Goal: Task Accomplishment & Management: Manage account settings

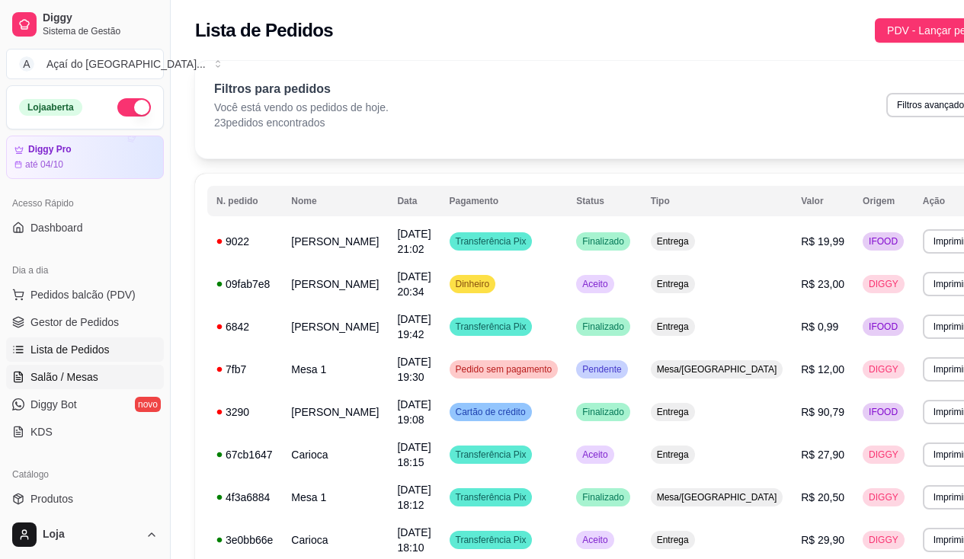
click at [33, 368] on link "Salão / Mesas" at bounding box center [85, 377] width 158 height 24
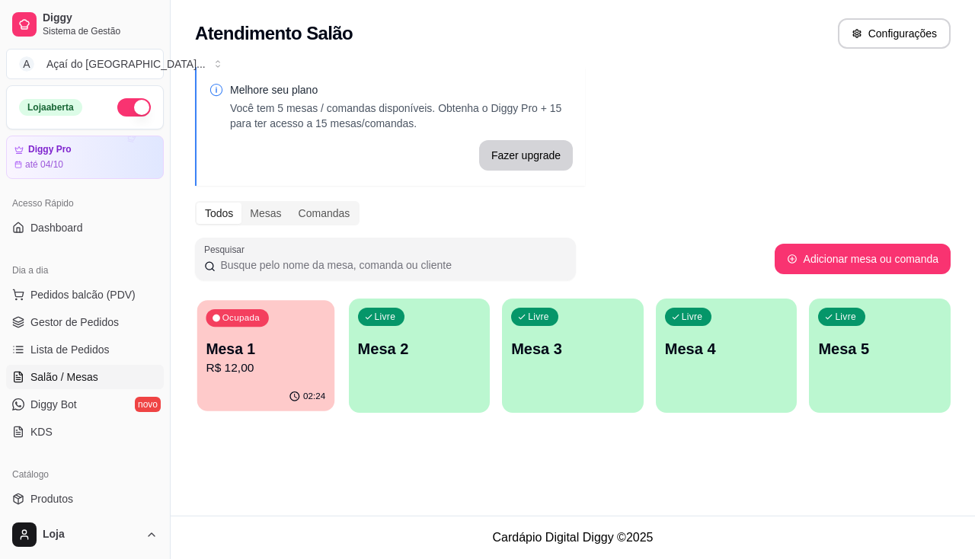
click at [290, 394] on icon "button" at bounding box center [295, 397] width 12 height 12
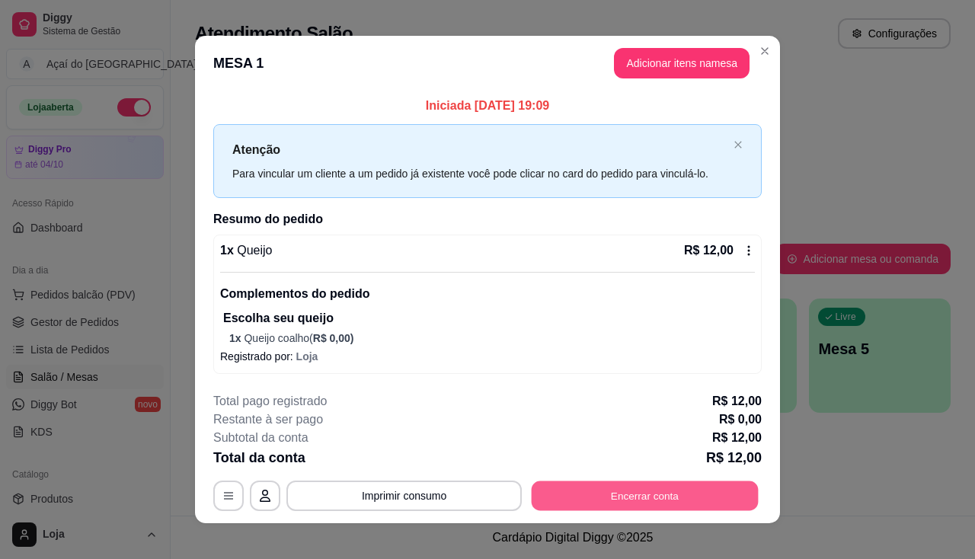
click at [583, 501] on button "Encerrar conta" at bounding box center [645, 496] width 227 height 30
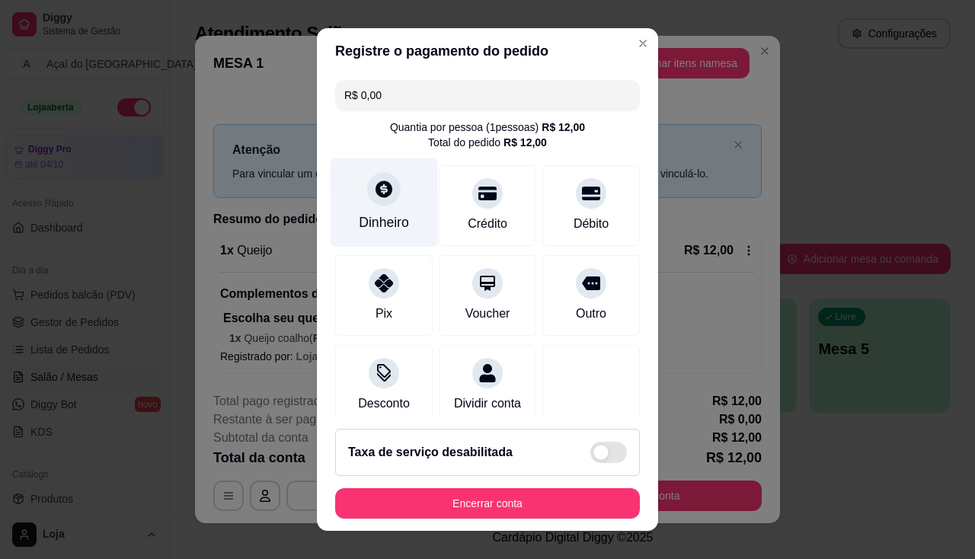
click at [393, 235] on div "Dinheiro" at bounding box center [384, 202] width 107 height 89
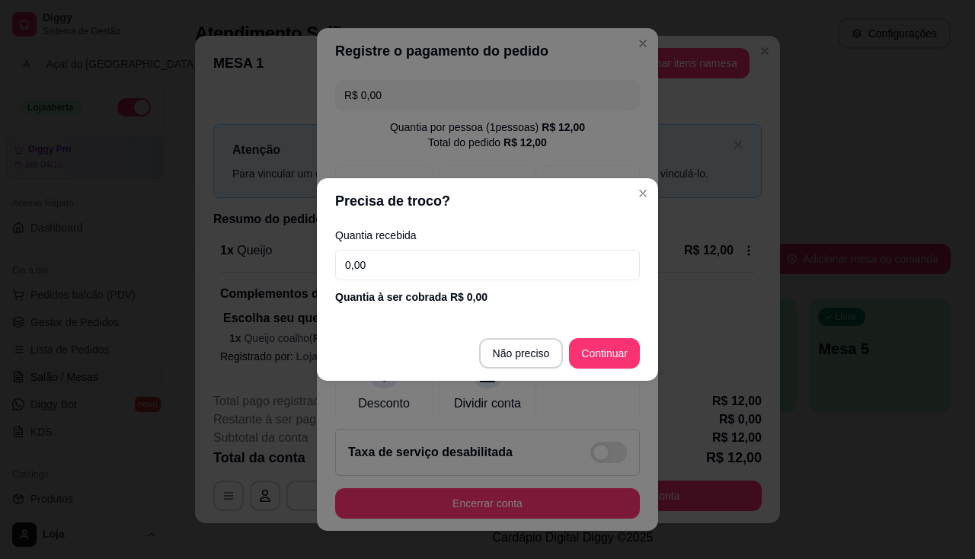
click at [536, 369] on footer "Não preciso Continuar" at bounding box center [487, 353] width 341 height 55
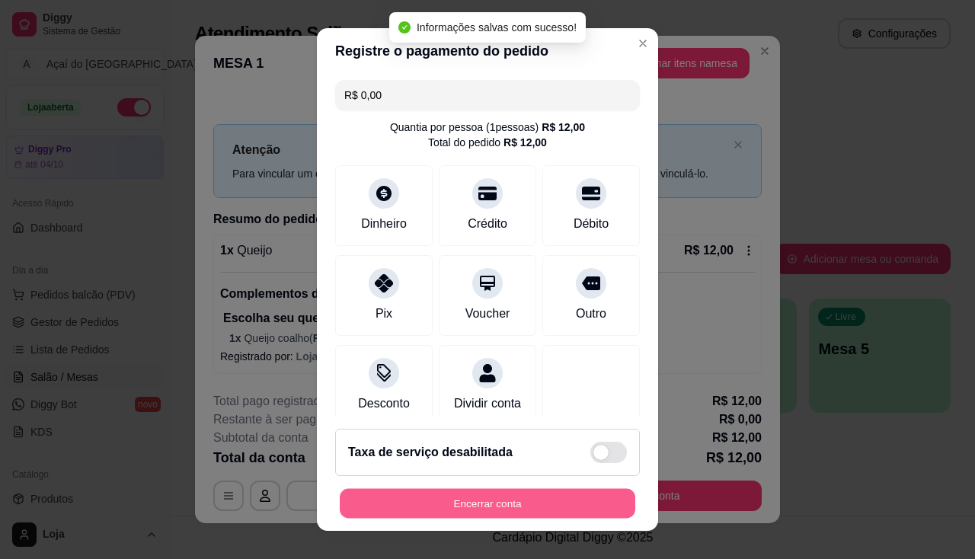
click at [504, 511] on button "Encerrar conta" at bounding box center [488, 504] width 296 height 30
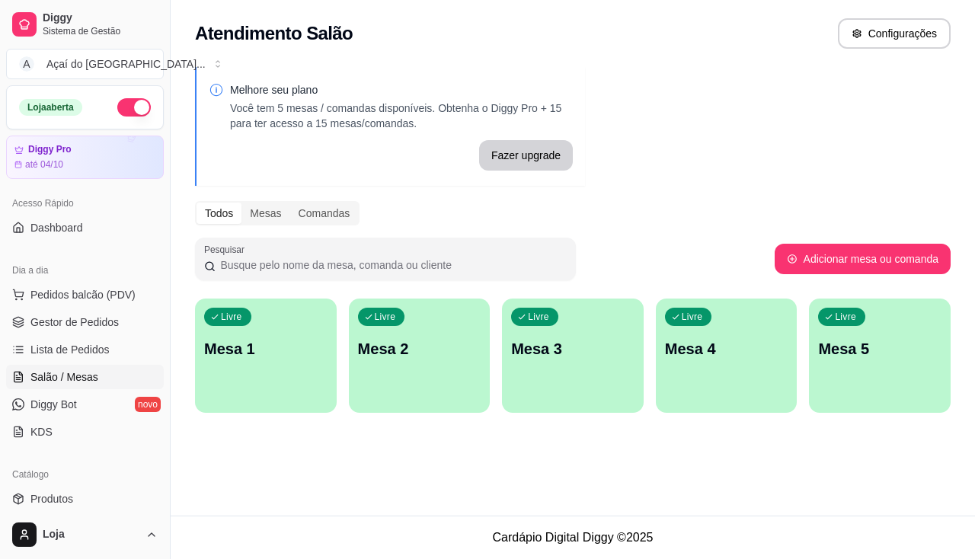
click at [291, 395] on div "button" at bounding box center [266, 404] width 142 height 18
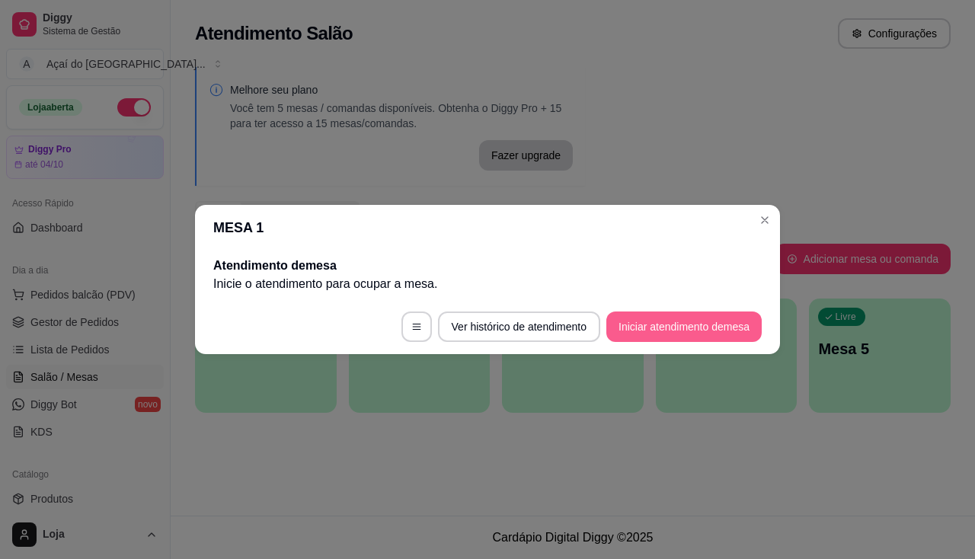
click at [638, 332] on button "Iniciar atendimento de mesa" at bounding box center [683, 327] width 155 height 30
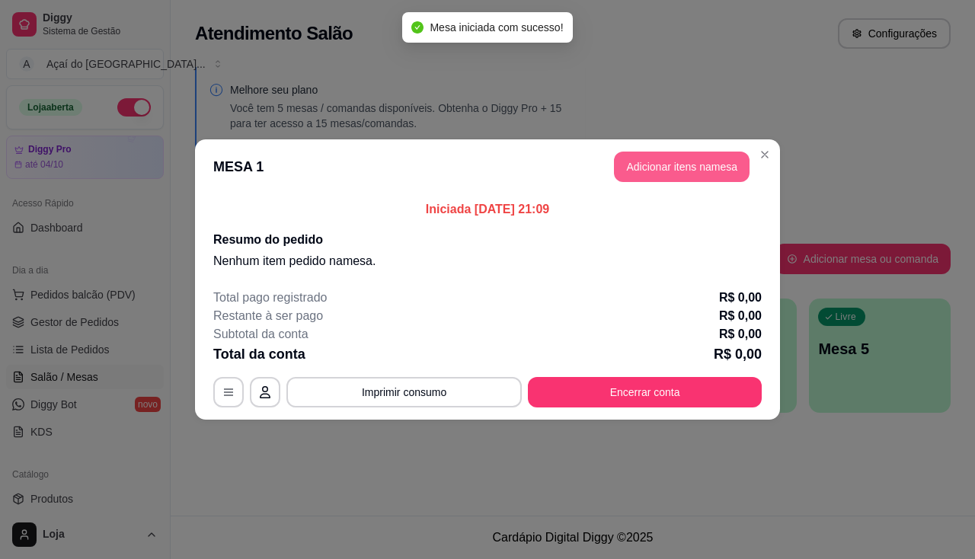
click at [655, 180] on button "Adicionar itens na mesa" at bounding box center [682, 167] width 136 height 30
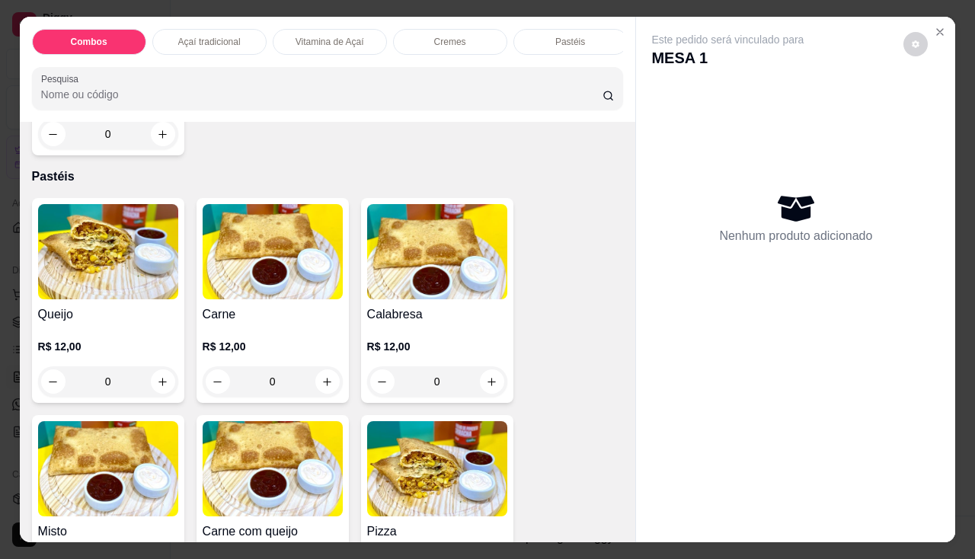
scroll to position [1752, 0]
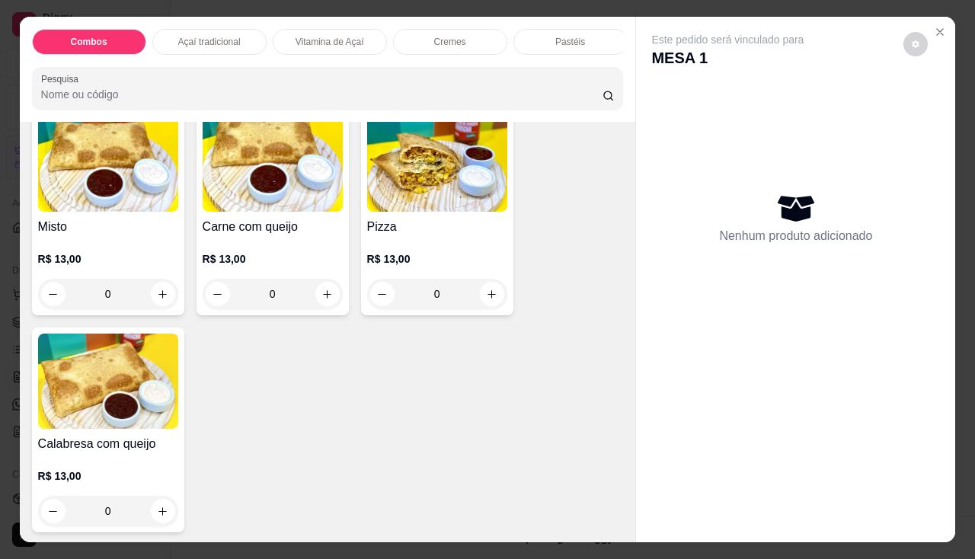
click at [254, 259] on p "R$ 13,00" at bounding box center [273, 258] width 140 height 15
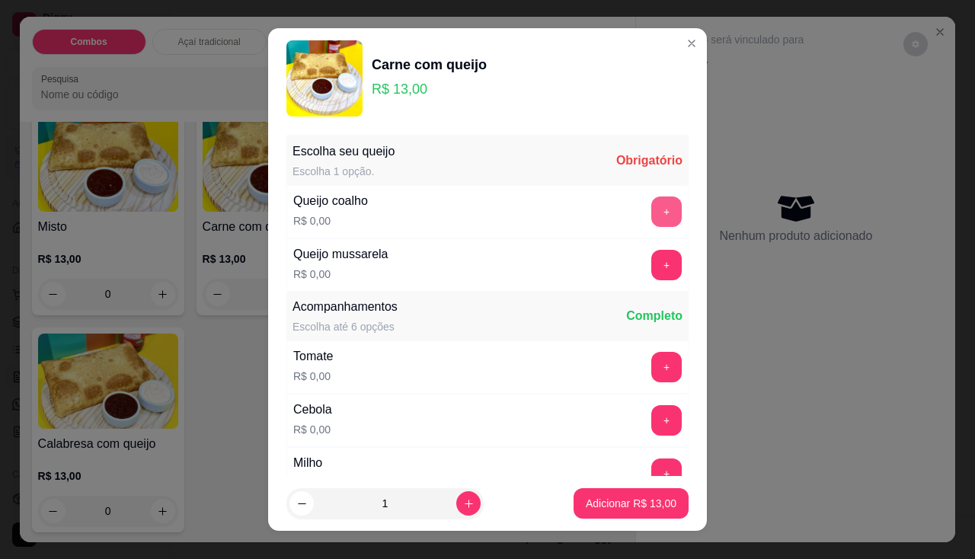
click at [651, 208] on button "+" at bounding box center [666, 212] width 30 height 30
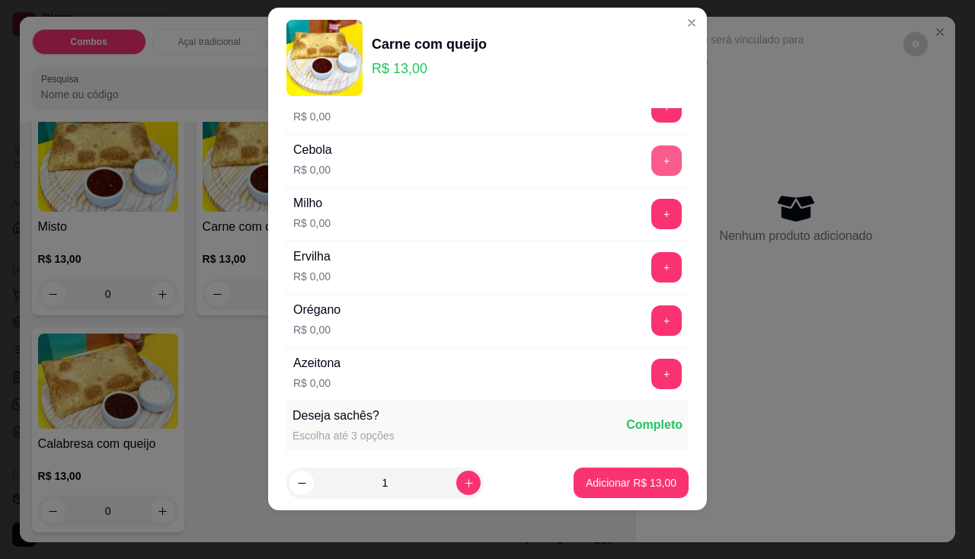
scroll to position [163, 0]
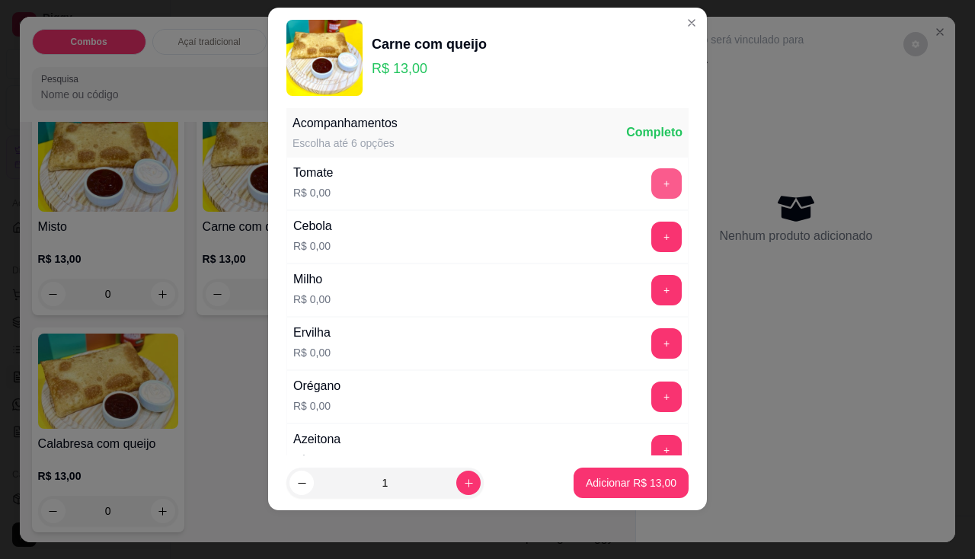
click at [651, 184] on button "+" at bounding box center [666, 183] width 30 height 30
click at [651, 240] on button "+" at bounding box center [666, 237] width 30 height 30
click at [651, 289] on button "+" at bounding box center [666, 290] width 30 height 30
click at [651, 341] on button "+" at bounding box center [666, 343] width 30 height 30
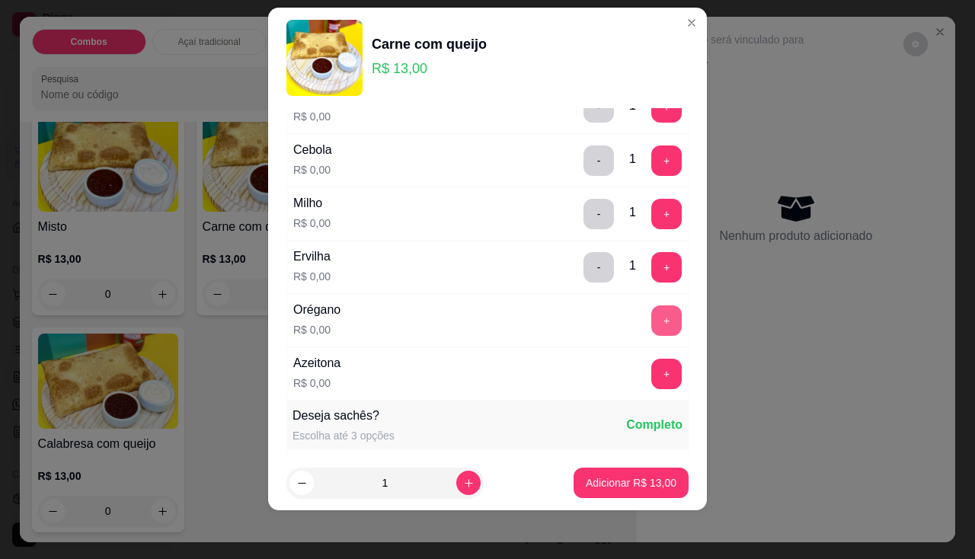
click at [651, 330] on button "+" at bounding box center [666, 320] width 30 height 30
click at [651, 370] on button "+" at bounding box center [666, 374] width 30 height 30
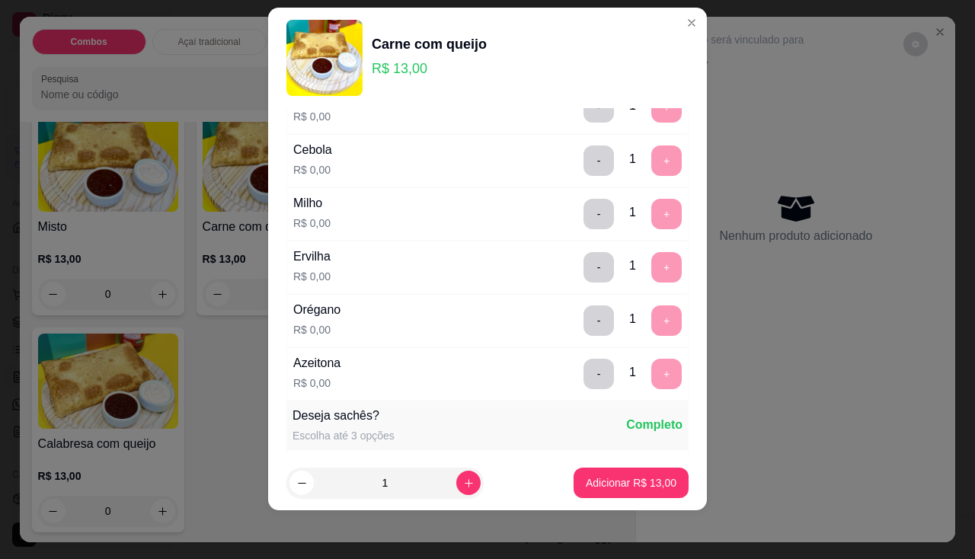
scroll to position [532, 0]
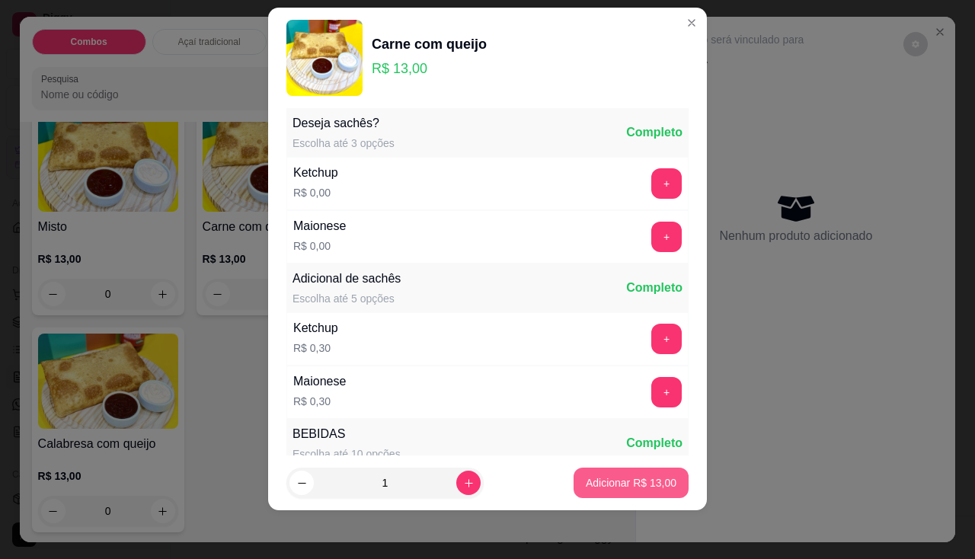
click at [622, 478] on p "Adicionar R$ 13,00" at bounding box center [631, 482] width 91 height 15
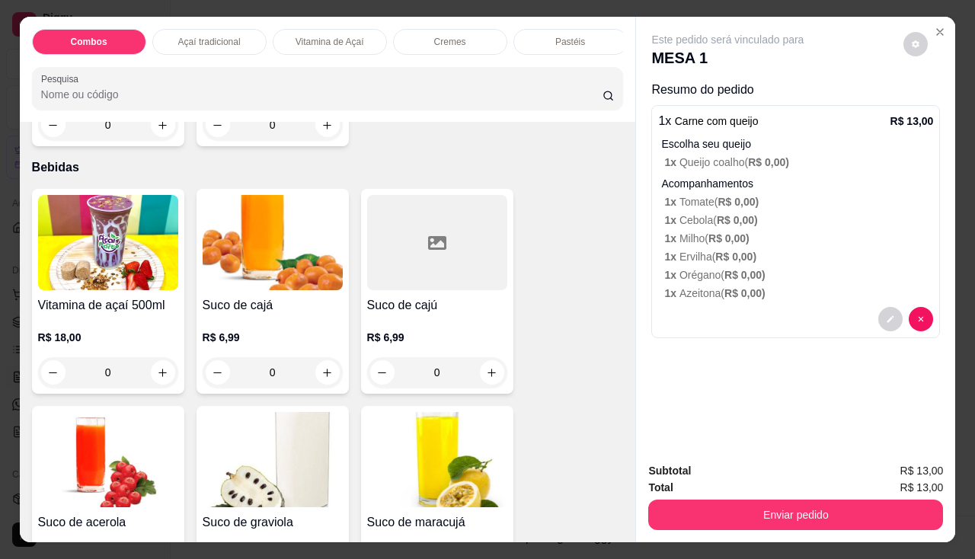
scroll to position [3504, 0]
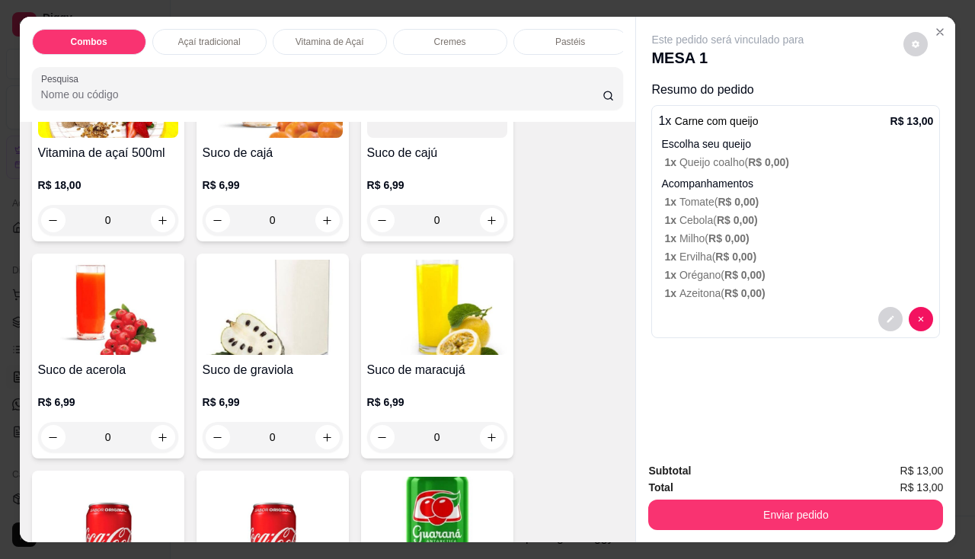
click at [464, 328] on img at bounding box center [437, 307] width 140 height 95
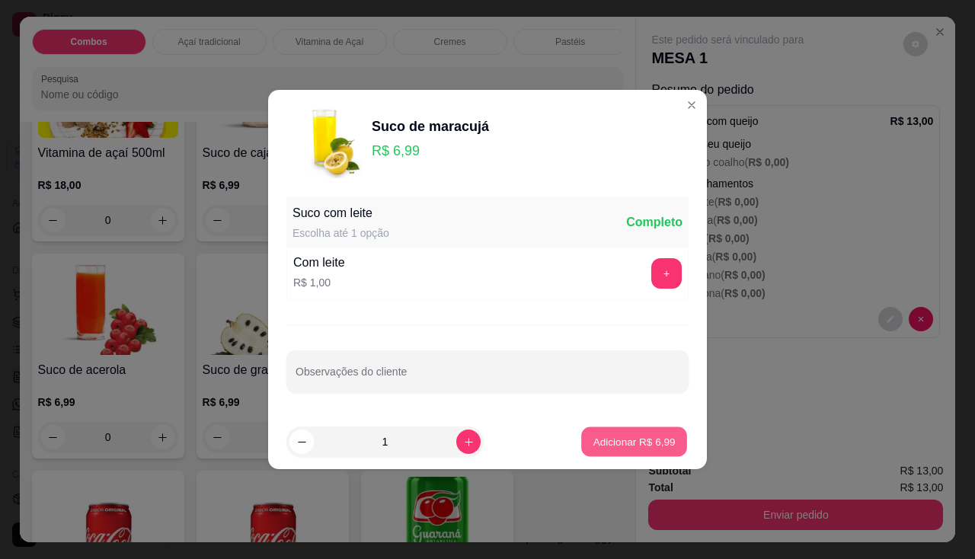
click at [651, 448] on p "Adicionar R$ 6,99" at bounding box center [634, 441] width 82 height 14
type input "1"
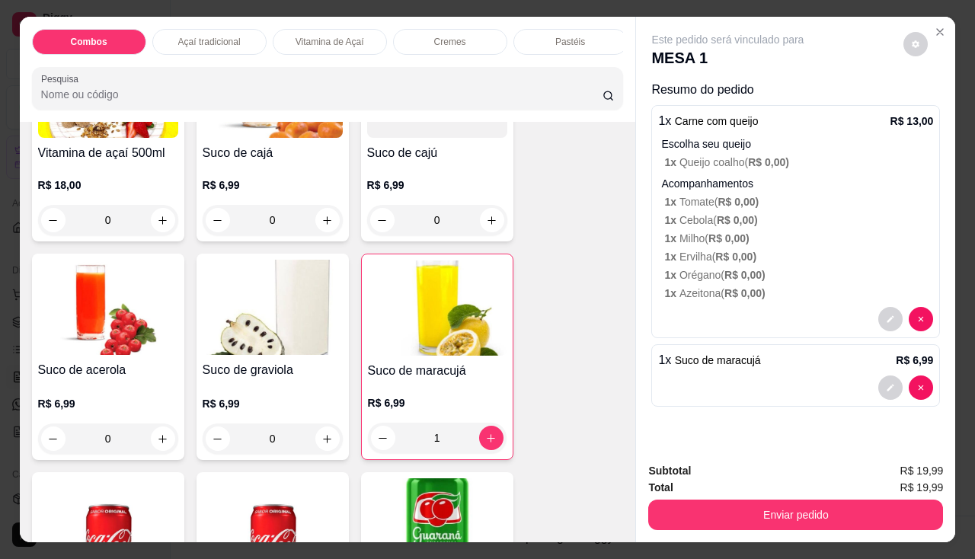
scroll to position [3580, 0]
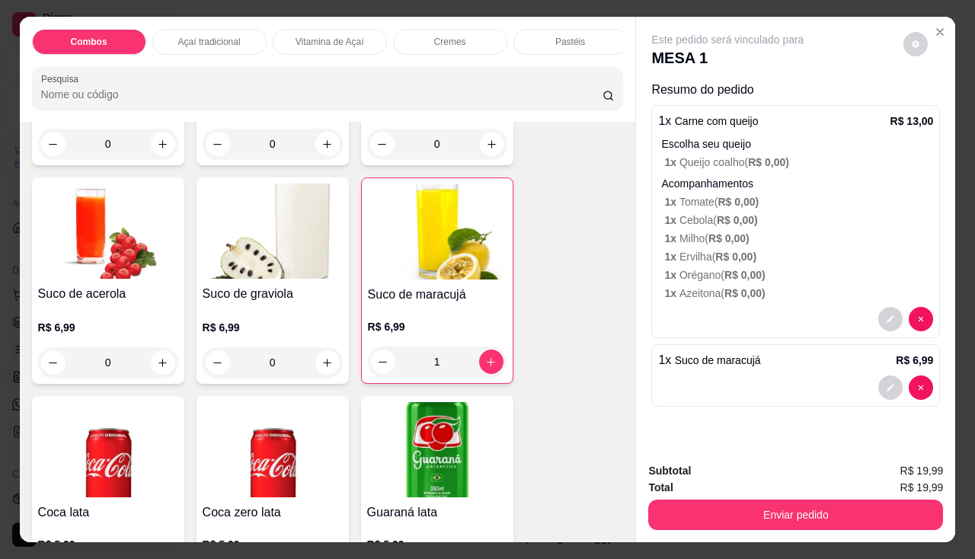
click at [286, 305] on div "Suco de graviola" at bounding box center [273, 295] width 140 height 20
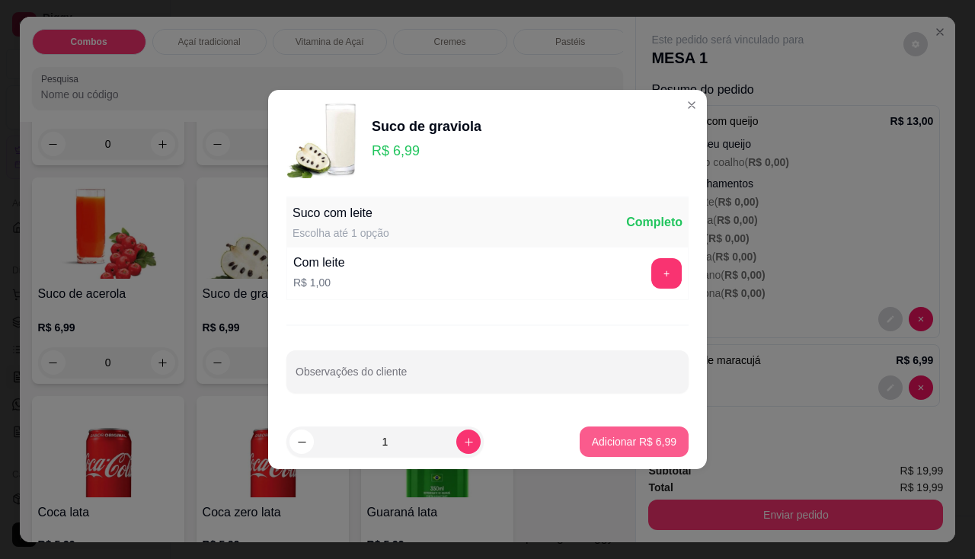
click at [616, 443] on p "Adicionar R$ 6,99" at bounding box center [634, 441] width 85 height 15
type input "1"
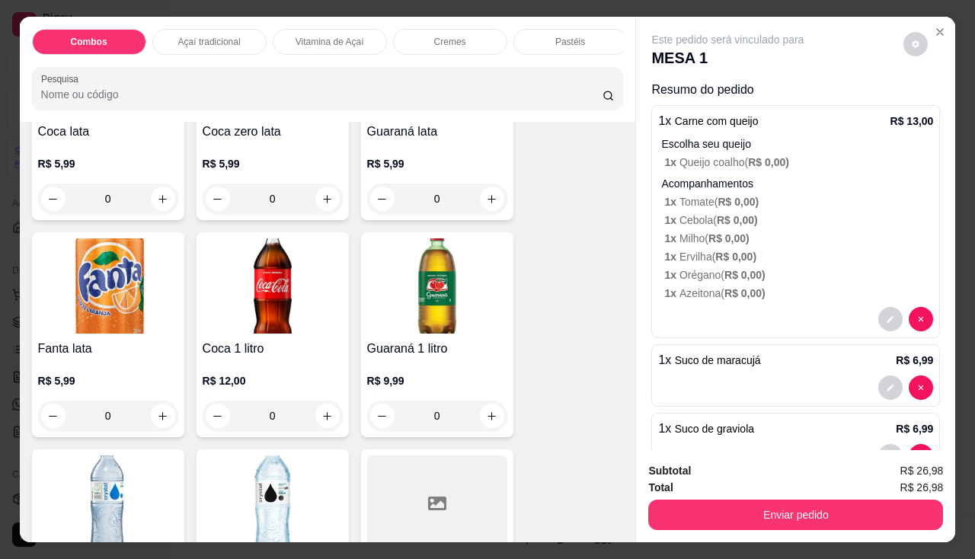
scroll to position [4266, 0]
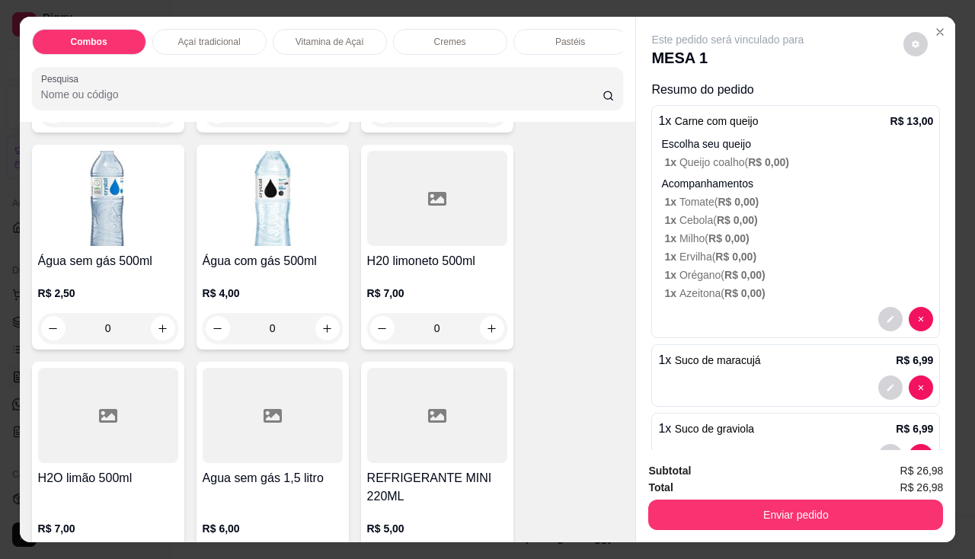
click at [104, 267] on h4 "Água sem gás 500ml" at bounding box center [108, 261] width 140 height 18
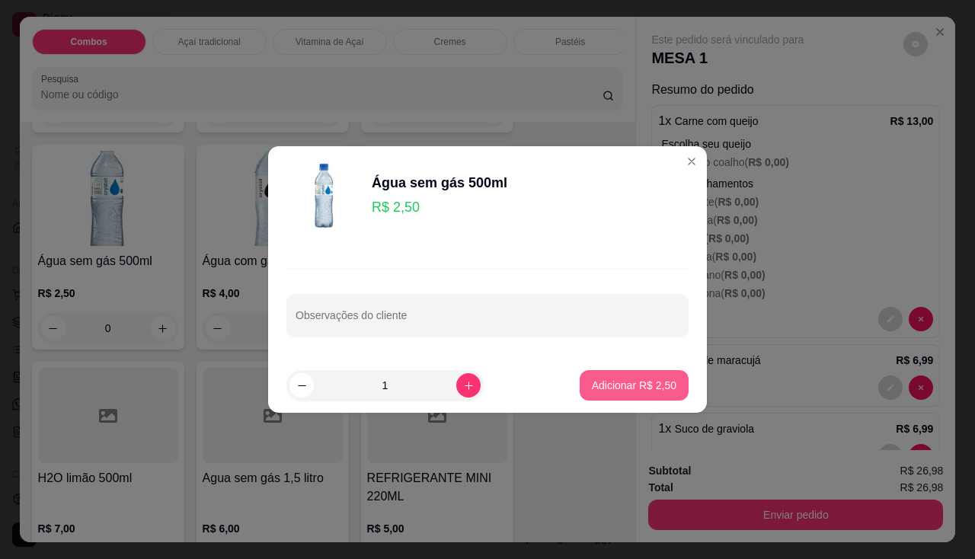
click at [641, 377] on button "Adicionar R$ 2,50" at bounding box center [634, 385] width 109 height 30
type input "1"
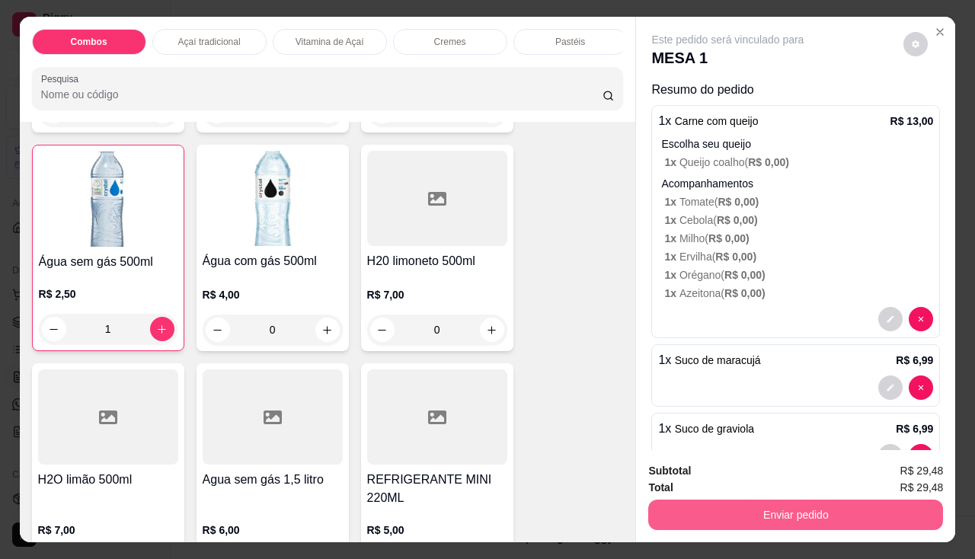
click at [696, 503] on button "Enviar pedido" at bounding box center [795, 515] width 295 height 30
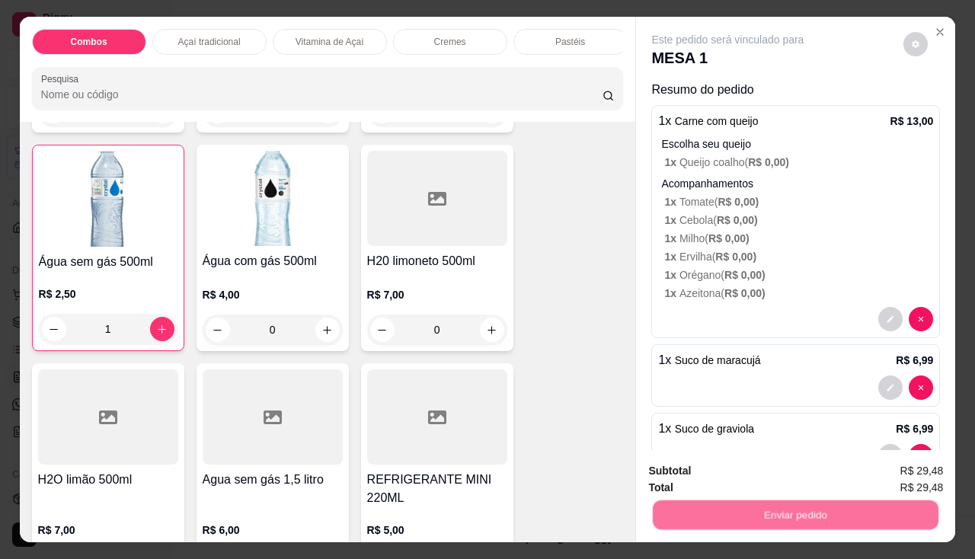
click at [724, 467] on button "Não registrar e enviar pedido" at bounding box center [746, 472] width 158 height 29
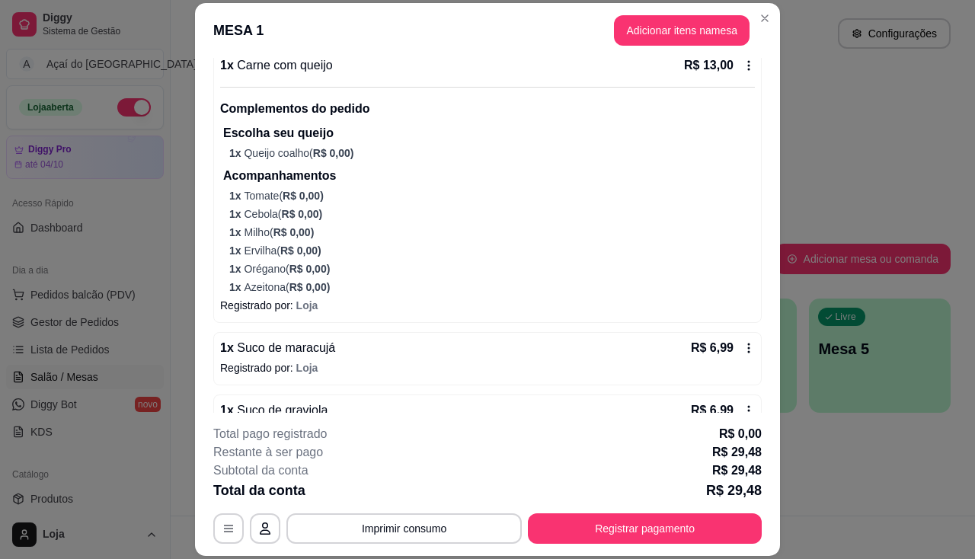
scroll to position [255, 0]
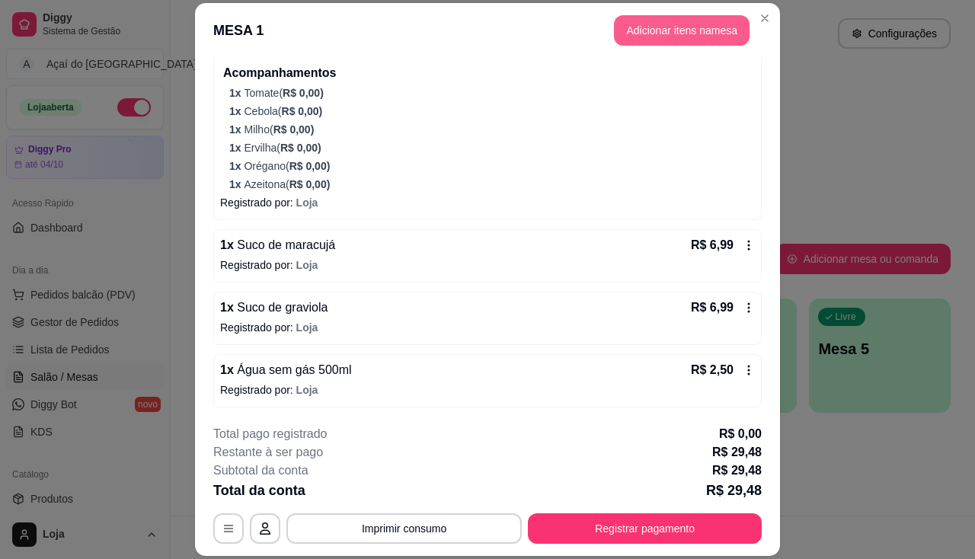
click at [654, 32] on button "Adicionar itens na mesa" at bounding box center [682, 30] width 136 height 30
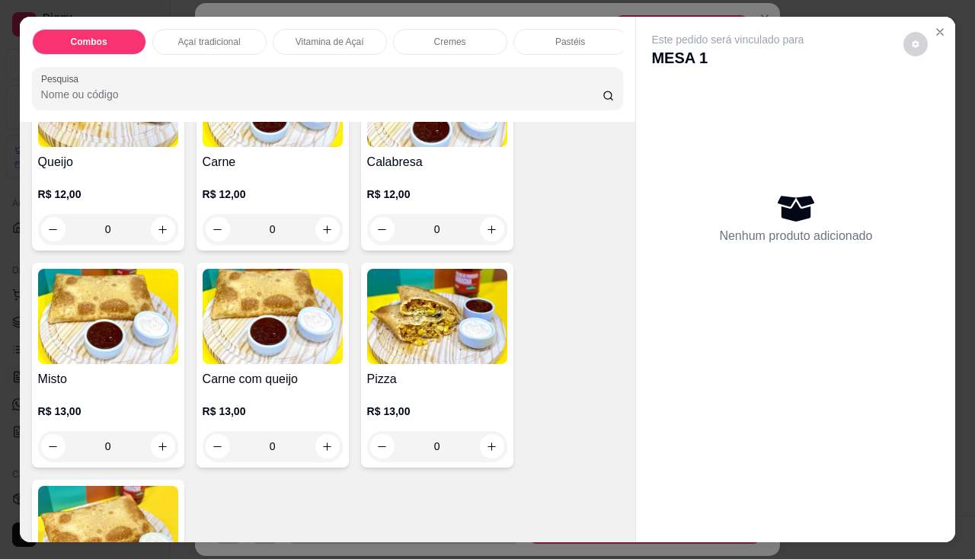
scroll to position [1676, 0]
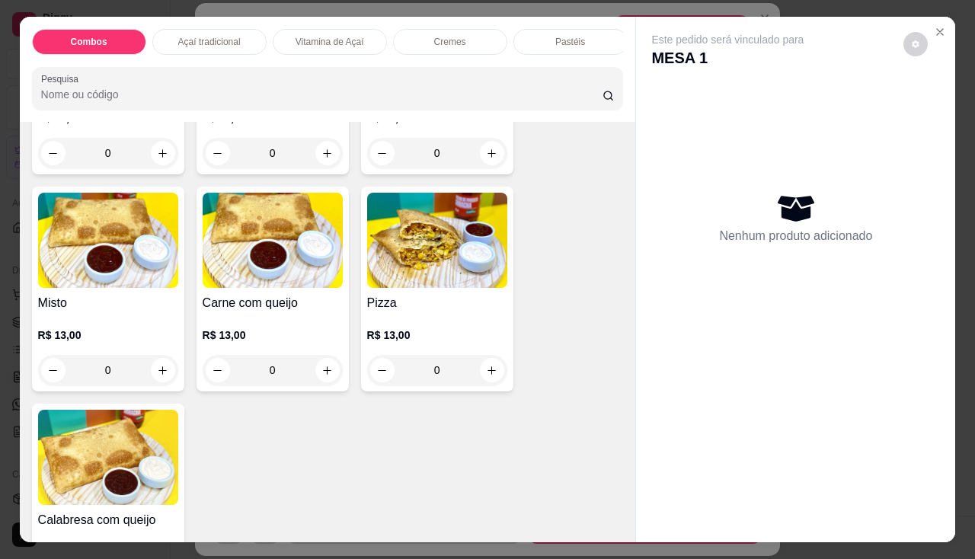
click at [291, 271] on img at bounding box center [273, 240] width 140 height 95
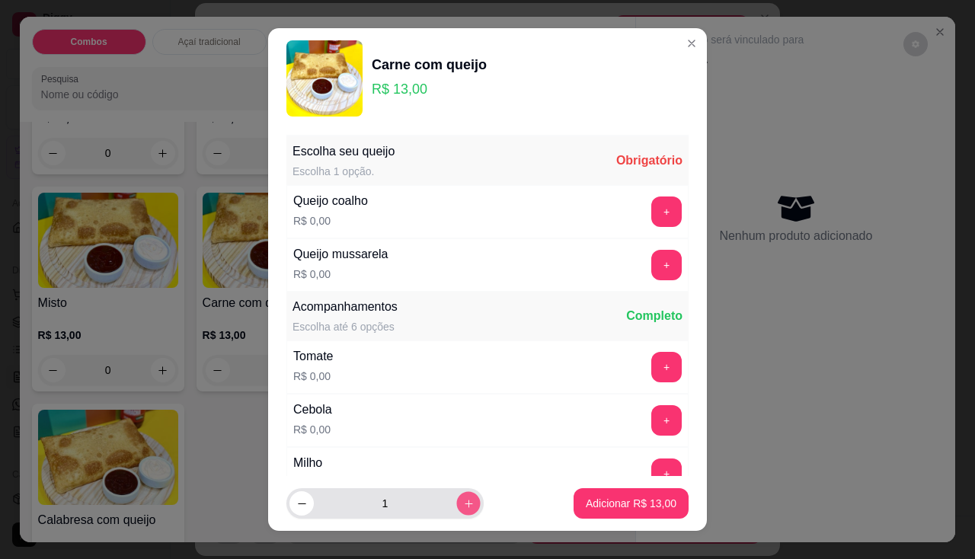
click at [463, 503] on icon "increase-product-quantity" at bounding box center [468, 503] width 11 height 11
type input "3"
click at [651, 219] on button "+" at bounding box center [666, 212] width 30 height 30
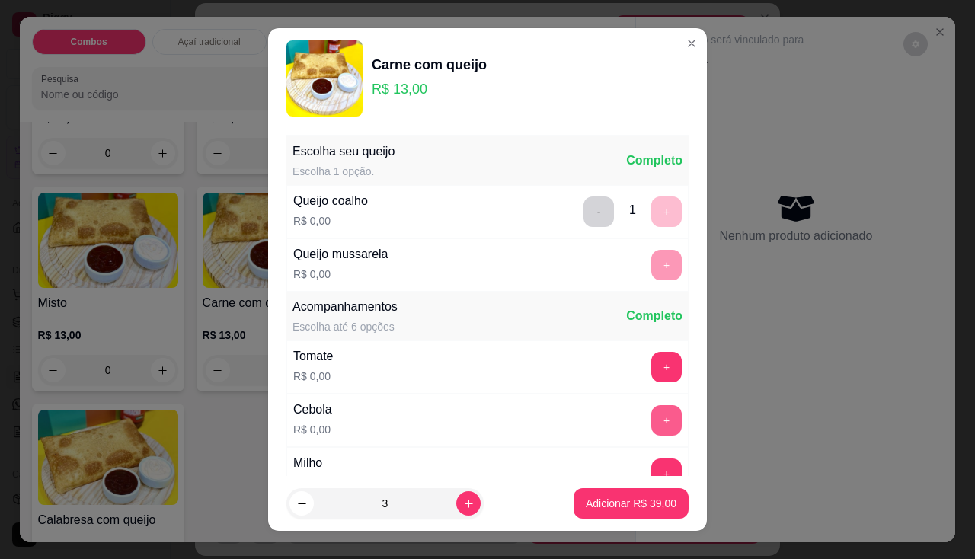
scroll to position [21, 0]
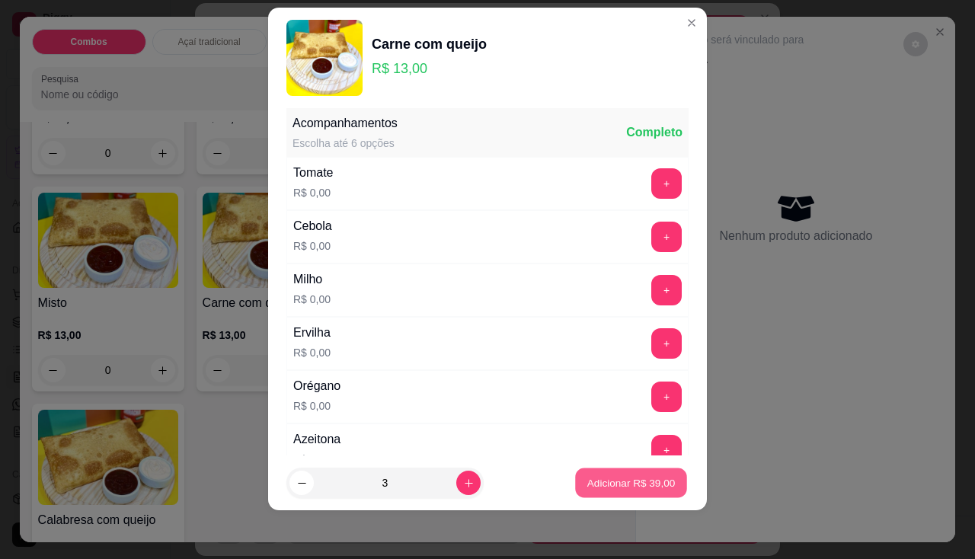
click at [642, 491] on button "Adicionar R$ 39,00" at bounding box center [631, 483] width 112 height 30
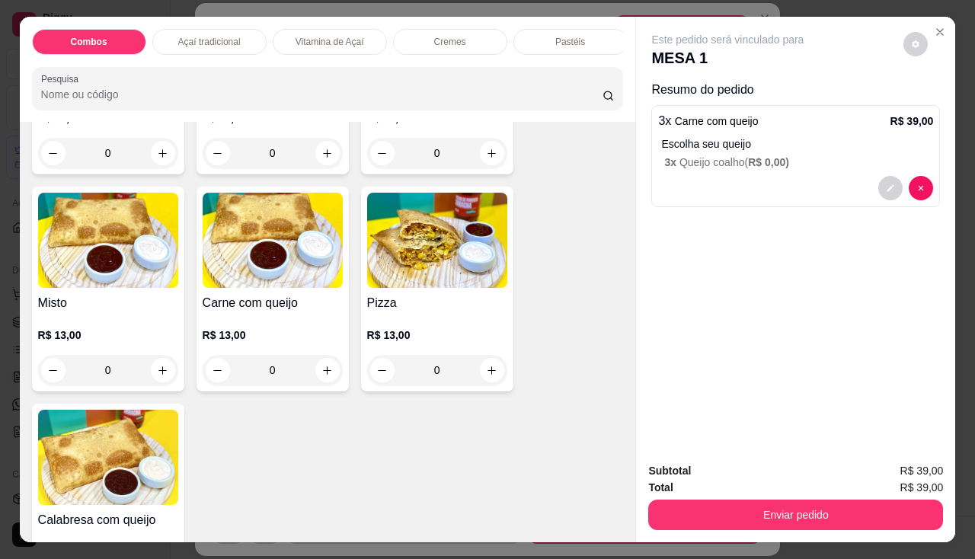
click at [682, 496] on div "Enviar pedido" at bounding box center [795, 513] width 295 height 34
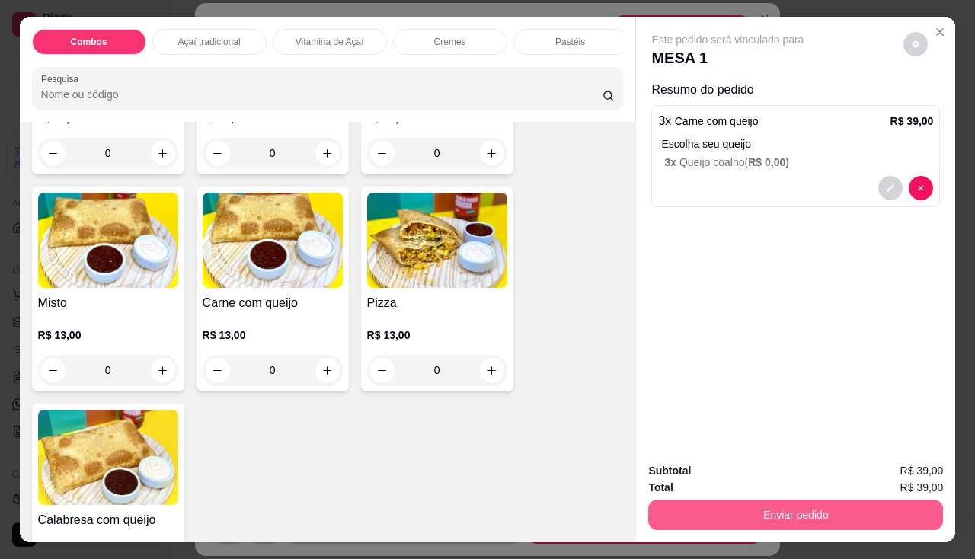
click at [690, 504] on button "Enviar pedido" at bounding box center [795, 515] width 295 height 30
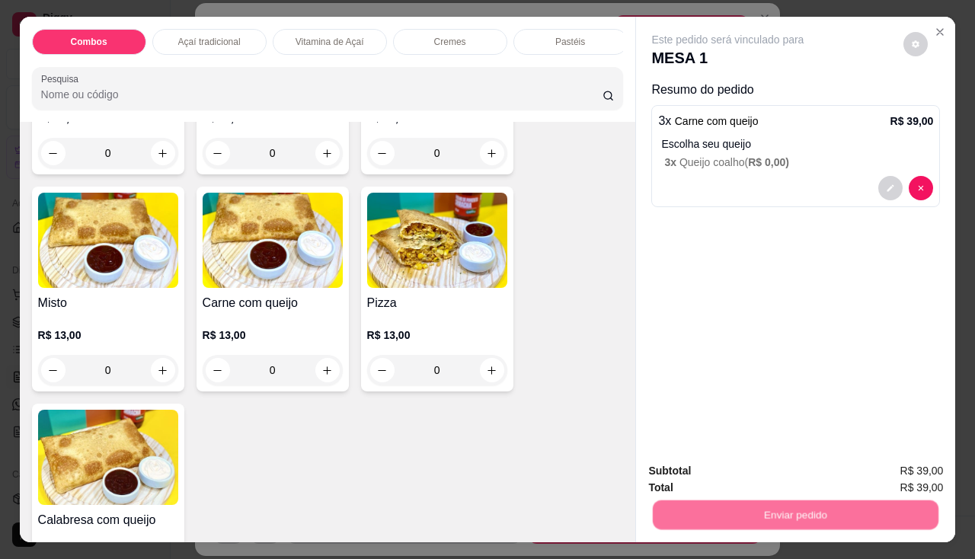
click at [703, 481] on button "Não registrar e enviar pedido" at bounding box center [746, 472] width 158 height 29
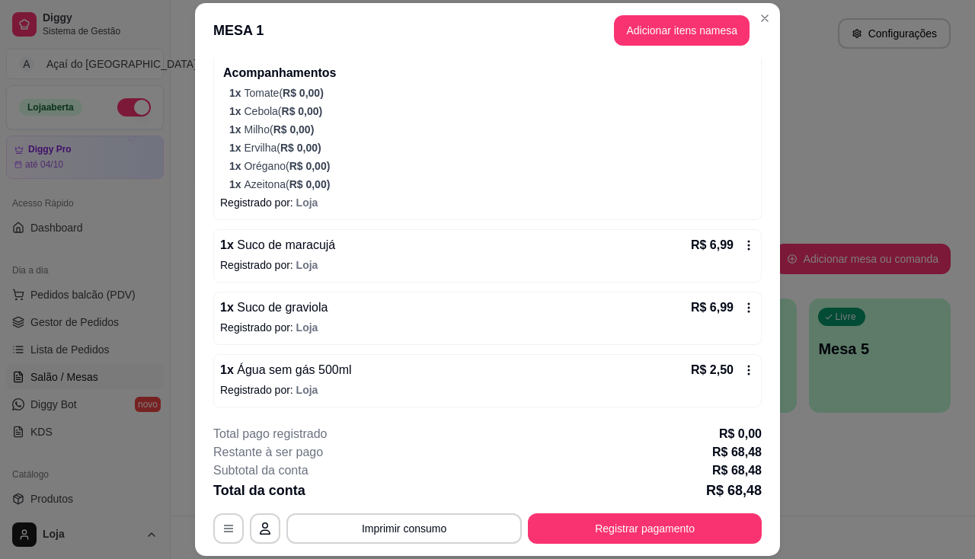
scroll to position [404, 0]
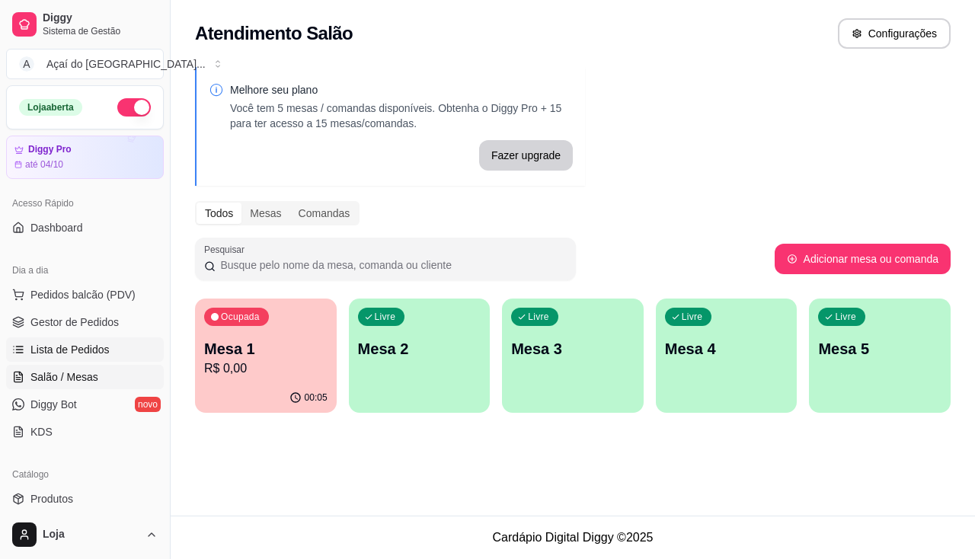
click at [57, 357] on span "Lista de Pedidos" at bounding box center [69, 349] width 79 height 15
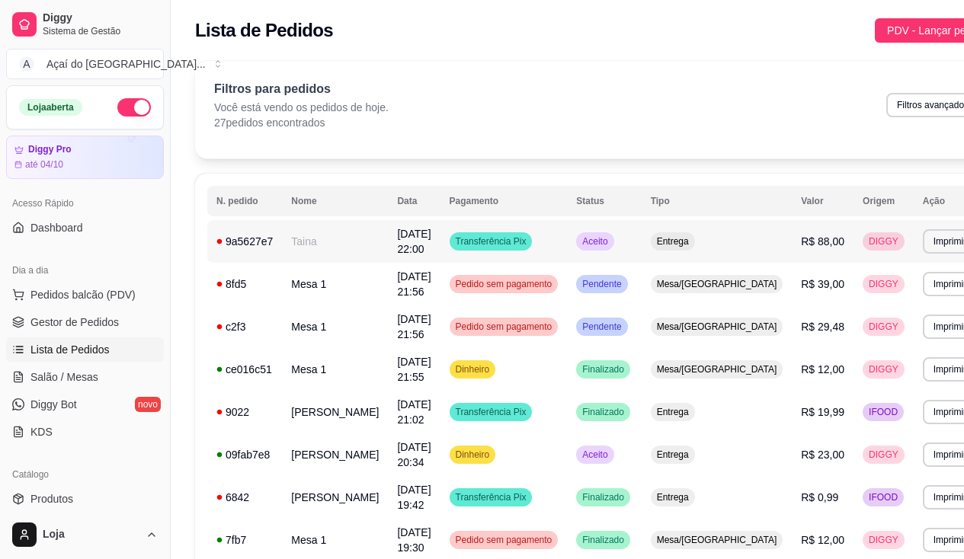
click at [272, 234] on div "9a5627e7" at bounding box center [244, 241] width 56 height 15
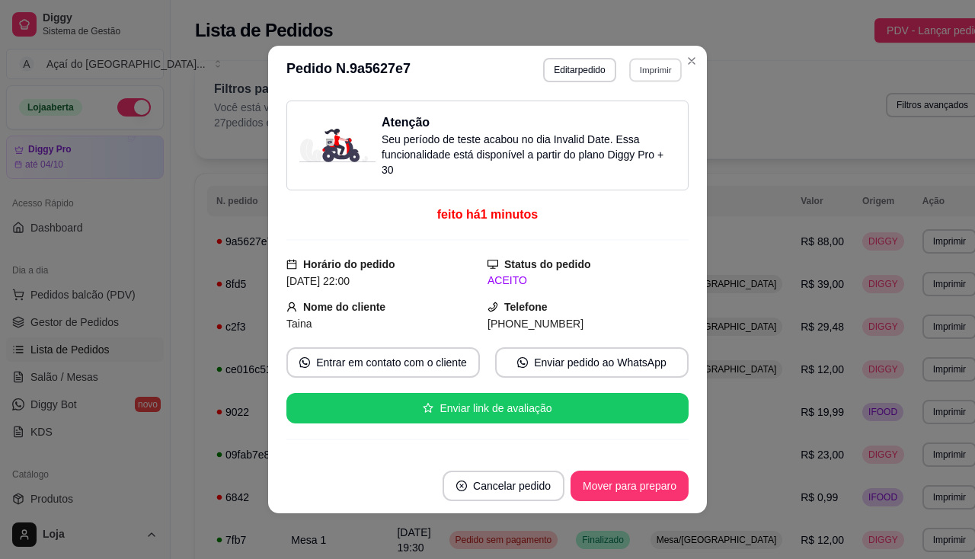
click at [636, 69] on button "Imprimir" at bounding box center [655, 70] width 53 height 24
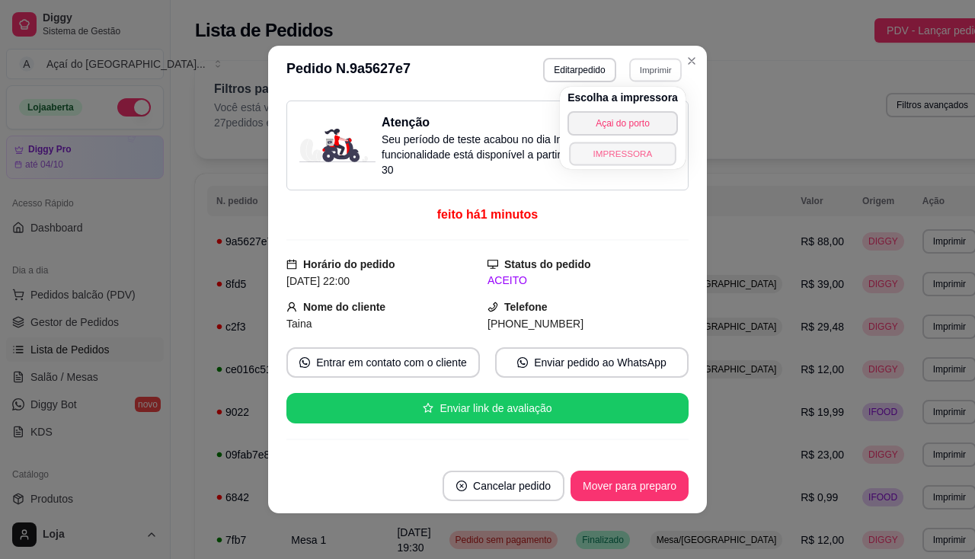
click at [635, 153] on button "IMPRESSORA" at bounding box center [622, 154] width 107 height 24
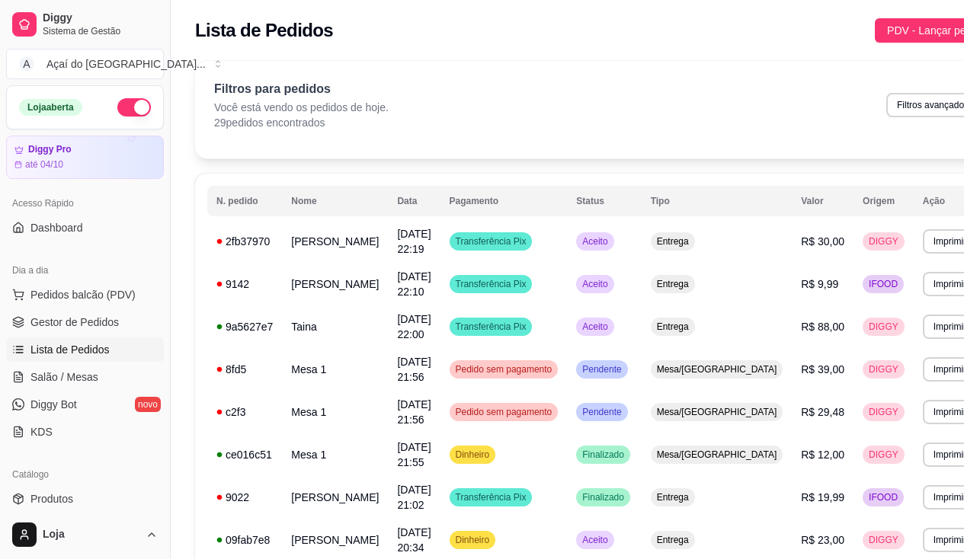
click at [111, 334] on ul "Pedidos balcão (PDV) Gestor de Pedidos Lista de Pedidos Salão / Mesas Diggy Bot…" at bounding box center [85, 363] width 158 height 161
click at [103, 344] on span "Lista de Pedidos" at bounding box center [69, 349] width 79 height 15
click at [291, 265] on td "[PERSON_NAME]" at bounding box center [335, 284] width 106 height 43
click at [315, 245] on td "[PERSON_NAME]" at bounding box center [335, 241] width 106 height 43
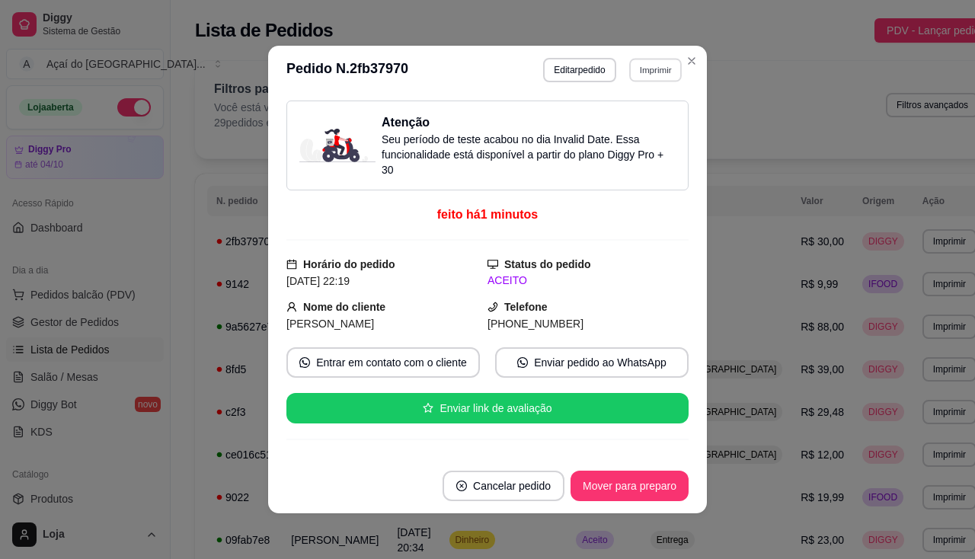
click at [656, 66] on button "Imprimir" at bounding box center [655, 70] width 53 height 24
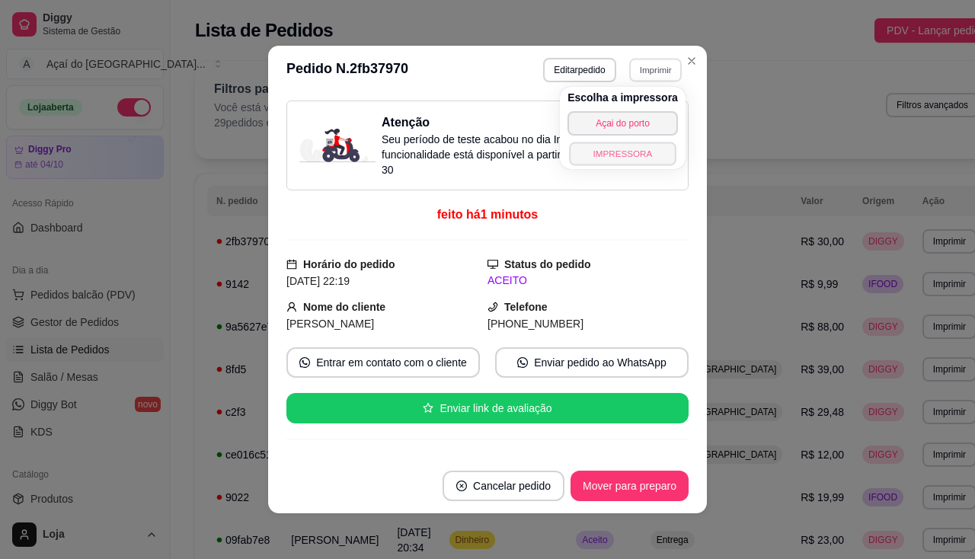
click at [628, 150] on button "IMPRESSORA" at bounding box center [622, 154] width 107 height 24
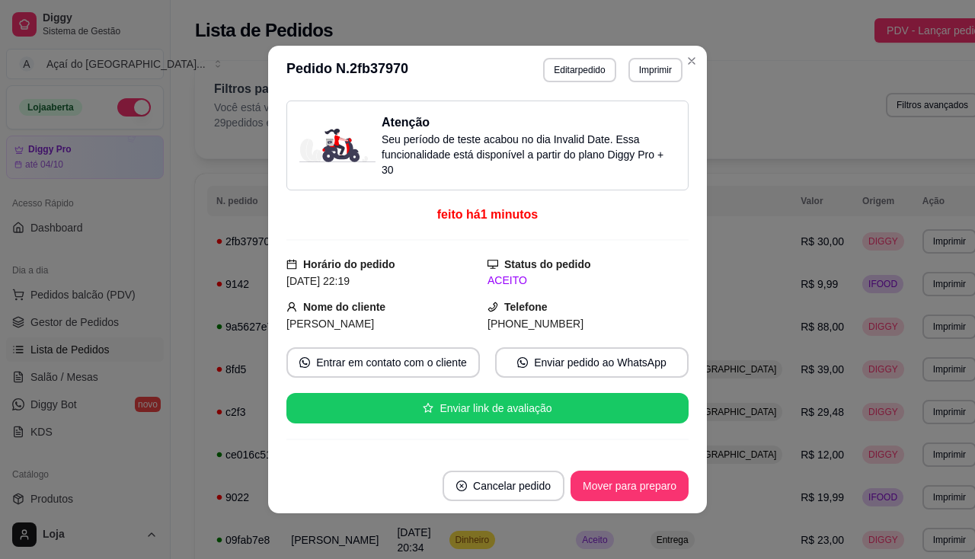
drag, startPoint x: 27, startPoint y: 413, endPoint x: 41, endPoint y: 388, distance: 29.0
click at [27, 413] on link "Diggy Bot novo" at bounding box center [85, 404] width 158 height 24
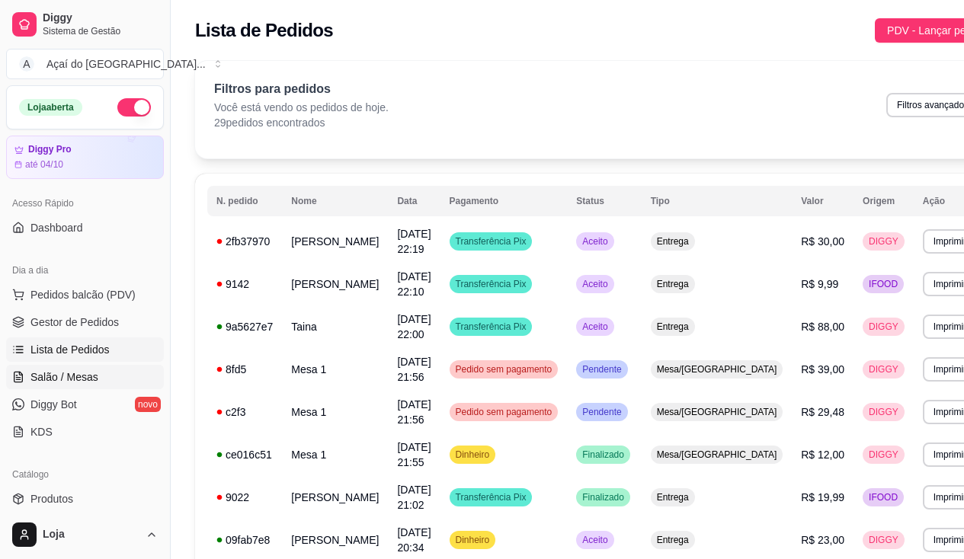
click at [65, 367] on link "Salão / Mesas" at bounding box center [85, 377] width 158 height 24
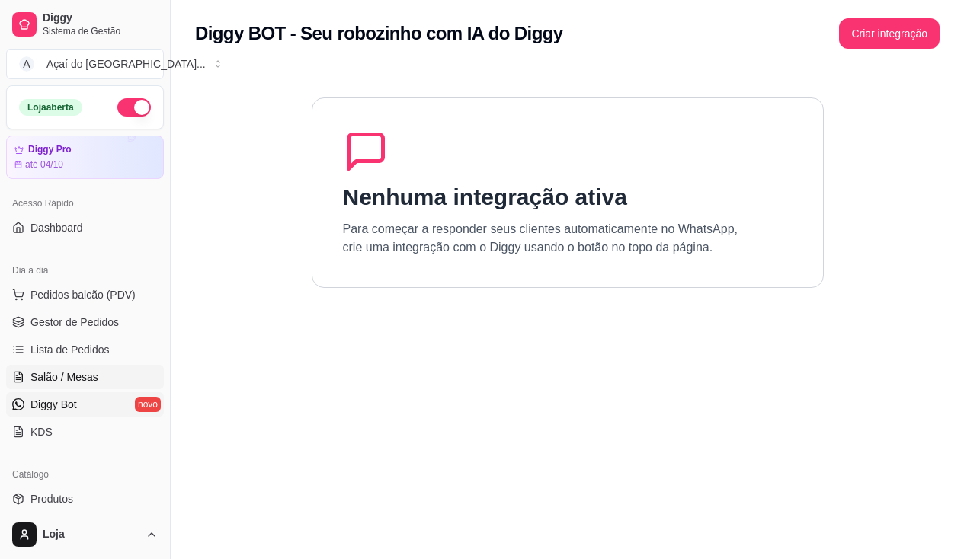
click at [65, 367] on link "Salão / Mesas" at bounding box center [85, 377] width 158 height 24
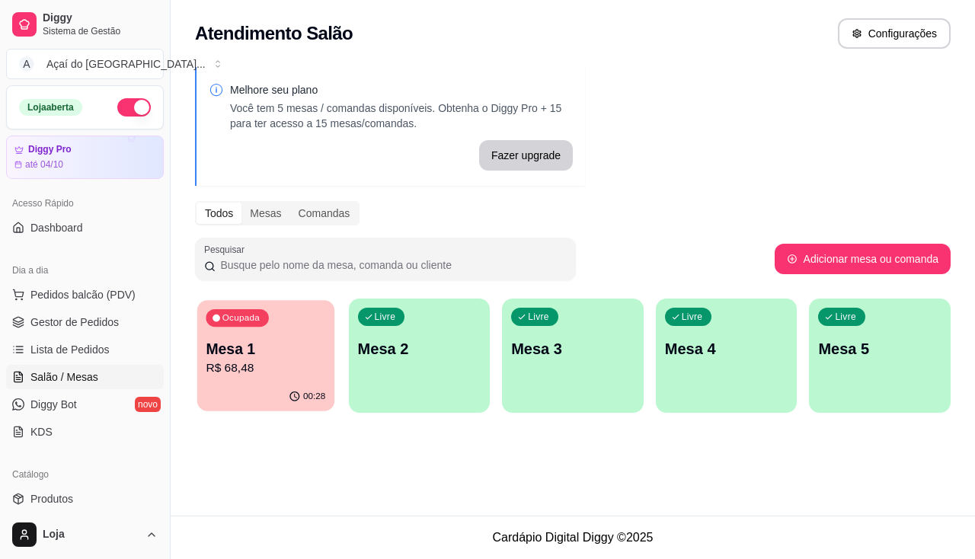
click at [229, 363] on p "R$ 68,48" at bounding box center [266, 369] width 120 height 18
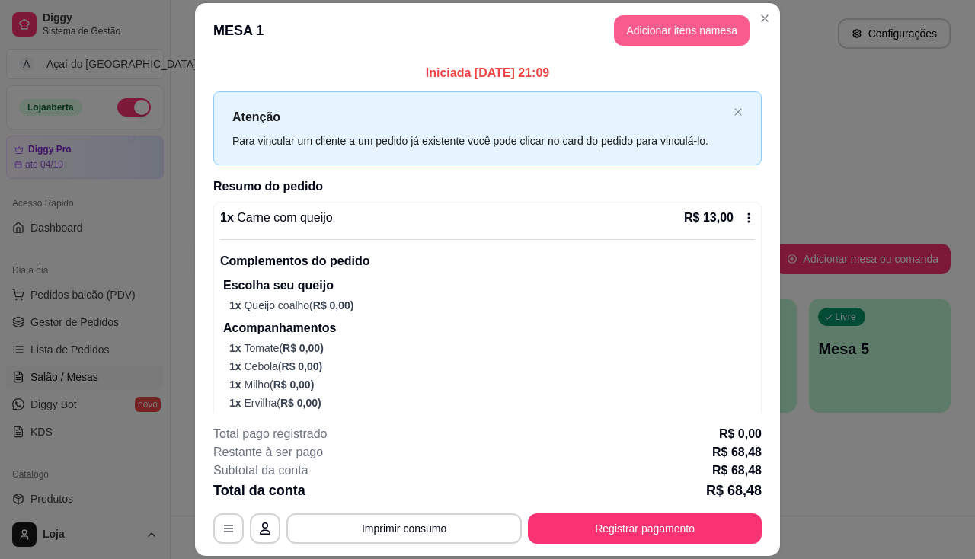
click at [674, 39] on button "Adicionar itens na mesa" at bounding box center [682, 30] width 136 height 30
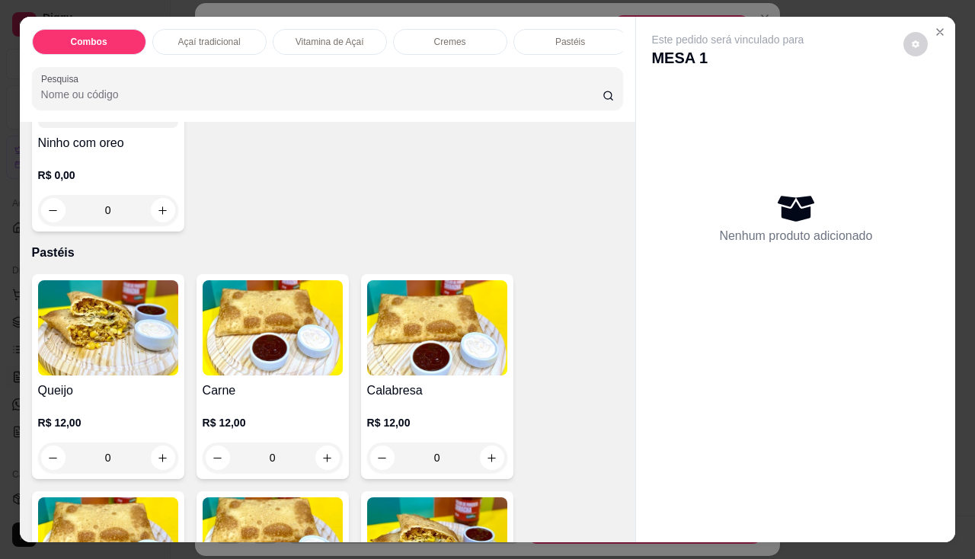
scroll to position [1752, 0]
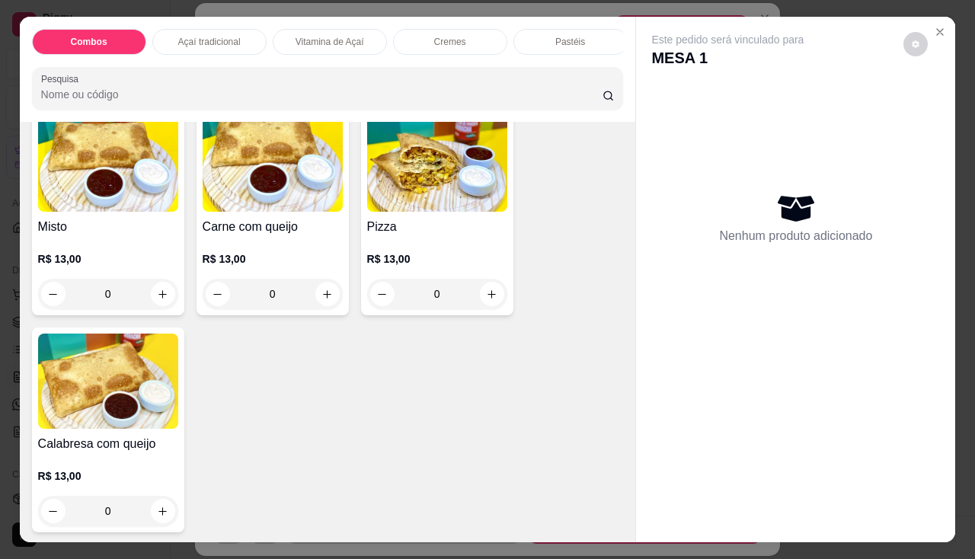
click at [291, 212] on img at bounding box center [273, 164] width 140 height 95
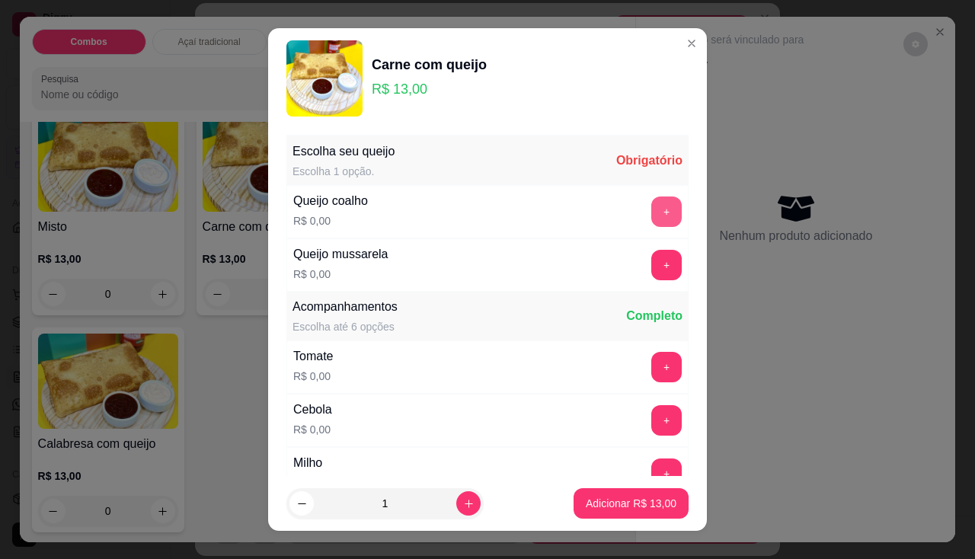
click at [651, 216] on button "+" at bounding box center [666, 212] width 30 height 30
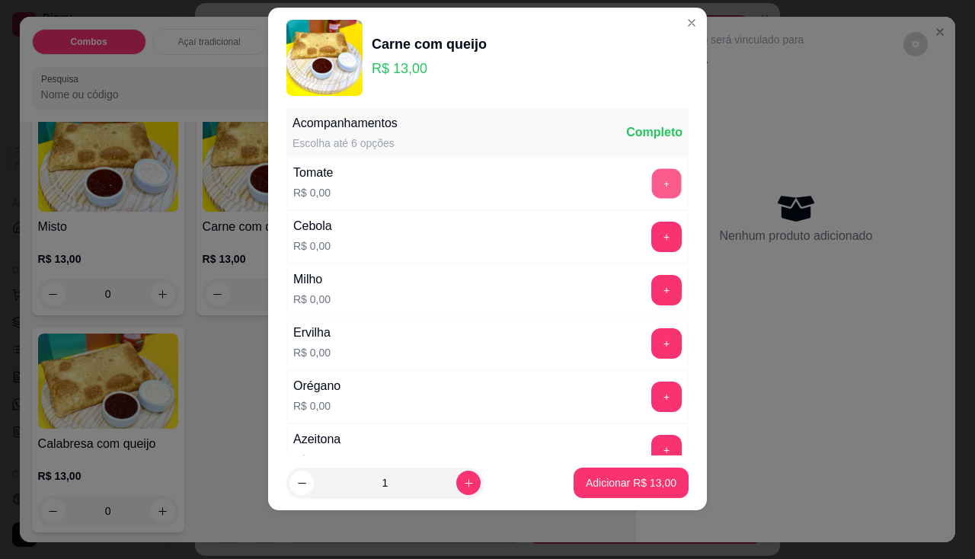
click at [652, 176] on button "+" at bounding box center [667, 183] width 30 height 30
drag, startPoint x: 646, startPoint y: 216, endPoint x: 641, endPoint y: 255, distance: 39.2
click at [646, 218] on div "Cebola R$ 0,00 +" at bounding box center [487, 236] width 402 height 53
click at [651, 234] on button "+" at bounding box center [666, 237] width 30 height 30
click at [652, 289] on button "+" at bounding box center [667, 290] width 30 height 30
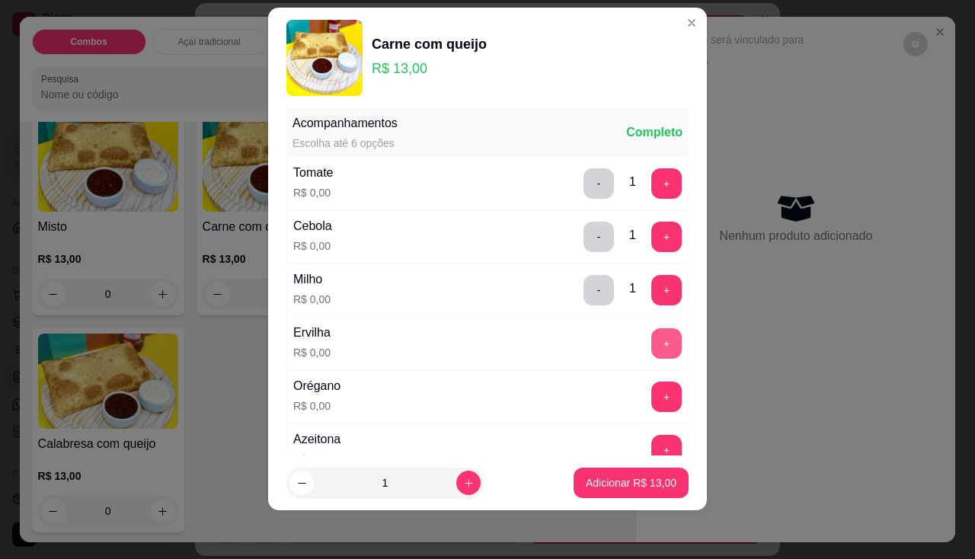
click at [651, 334] on button "+" at bounding box center [666, 343] width 30 height 30
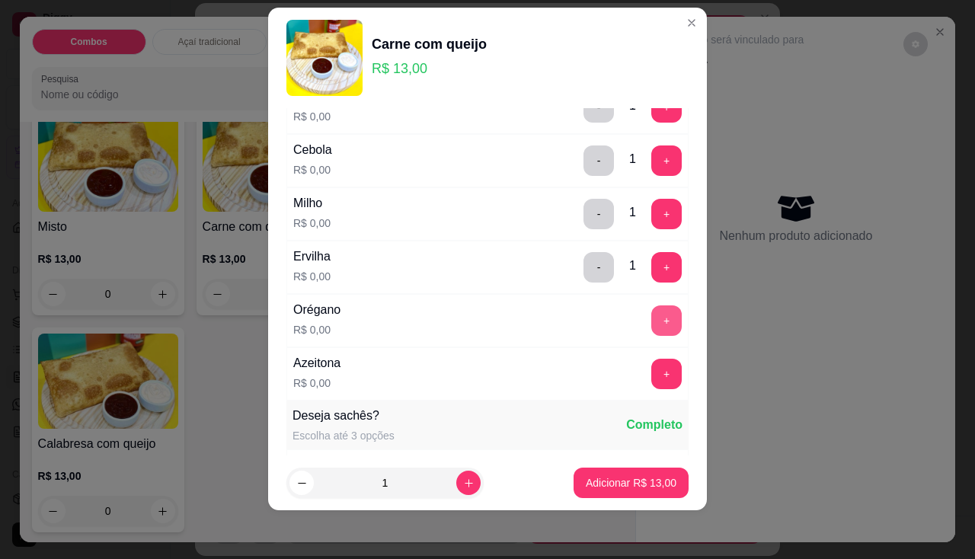
click at [651, 306] on button "+" at bounding box center [666, 320] width 30 height 30
click at [651, 375] on button "+" at bounding box center [666, 374] width 30 height 30
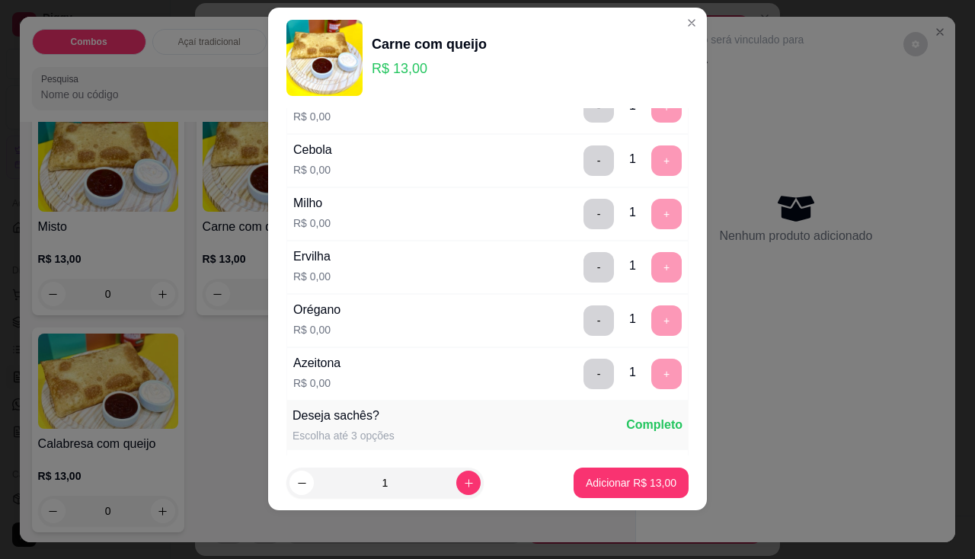
scroll to position [532, 0]
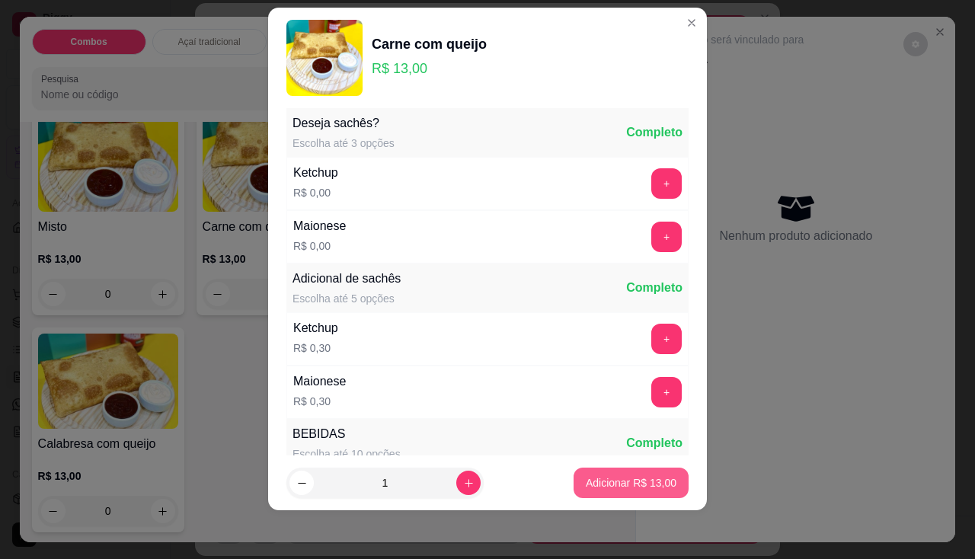
click at [638, 472] on button "Adicionar R$ 13,00" at bounding box center [631, 483] width 115 height 30
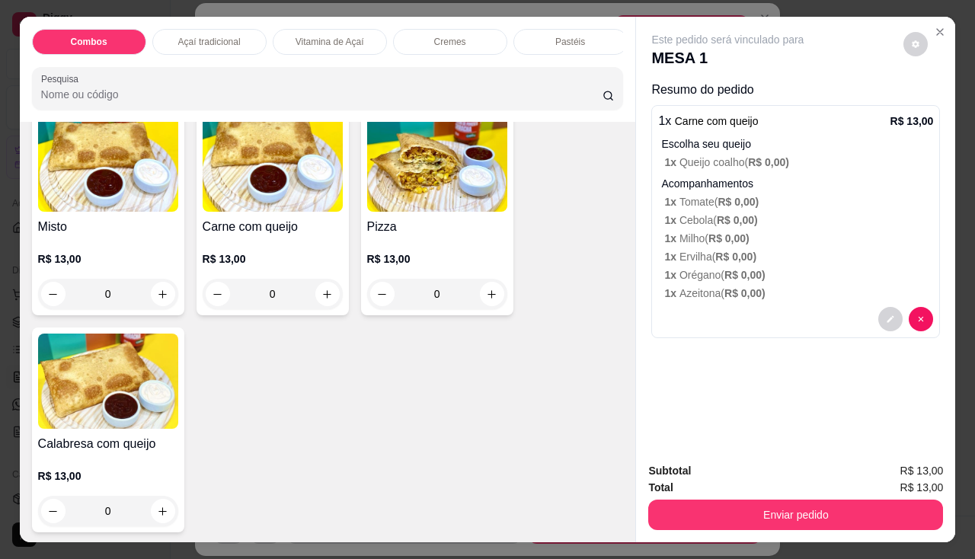
click at [147, 427] on img at bounding box center [108, 381] width 140 height 95
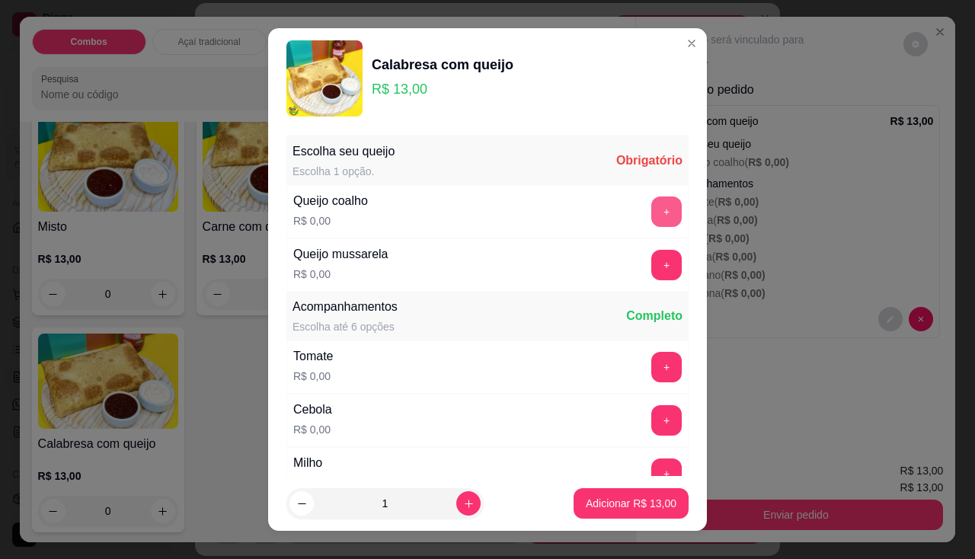
click at [651, 205] on button "+" at bounding box center [666, 212] width 30 height 30
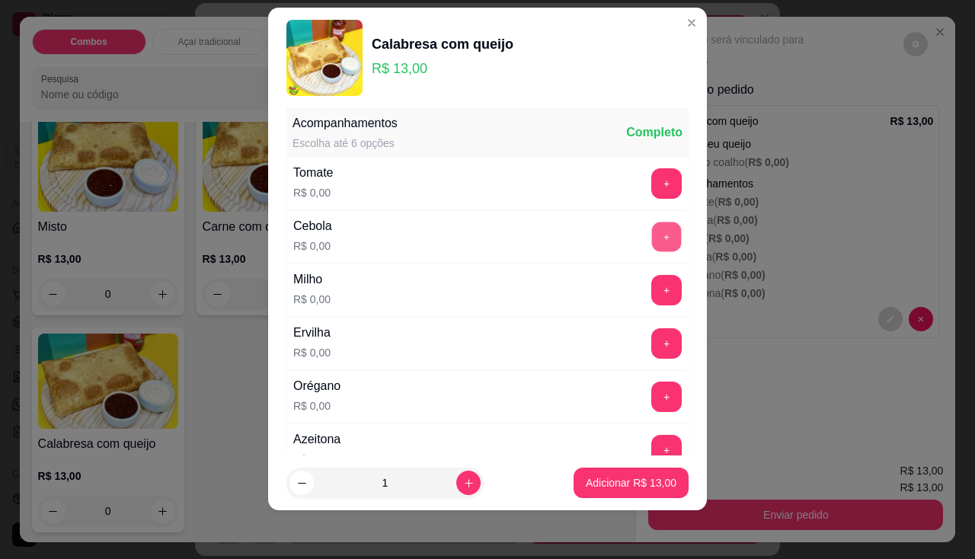
click at [652, 235] on button "+" at bounding box center [667, 237] width 30 height 30
click at [648, 494] on button "Adicionar R$ 13,00" at bounding box center [631, 483] width 115 height 30
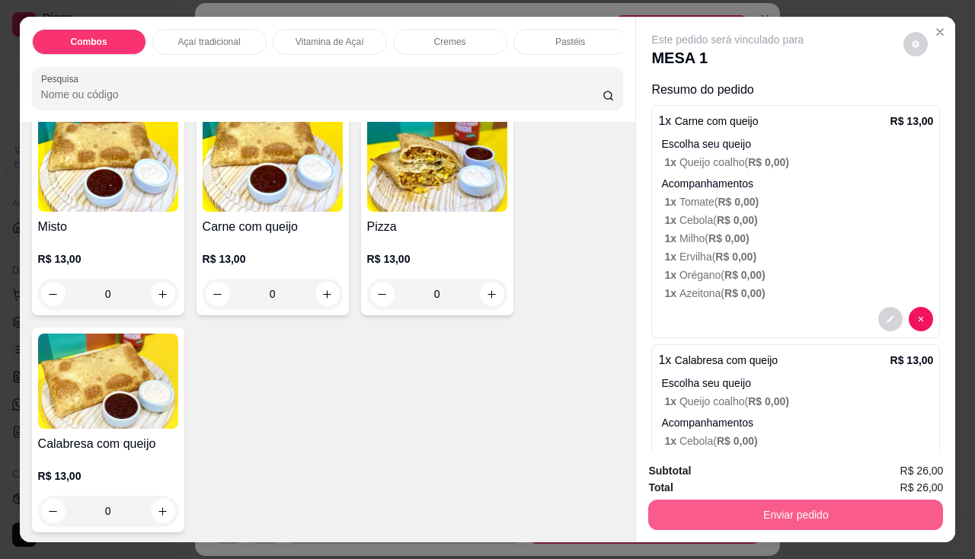
click at [674, 500] on button "Enviar pedido" at bounding box center [795, 515] width 295 height 30
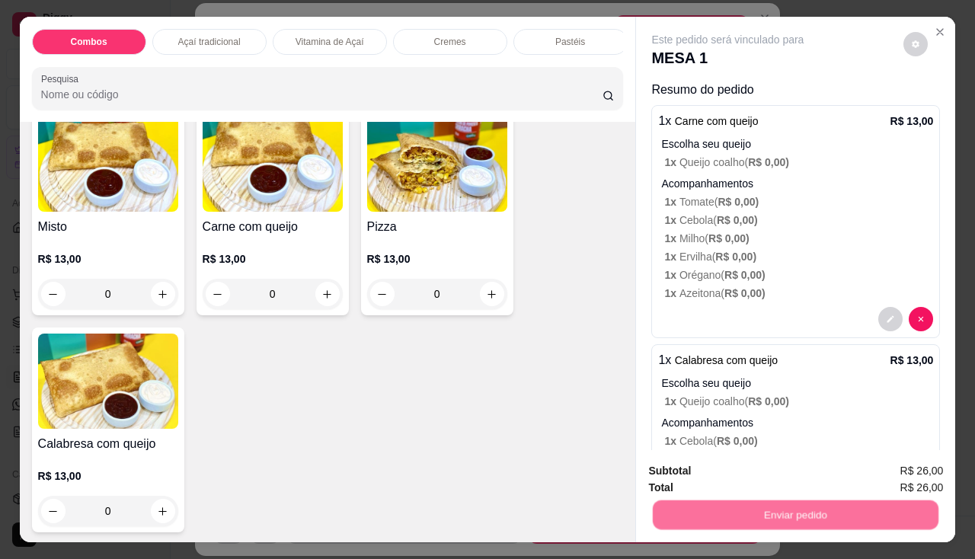
click at [694, 468] on button "Não registrar e enviar pedido" at bounding box center [746, 472] width 154 height 28
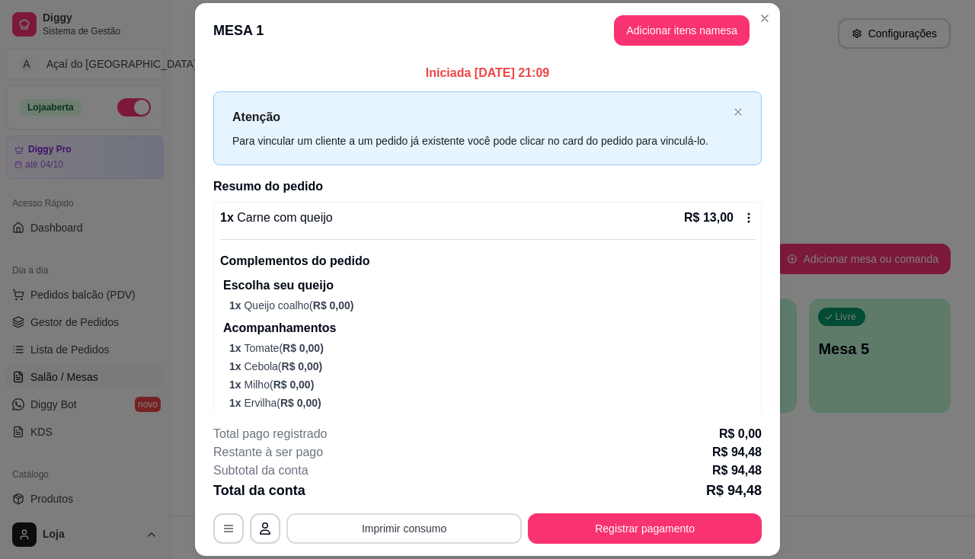
click at [400, 526] on button "Imprimir consumo" at bounding box center [403, 528] width 235 height 30
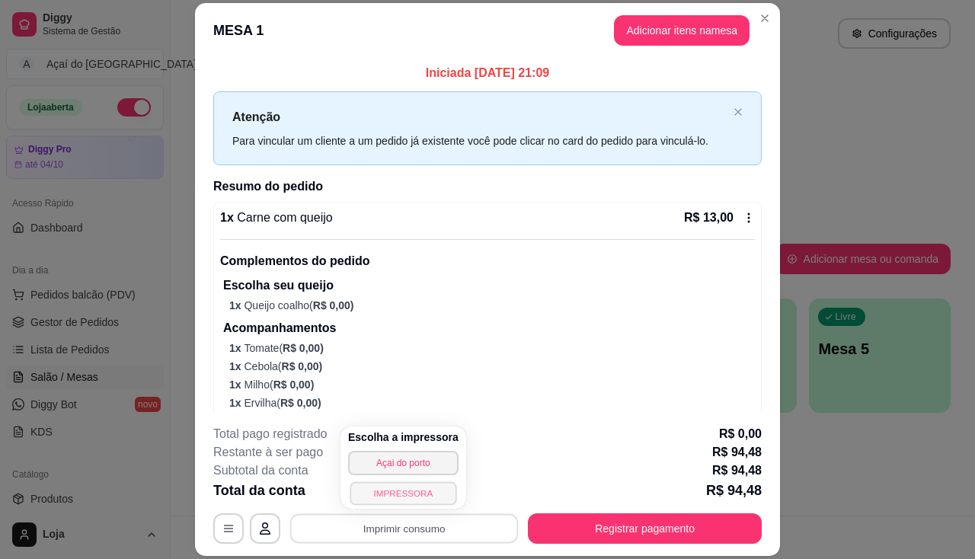
click at [421, 494] on button "IMPRESSORA" at bounding box center [403, 493] width 107 height 24
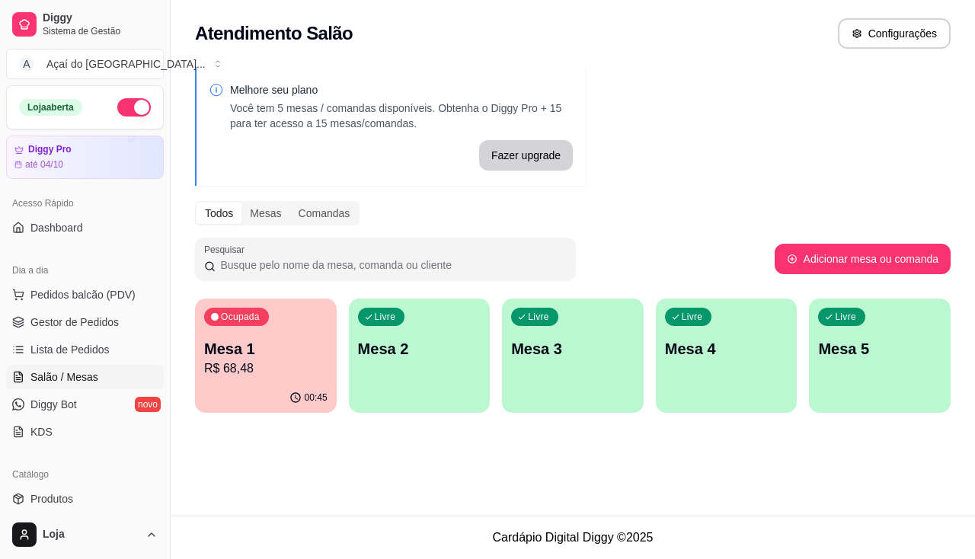
click at [372, 372] on div "Livre Mesa 2" at bounding box center [420, 347] width 142 height 96
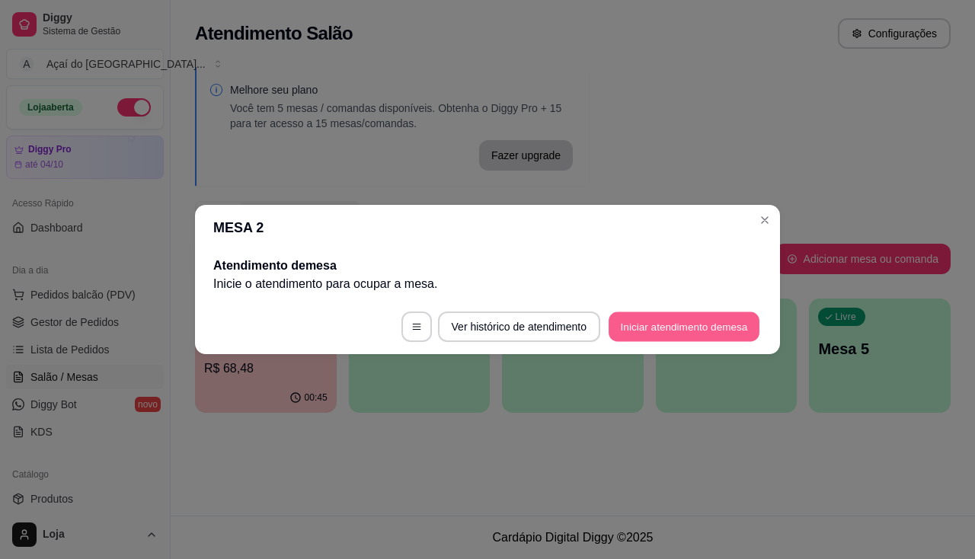
click at [709, 319] on button "Iniciar atendimento de mesa" at bounding box center [684, 327] width 151 height 30
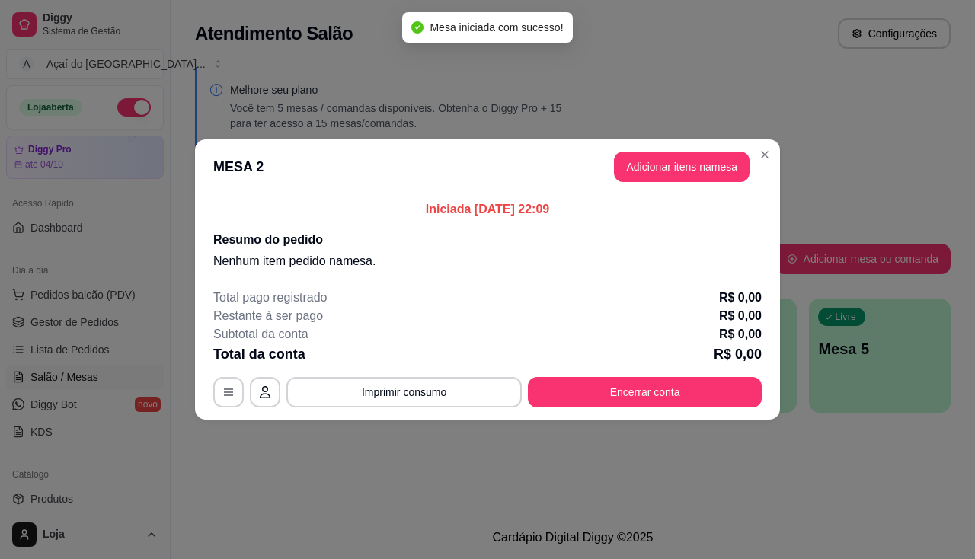
click at [617, 172] on button "Adicionar itens na mesa" at bounding box center [682, 167] width 136 height 30
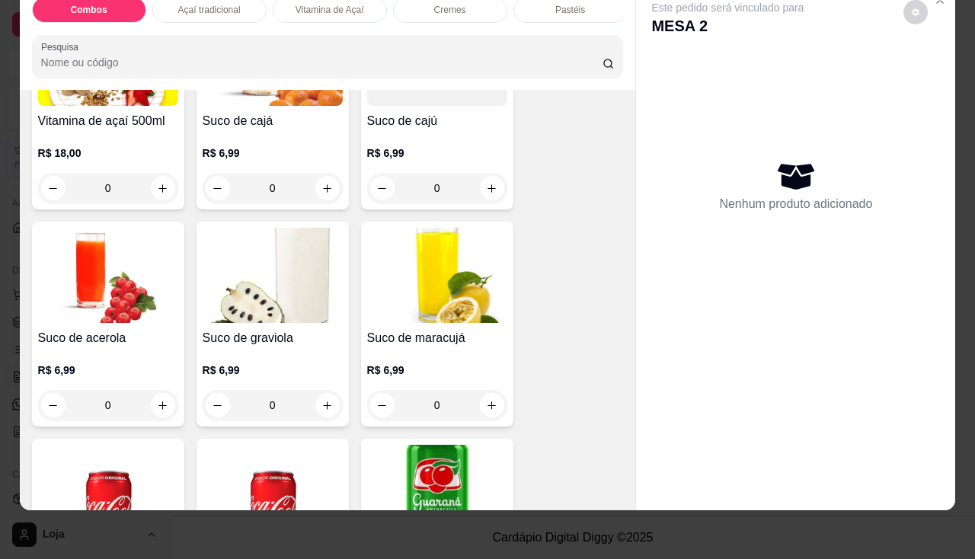
scroll to position [3733, 0]
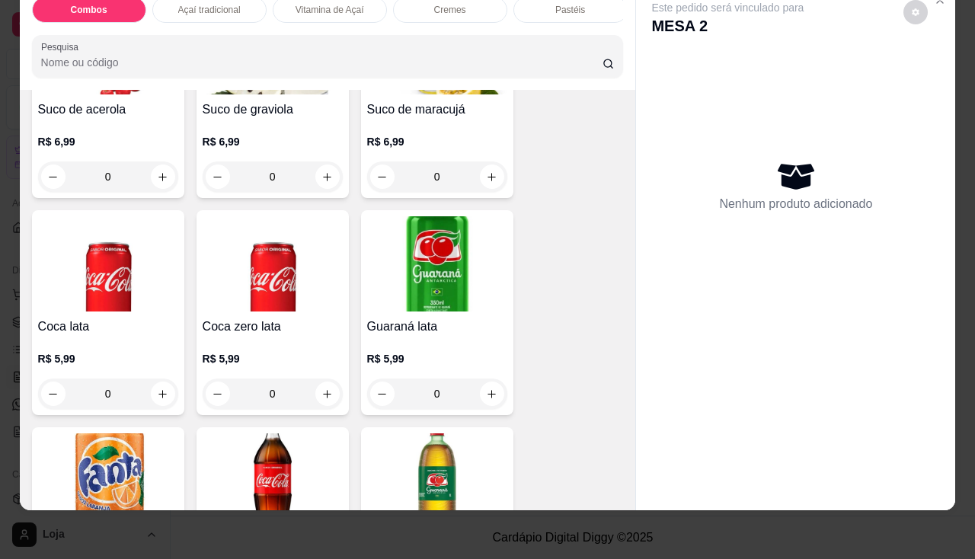
click at [226, 328] on h4 "Coca zero lata" at bounding box center [273, 327] width 140 height 18
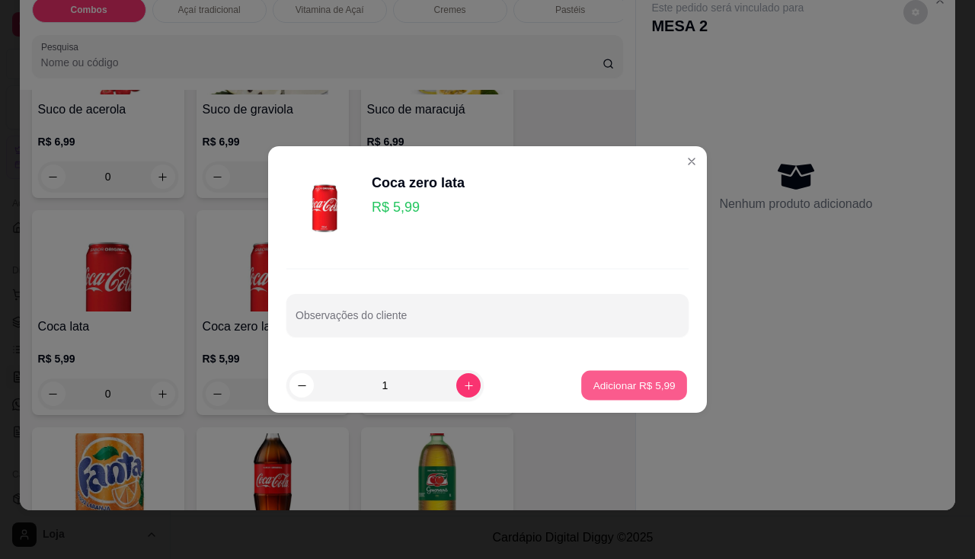
click at [646, 388] on p "Adicionar R$ 5,99" at bounding box center [634, 385] width 82 height 14
type input "1"
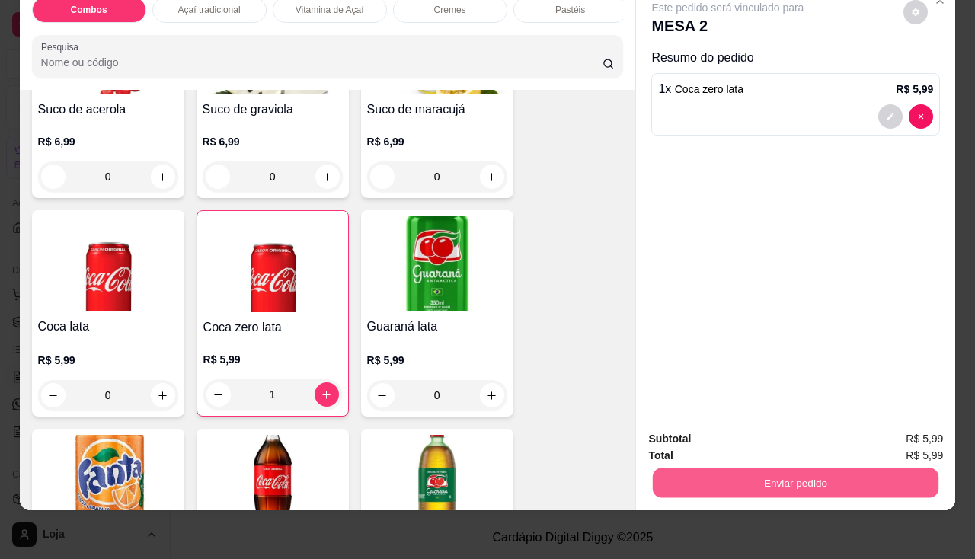
click at [699, 479] on button "Enviar pedido" at bounding box center [796, 483] width 286 height 30
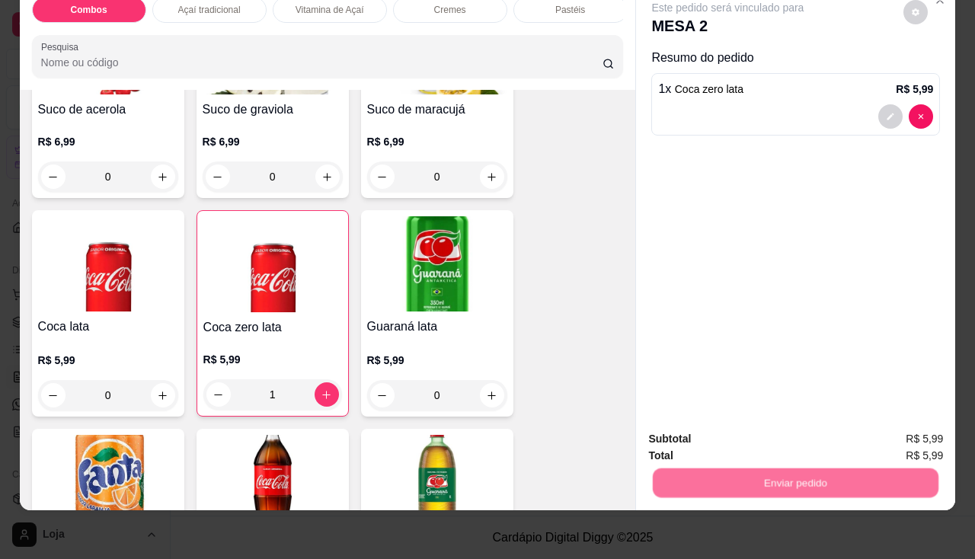
click at [699, 437] on button "Não registrar e enviar pedido" at bounding box center [746, 435] width 158 height 29
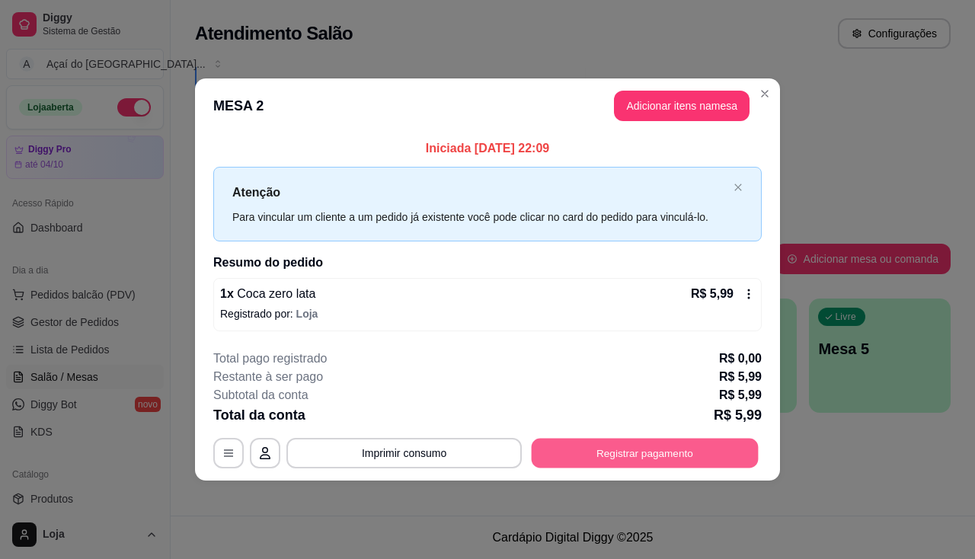
click at [619, 452] on button "Registrar pagamento" at bounding box center [645, 453] width 227 height 30
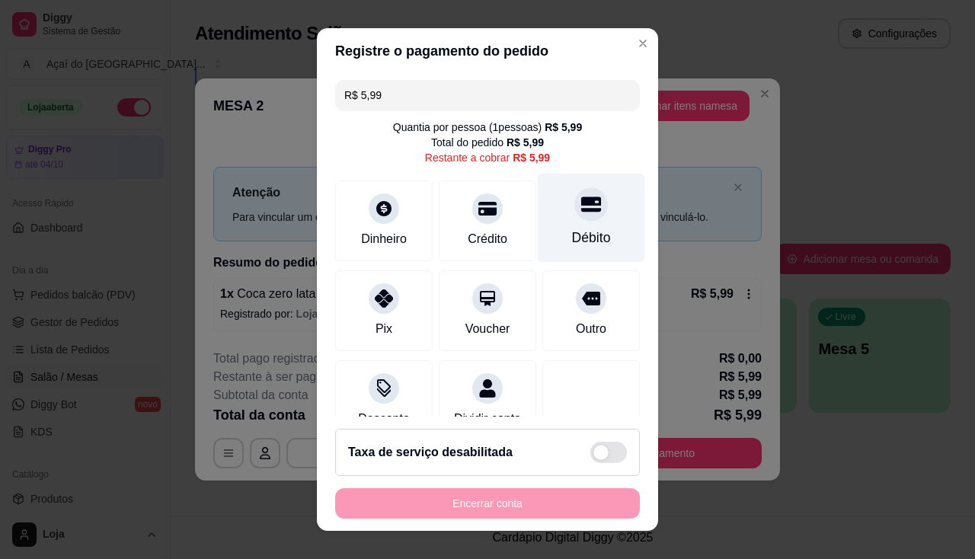
click at [572, 229] on div "Débito" at bounding box center [591, 238] width 39 height 20
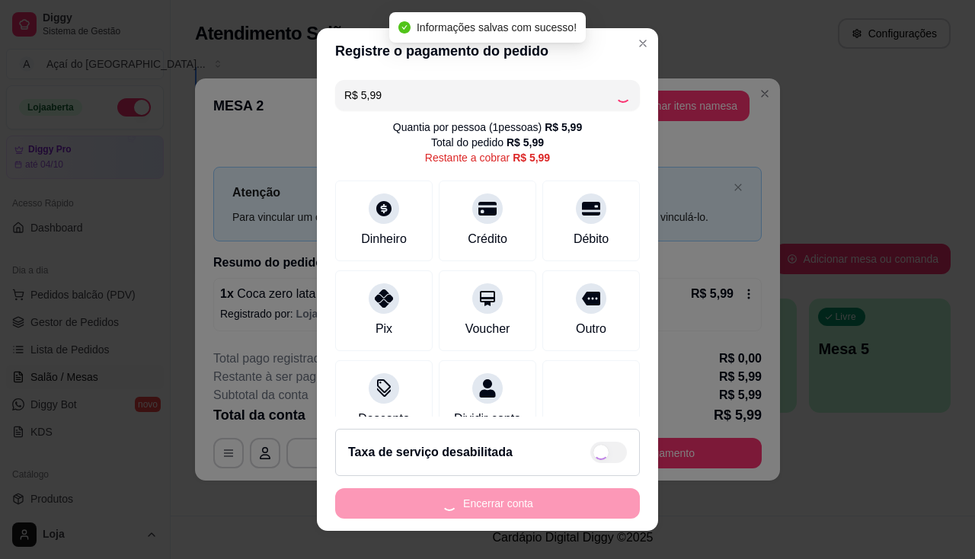
type input "R$ 0,00"
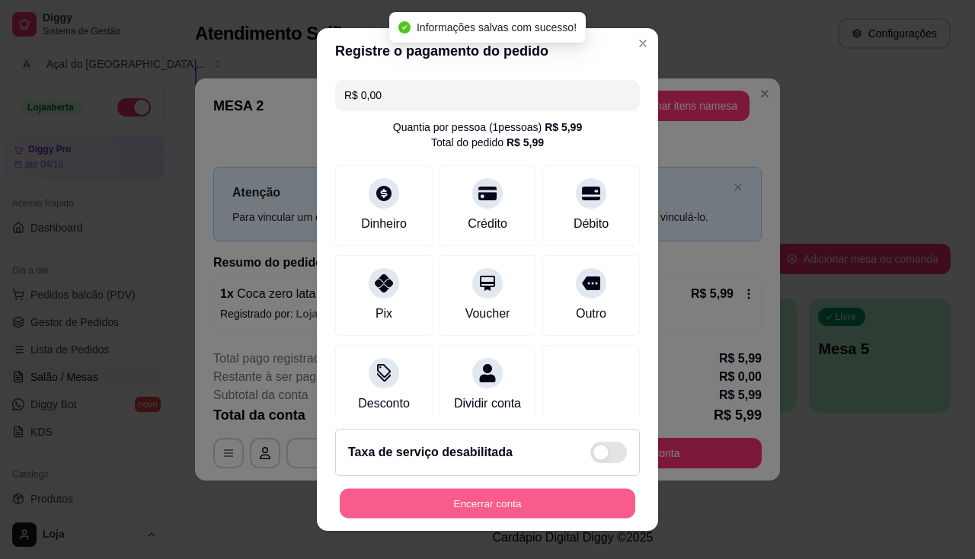
click at [536, 510] on button "Encerrar conta" at bounding box center [488, 504] width 296 height 30
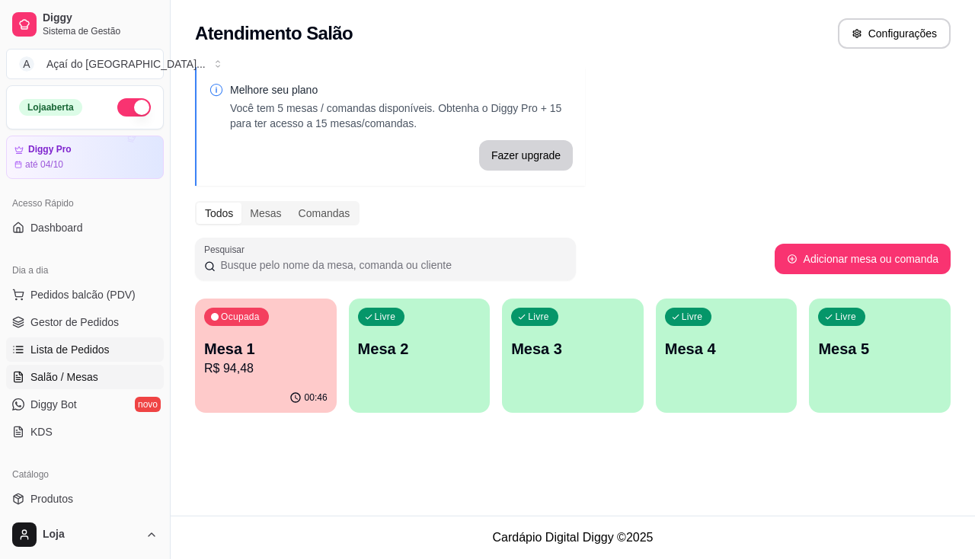
click at [69, 344] on span "Lista de Pedidos" at bounding box center [69, 349] width 79 height 15
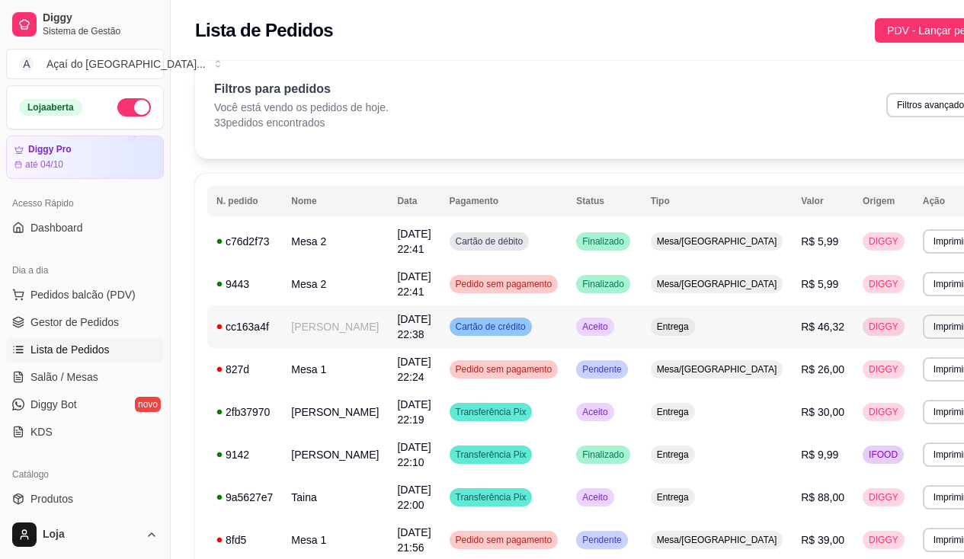
click at [312, 332] on td "[PERSON_NAME]" at bounding box center [335, 326] width 106 height 43
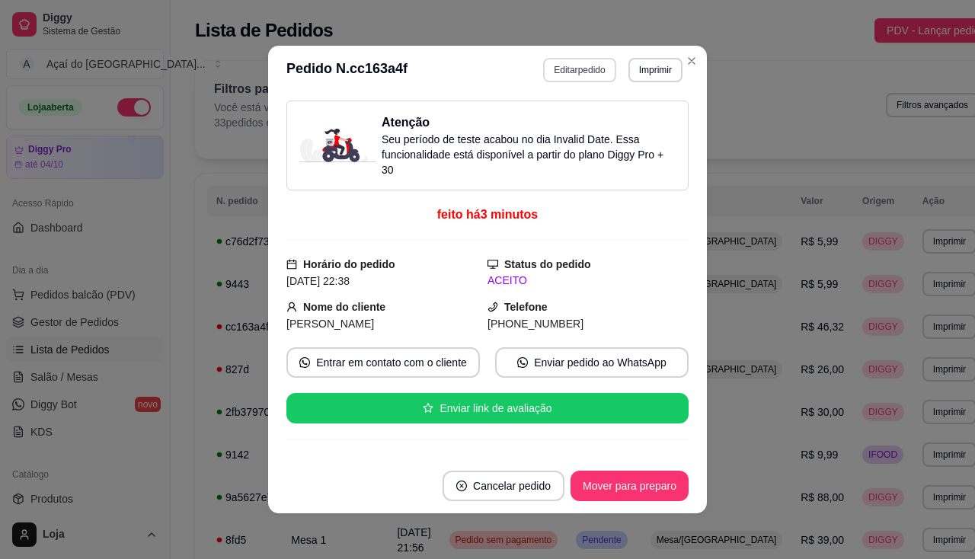
click at [561, 72] on button "Editar pedido" at bounding box center [579, 70] width 72 height 24
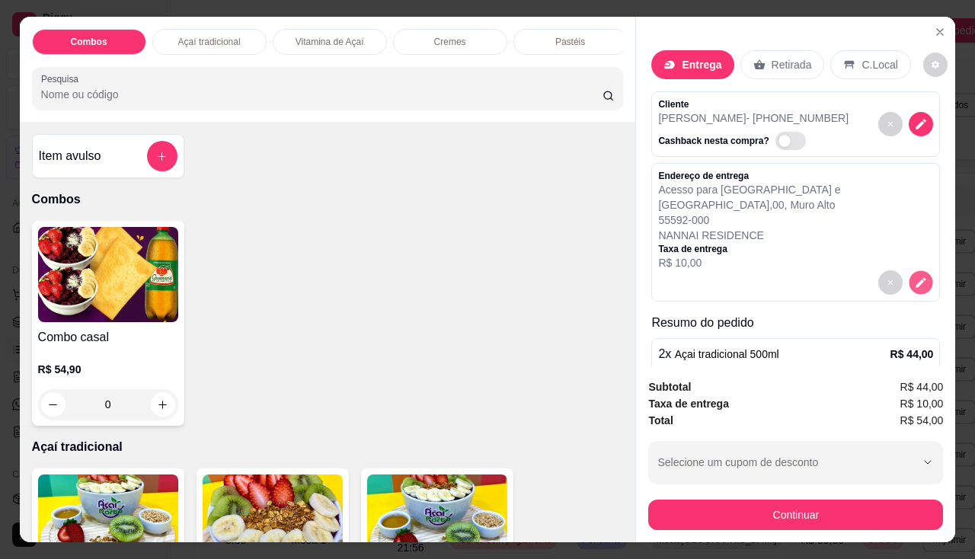
click at [915, 279] on icon "decrease-product-quantity" at bounding box center [921, 282] width 13 height 13
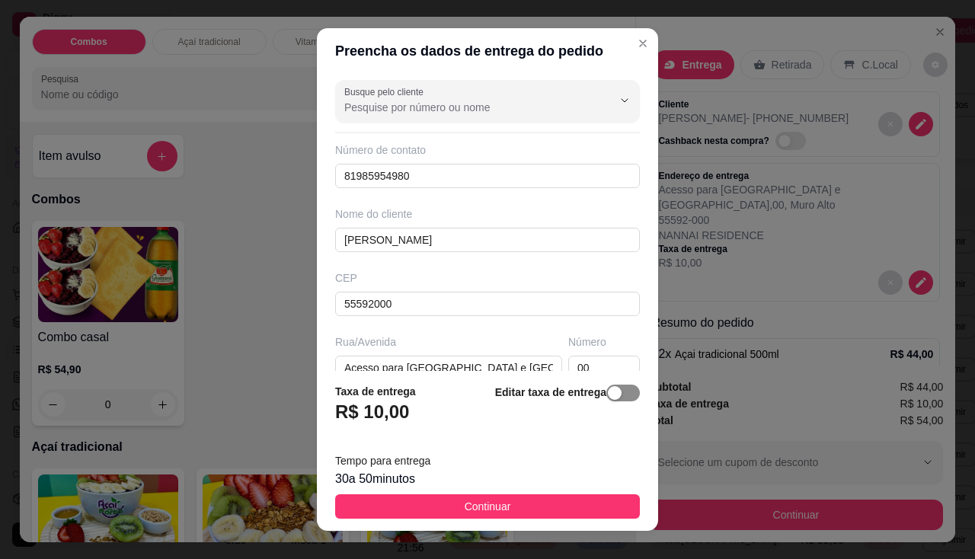
click at [606, 401] on span "button" at bounding box center [623, 393] width 34 height 17
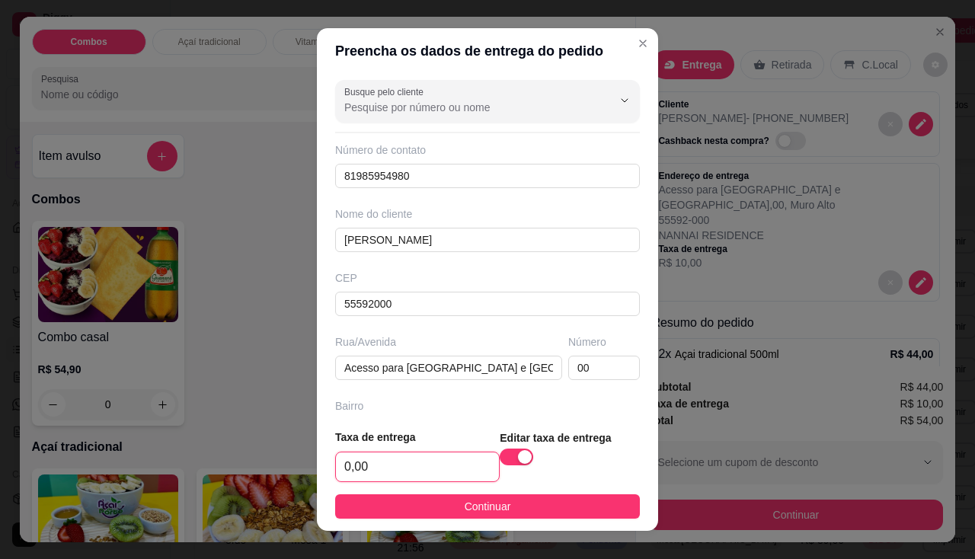
click at [438, 468] on input "0,00" at bounding box center [417, 467] width 163 height 29
type input "30,00"
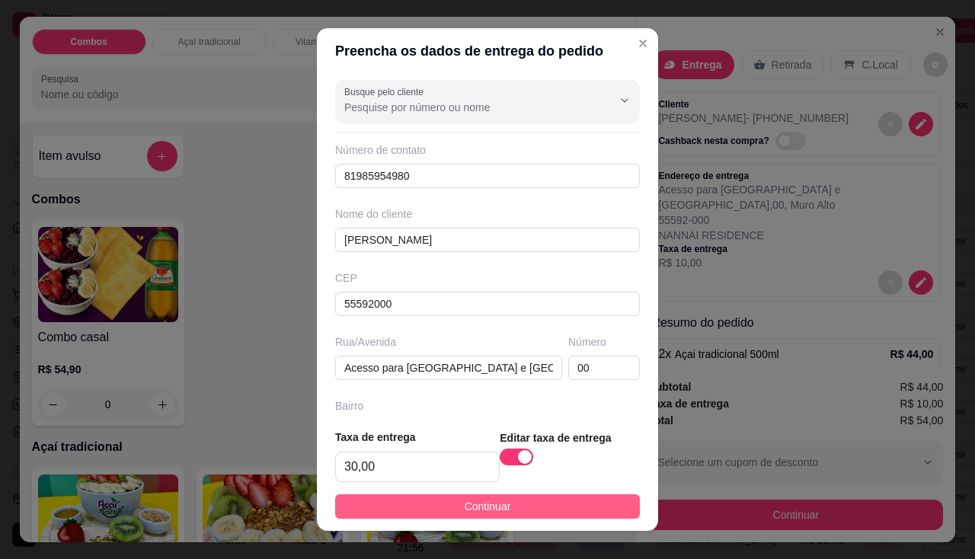
click at [467, 510] on span "Continuar" at bounding box center [488, 506] width 46 height 17
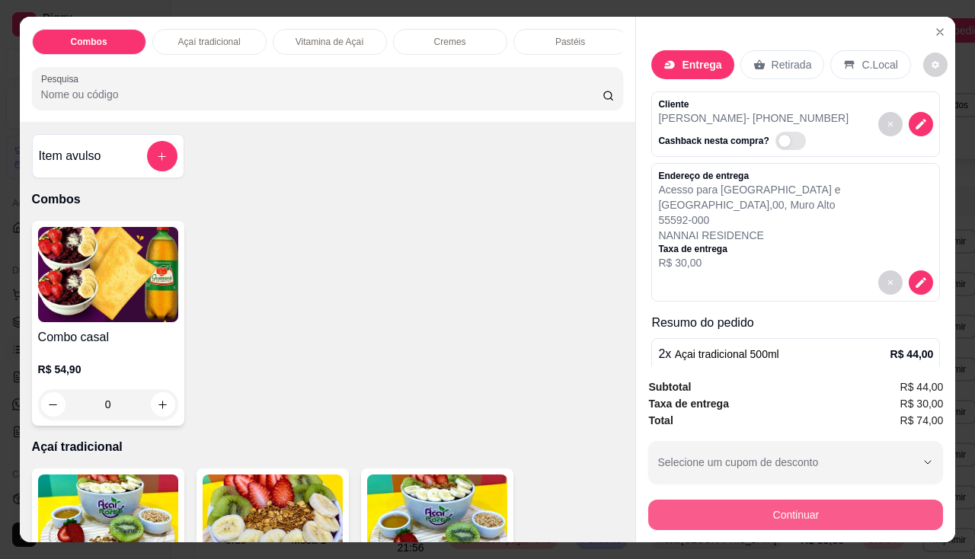
click at [707, 523] on button "Continuar" at bounding box center [795, 515] width 295 height 30
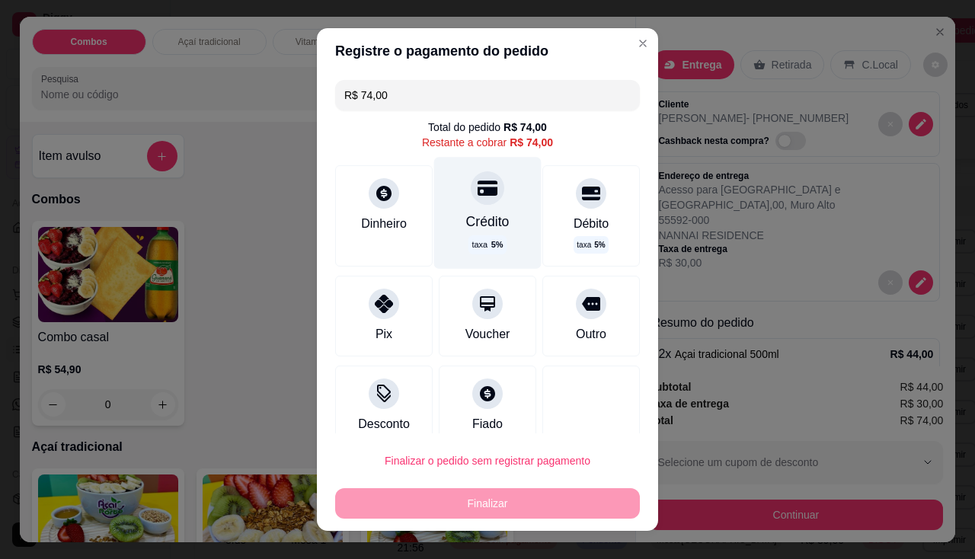
click at [467, 227] on div "Crédito" at bounding box center [487, 222] width 43 height 20
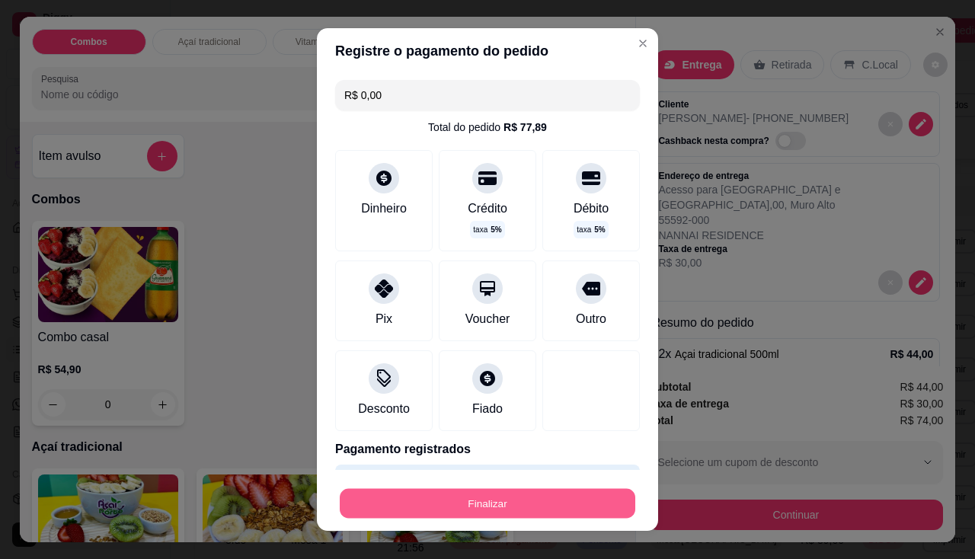
click at [526, 499] on button "Finalizar" at bounding box center [488, 504] width 296 height 30
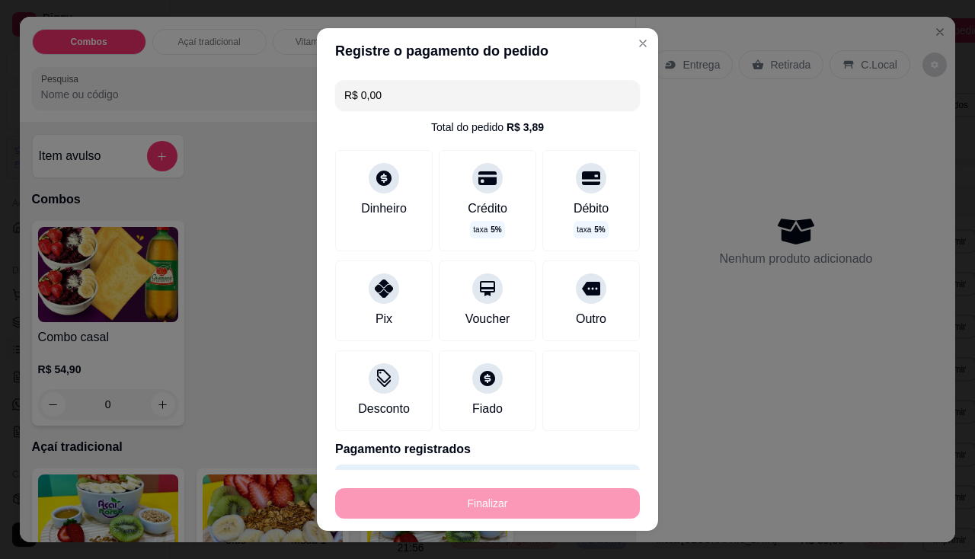
type input "-R$ 74,00"
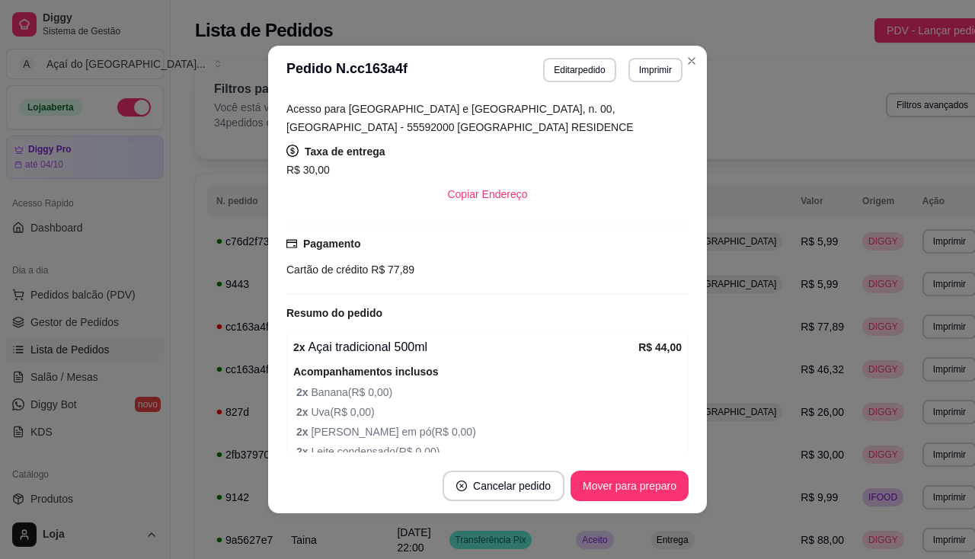
scroll to position [475, 0]
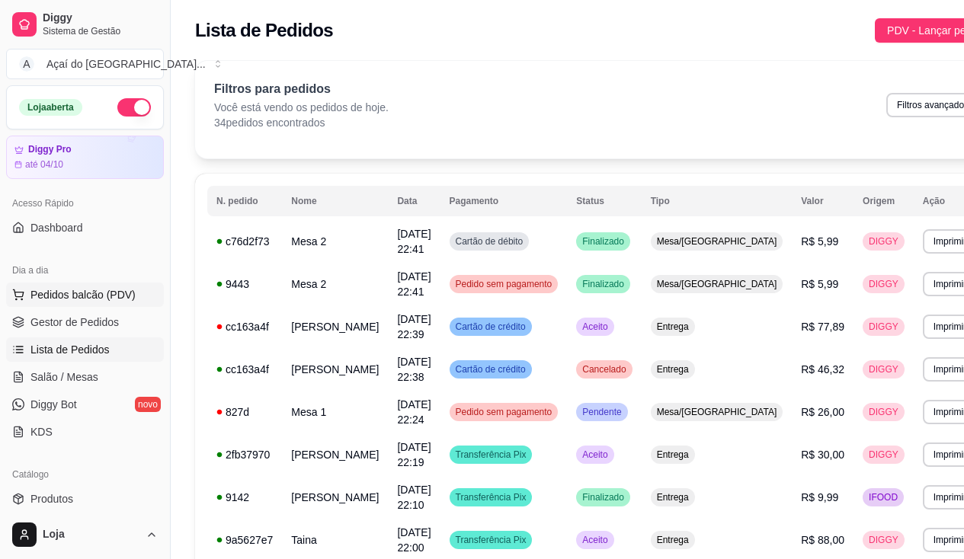
click at [91, 291] on span "Pedidos balcão (PDV)" at bounding box center [82, 294] width 105 height 15
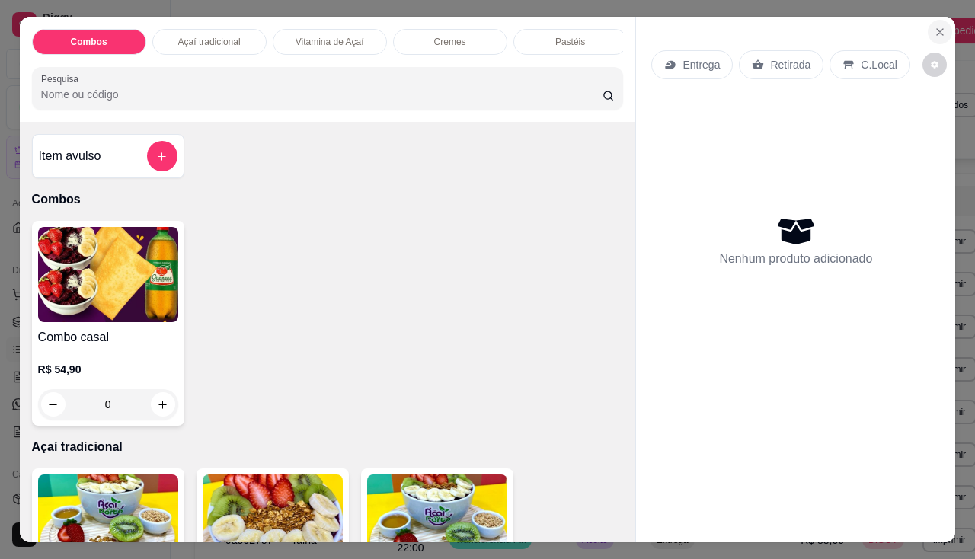
click at [937, 26] on icon "Close" at bounding box center [940, 32] width 12 height 12
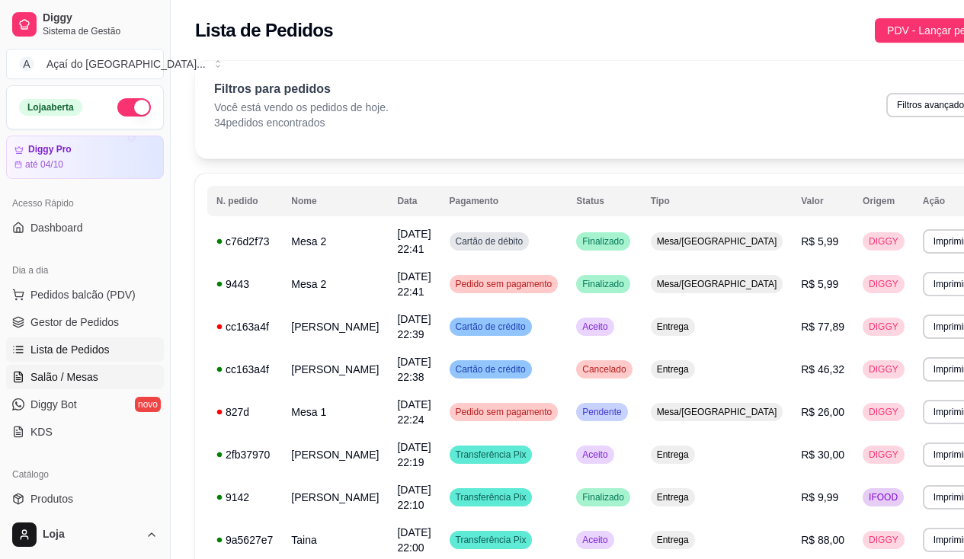
click at [72, 379] on span "Salão / Mesas" at bounding box center [64, 376] width 68 height 15
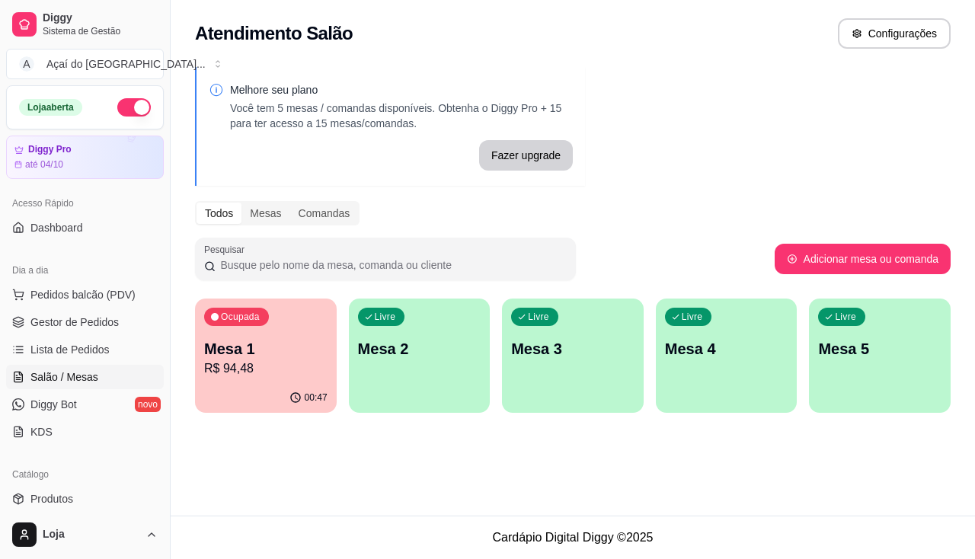
click at [255, 363] on p "R$ 94,48" at bounding box center [265, 369] width 123 height 18
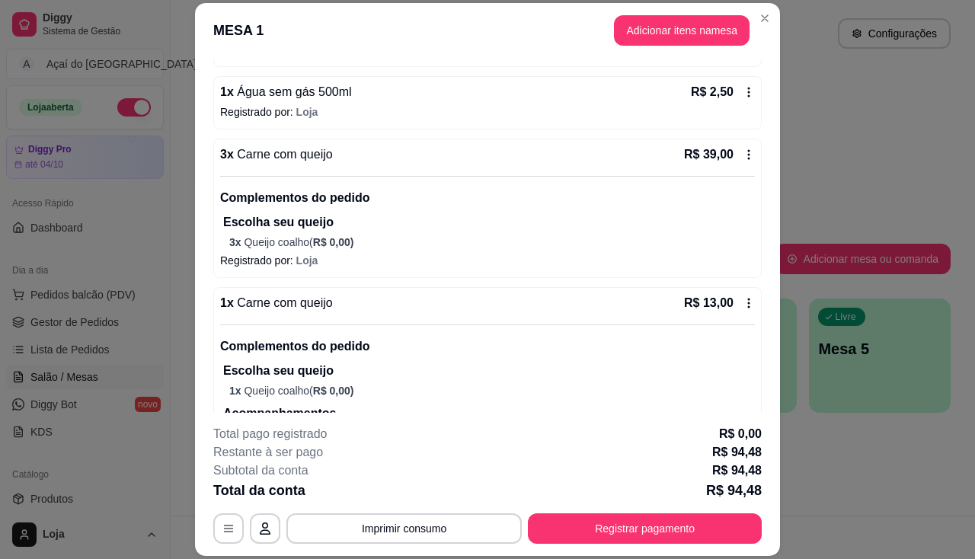
scroll to position [878, 0]
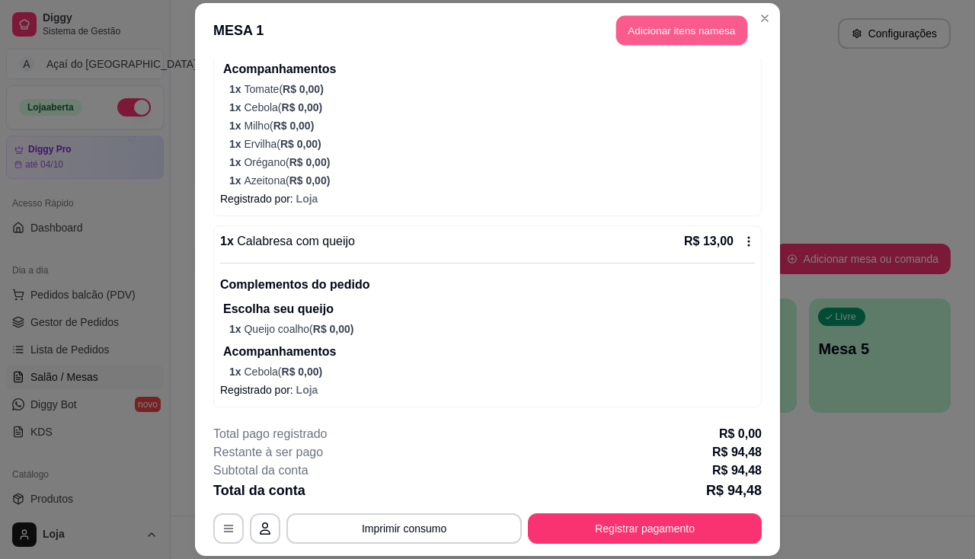
click at [644, 30] on button "Adicionar itens na mesa" at bounding box center [681, 30] width 131 height 30
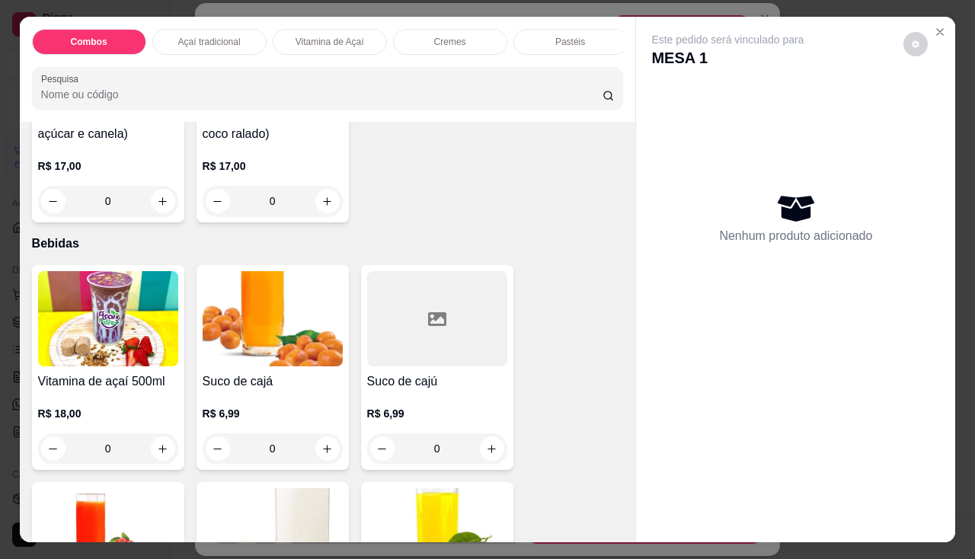
scroll to position [3504, 0]
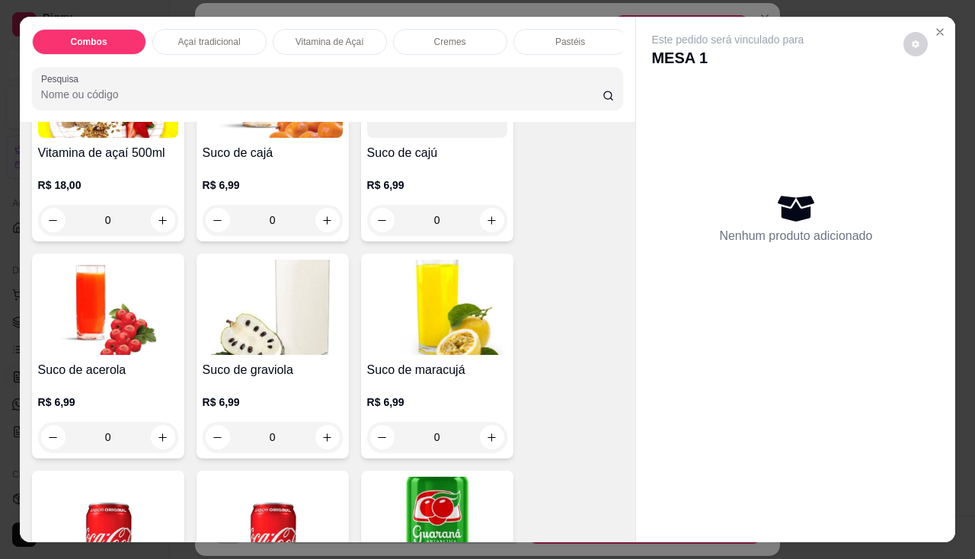
click at [469, 355] on img at bounding box center [437, 307] width 140 height 95
click at [277, 162] on h4 "Suco de cajá" at bounding box center [273, 153] width 140 height 18
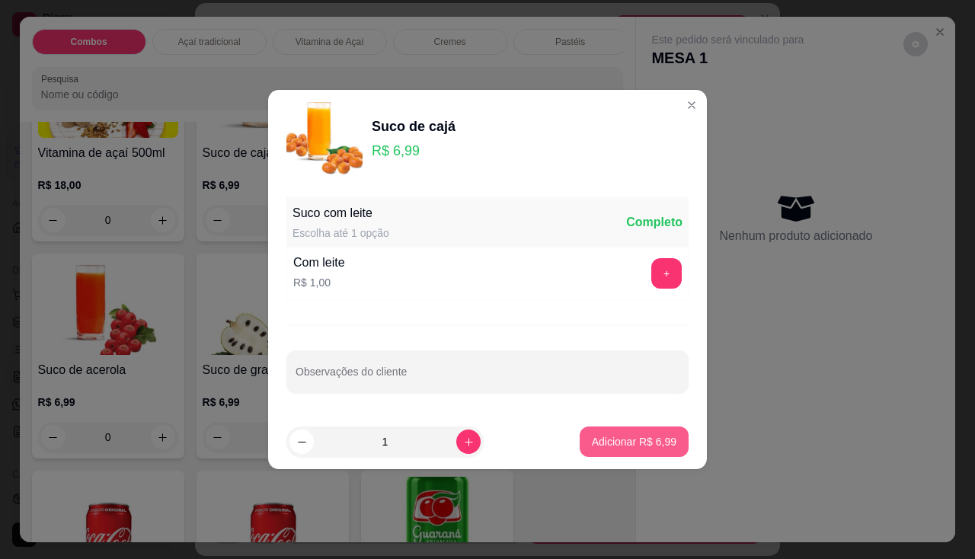
click at [608, 443] on p "Adicionar R$ 6,99" at bounding box center [634, 441] width 85 height 15
type input "1"
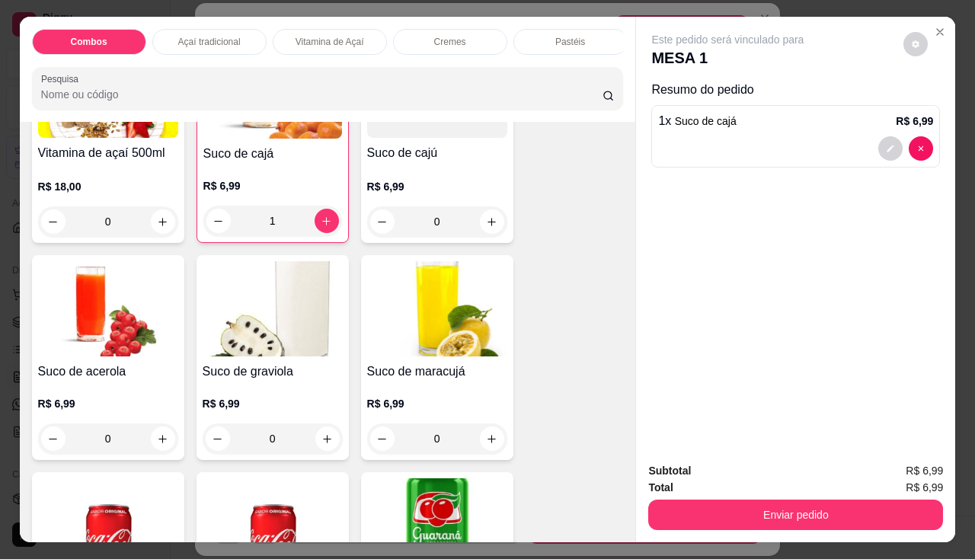
click at [445, 369] on h4 "Suco de maracujá" at bounding box center [437, 372] width 140 height 18
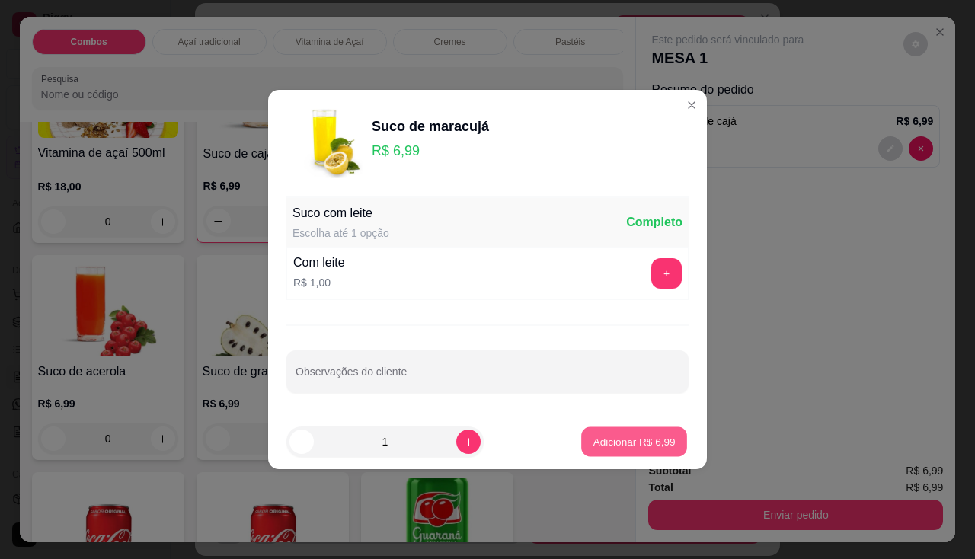
click at [614, 441] on p "Adicionar R$ 6,99" at bounding box center [634, 441] width 82 height 14
type input "1"
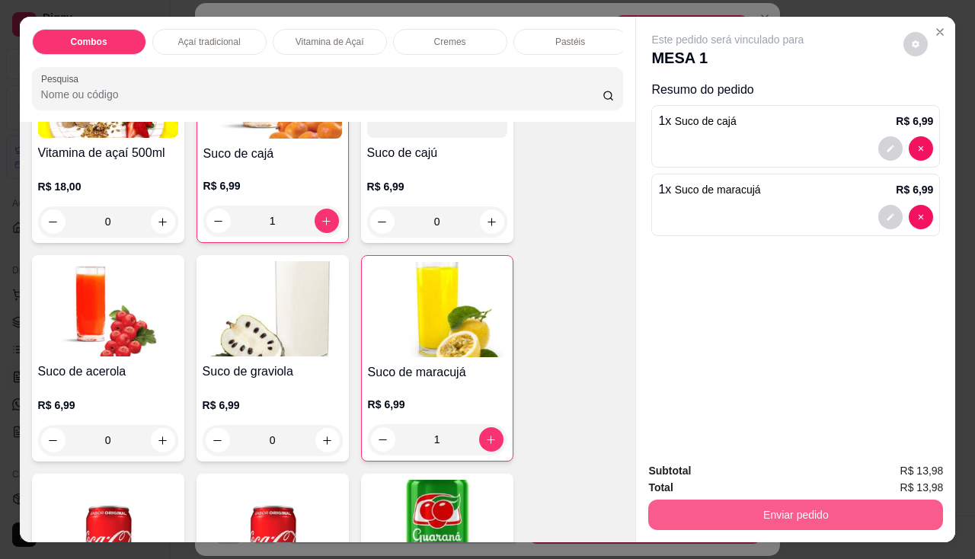
click at [725, 523] on button "Enviar pedido" at bounding box center [795, 515] width 295 height 30
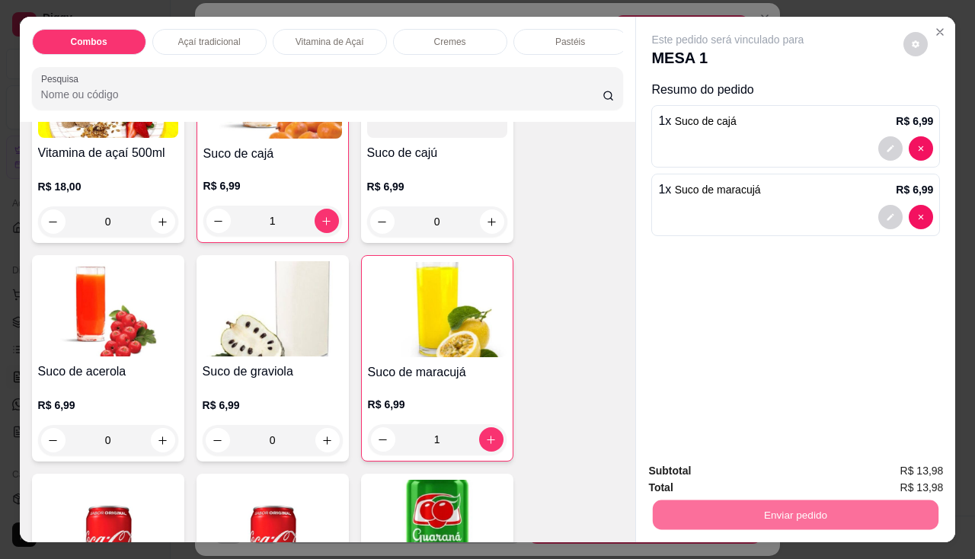
click at [743, 473] on button "Não registrar e enviar pedido" at bounding box center [746, 472] width 158 height 29
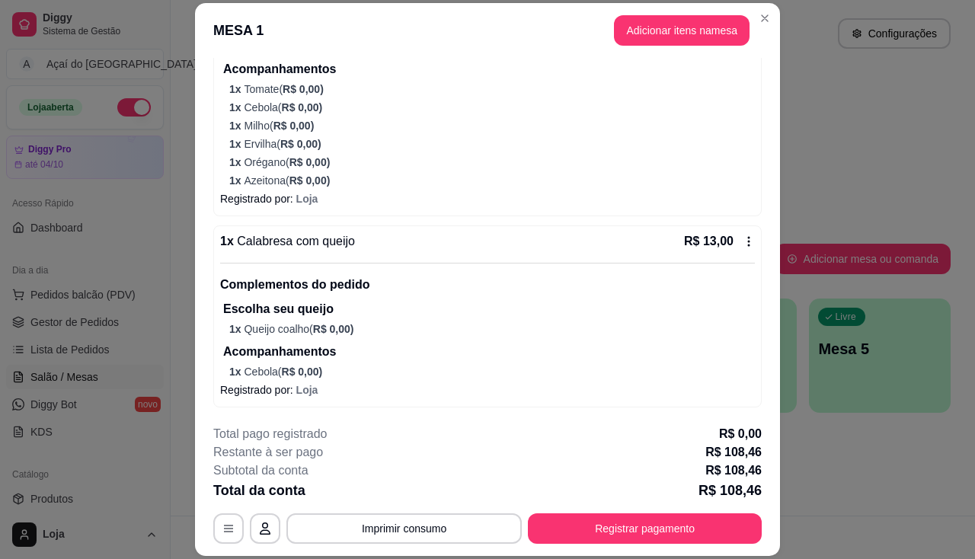
click at [748, 9] on header "MESA 1 Adicionar itens na mesa" at bounding box center [487, 30] width 585 height 55
click at [733, 24] on button "Adicionar itens na mesa" at bounding box center [682, 30] width 136 height 30
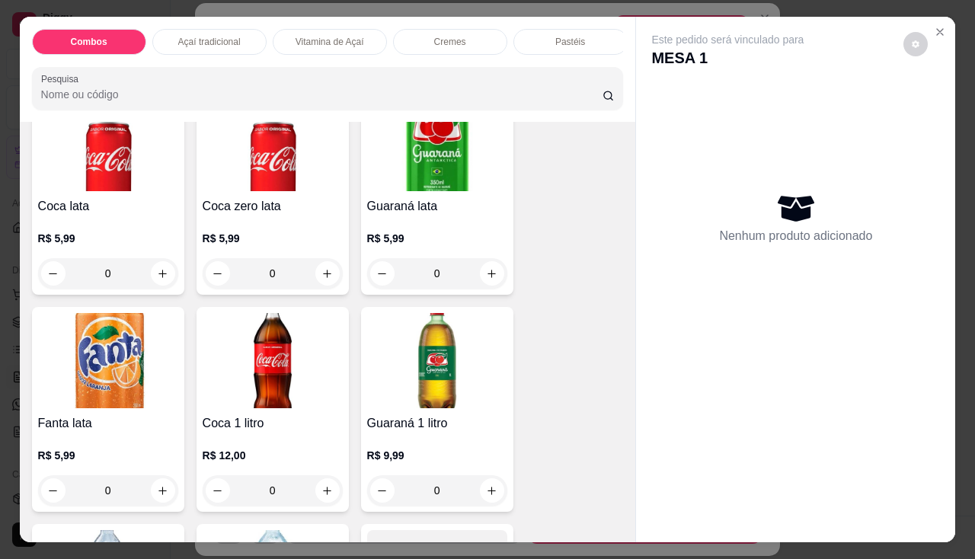
scroll to position [4114, 0]
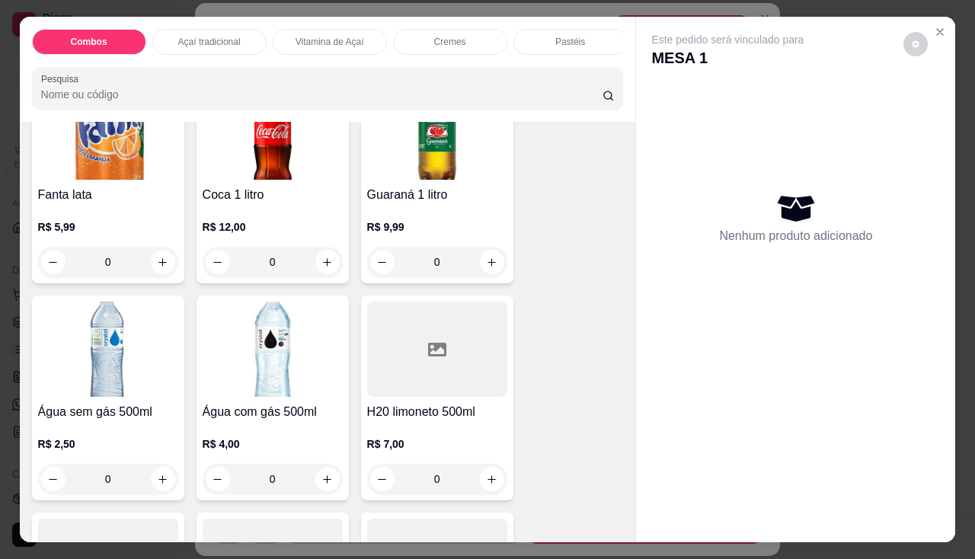
click at [105, 373] on img at bounding box center [108, 349] width 140 height 95
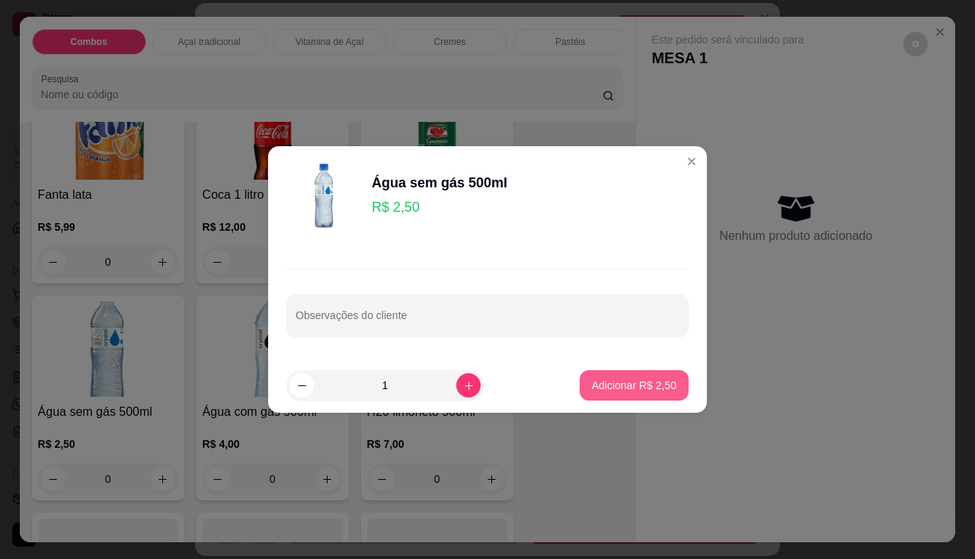
click at [632, 393] on button "Adicionar R$ 2,50" at bounding box center [634, 385] width 109 height 30
type input "1"
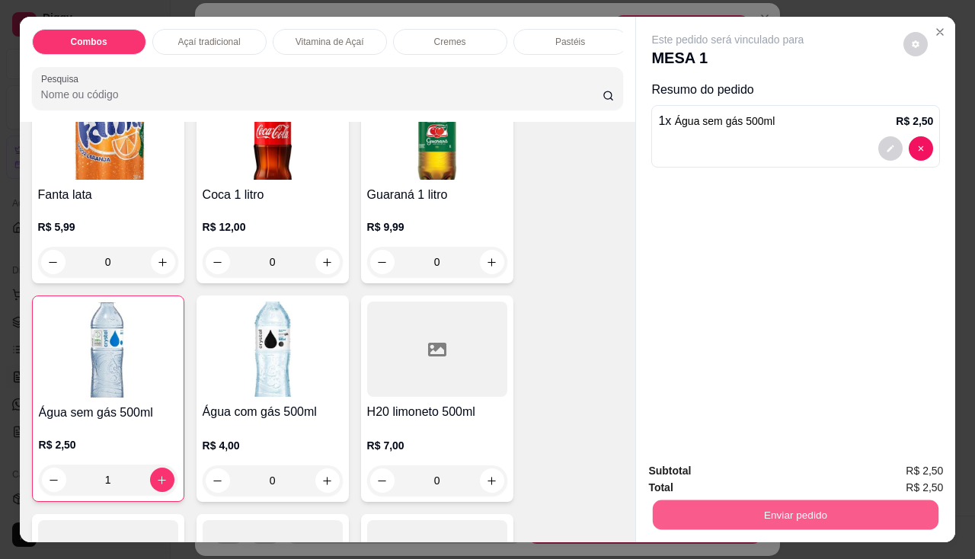
click at [711, 512] on button "Enviar pedido" at bounding box center [796, 515] width 286 height 30
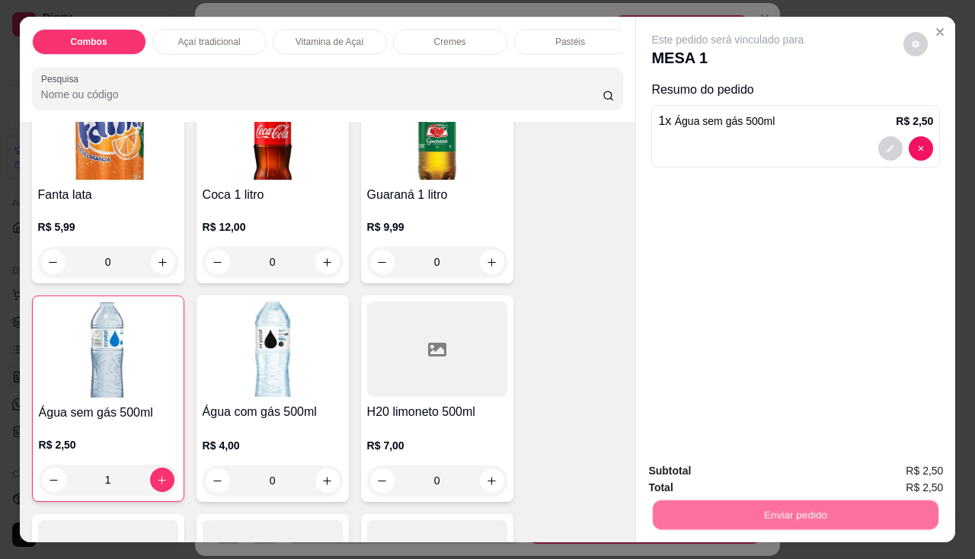
click at [736, 475] on button "Não registrar e enviar pedido" at bounding box center [746, 472] width 158 height 29
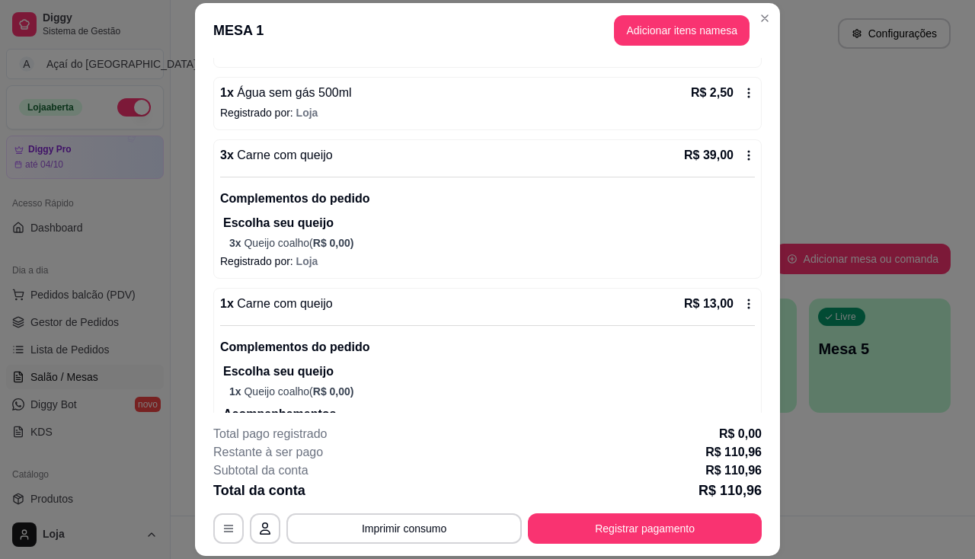
scroll to position [456, 0]
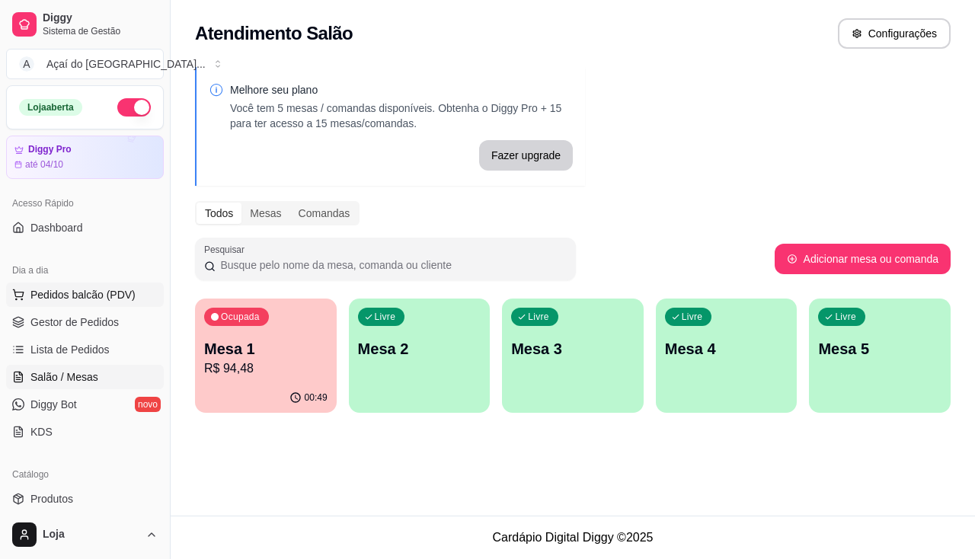
click at [94, 294] on span "Pedidos balcão (PDV)" at bounding box center [82, 294] width 105 height 15
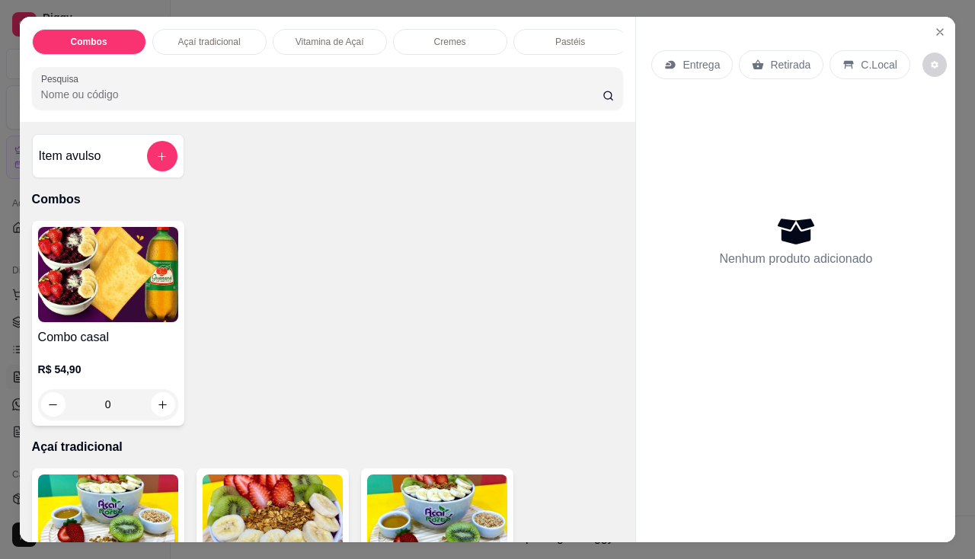
scroll to position [152, 0]
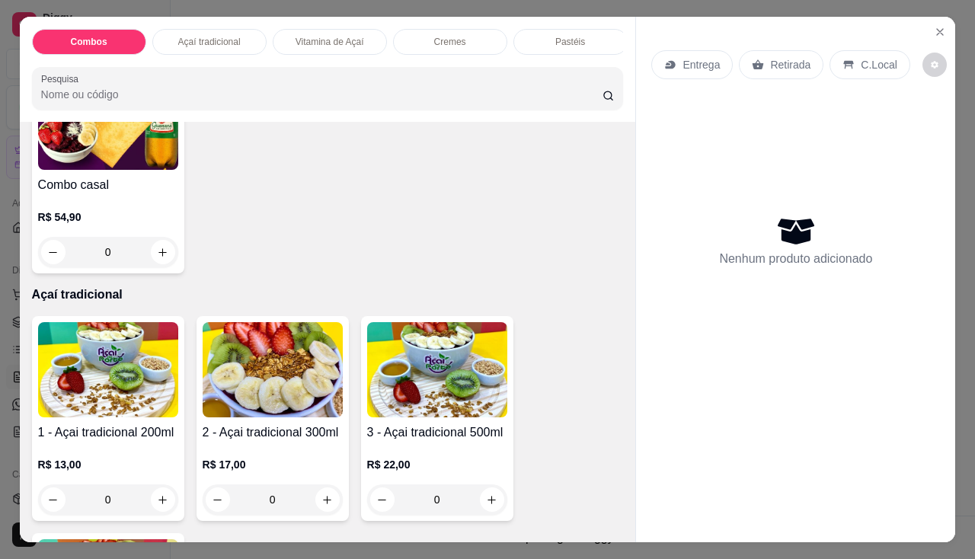
click at [60, 406] on img at bounding box center [108, 369] width 140 height 95
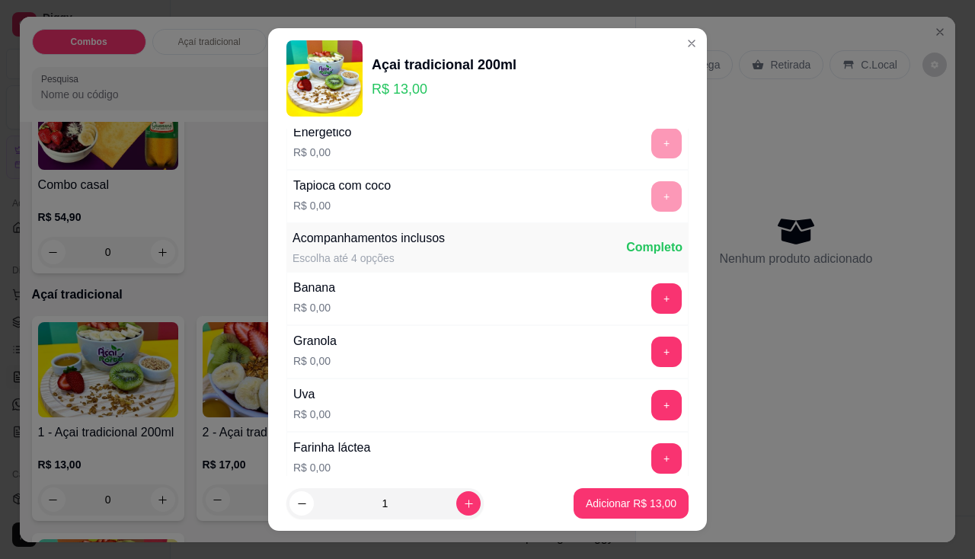
scroll to position [381, 0]
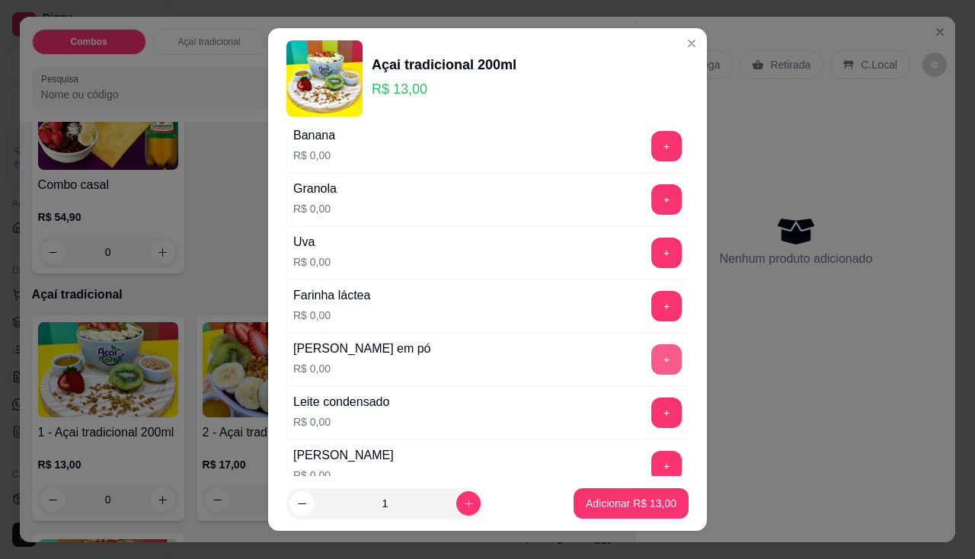
click at [651, 352] on button "+" at bounding box center [666, 359] width 30 height 30
click at [652, 412] on button "+" at bounding box center [667, 413] width 30 height 30
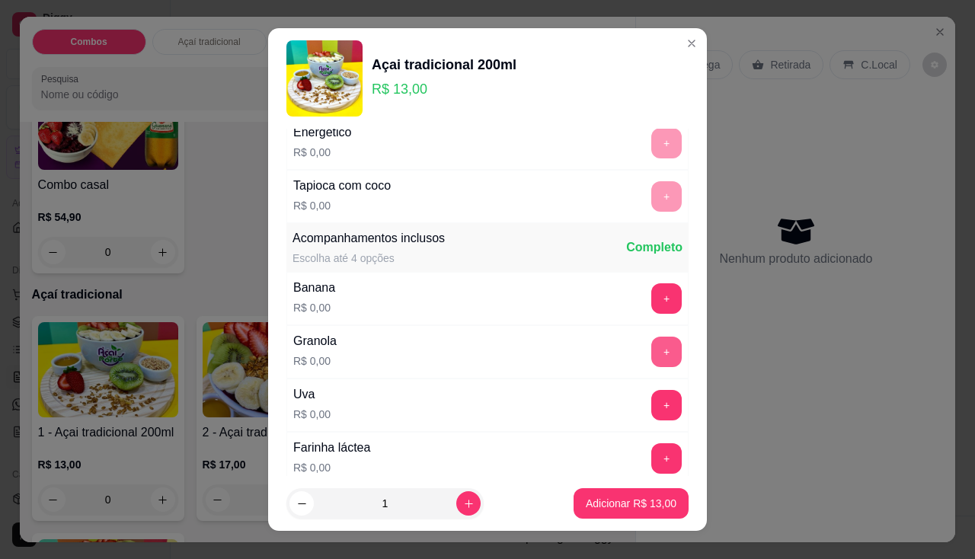
scroll to position [152, 0]
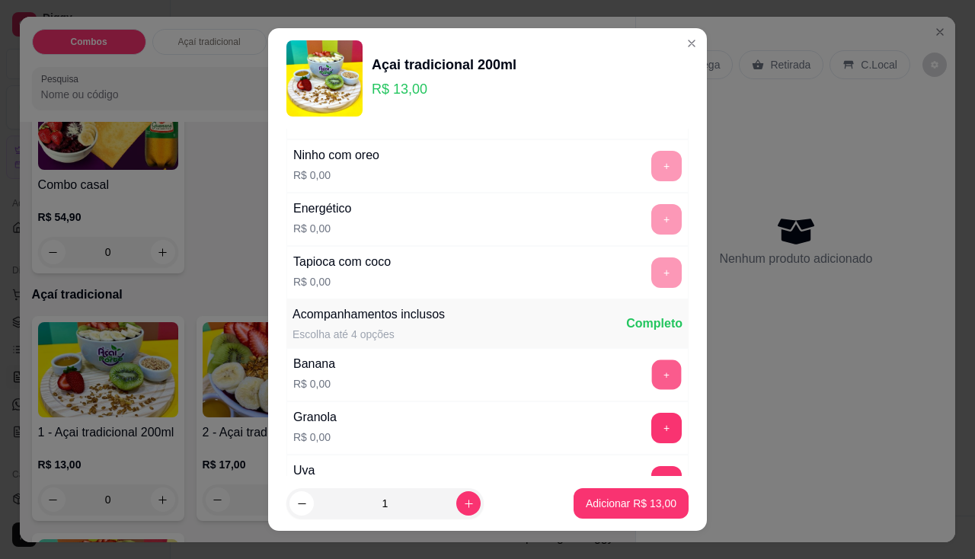
click at [652, 380] on button "+" at bounding box center [667, 375] width 30 height 30
click at [643, 497] on p "Adicionar R$ 13,00" at bounding box center [631, 503] width 91 height 15
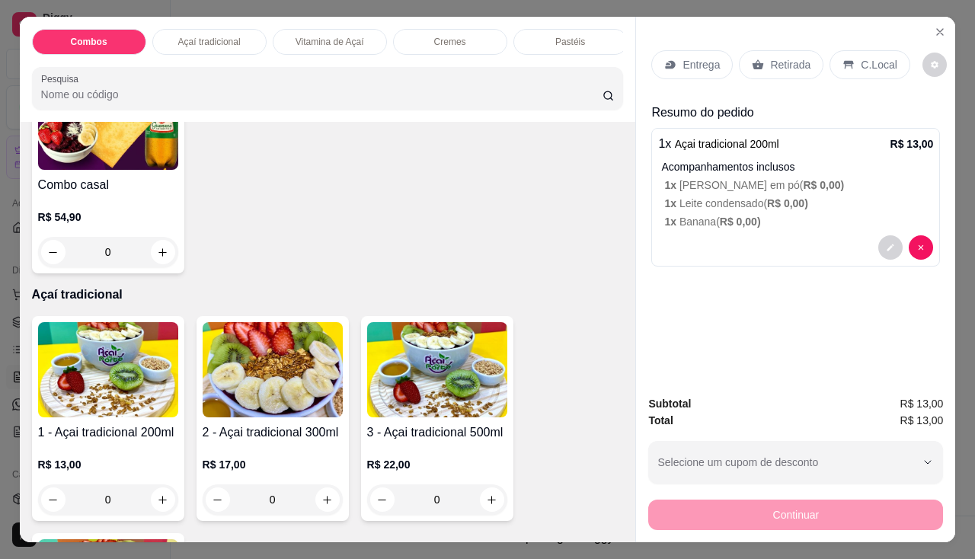
click at [686, 73] on div "Entrega" at bounding box center [692, 64] width 82 height 29
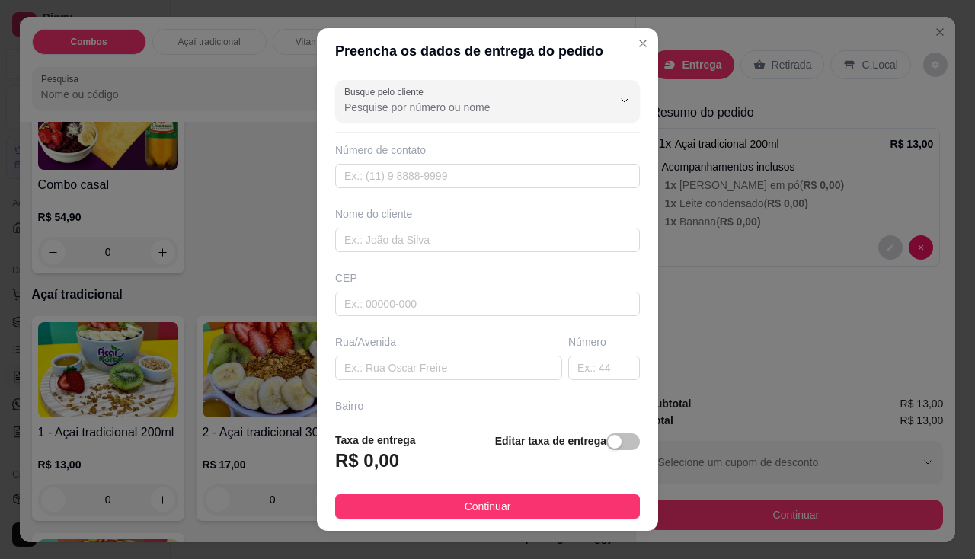
click at [449, 190] on div "Busque pelo cliente Número de contato Nome do cliente CEP Rua/Avenida Número Ba…" at bounding box center [487, 247] width 341 height 347
click at [450, 180] on input "text" at bounding box center [487, 176] width 305 height 24
type input "[PHONE_NUMBER]"
click at [371, 238] on input "text" at bounding box center [487, 240] width 305 height 24
type input "joelma"
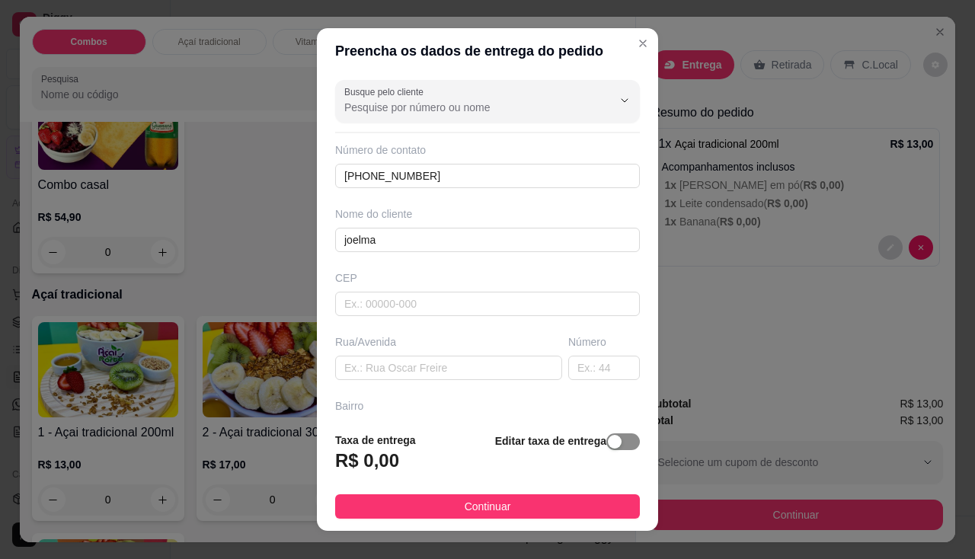
click at [606, 439] on span "button" at bounding box center [623, 441] width 34 height 17
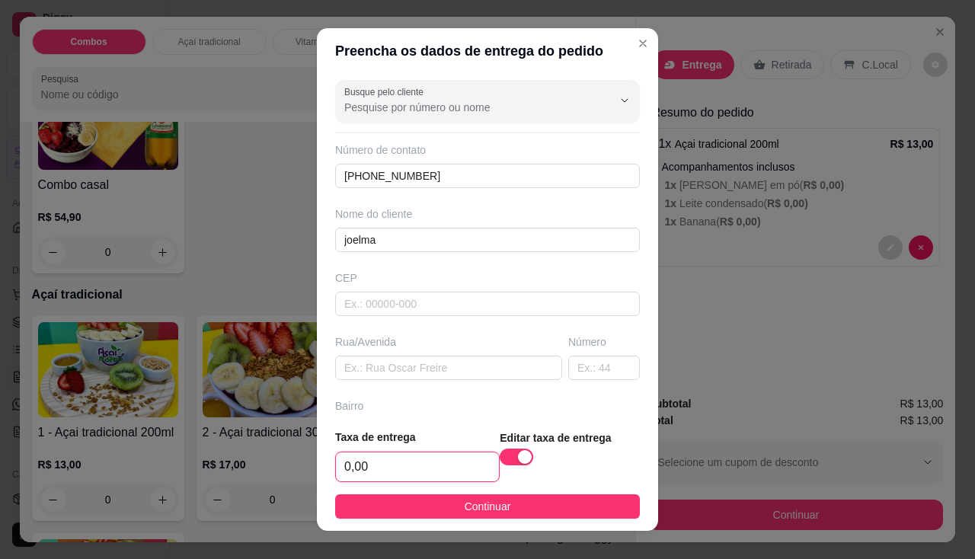
click at [395, 481] on input "0,00" at bounding box center [417, 467] width 163 height 29
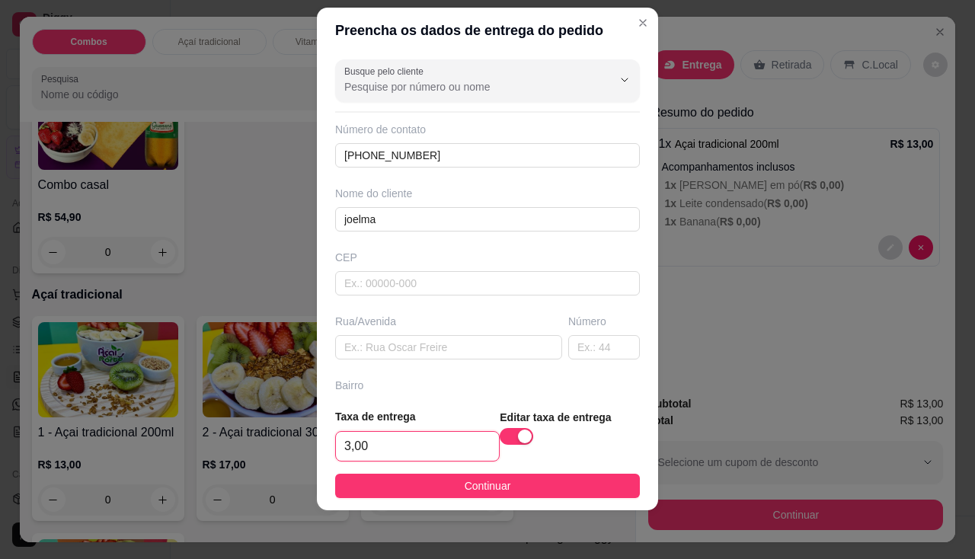
type input "3,00"
click at [395, 364] on div "Busque pelo cliente Número de contato (81) 99654-0107 Nome do cliente joelma CE…" at bounding box center [487, 225] width 341 height 344
click at [395, 357] on input "text" at bounding box center [448, 347] width 227 height 24
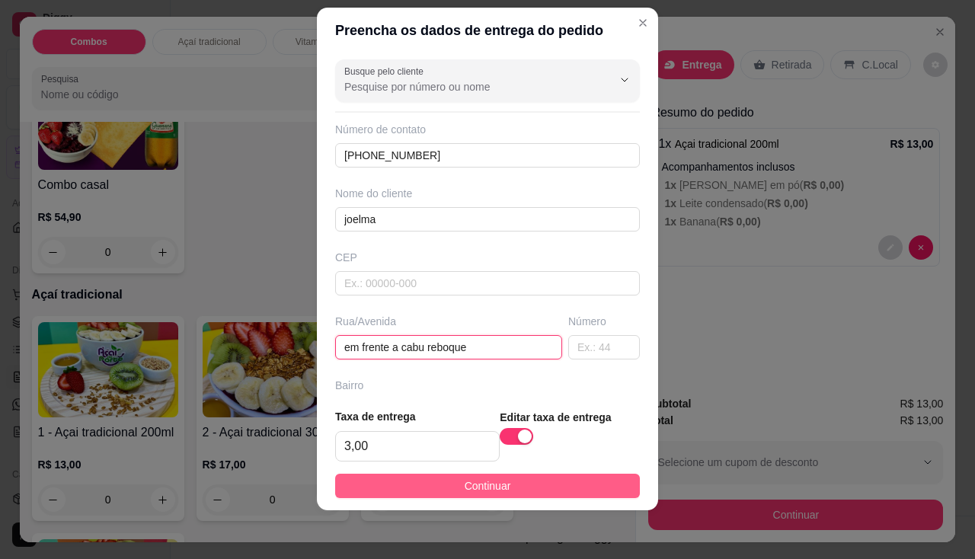
type input "em frente a cabu reboque"
click at [455, 476] on button "Continuar" at bounding box center [487, 486] width 305 height 24
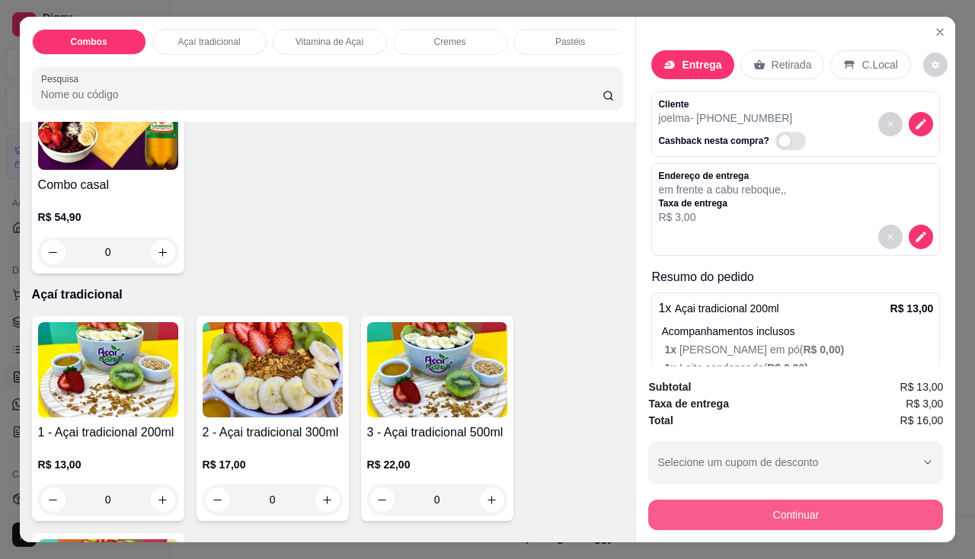
click at [695, 500] on button "Continuar" at bounding box center [795, 515] width 295 height 30
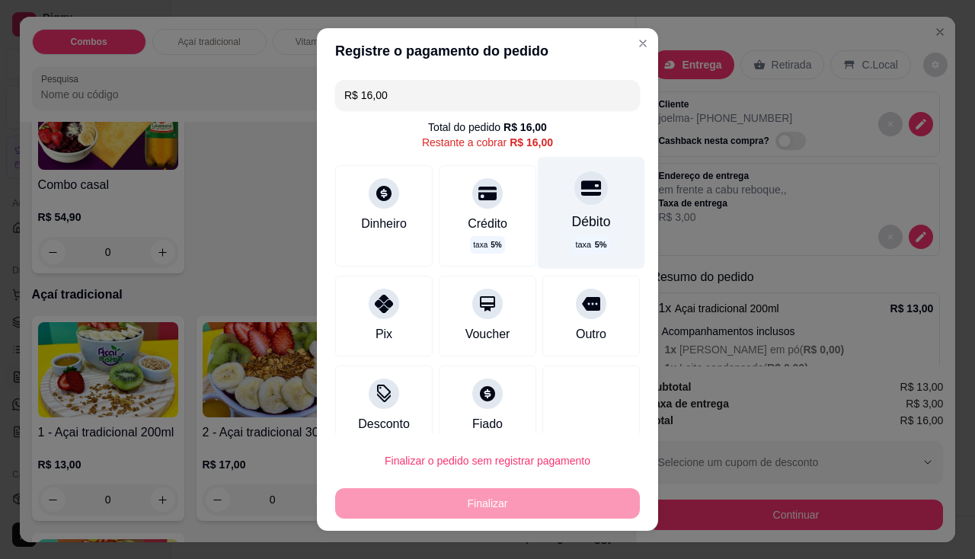
click at [543, 231] on div "Débito taxa 5 %" at bounding box center [591, 212] width 107 height 111
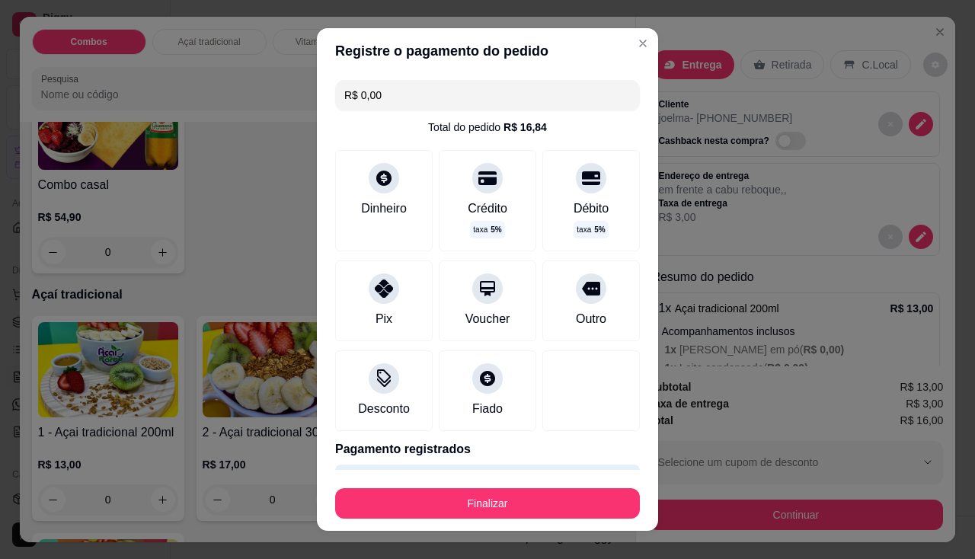
click at [526, 484] on div "Finalizar" at bounding box center [487, 500] width 305 height 37
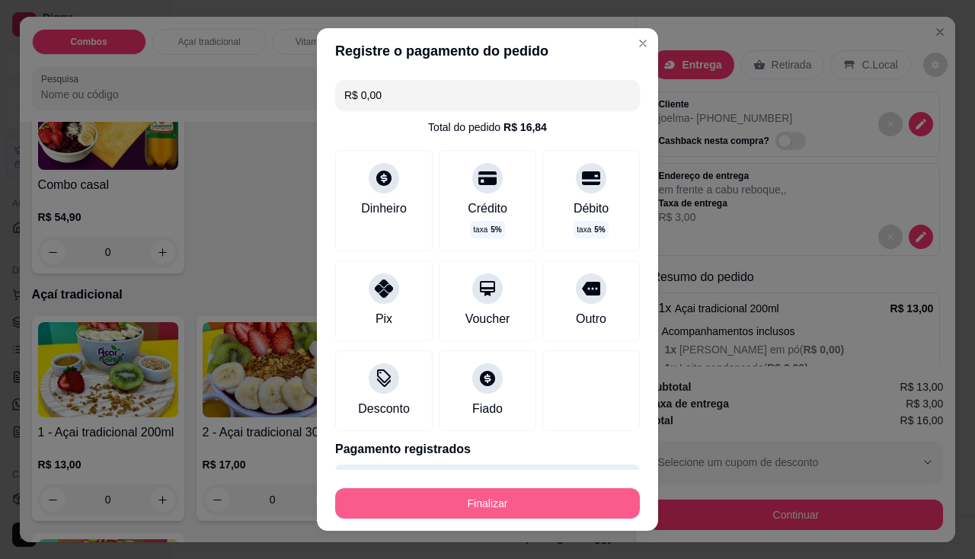
click at [531, 496] on button "Finalizar" at bounding box center [487, 503] width 305 height 30
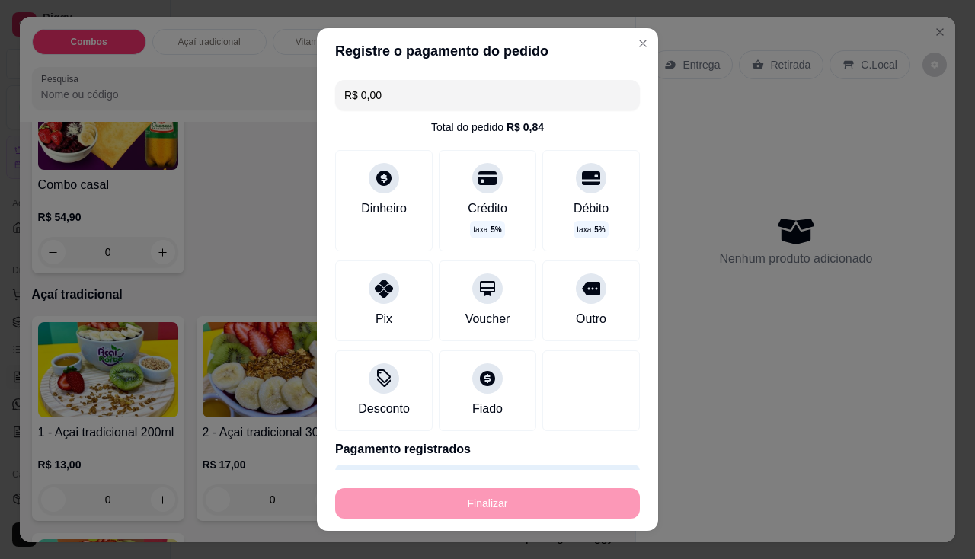
type input "-R$ 16,00"
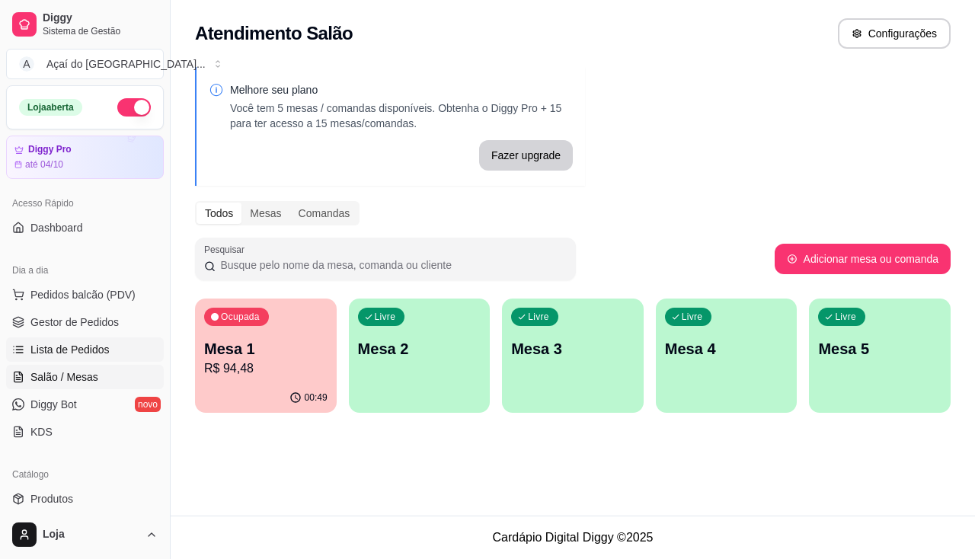
click at [94, 358] on link "Lista de Pedidos" at bounding box center [85, 349] width 158 height 24
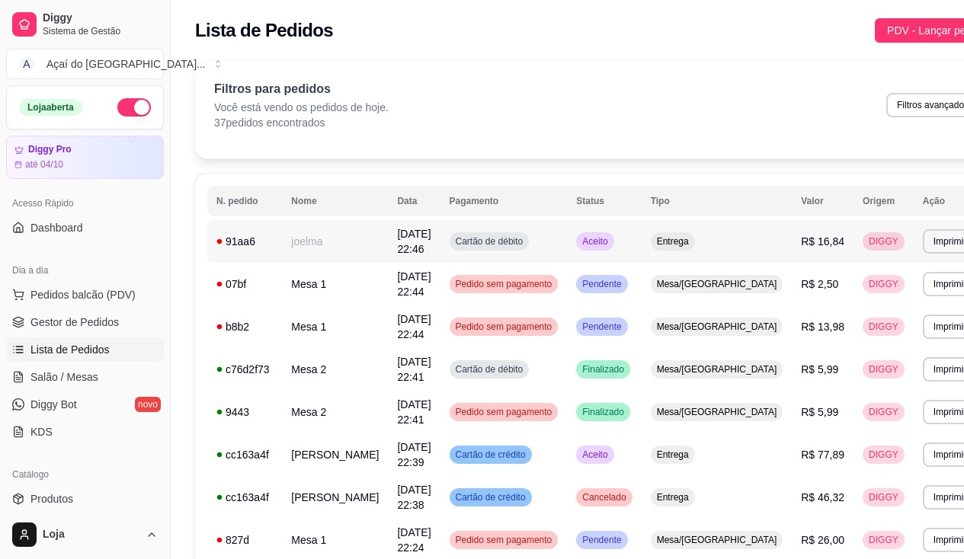
click at [275, 242] on td "91aa6" at bounding box center [244, 241] width 75 height 43
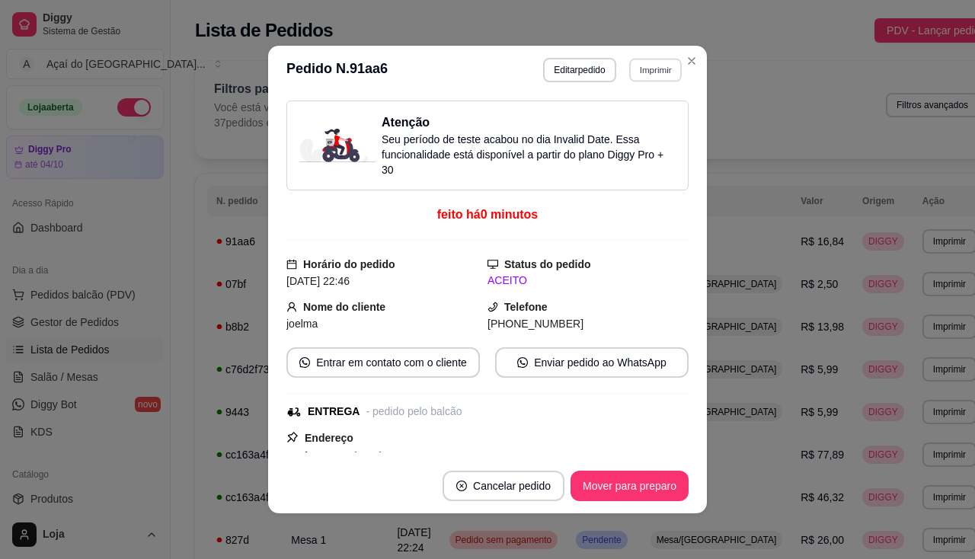
click at [638, 62] on button "Imprimir" at bounding box center [655, 70] width 53 height 24
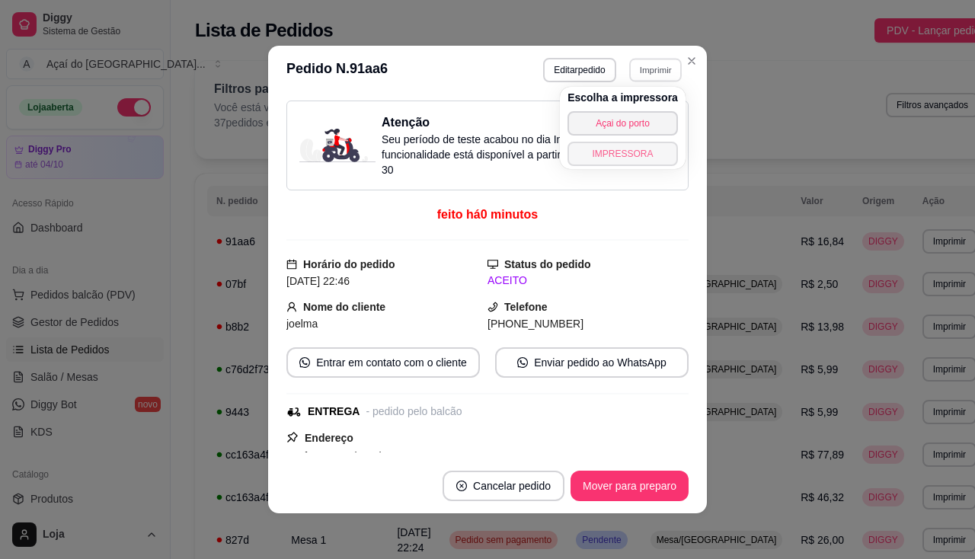
click at [642, 146] on button "IMPRESSORA" at bounding box center [623, 154] width 110 height 24
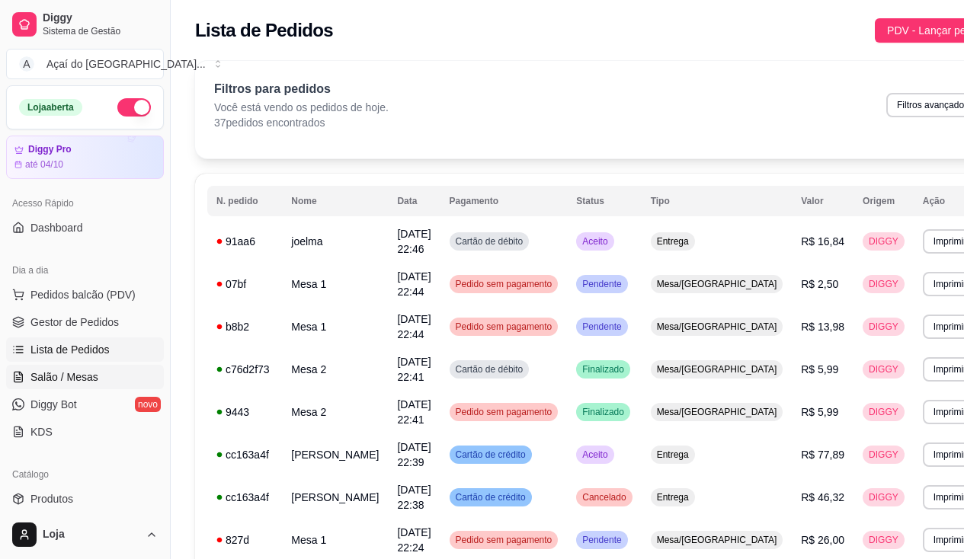
click at [92, 365] on link "Salão / Mesas" at bounding box center [85, 377] width 158 height 24
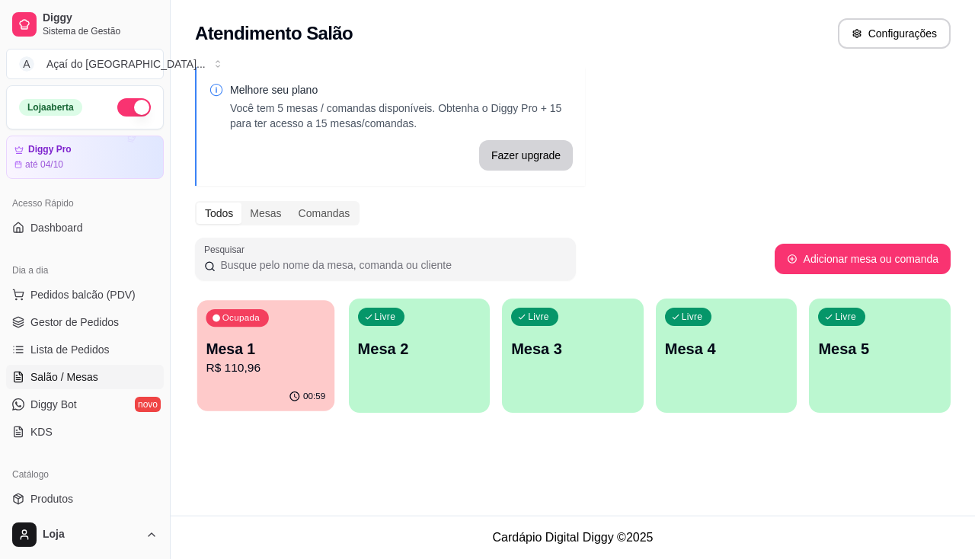
click at [225, 363] on p "R$ 110,96" at bounding box center [266, 369] width 120 height 18
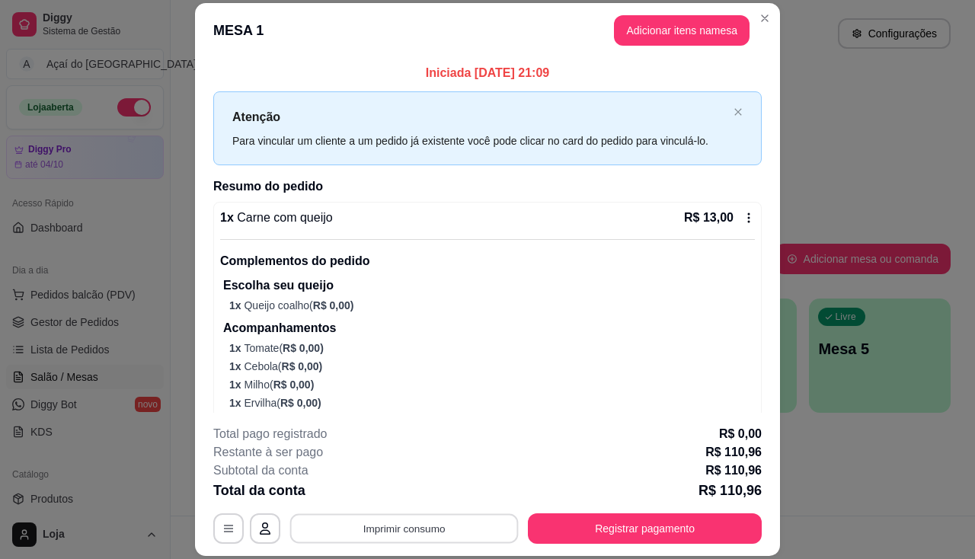
click at [435, 539] on button "Imprimir consumo" at bounding box center [404, 529] width 229 height 30
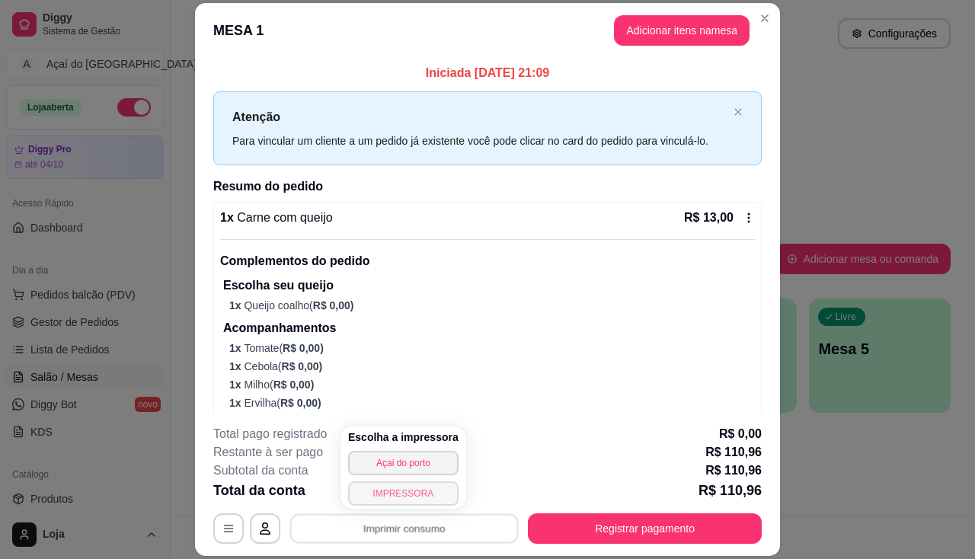
click at [394, 491] on button "IMPRESSORA" at bounding box center [403, 493] width 110 height 24
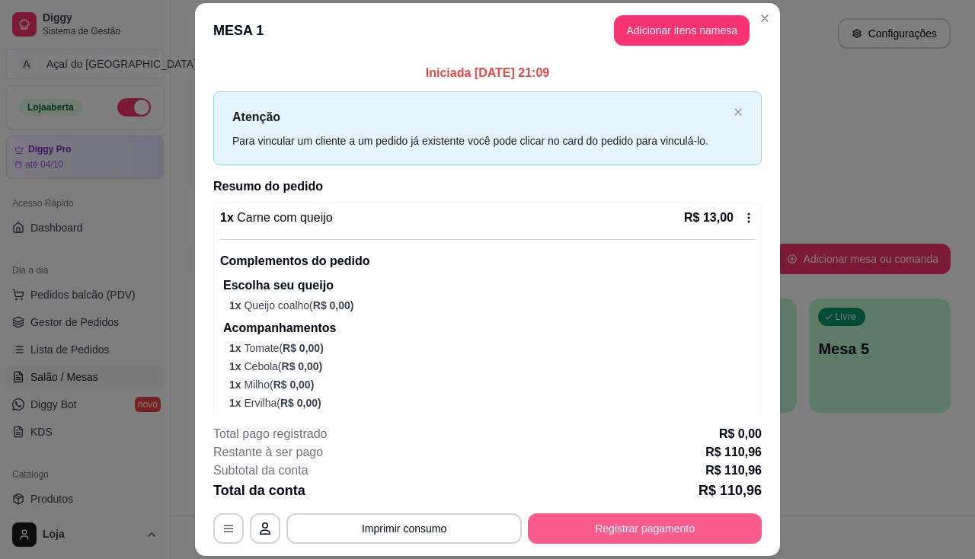
click at [676, 529] on button "Registrar pagamento" at bounding box center [645, 528] width 234 height 30
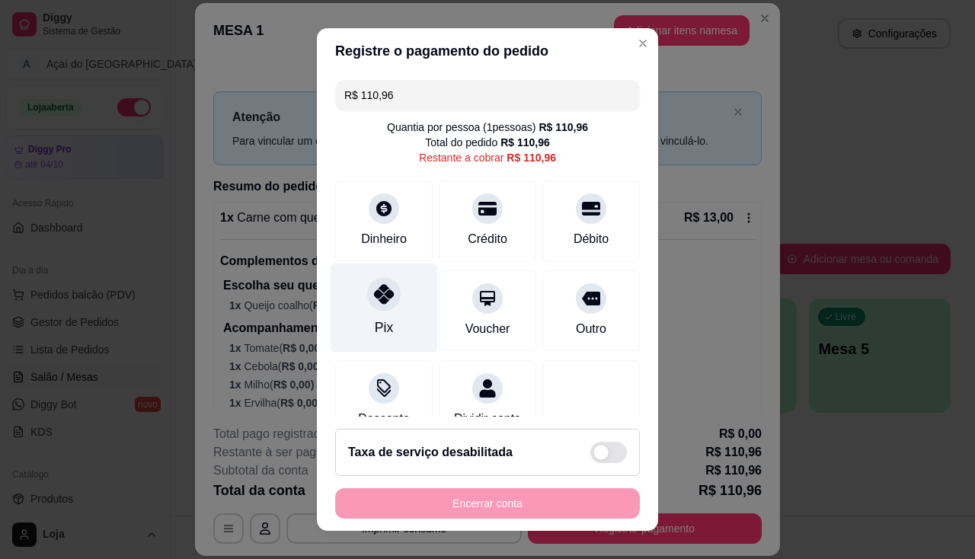
click at [395, 309] on div "Pix" at bounding box center [384, 307] width 107 height 89
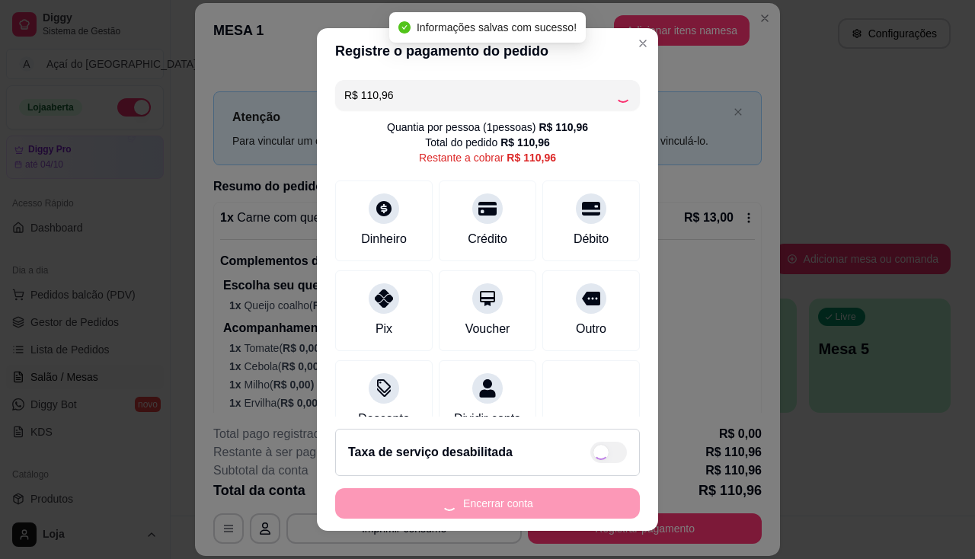
type input "R$ 0,00"
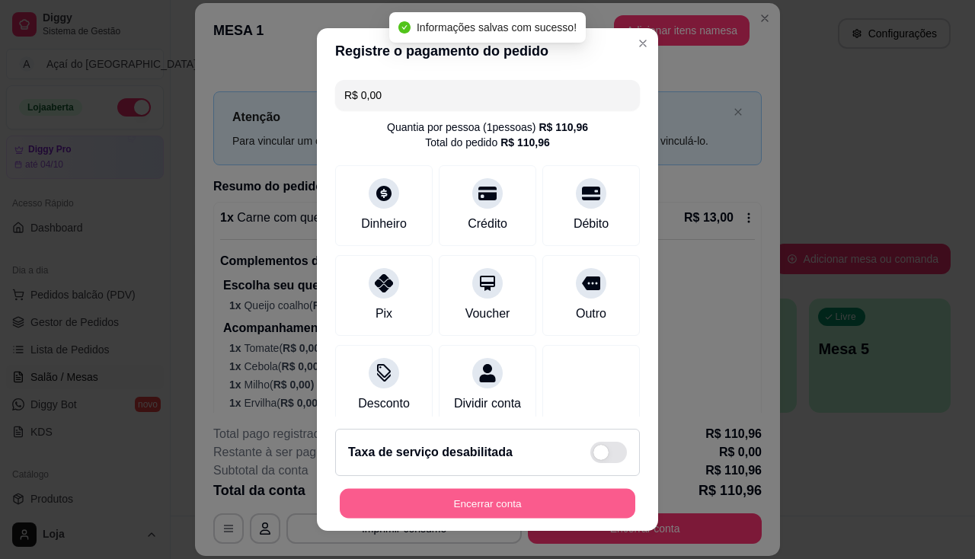
click at [531, 490] on button "Encerrar conta" at bounding box center [488, 504] width 296 height 30
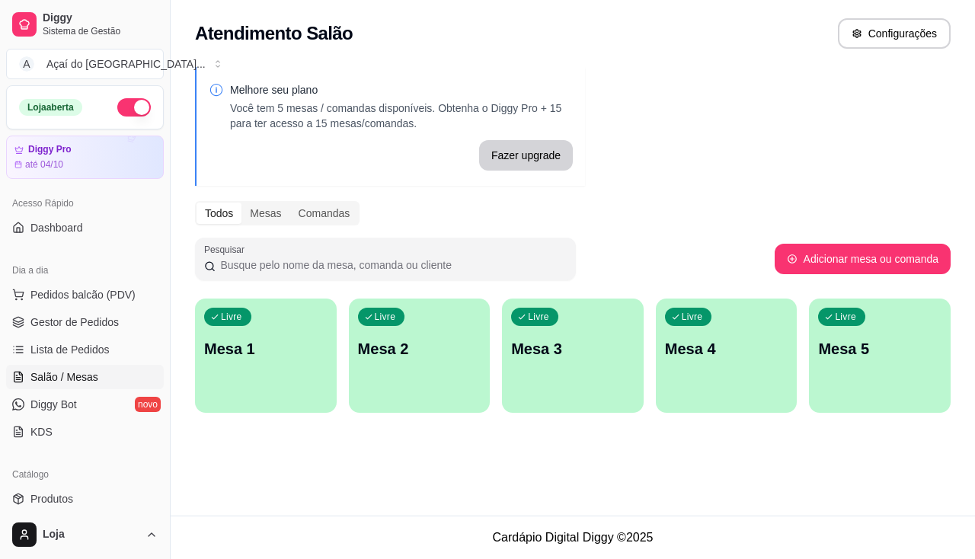
click at [275, 349] on p "Mesa 1" at bounding box center [265, 348] width 123 height 21
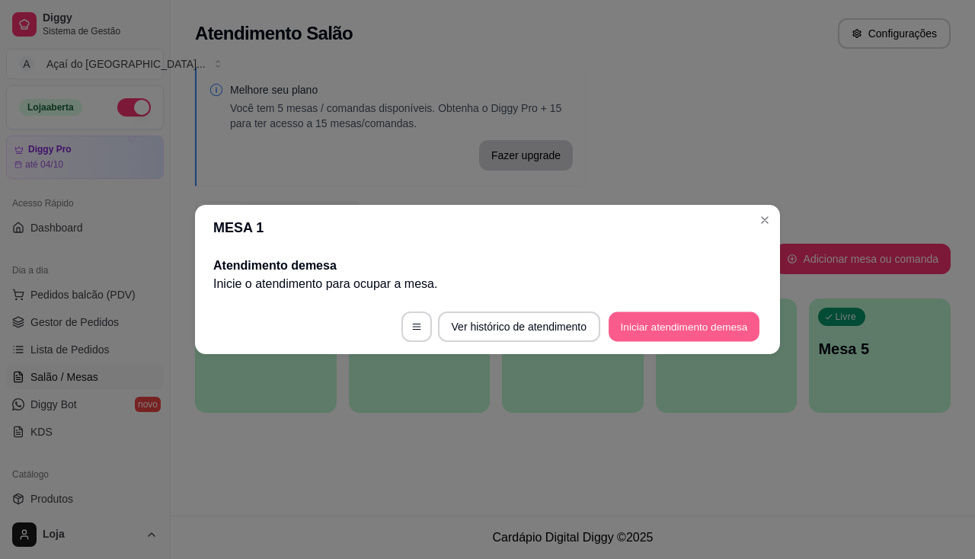
click at [669, 321] on button "Iniciar atendimento de mesa" at bounding box center [684, 327] width 151 height 30
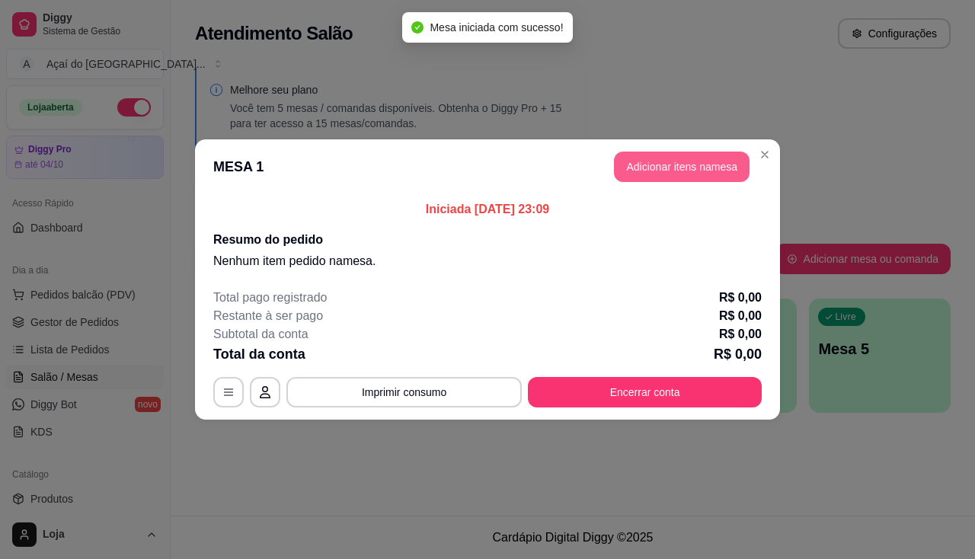
click at [675, 168] on button "Adicionar itens na mesa" at bounding box center [682, 167] width 136 height 30
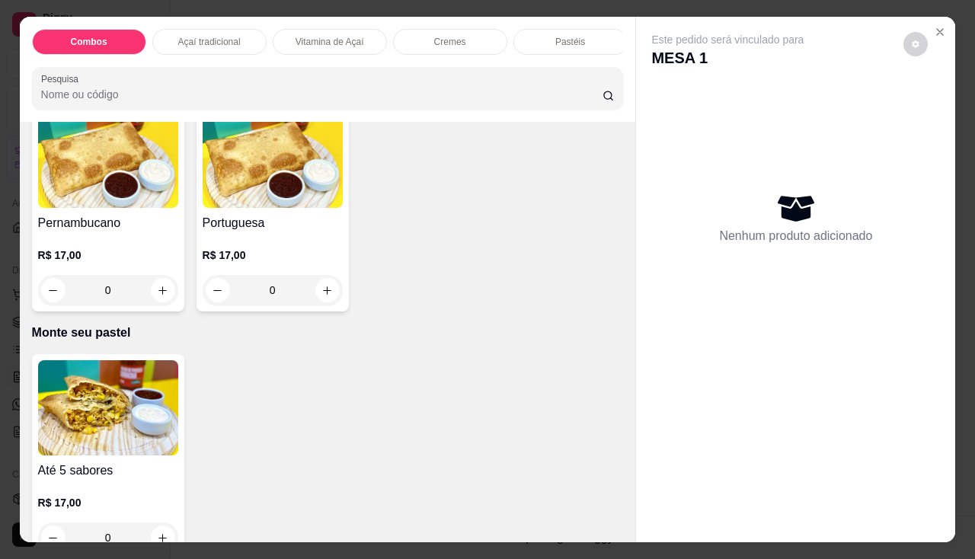
scroll to position [2590, 0]
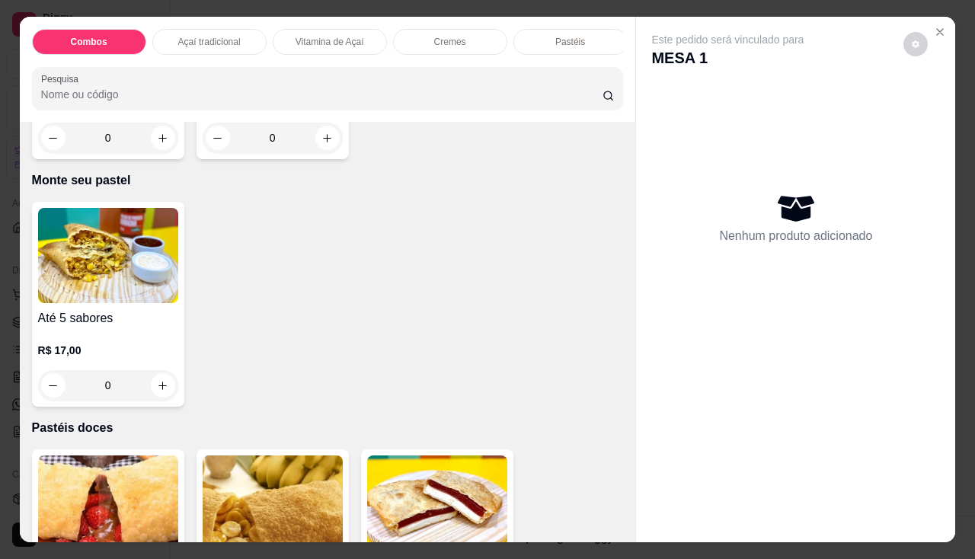
click at [127, 346] on div "R$ 17,00 0" at bounding box center [108, 364] width 140 height 73
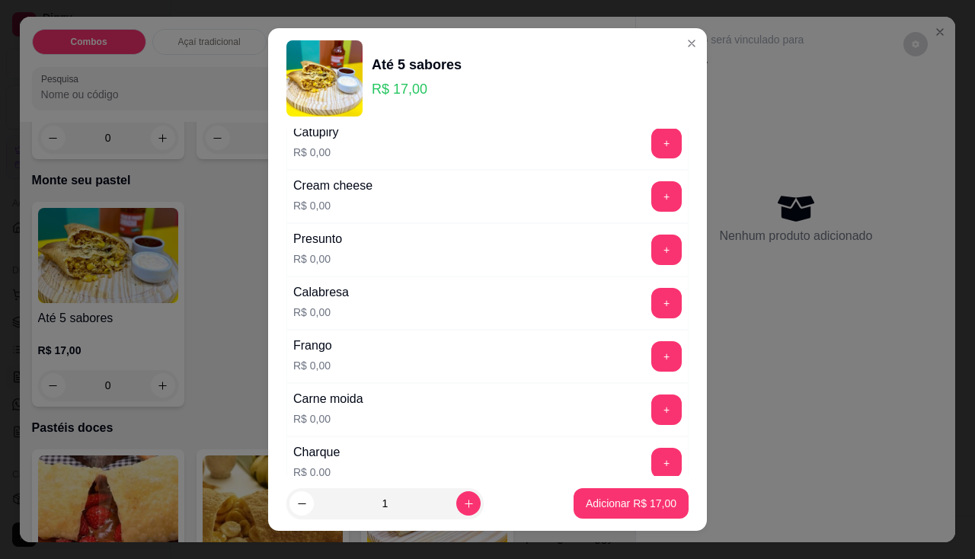
scroll to position [381, 0]
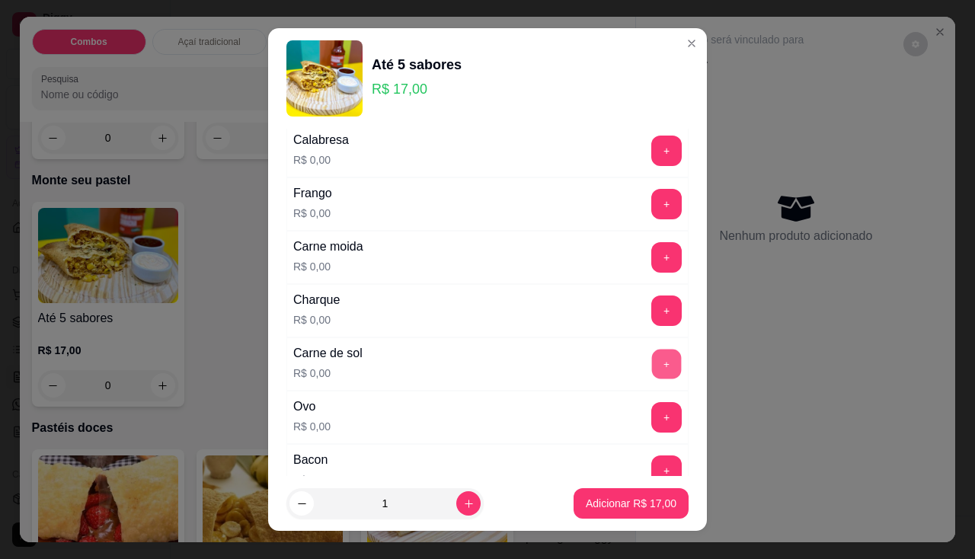
click at [652, 363] on button "+" at bounding box center [667, 364] width 30 height 30
click at [652, 313] on button "+" at bounding box center [667, 311] width 30 height 30
click at [652, 200] on button "+" at bounding box center [667, 204] width 30 height 30
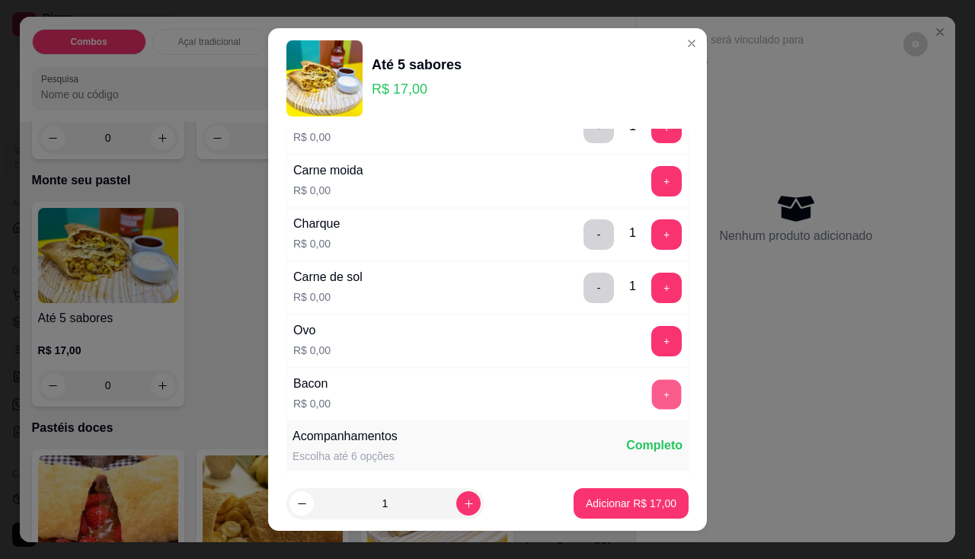
click at [652, 395] on button "+" at bounding box center [667, 394] width 30 height 30
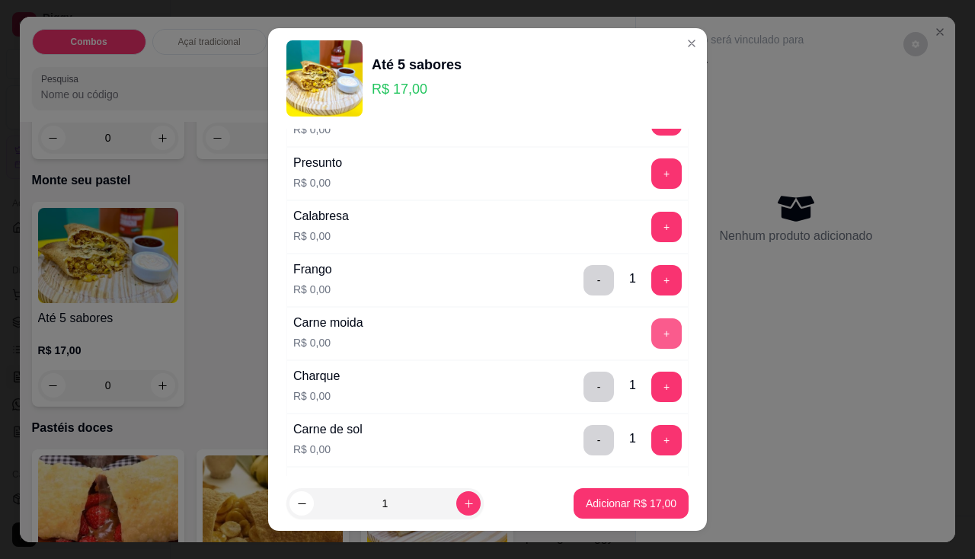
scroll to position [229, 0]
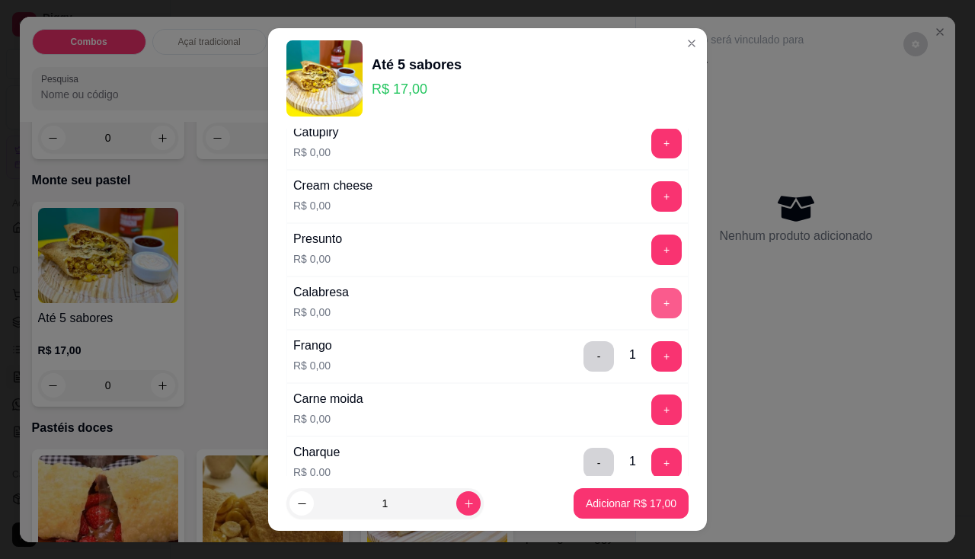
click at [651, 305] on button "+" at bounding box center [666, 303] width 30 height 30
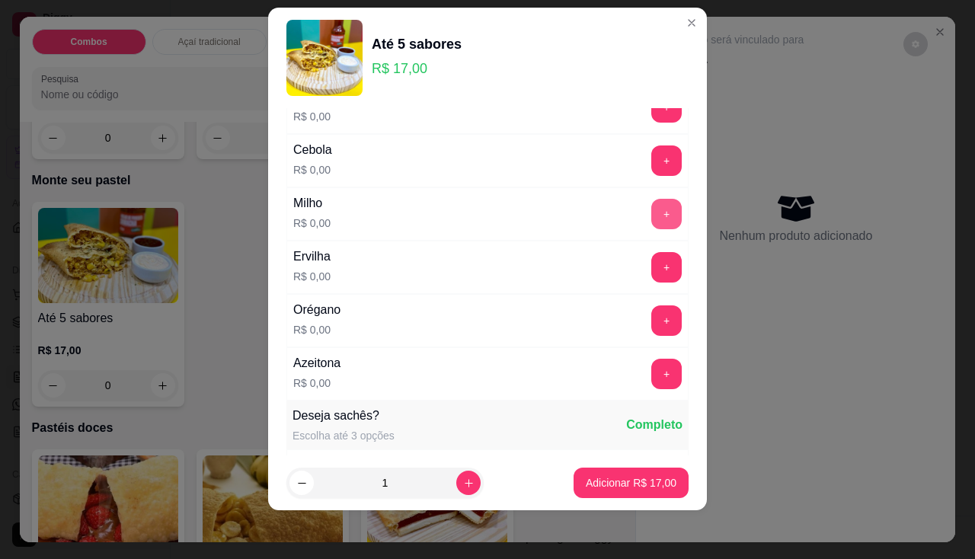
scroll to position [750, 0]
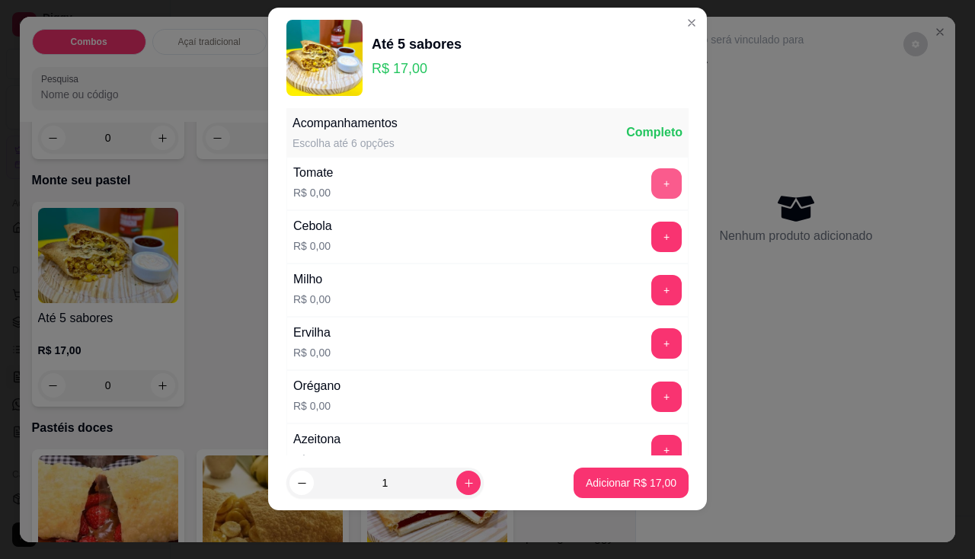
click at [651, 182] on button "+" at bounding box center [666, 183] width 30 height 30
click at [652, 234] on button "+" at bounding box center [667, 237] width 30 height 30
click at [651, 277] on button "+" at bounding box center [666, 290] width 30 height 30
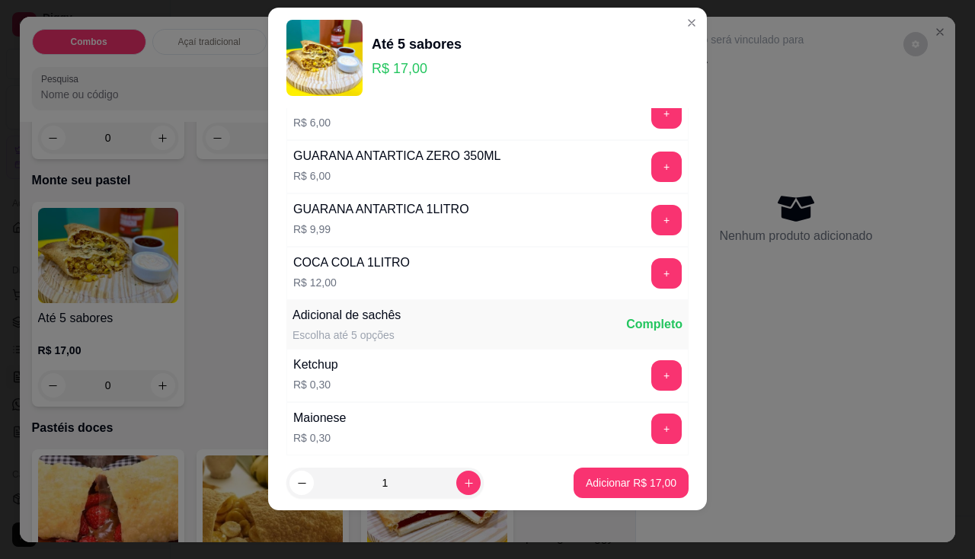
scroll to position [1777, 0]
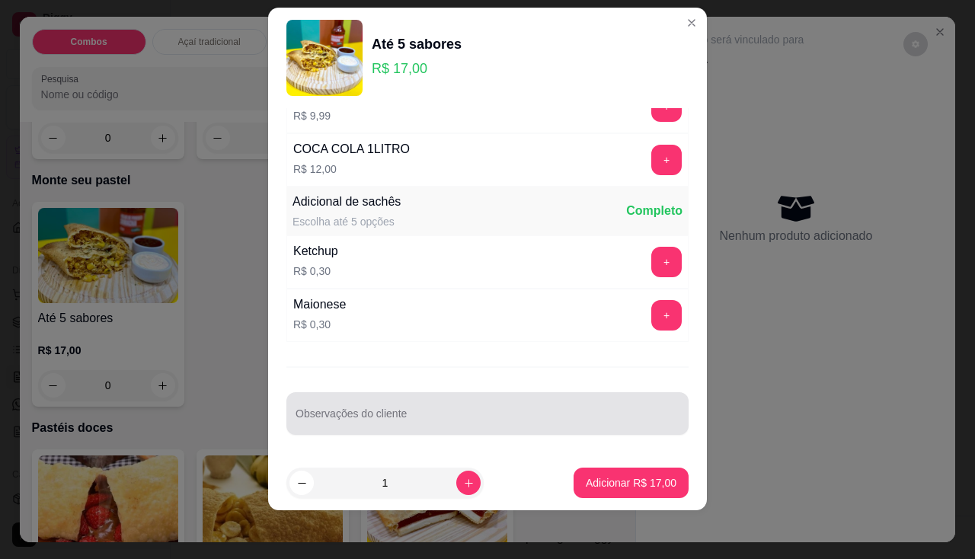
click at [359, 406] on div at bounding box center [488, 413] width 384 height 30
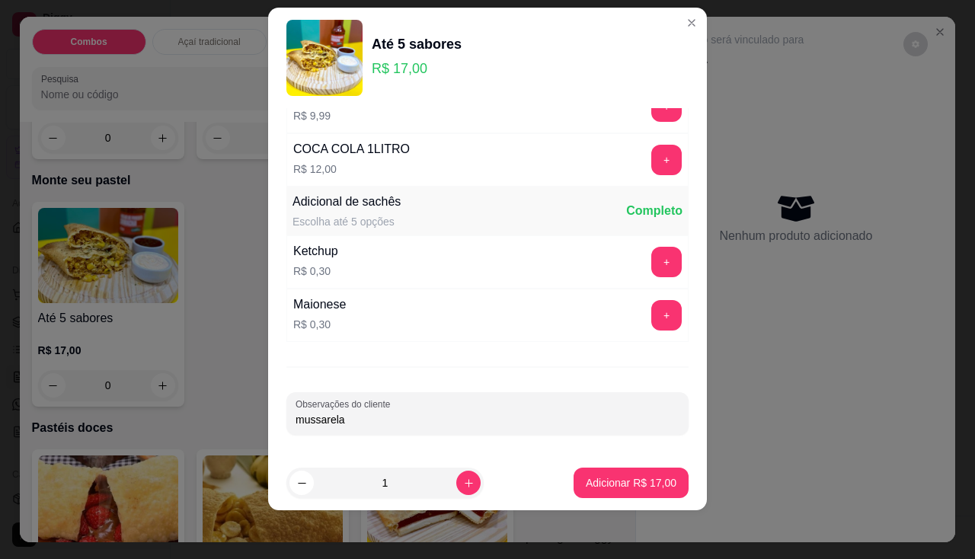
click at [651, 277] on div "Ketchup R$ 0,30 +" at bounding box center [487, 261] width 402 height 53
click at [652, 272] on button "+" at bounding box center [667, 262] width 30 height 30
click at [651, 272] on button "+" at bounding box center [666, 262] width 30 height 30
click at [652, 272] on button "+" at bounding box center [667, 262] width 30 height 30
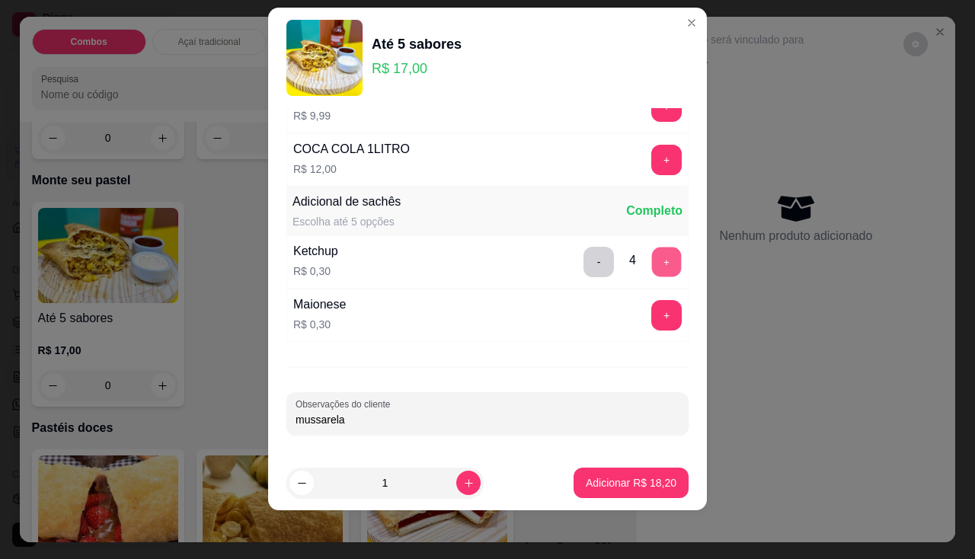
click at [652, 272] on button "+" at bounding box center [667, 262] width 30 height 30
click at [648, 272] on div "- 5 +" at bounding box center [632, 262] width 110 height 30
click at [584, 263] on button "-" at bounding box center [599, 262] width 30 height 30
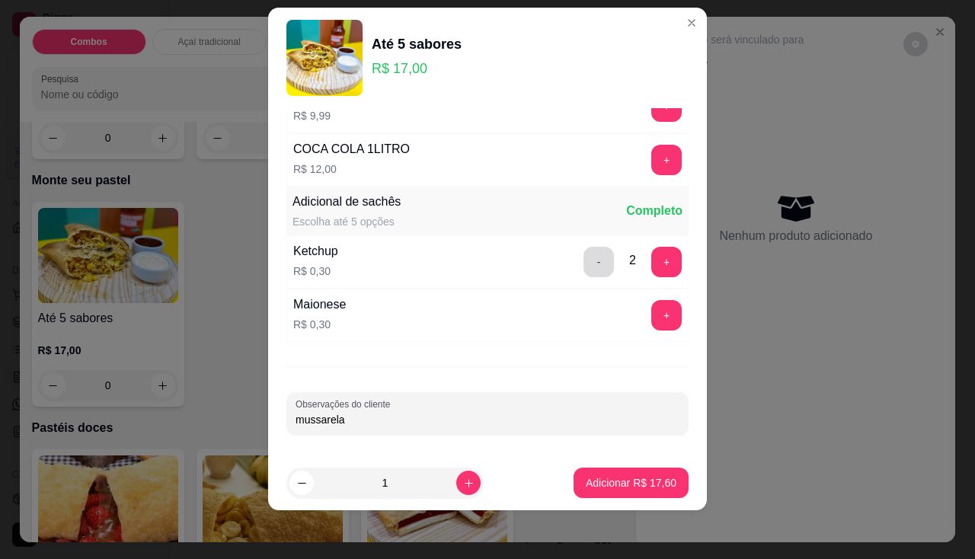
click at [584, 263] on button "-" at bounding box center [599, 262] width 30 height 30
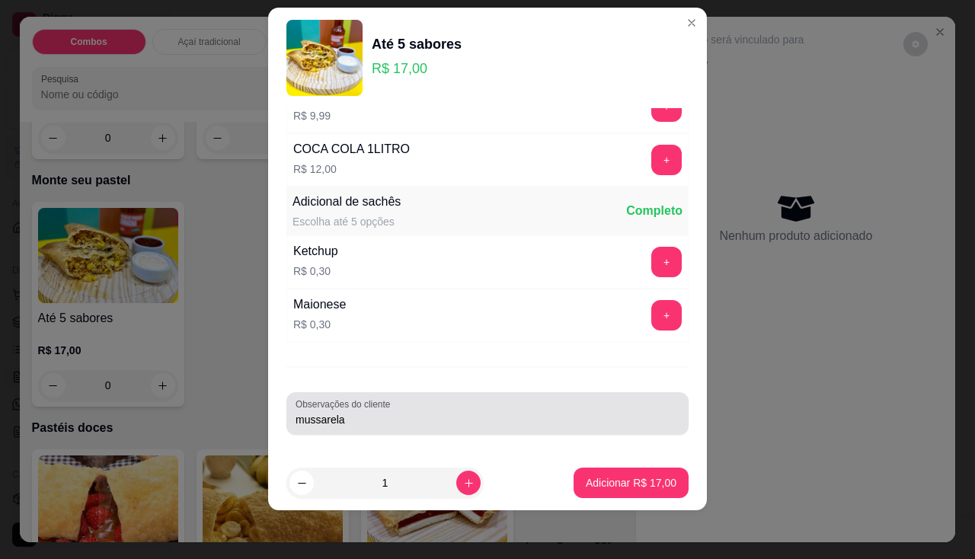
click at [427, 426] on input "mussarela" at bounding box center [488, 419] width 384 height 15
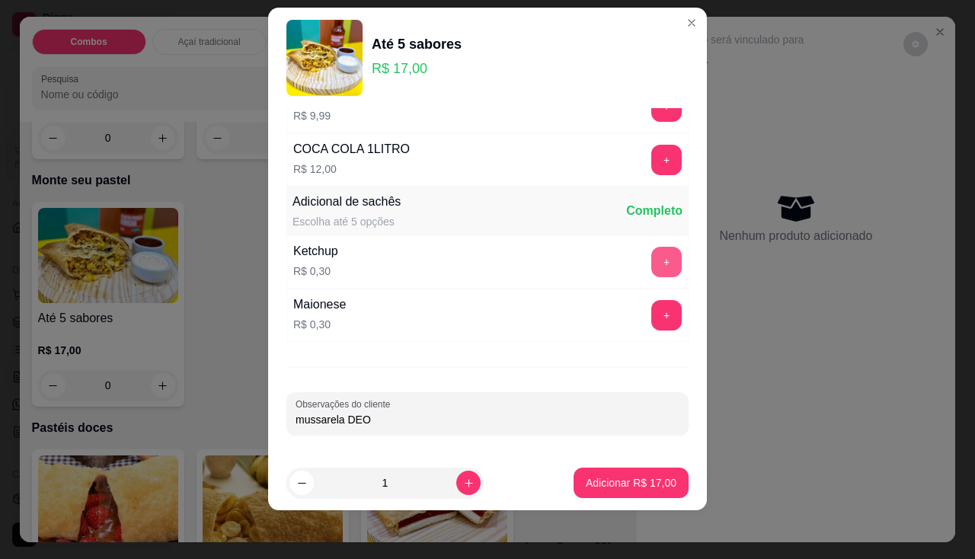
type input "mussarela DEO"
click at [652, 263] on button "+" at bounding box center [667, 262] width 30 height 30
click at [651, 263] on button "+" at bounding box center [666, 262] width 30 height 30
click at [652, 263] on button "+" at bounding box center [667, 262] width 30 height 30
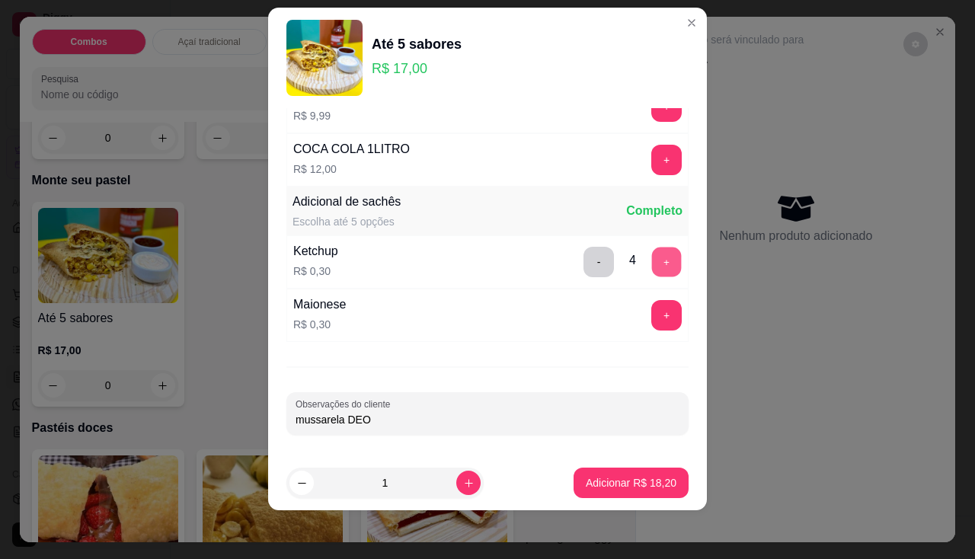
click at [652, 263] on button "+" at bounding box center [667, 262] width 30 height 30
click at [633, 263] on div "- 4 +" at bounding box center [632, 262] width 110 height 30
click at [584, 258] on button "-" at bounding box center [599, 262] width 30 height 30
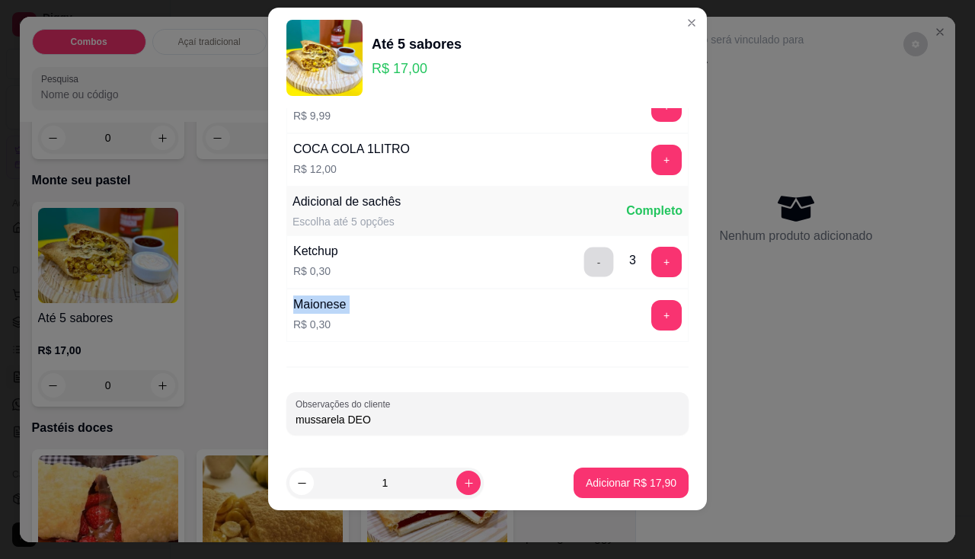
click at [584, 258] on button "-" at bounding box center [599, 262] width 30 height 30
click at [625, 478] on p "Adicionar R$ 17,00" at bounding box center [631, 483] width 88 height 14
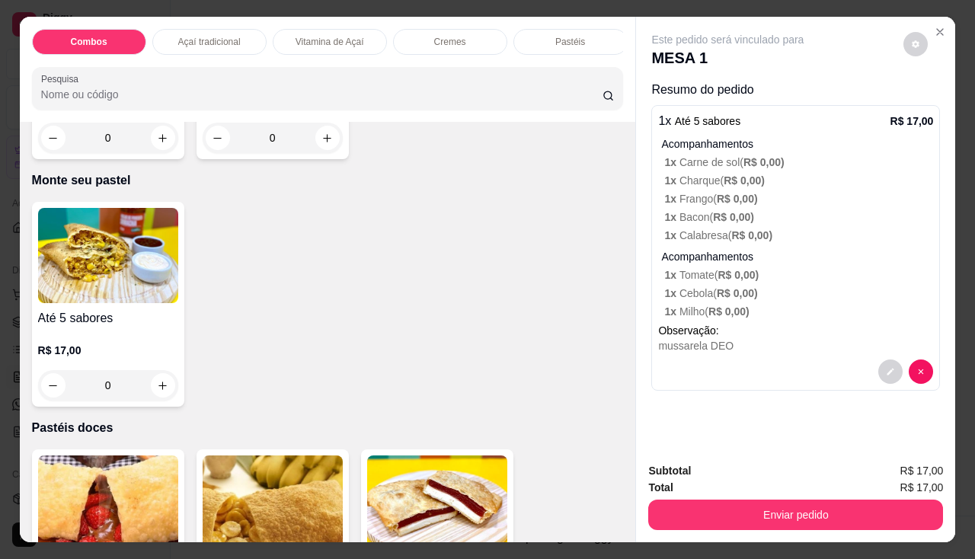
click at [107, 298] on img at bounding box center [108, 255] width 140 height 95
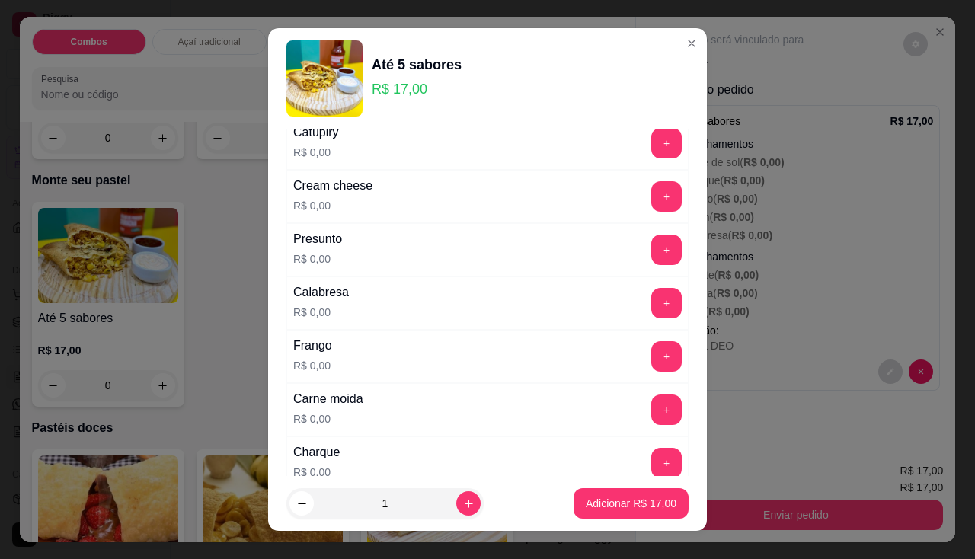
scroll to position [305, 0]
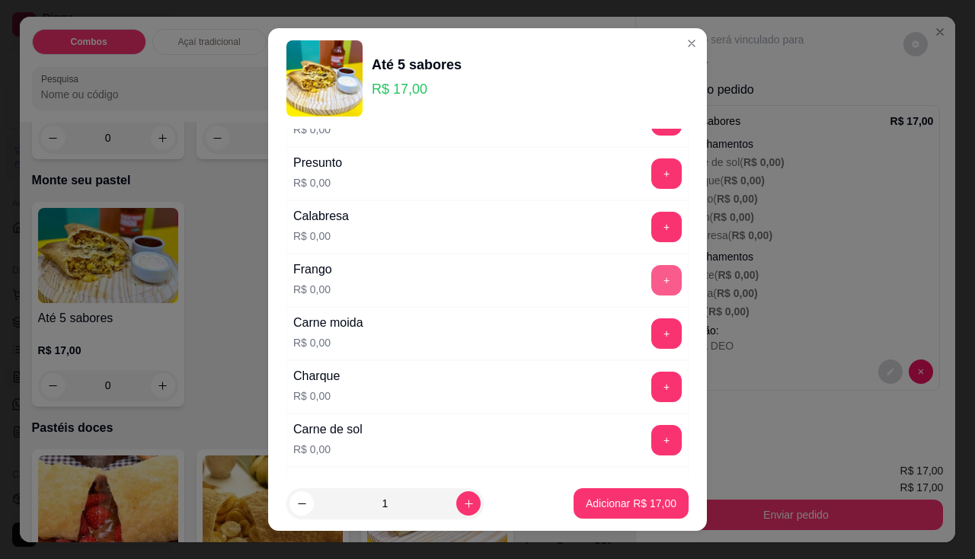
click at [651, 270] on button "+" at bounding box center [666, 280] width 30 height 30
click at [651, 334] on button "+" at bounding box center [666, 333] width 30 height 30
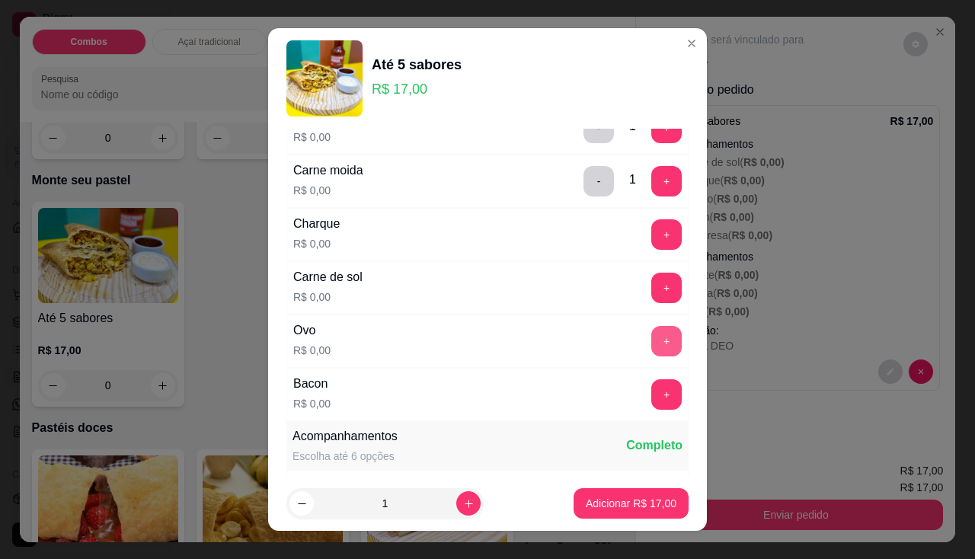
click at [651, 340] on button "+" at bounding box center [666, 341] width 30 height 30
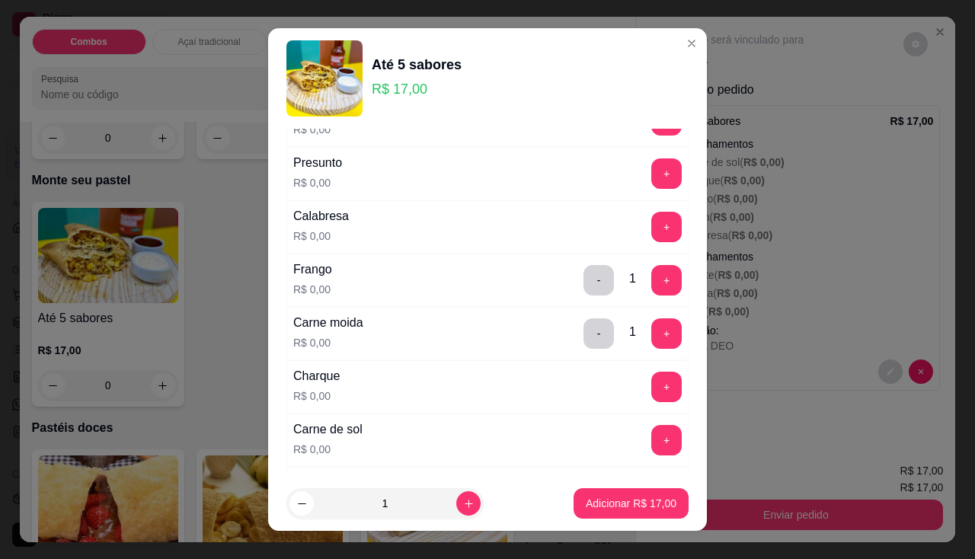
scroll to position [0, 0]
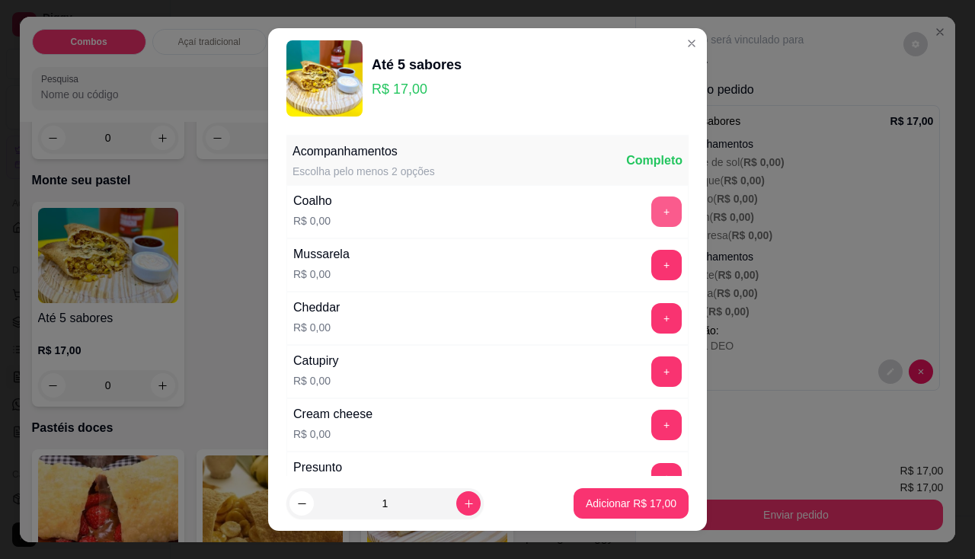
click at [651, 221] on button "+" at bounding box center [666, 212] width 30 height 30
click at [652, 264] on button "+" at bounding box center [667, 265] width 30 height 30
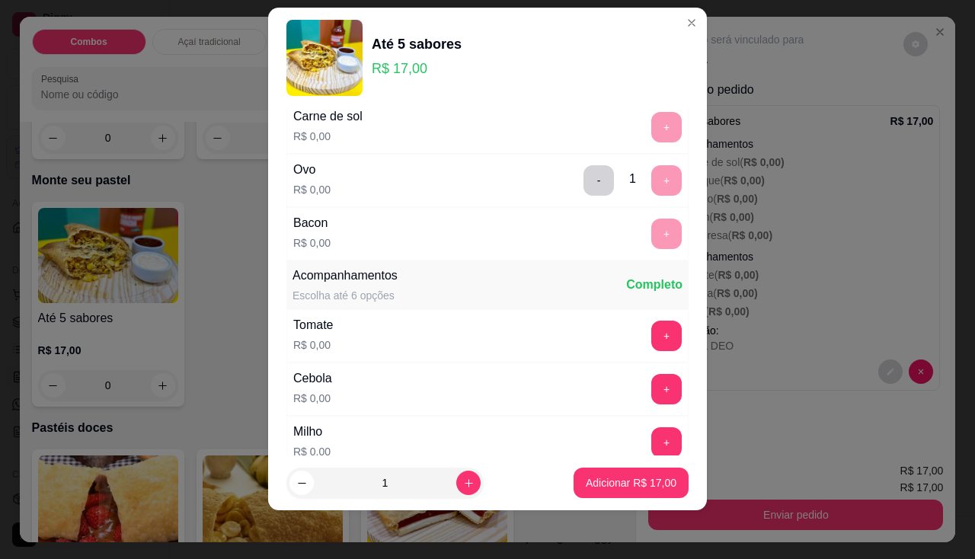
scroll to position [673, 0]
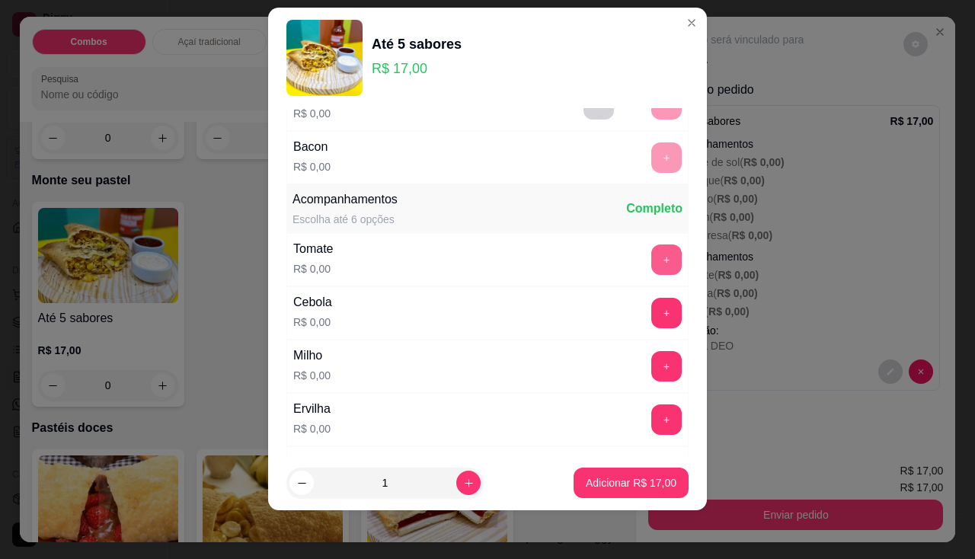
click at [651, 268] on button "+" at bounding box center [666, 260] width 30 height 30
click at [652, 307] on button "+" at bounding box center [667, 313] width 30 height 30
click at [651, 363] on button "+" at bounding box center [666, 366] width 30 height 30
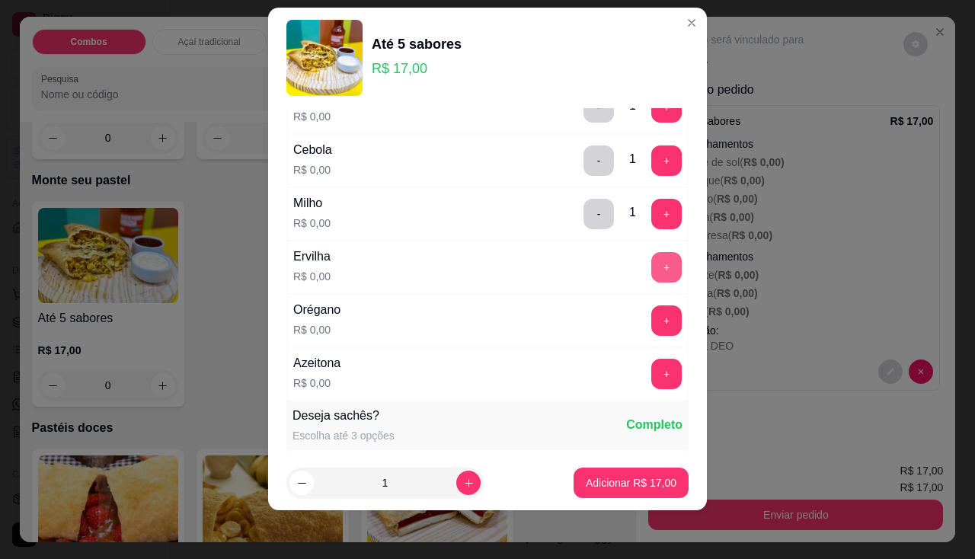
click at [651, 263] on button "+" at bounding box center [666, 267] width 30 height 30
click at [645, 305] on div "+" at bounding box center [666, 320] width 43 height 30
click at [651, 328] on button "+" at bounding box center [666, 320] width 30 height 30
click at [651, 370] on button "+" at bounding box center [666, 374] width 30 height 30
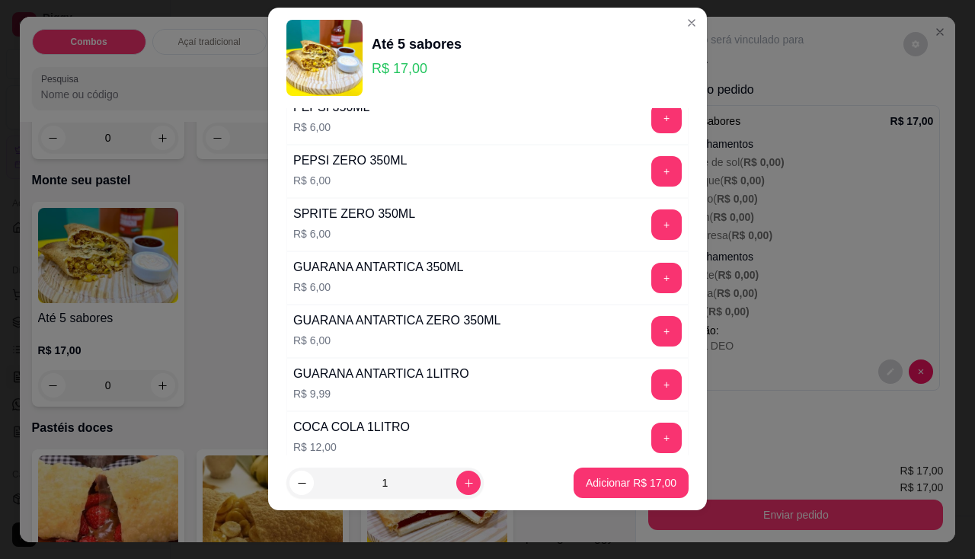
scroll to position [1777, 0]
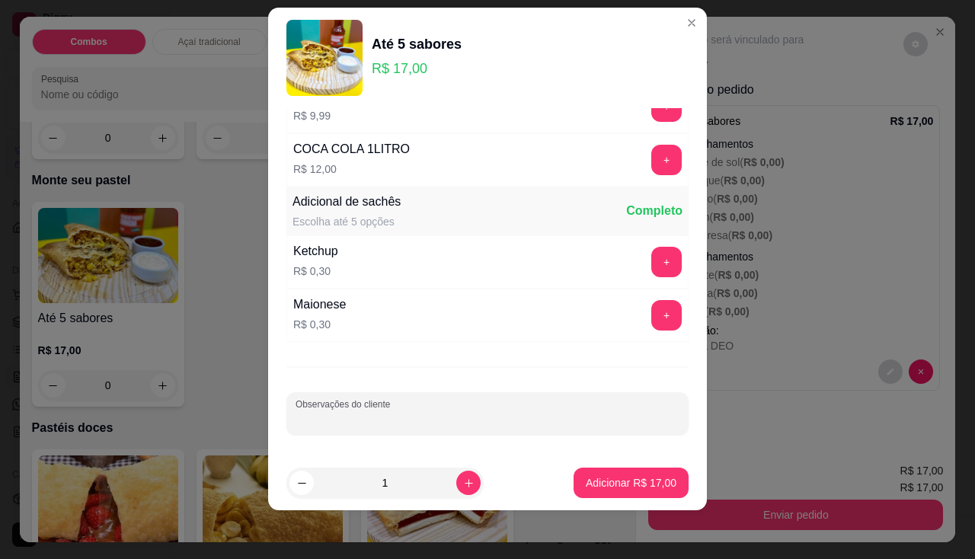
click at [386, 424] on input "Observações do cliente" at bounding box center [488, 419] width 384 height 15
type input "ROSE"
click at [578, 475] on button "Adicionar R$ 17,00" at bounding box center [631, 483] width 115 height 30
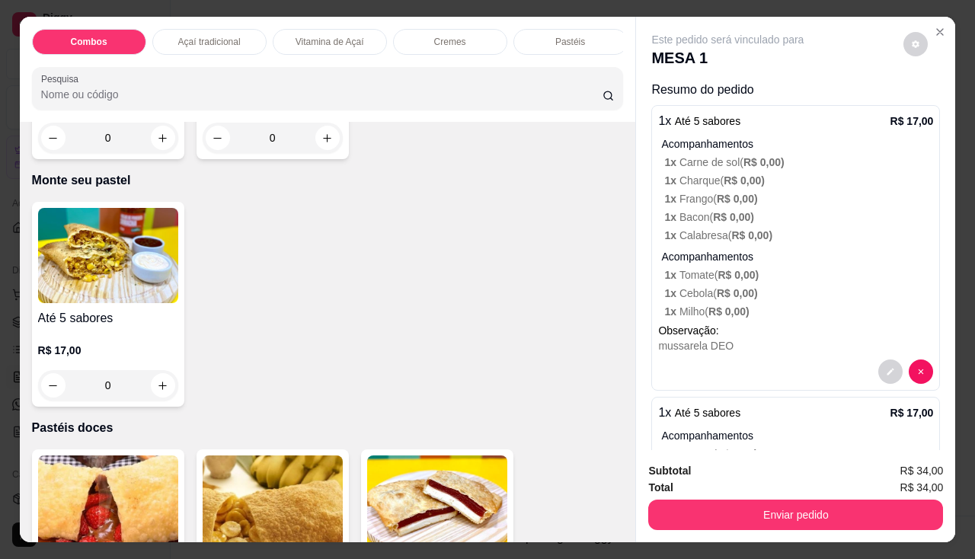
click at [83, 318] on h4 "Até 5 sabores" at bounding box center [108, 318] width 140 height 18
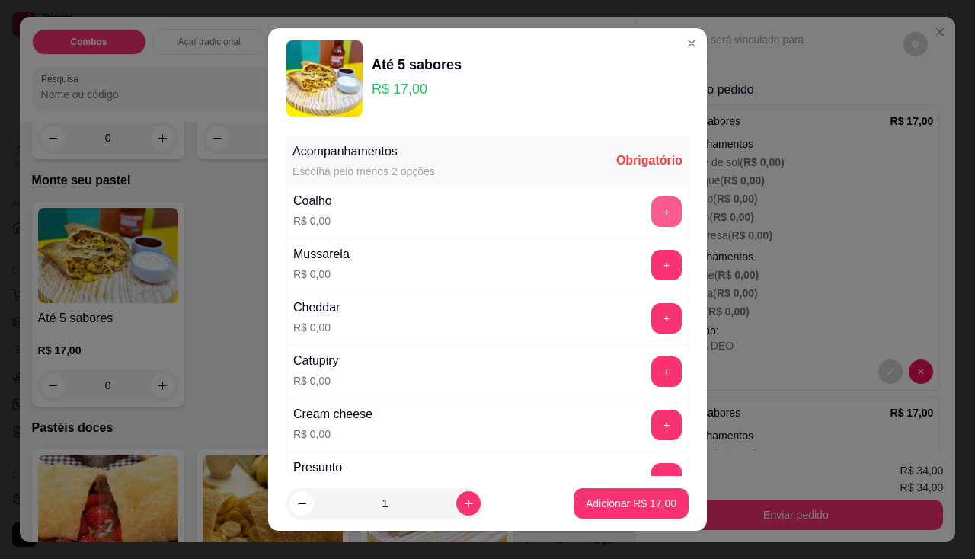
click at [651, 206] on button "+" at bounding box center [666, 212] width 30 height 30
click at [651, 314] on button "+" at bounding box center [666, 318] width 30 height 30
click at [652, 362] on button "+" at bounding box center [667, 372] width 30 height 30
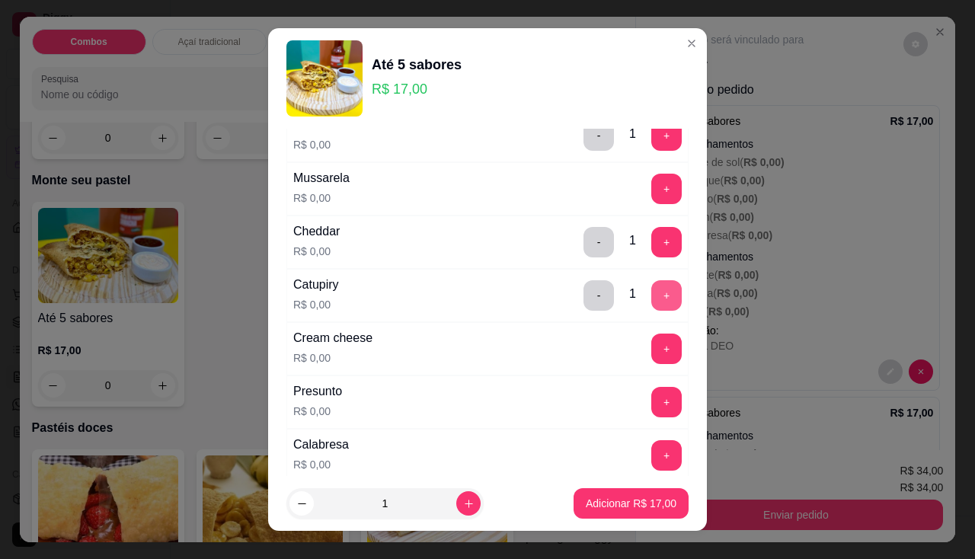
scroll to position [152, 0]
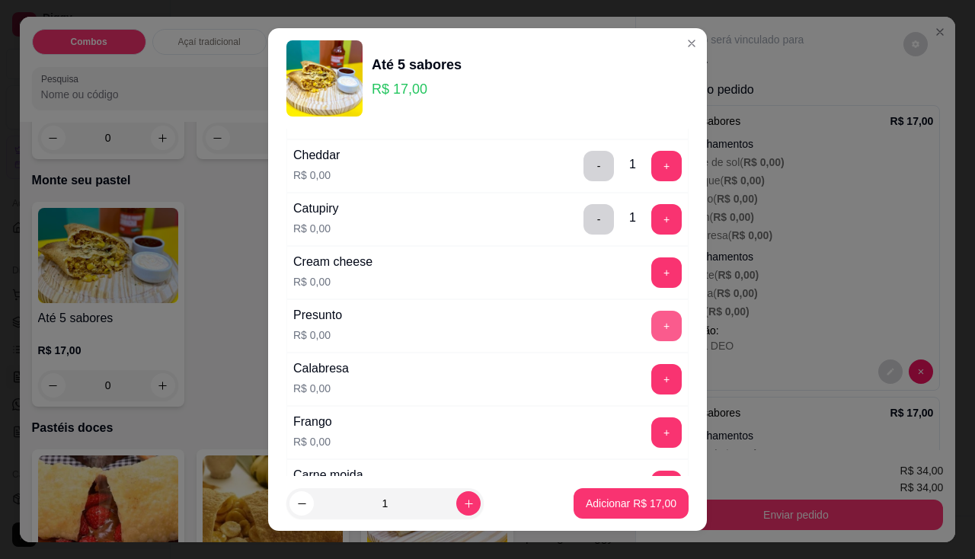
click at [651, 319] on button "+" at bounding box center [666, 326] width 30 height 30
click at [651, 378] on button "+" at bounding box center [666, 379] width 30 height 30
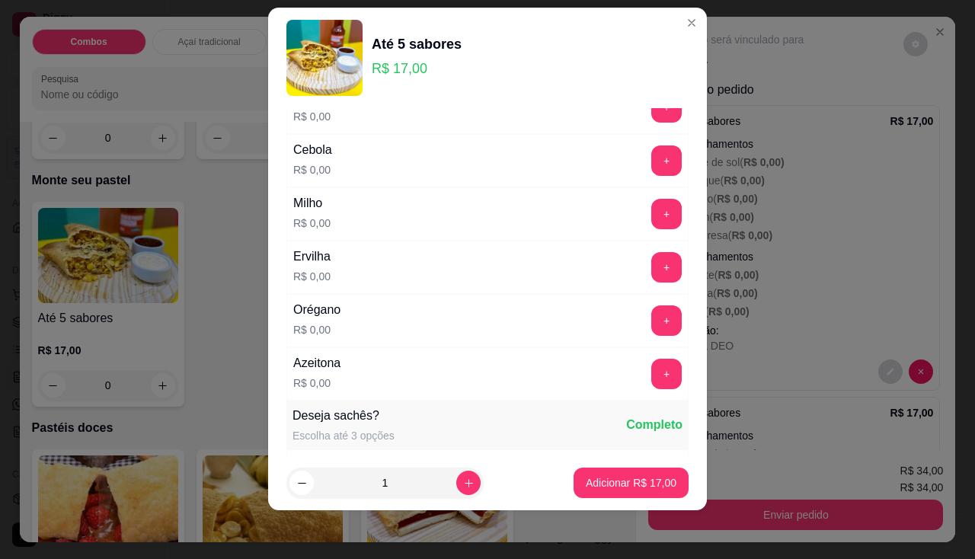
scroll to position [673, 0]
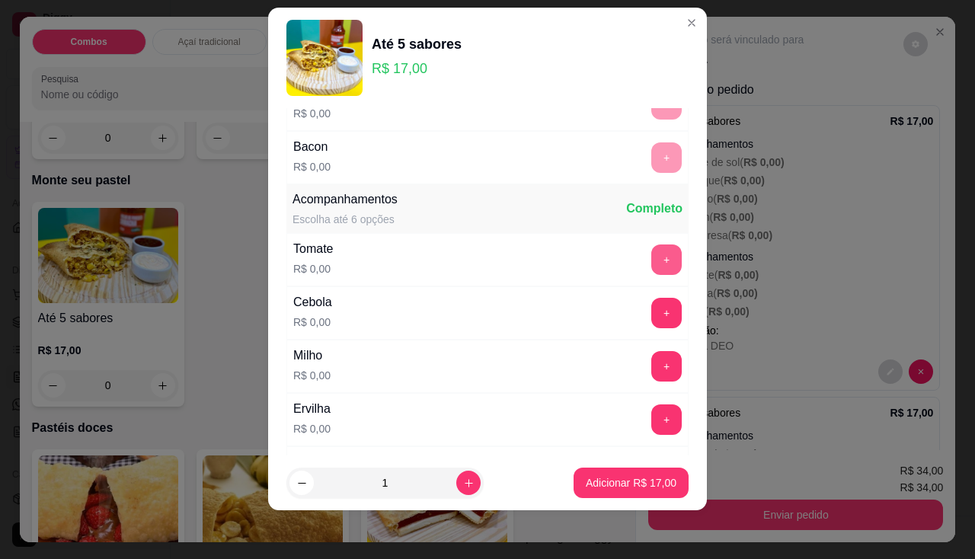
click at [651, 257] on button "+" at bounding box center [666, 260] width 30 height 30
click at [652, 318] on button "+" at bounding box center [667, 313] width 30 height 30
click at [652, 361] on button "+" at bounding box center [667, 366] width 30 height 30
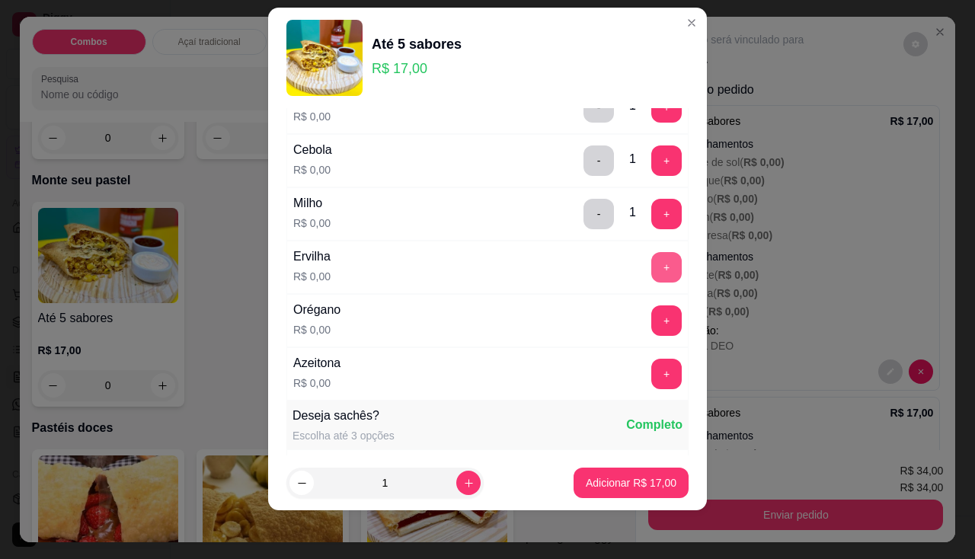
click at [651, 273] on button "+" at bounding box center [666, 267] width 30 height 30
click at [651, 325] on button "+" at bounding box center [666, 320] width 30 height 30
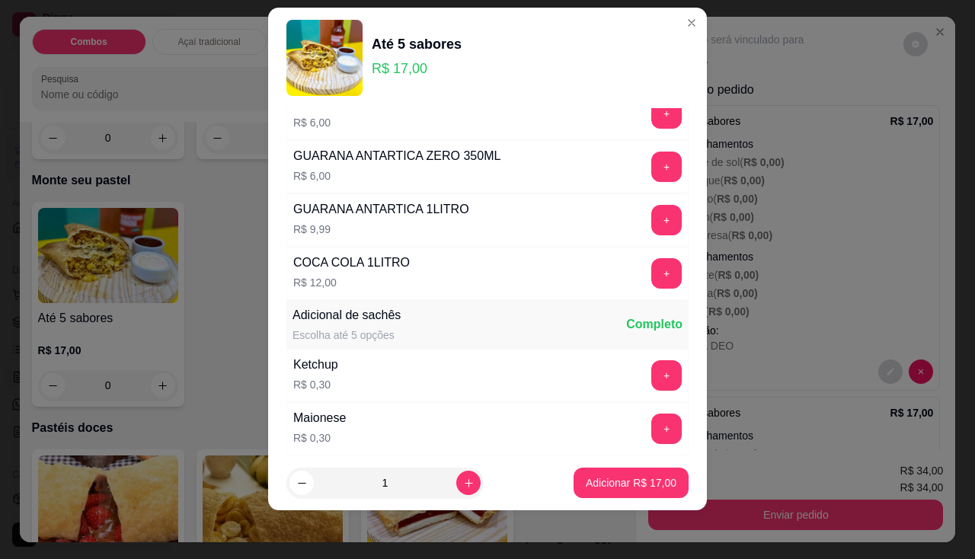
scroll to position [1777, 0]
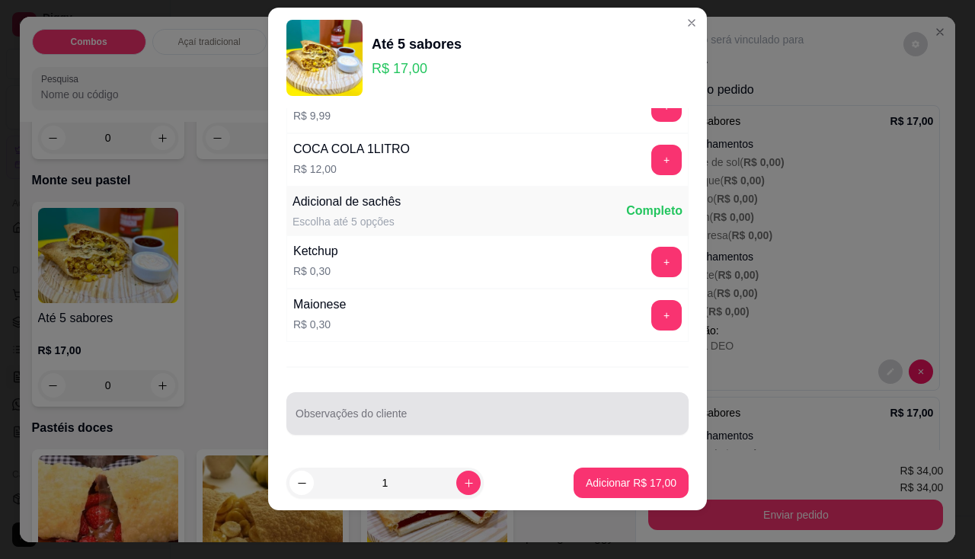
click at [368, 413] on input "Observações do cliente" at bounding box center [488, 419] width 384 height 15
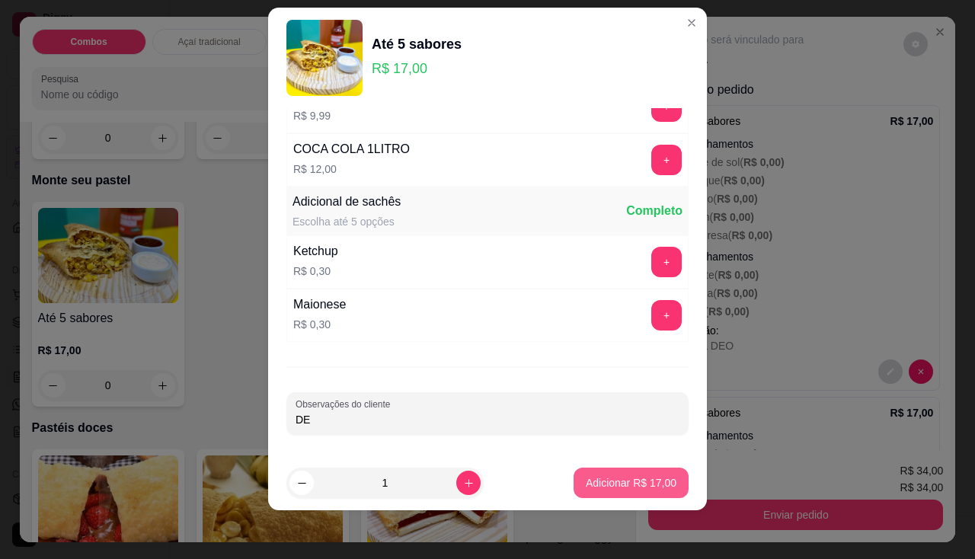
type input "DE"
click at [604, 482] on p "Adicionar R$ 17,00" at bounding box center [631, 483] width 88 height 14
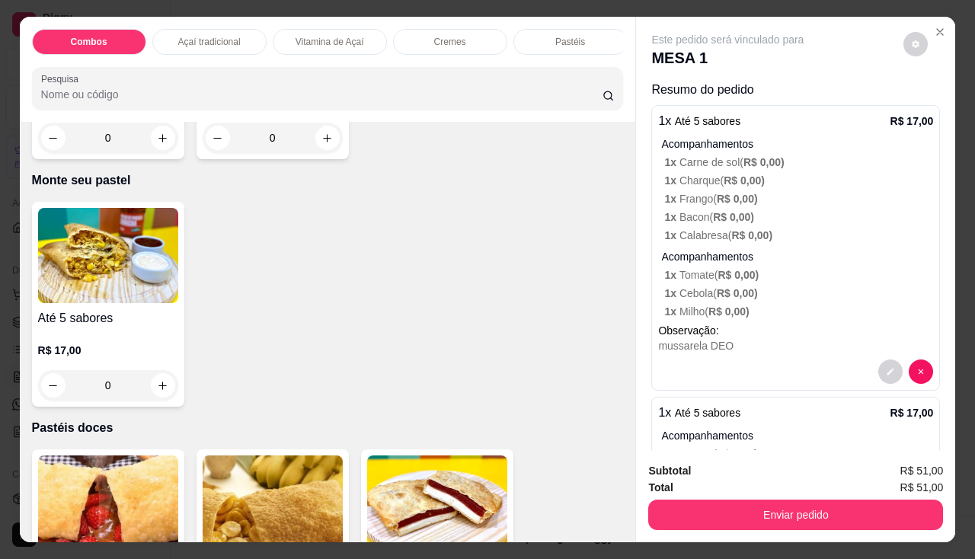
click at [109, 283] on img at bounding box center [108, 255] width 140 height 95
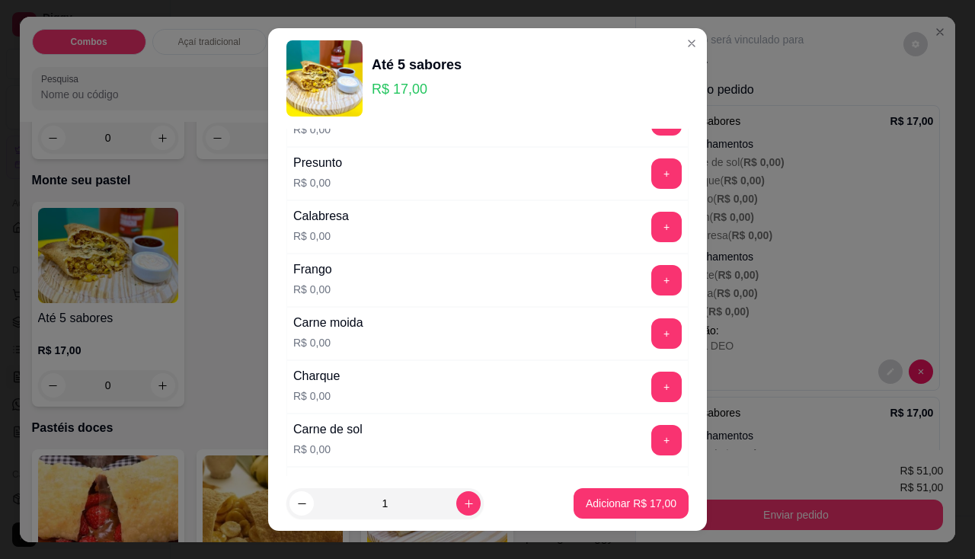
scroll to position [381, 0]
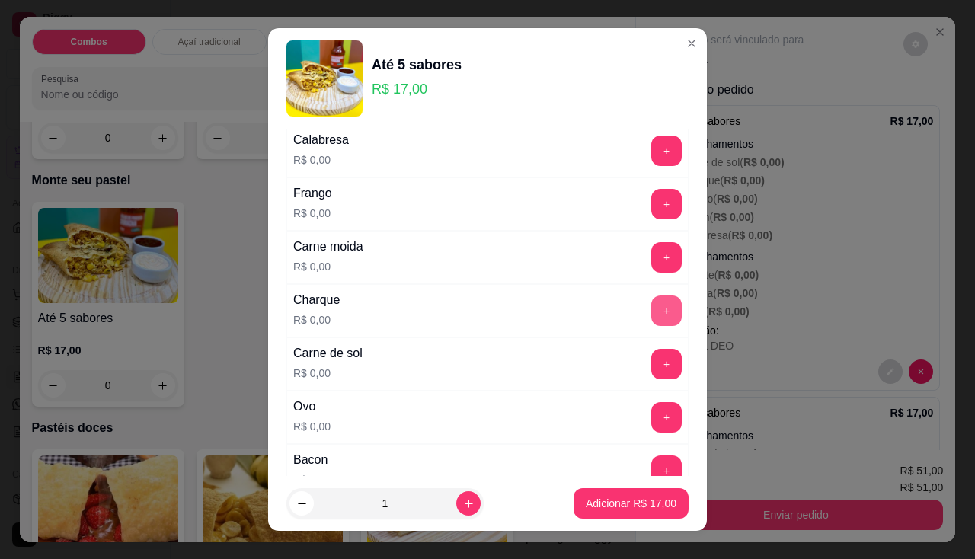
click at [651, 307] on button "+" at bounding box center [666, 311] width 30 height 30
click at [651, 357] on button "+" at bounding box center [666, 364] width 30 height 30
click at [652, 209] on button "+" at bounding box center [667, 204] width 30 height 30
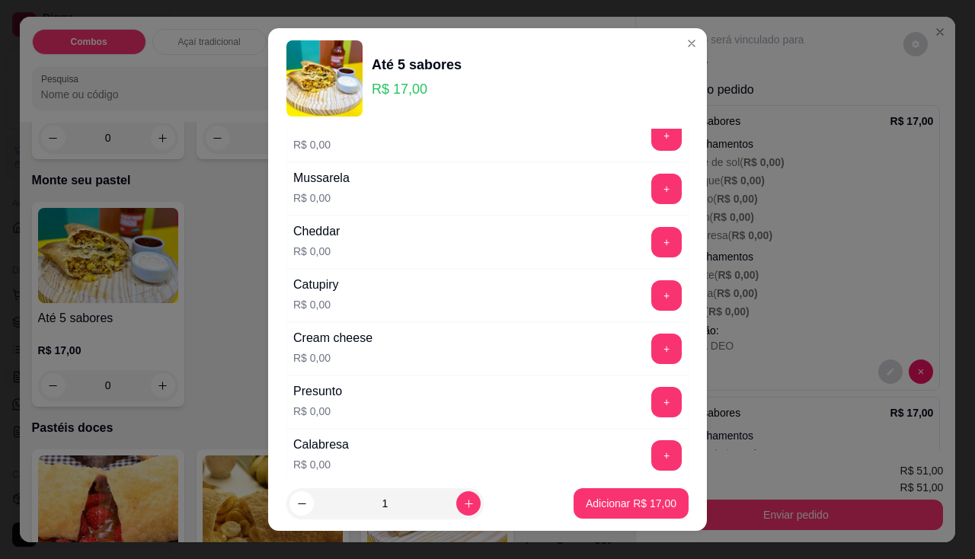
scroll to position [0, 0]
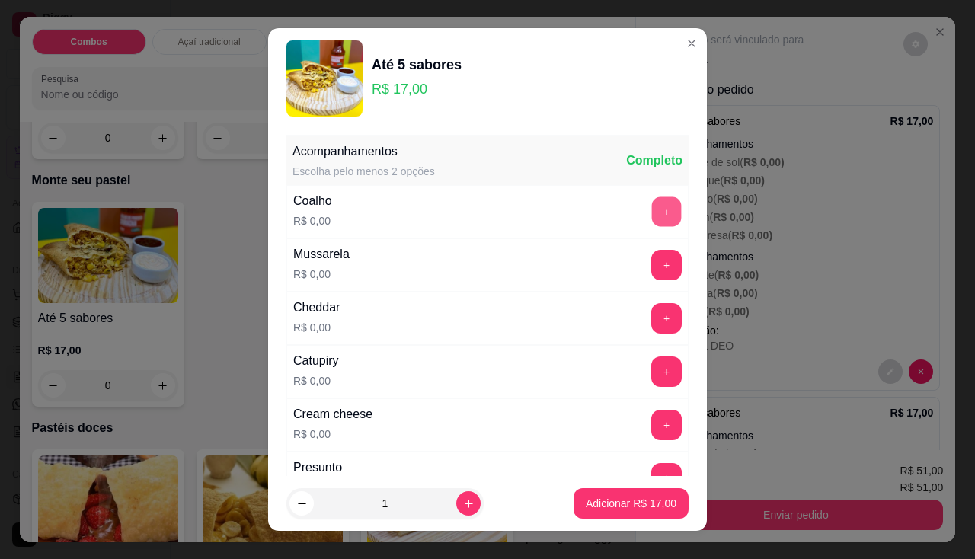
click at [652, 219] on button "+" at bounding box center [667, 212] width 30 height 30
click at [655, 265] on div "+" at bounding box center [666, 265] width 43 height 30
click at [652, 267] on button "+" at bounding box center [667, 265] width 30 height 30
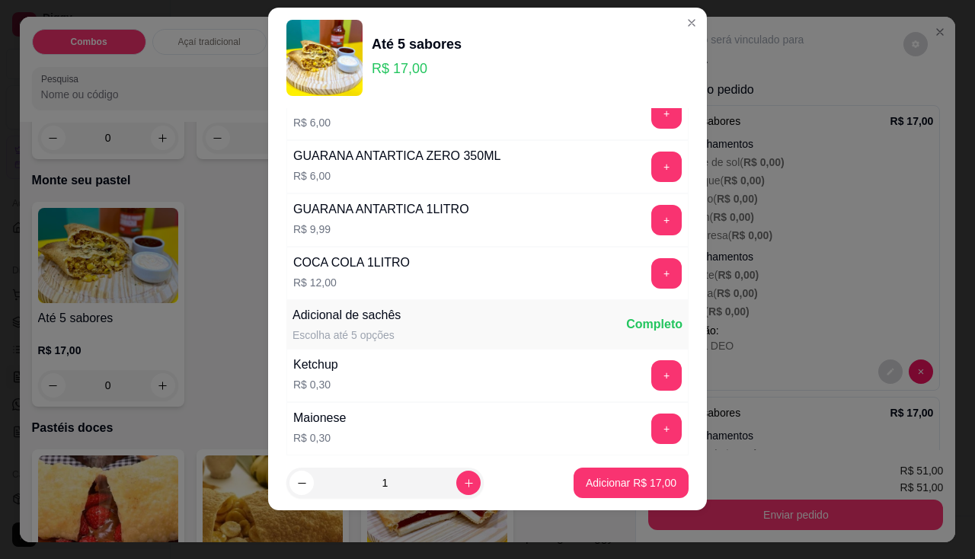
scroll to position [1777, 0]
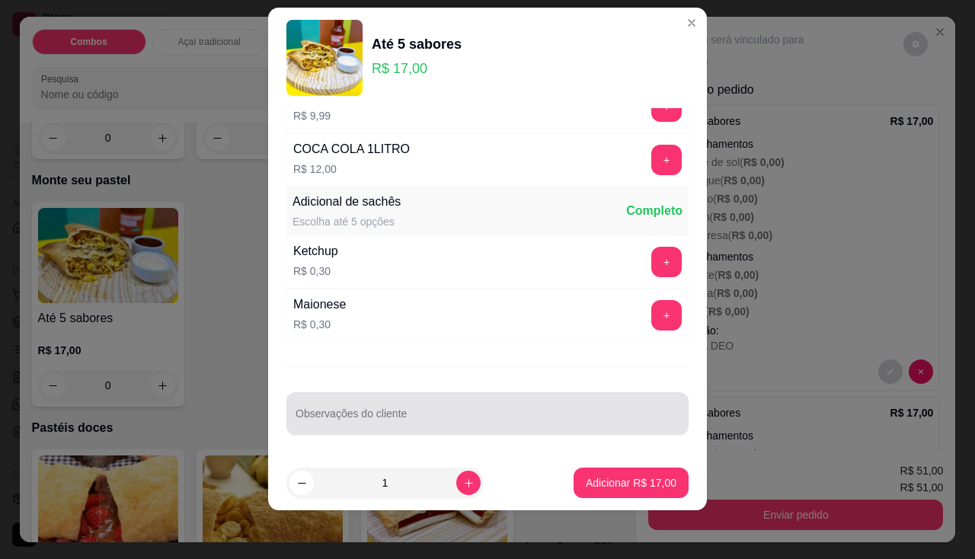
click at [389, 411] on div at bounding box center [488, 413] width 384 height 30
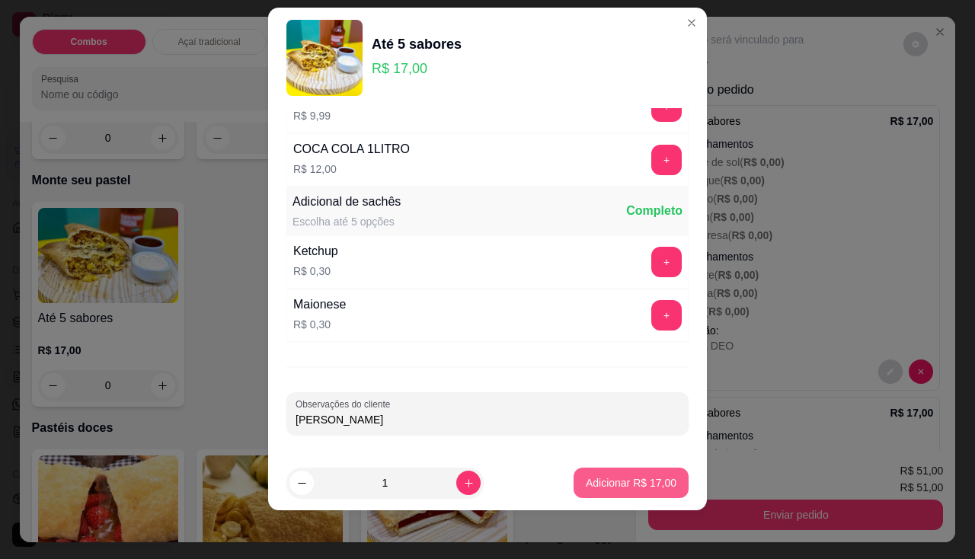
type input "[PERSON_NAME]"
click at [586, 478] on p "Adicionar R$ 17,00" at bounding box center [631, 482] width 91 height 15
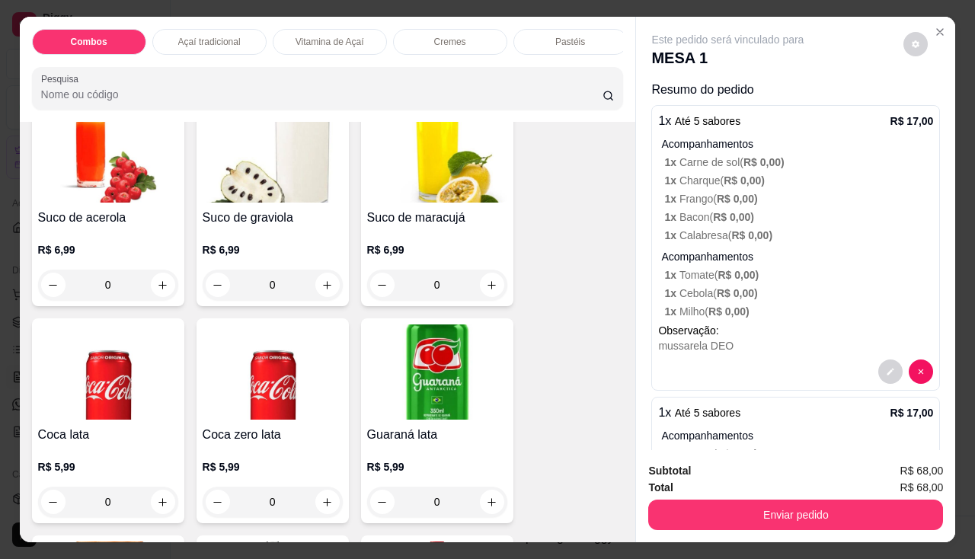
scroll to position [3961, 0]
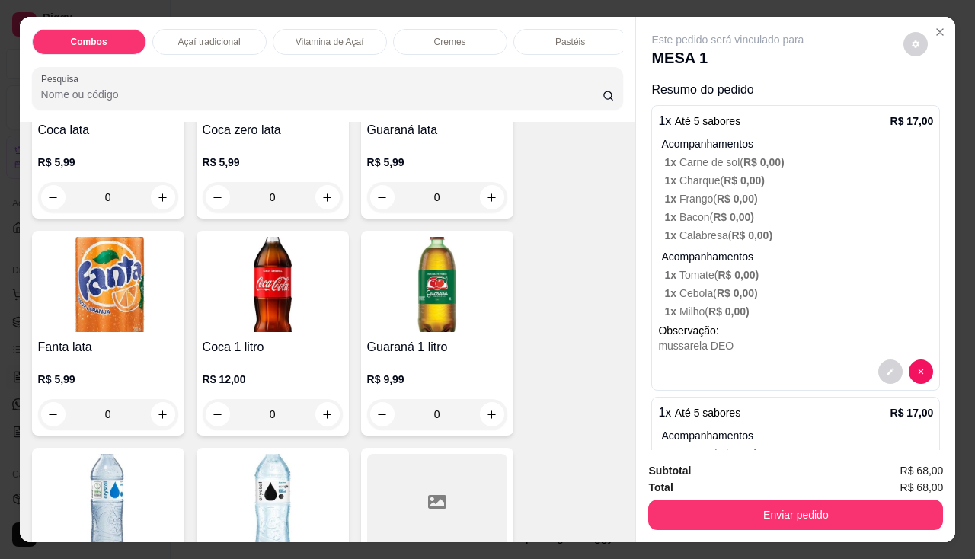
click at [267, 341] on div "Coca 1 litro R$ 12,00 0" at bounding box center [273, 333] width 152 height 205
click at [405, 325] on img at bounding box center [437, 284] width 140 height 95
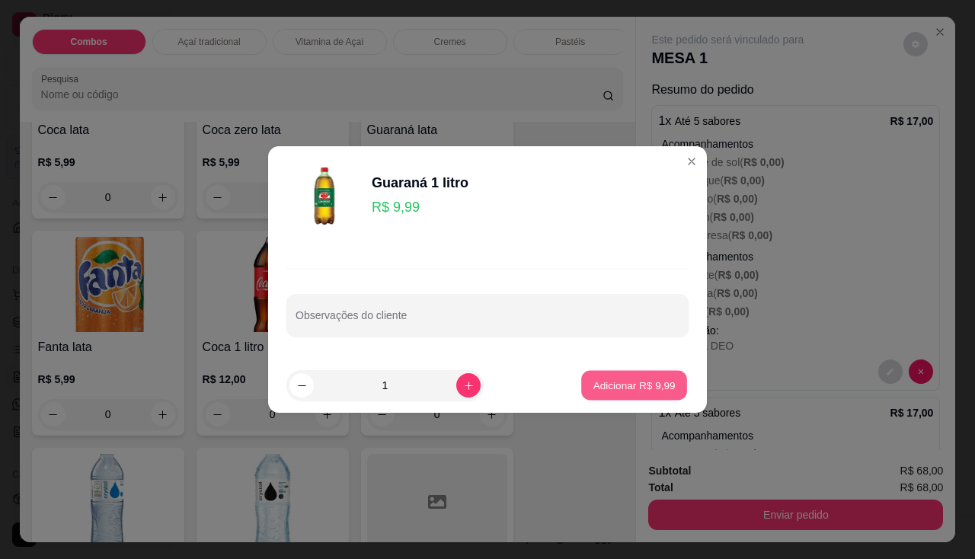
click at [598, 384] on p "Adicionar R$ 9,99" at bounding box center [634, 385] width 82 height 14
type input "1"
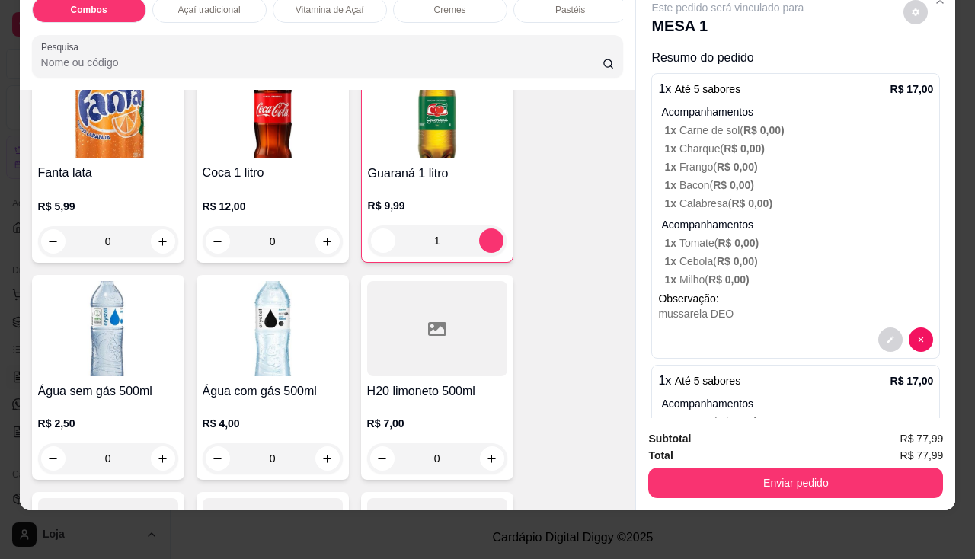
scroll to position [4332, 0]
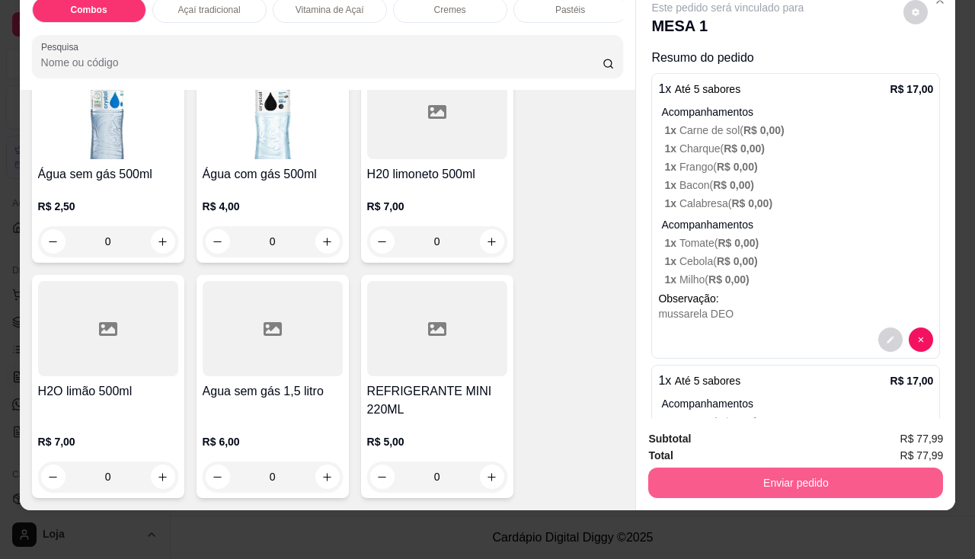
click at [679, 472] on button "Enviar pedido" at bounding box center [795, 483] width 295 height 30
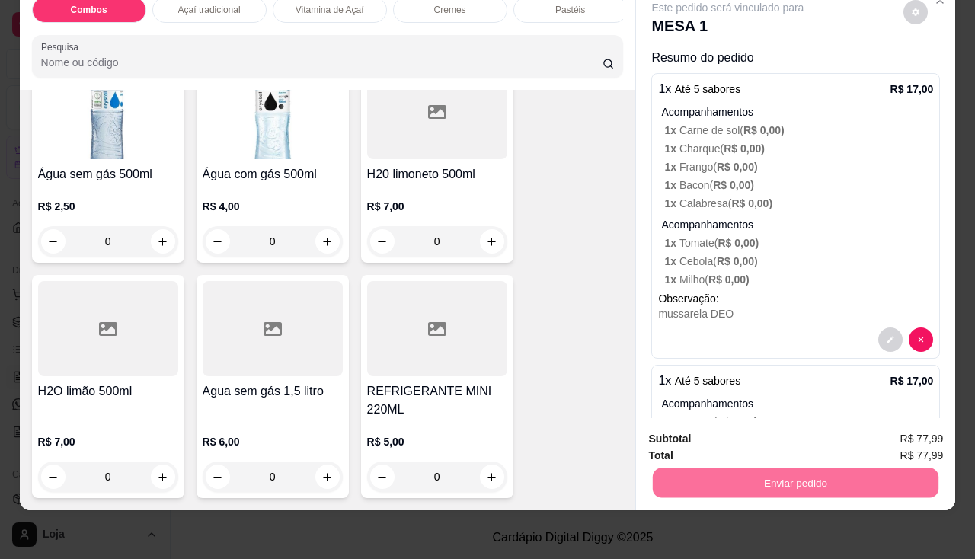
click at [758, 442] on button "Não registrar e enviar pedido" at bounding box center [746, 435] width 154 height 28
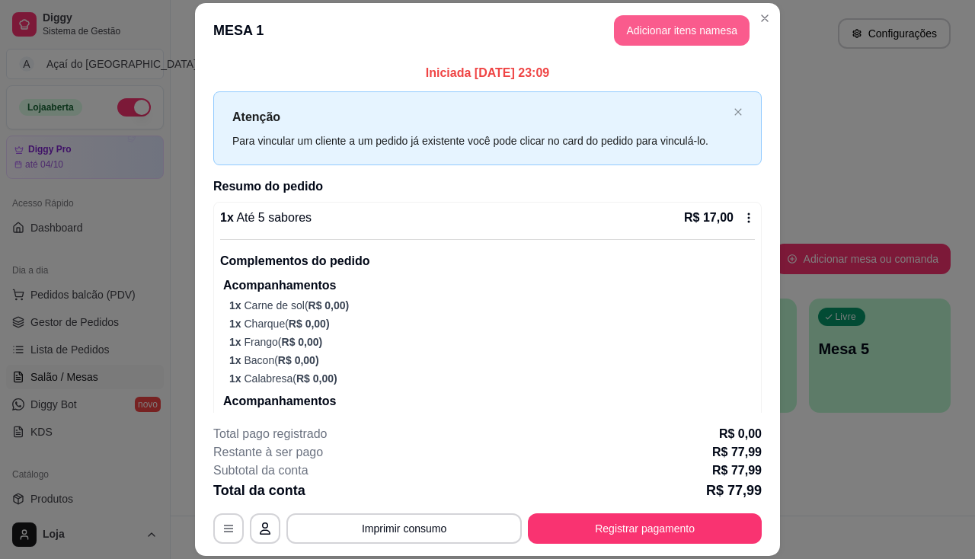
click at [706, 18] on button "Adicionar itens na mesa" at bounding box center [682, 30] width 136 height 30
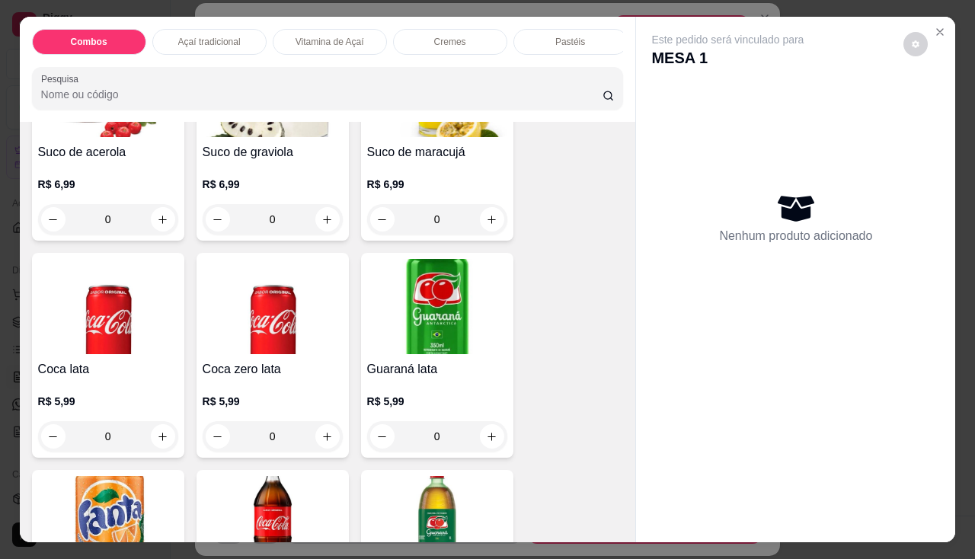
scroll to position [3494, 0]
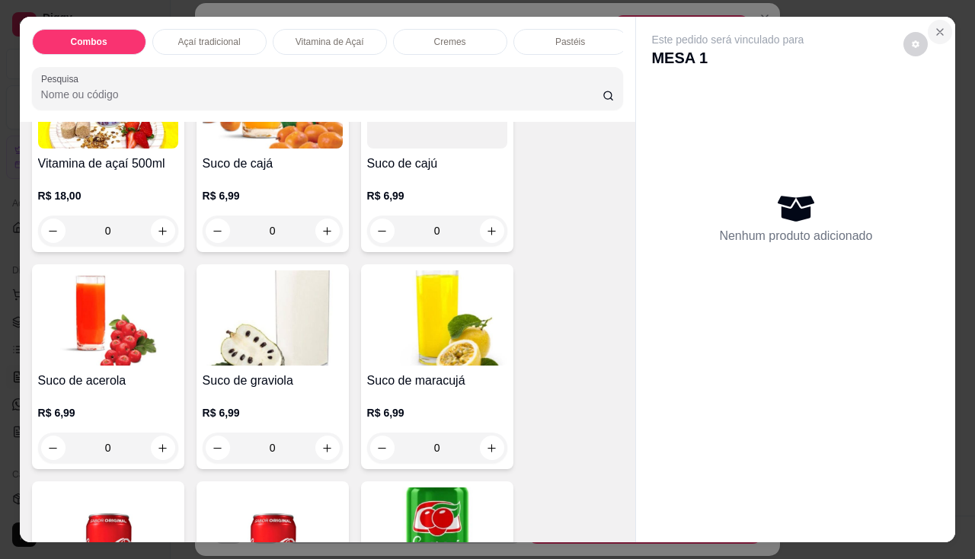
click at [937, 29] on icon "Close" at bounding box center [940, 32] width 6 height 6
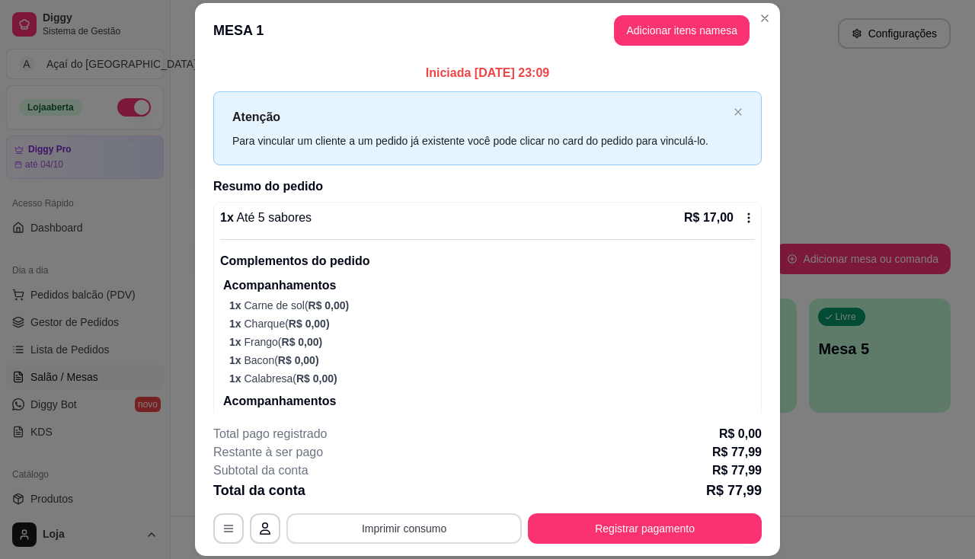
click at [411, 537] on button "Imprimir consumo" at bounding box center [403, 528] width 235 height 30
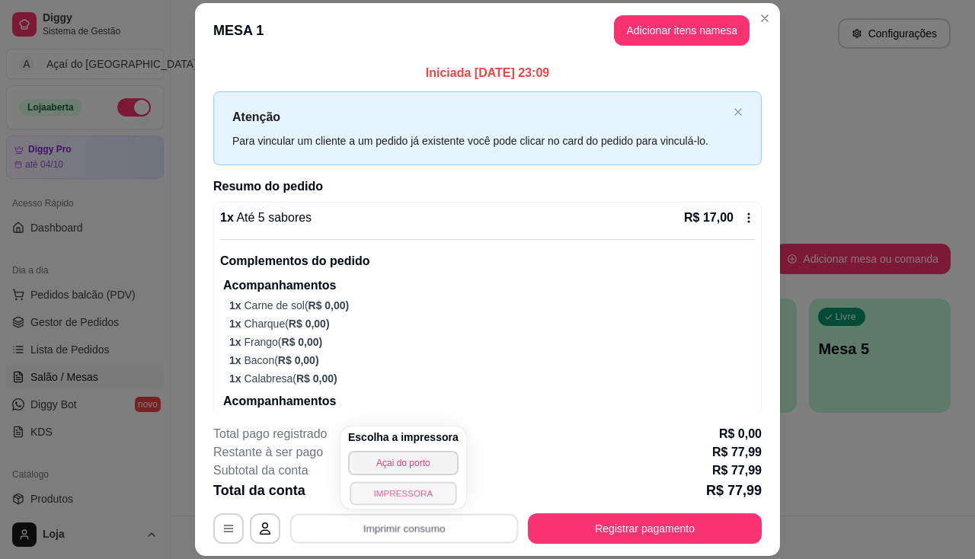
click at [396, 481] on button "IMPRESSORA" at bounding box center [403, 493] width 107 height 24
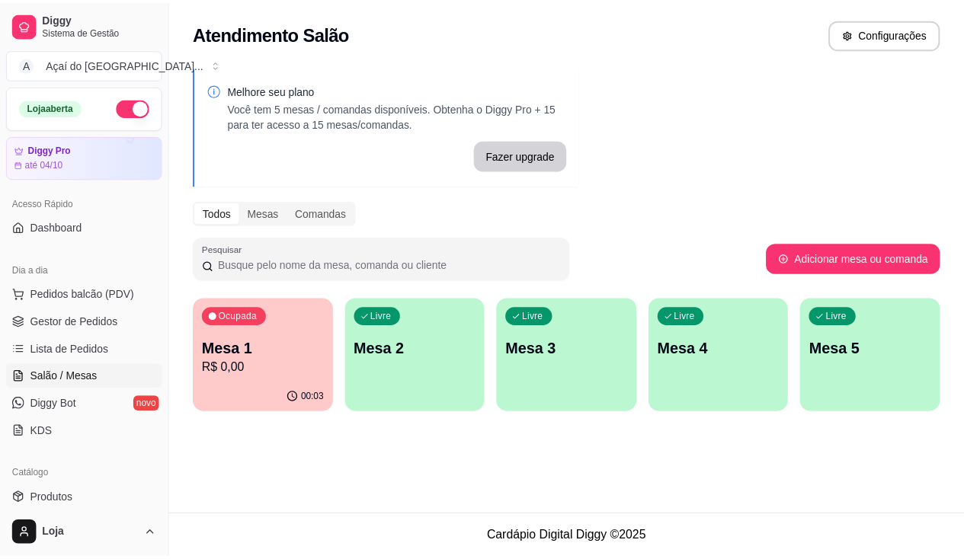
scroll to position [152, 0]
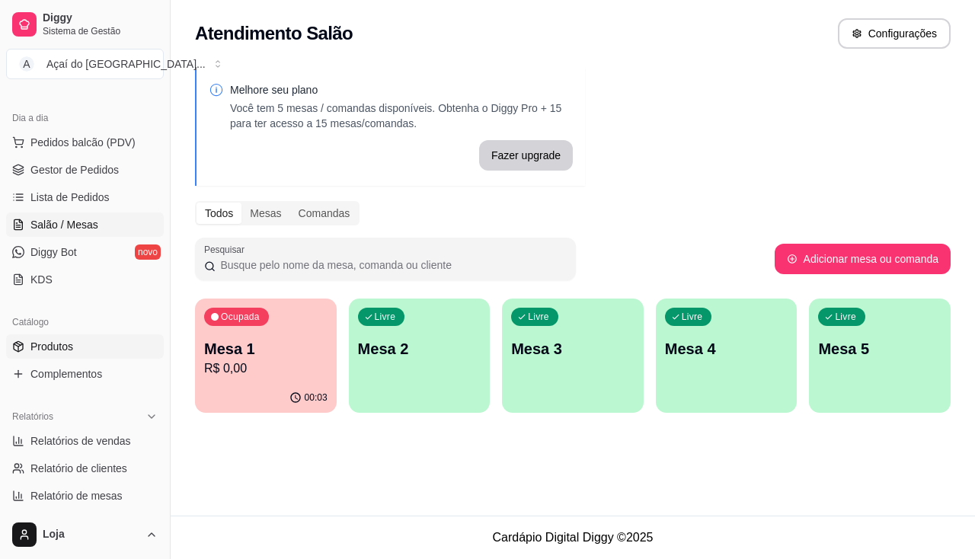
click at [101, 354] on link "Produtos" at bounding box center [85, 346] width 158 height 24
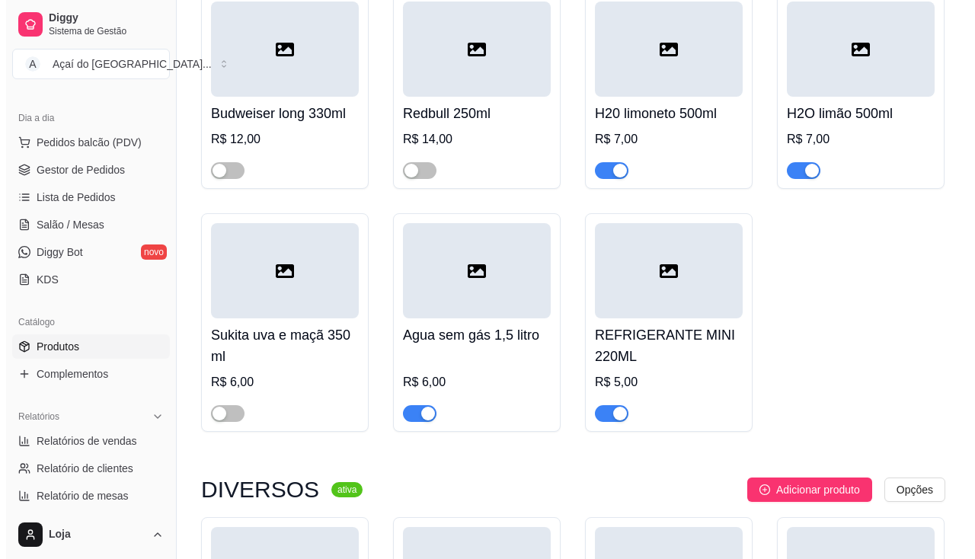
scroll to position [5505, 0]
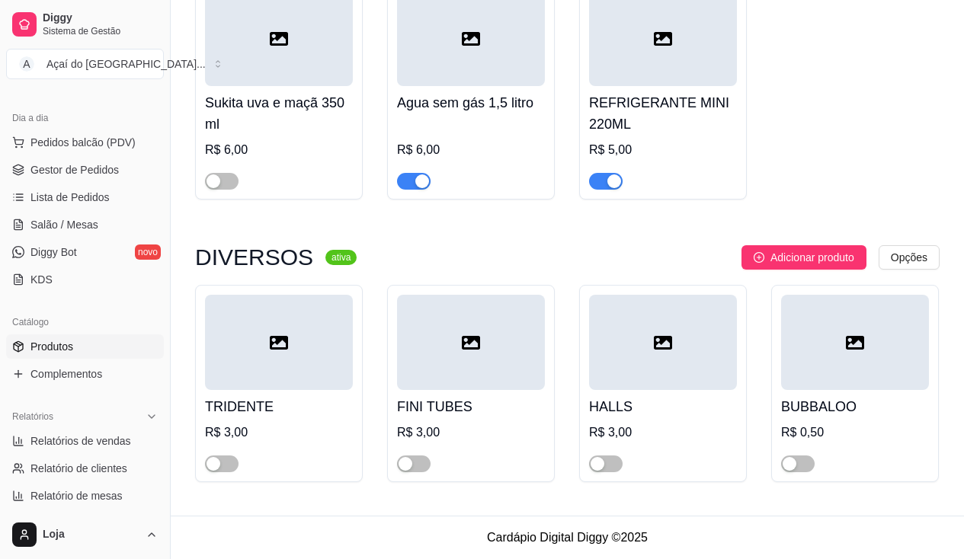
click at [796, 455] on div at bounding box center [798, 463] width 34 height 18
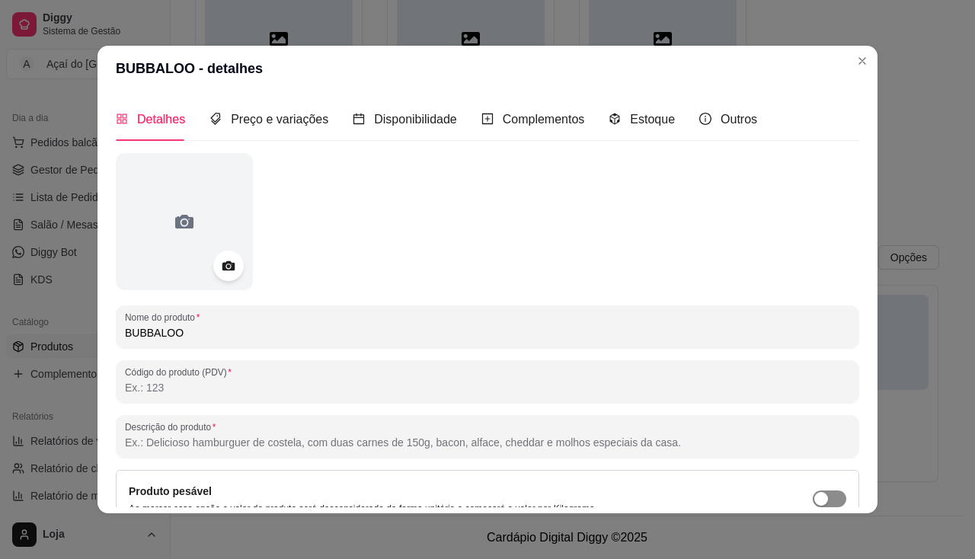
click at [814, 500] on div "button" at bounding box center [821, 499] width 14 height 14
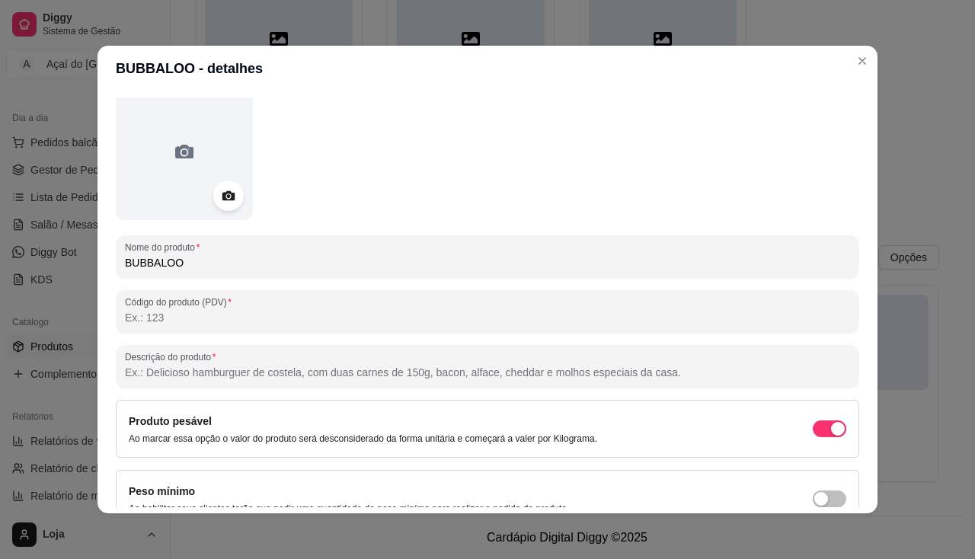
scroll to position [0, 0]
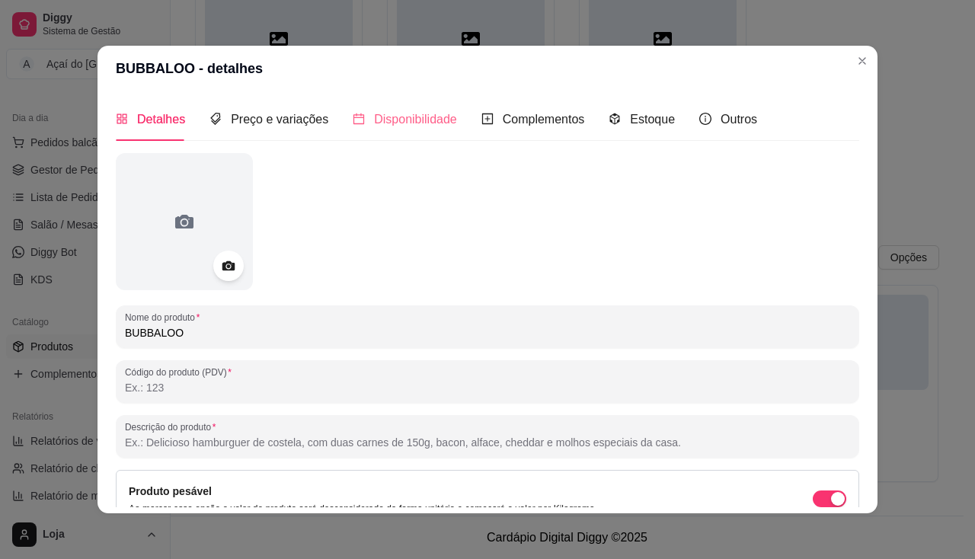
click at [382, 101] on div "Disponibilidade" at bounding box center [405, 119] width 104 height 43
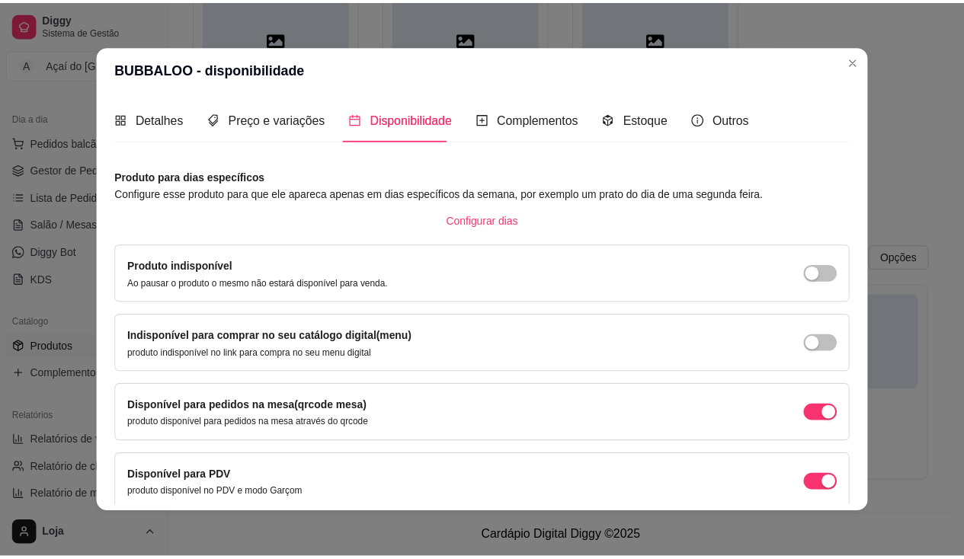
scroll to position [67, 0]
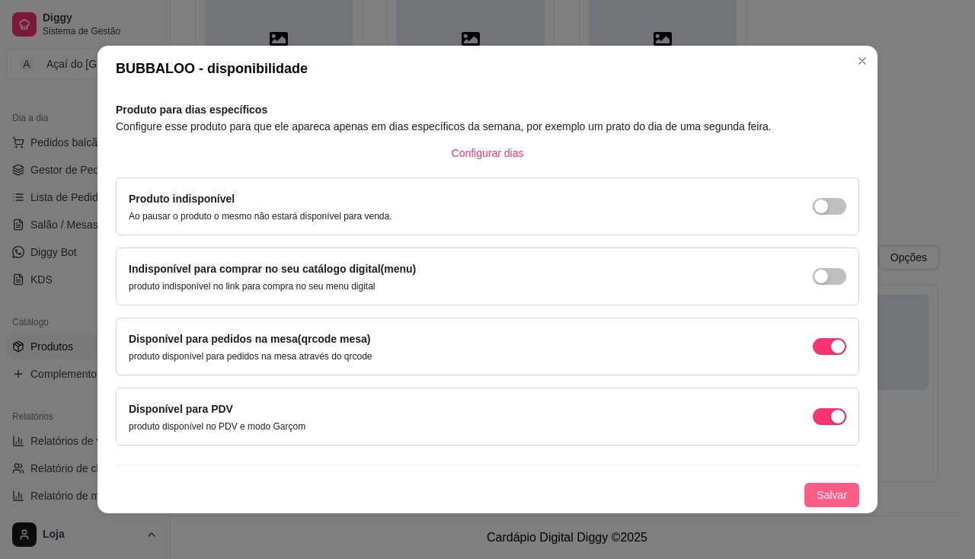
click at [831, 497] on button "Salvar" at bounding box center [831, 495] width 55 height 24
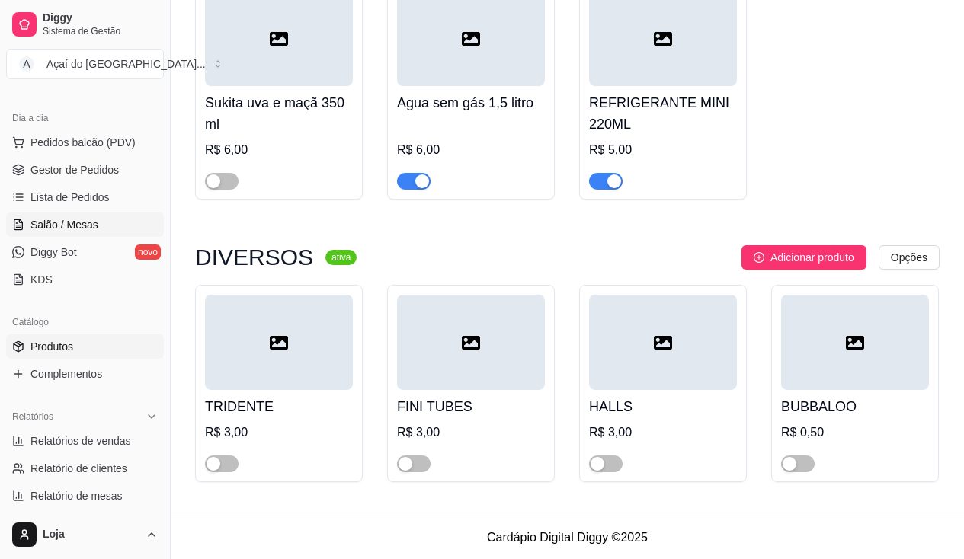
click at [57, 220] on span "Salão / Mesas" at bounding box center [64, 224] width 68 height 15
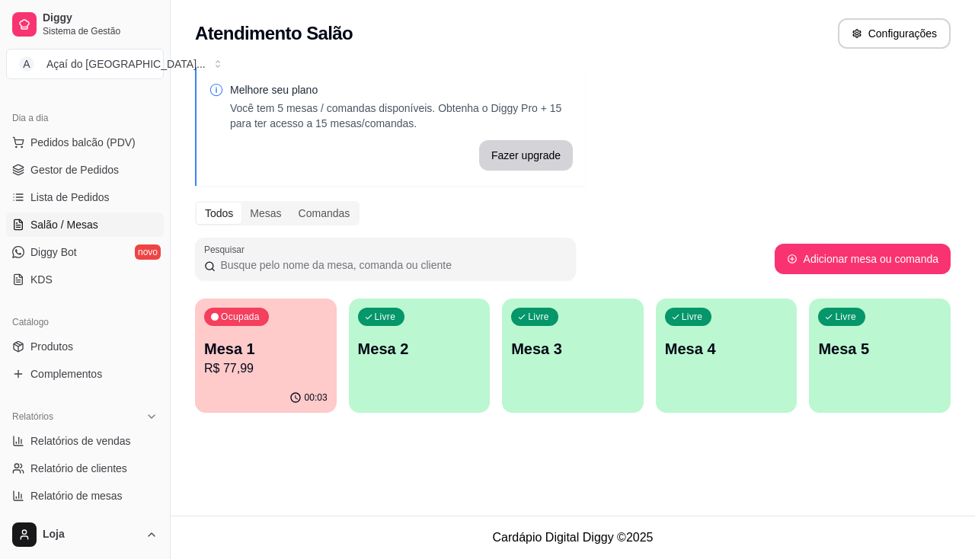
click at [337, 367] on div "Ocupada Mesa 1 R$ 77,99 00:03 Livre Mesa 2 Livre Mesa 3 Livre Mesa 4 Livre Mesa…" at bounding box center [573, 356] width 756 height 114
click at [263, 358] on p "Mesa 1" at bounding box center [265, 348] width 123 height 21
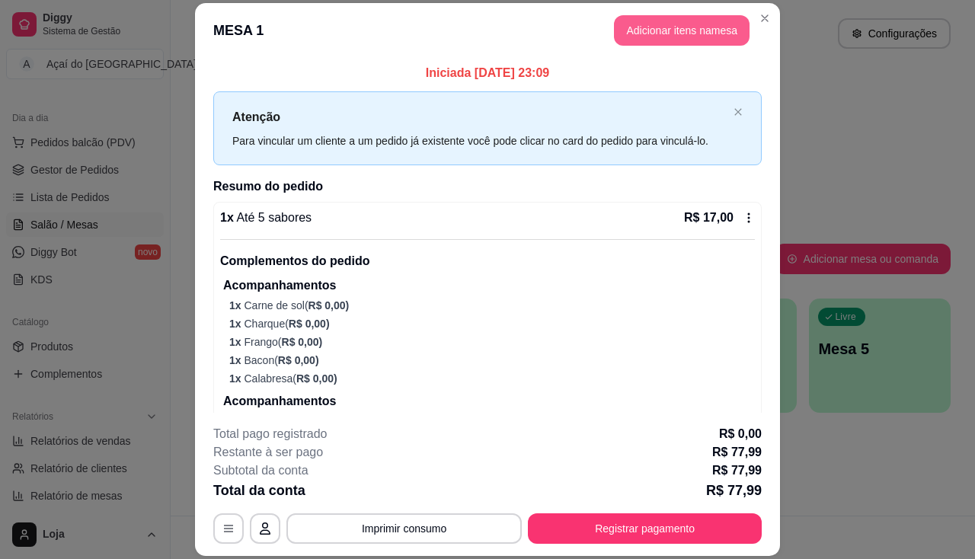
click at [683, 35] on button "Adicionar itens na mesa" at bounding box center [682, 30] width 136 height 30
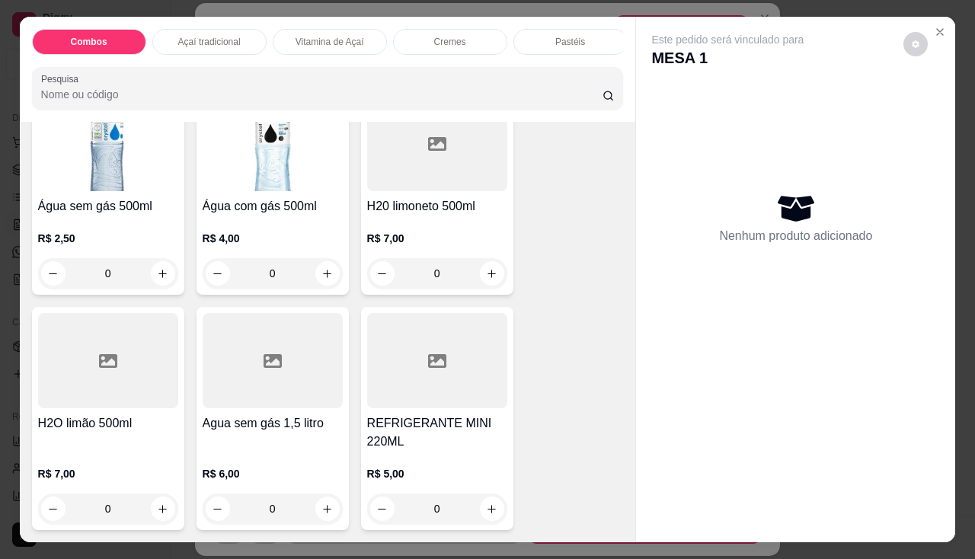
scroll to position [37, 0]
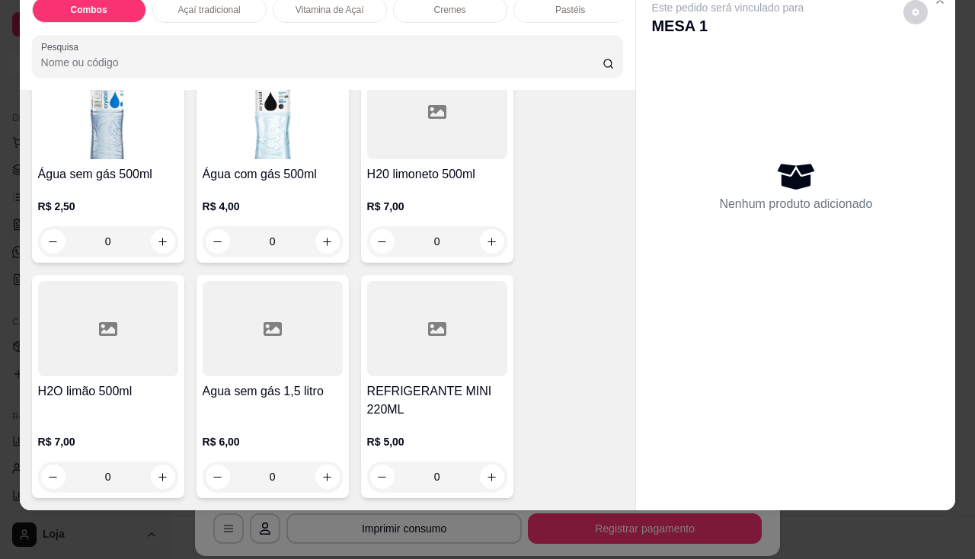
click at [954, 69] on div "Combos Açaí tradicional Vitamina de Açaí Cremes Pastéis Pastéis especiais Monte…" at bounding box center [487, 279] width 975 height 559
click at [948, 65] on div "Este pedido será vinculado para MESA 1 Nenhum produto adicionado" at bounding box center [795, 235] width 319 height 501
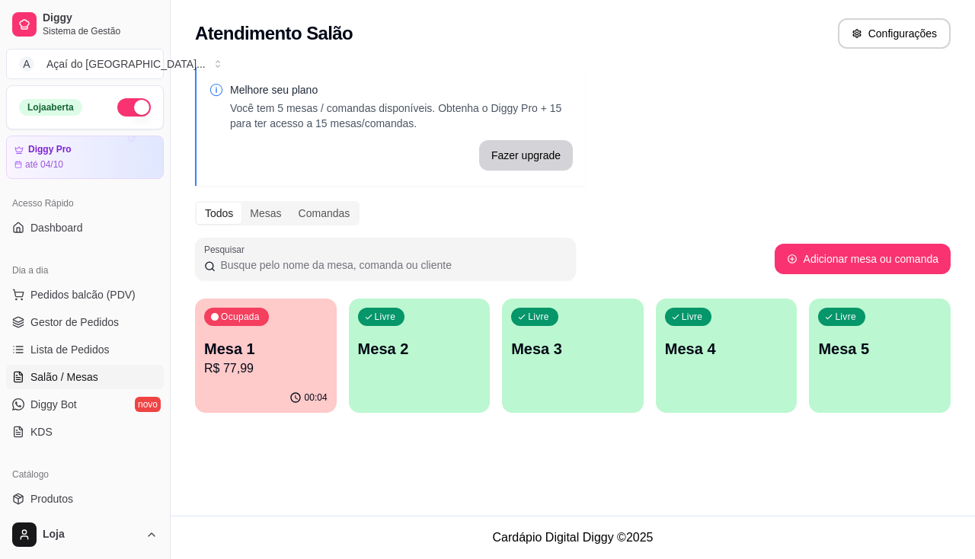
click at [261, 369] on p "R$ 77,99" at bounding box center [265, 369] width 123 height 18
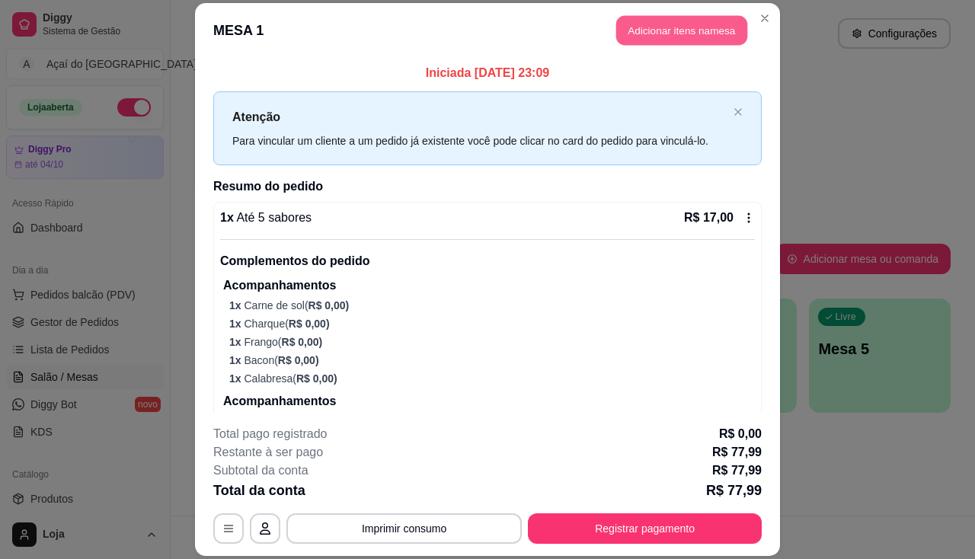
click at [720, 30] on button "Adicionar itens na mesa" at bounding box center [681, 30] width 131 height 30
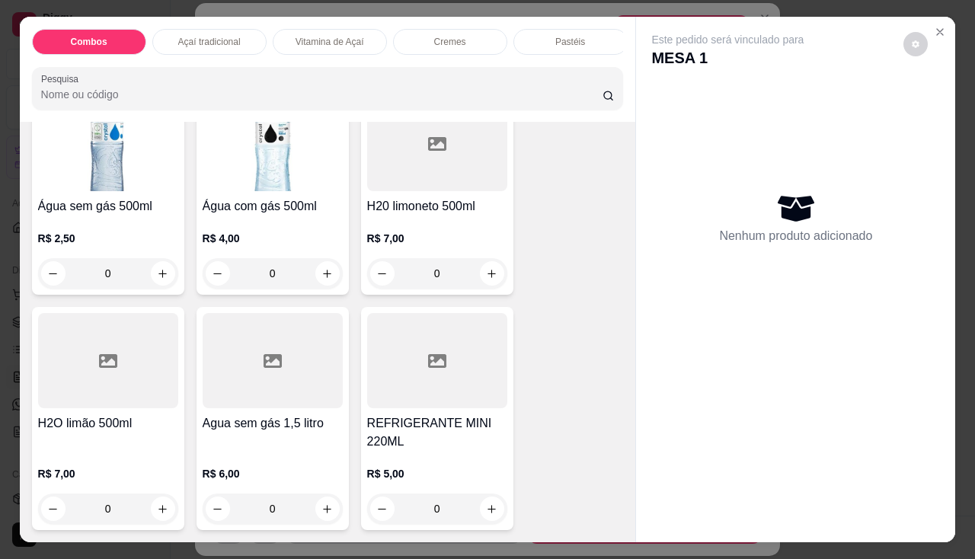
scroll to position [37, 0]
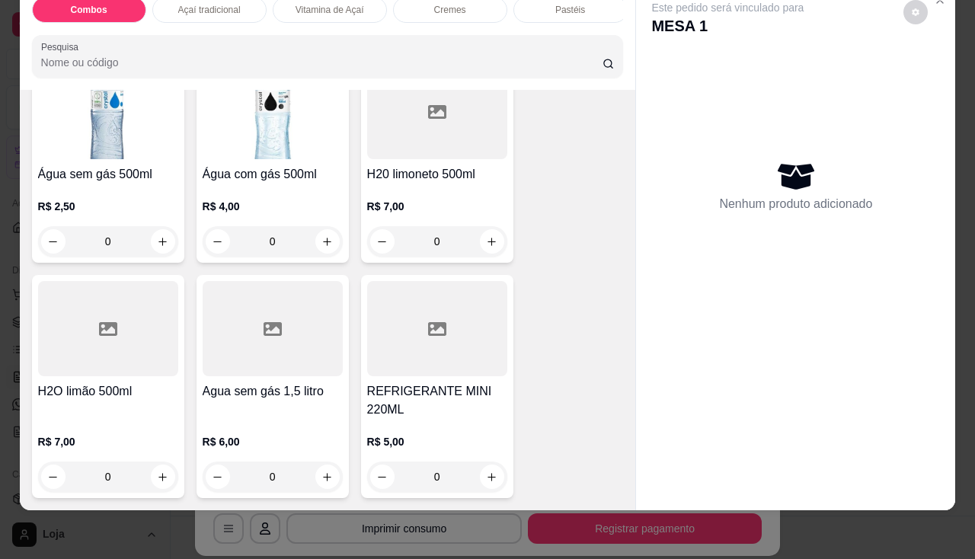
click at [340, 499] on div "Item avulso Combos Combo casal R$ 54,90 0 Açaí tradicional 1 - Açai tradicional…" at bounding box center [328, 300] width 616 height 421
click at [331, 501] on div "Combos Açaí tradicional Vitamina de Açaí Cremes Pastéis Pastéis especiais Monte…" at bounding box center [487, 279] width 975 height 559
click at [321, 510] on div "Combos Açaí tradicional Vitamina de Açaí Cremes Pastéis Pastéis especiais Monte…" at bounding box center [487, 279] width 975 height 559
click at [257, 521] on div "Combos Açaí tradicional Vitamina de Açaí Cremes Pastéis Pastéis especiais Monte…" at bounding box center [487, 279] width 975 height 559
click at [950, 59] on div "Combos Açaí tradicional Vitamina de Açaí Cremes Pastéis Pastéis especiais Monte…" at bounding box center [487, 279] width 975 height 559
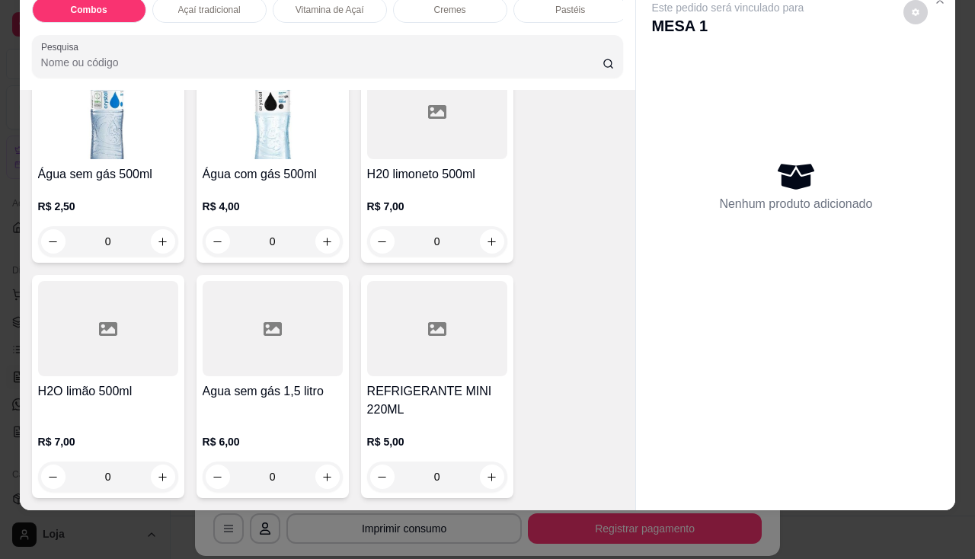
scroll to position [4026, 0]
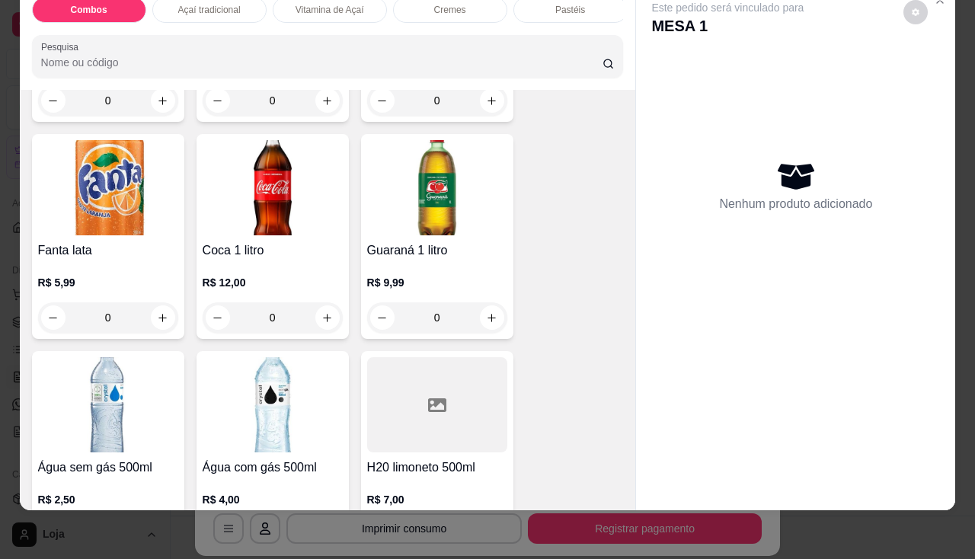
click at [9, 11] on div "Combos Açaí tradicional Vitamina de Açaí Cremes Pastéis Pastéis especiais Monte…" at bounding box center [487, 279] width 975 height 559
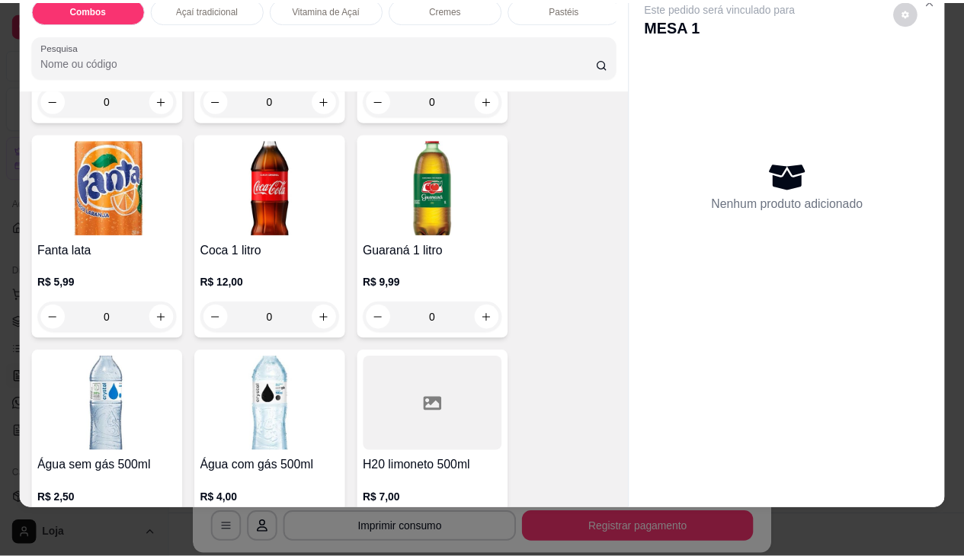
scroll to position [0, 0]
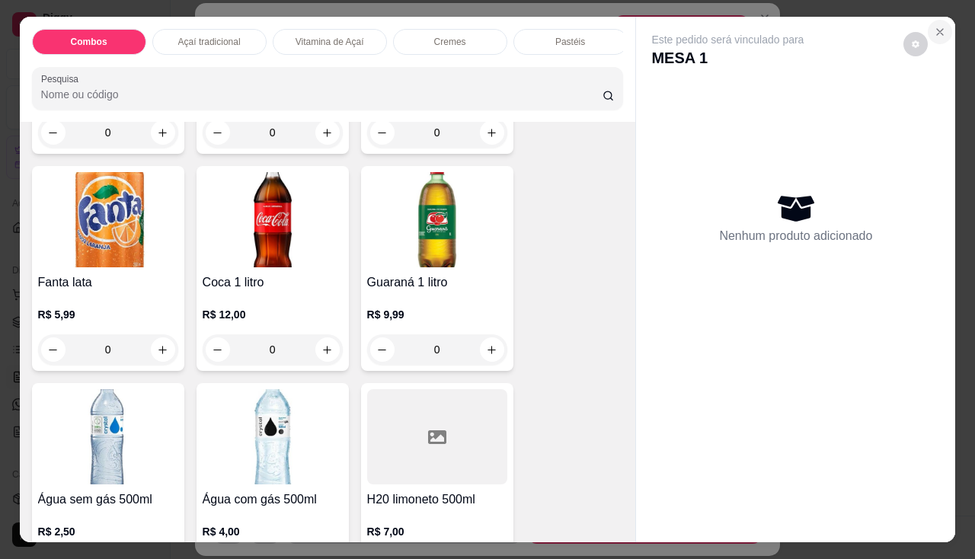
click at [939, 26] on icon "Close" at bounding box center [940, 32] width 12 height 12
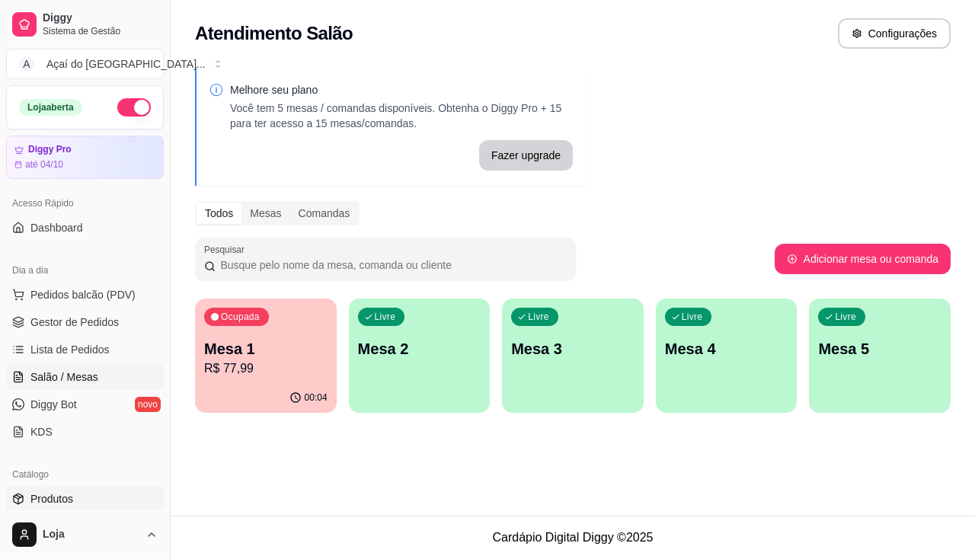
click at [68, 499] on span "Produtos" at bounding box center [51, 498] width 43 height 15
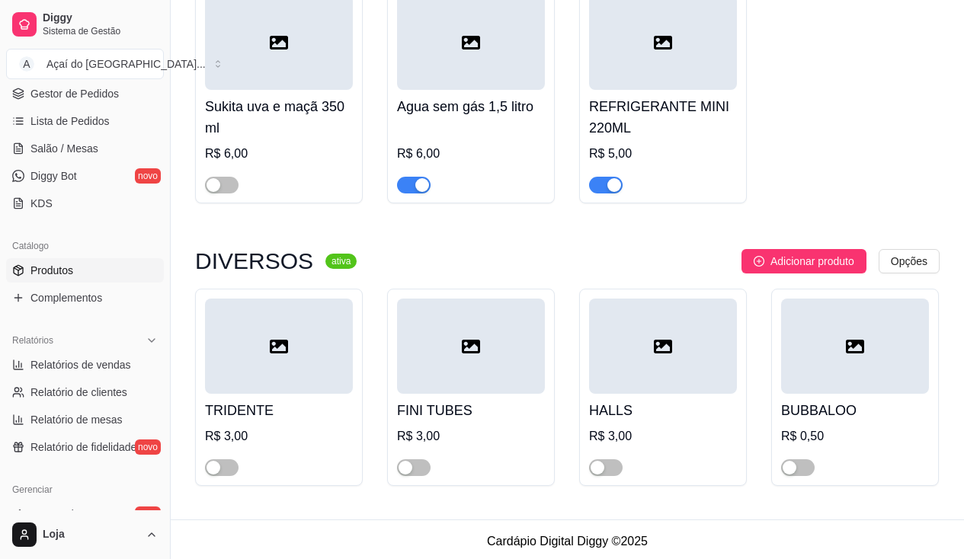
scroll to position [5505, 0]
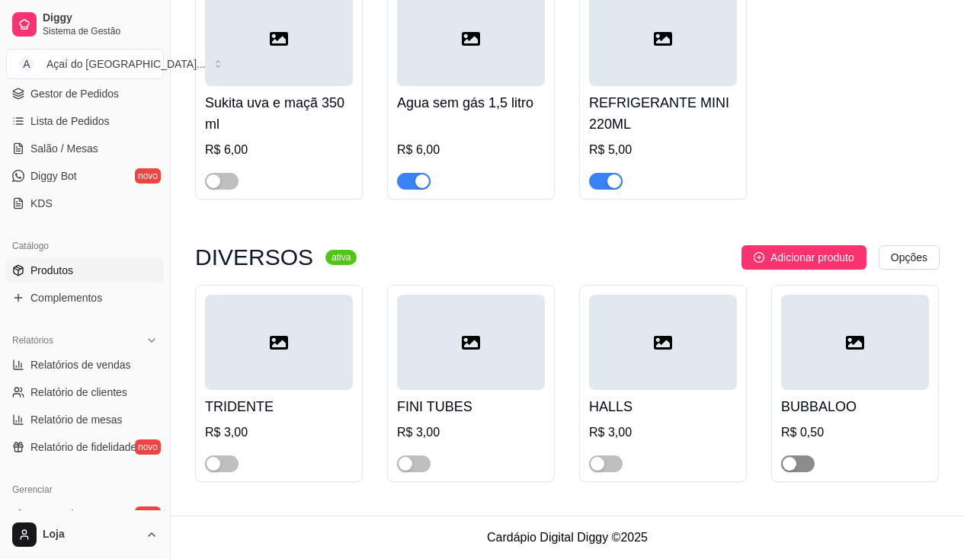
click at [804, 463] on span "button" at bounding box center [798, 464] width 34 height 17
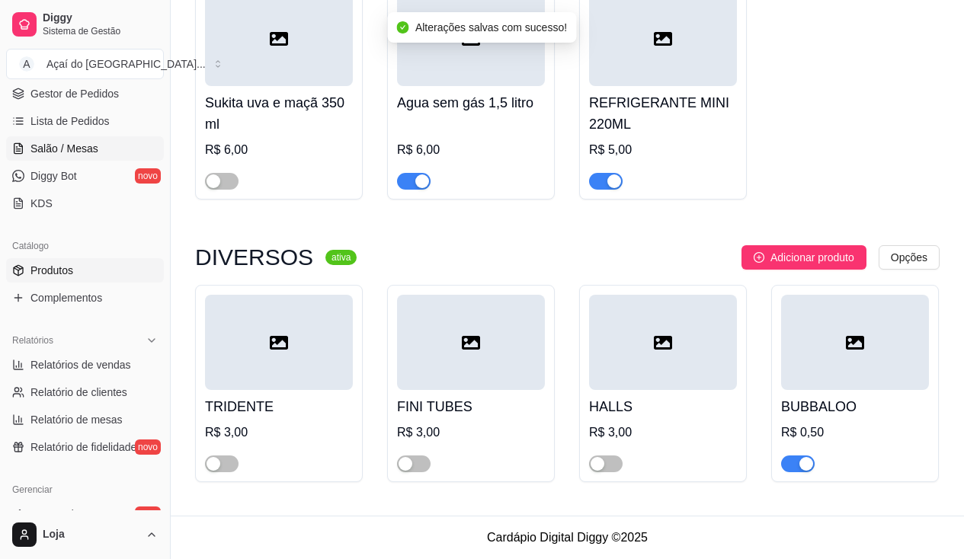
click at [46, 139] on link "Salão / Mesas" at bounding box center [85, 148] width 158 height 24
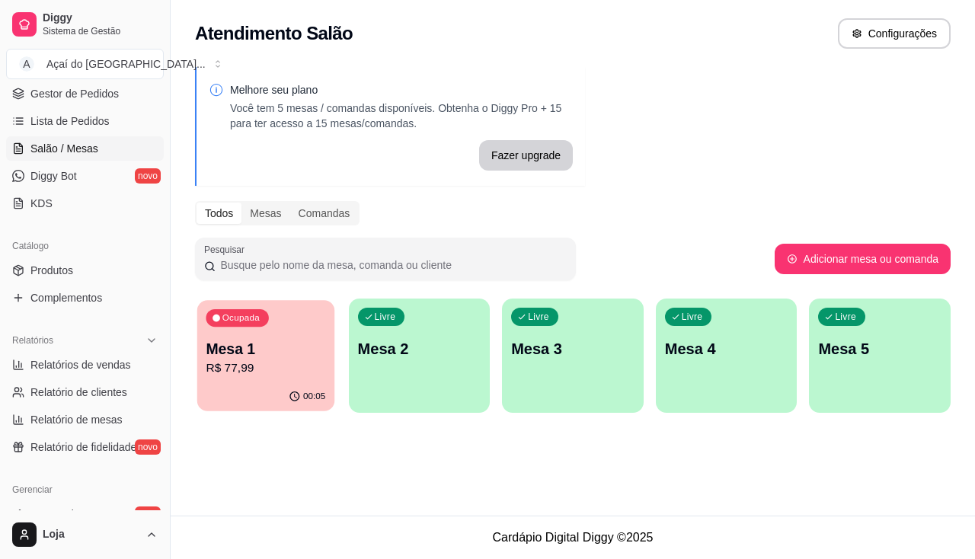
click at [274, 343] on p "Mesa 1" at bounding box center [266, 349] width 120 height 21
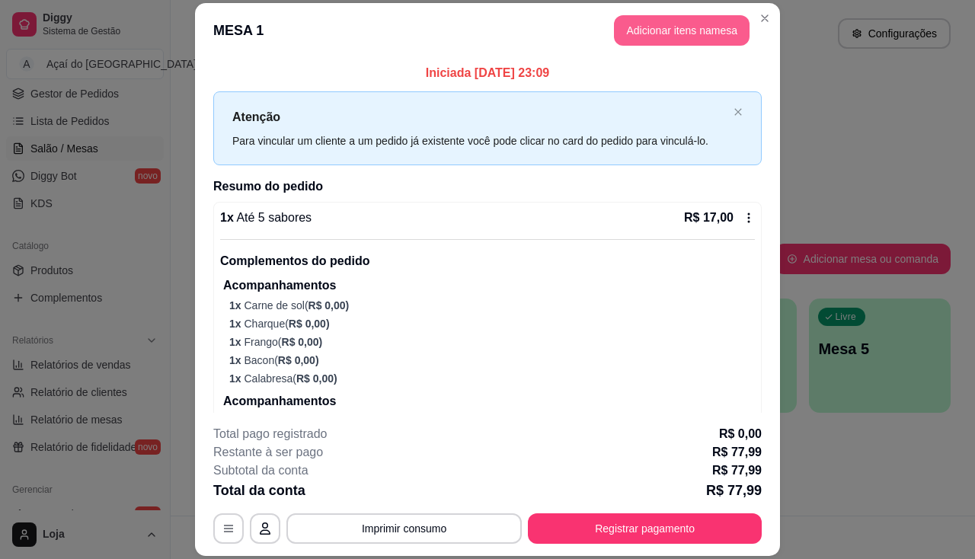
click at [680, 31] on button "Adicionar itens na mesa" at bounding box center [682, 30] width 136 height 30
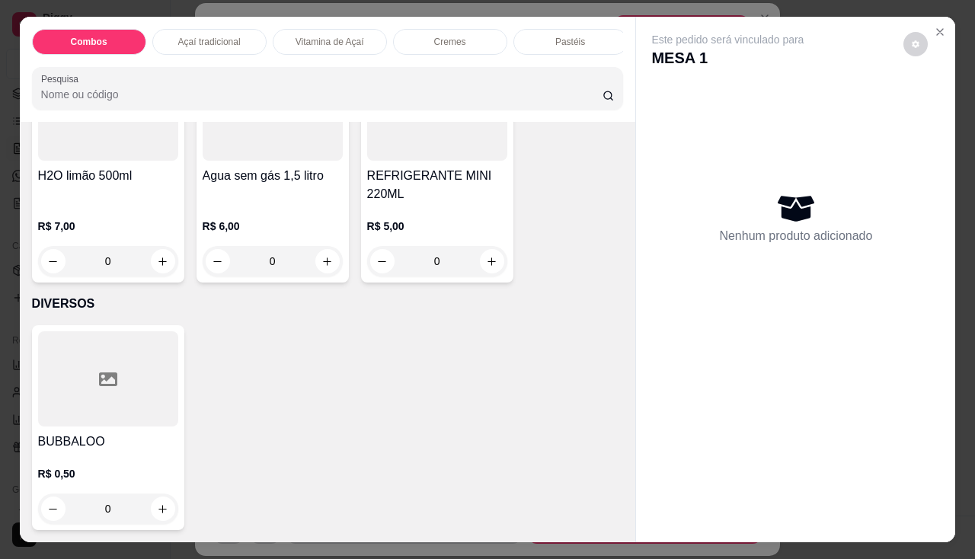
scroll to position [4578, 0]
click at [120, 414] on div at bounding box center [108, 378] width 140 height 95
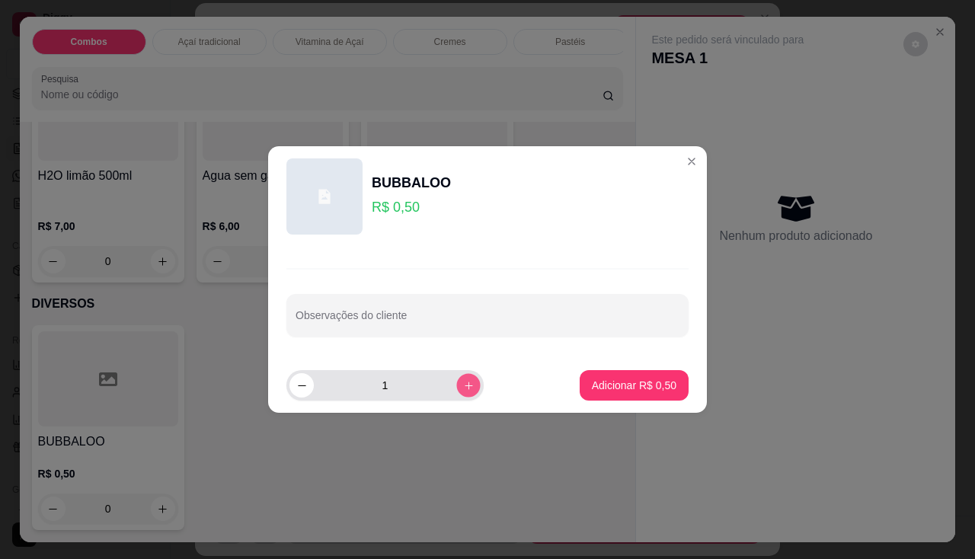
click at [465, 385] on icon "increase-product-quantity" at bounding box center [469, 386] width 8 height 8
click at [463, 386] on icon "increase-product-quantity" at bounding box center [468, 385] width 11 height 11
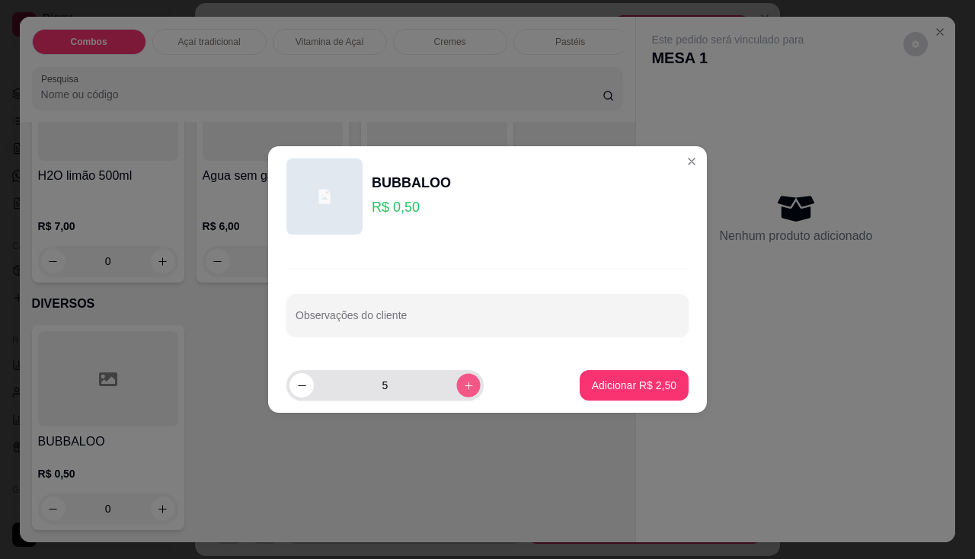
type input "6"
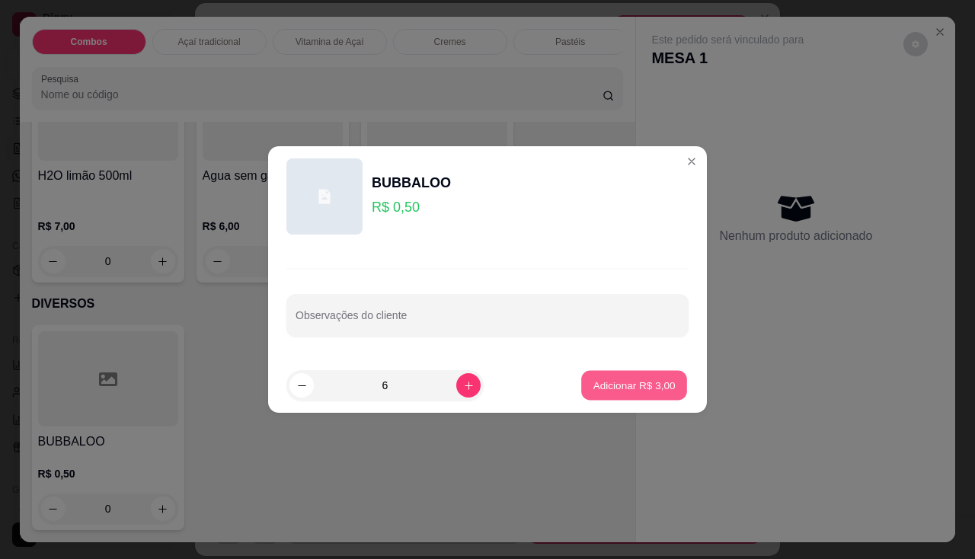
click at [641, 390] on p "Adicionar R$ 3,00" at bounding box center [634, 385] width 82 height 14
type input "6"
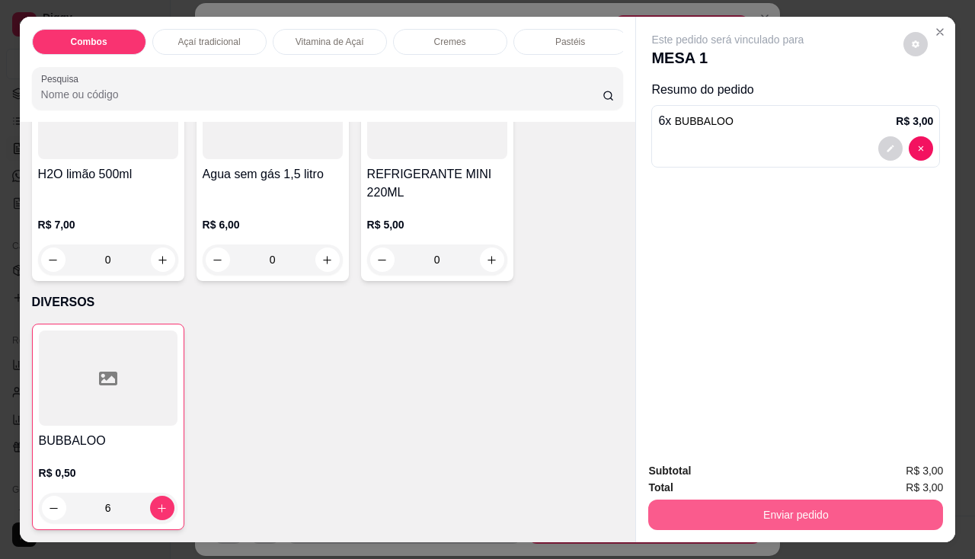
click at [686, 514] on button "Enviar pedido" at bounding box center [795, 515] width 295 height 30
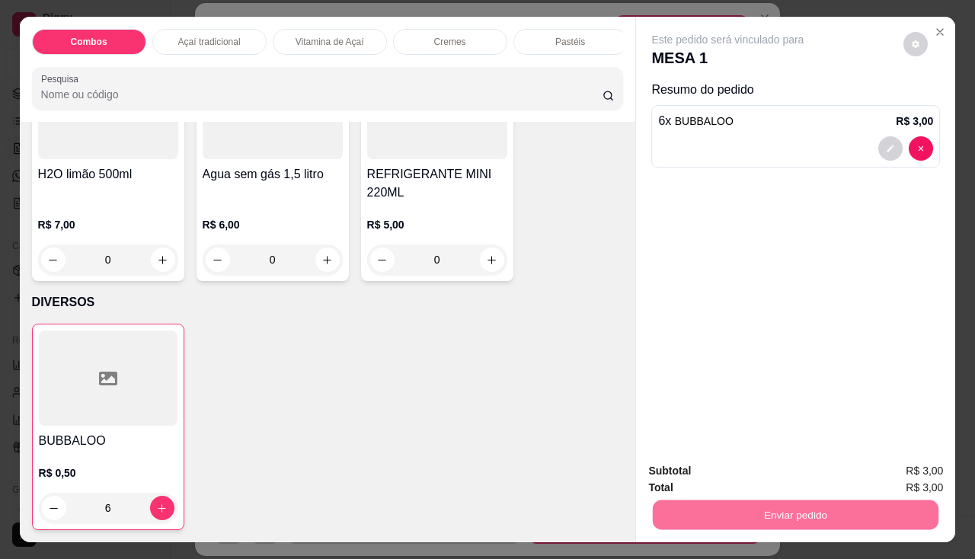
click at [697, 473] on button "Não registrar e enviar pedido" at bounding box center [746, 472] width 158 height 29
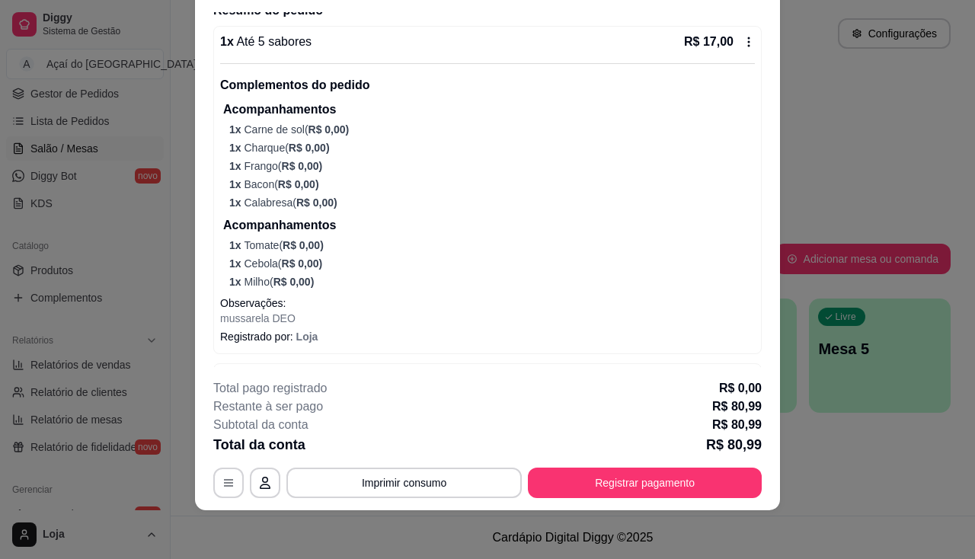
scroll to position [0, 0]
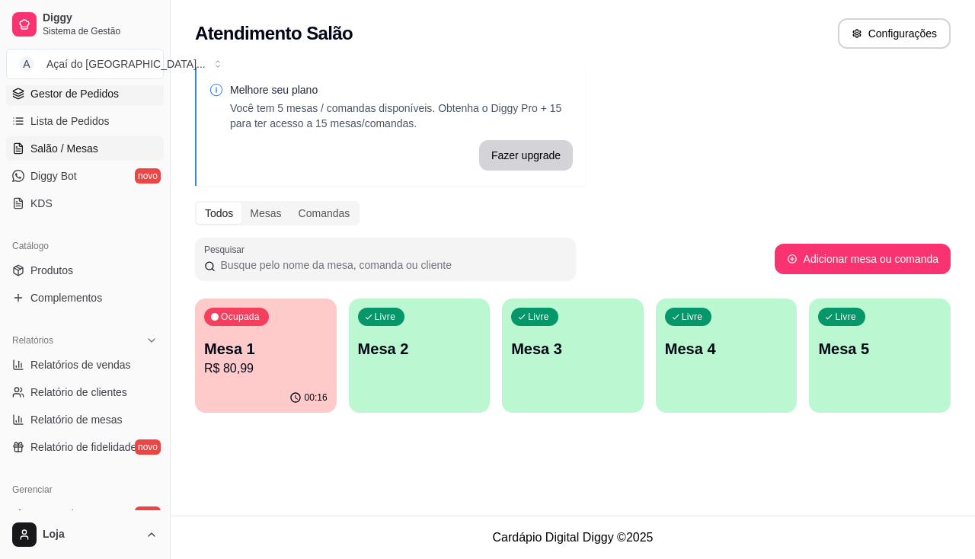
click at [98, 94] on span "Gestor de Pedidos" at bounding box center [74, 93] width 88 height 15
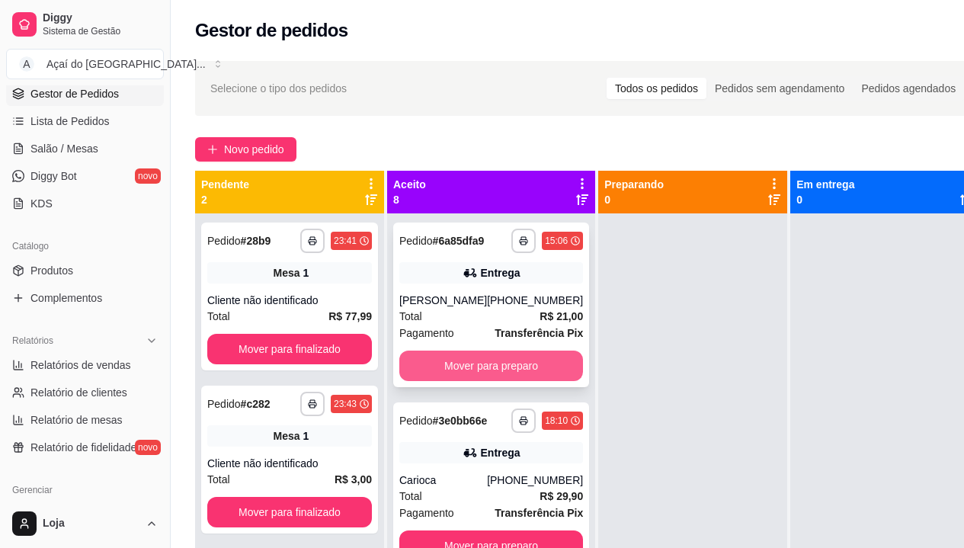
click at [445, 381] on button "Mover para preparo" at bounding box center [491, 365] width 184 height 30
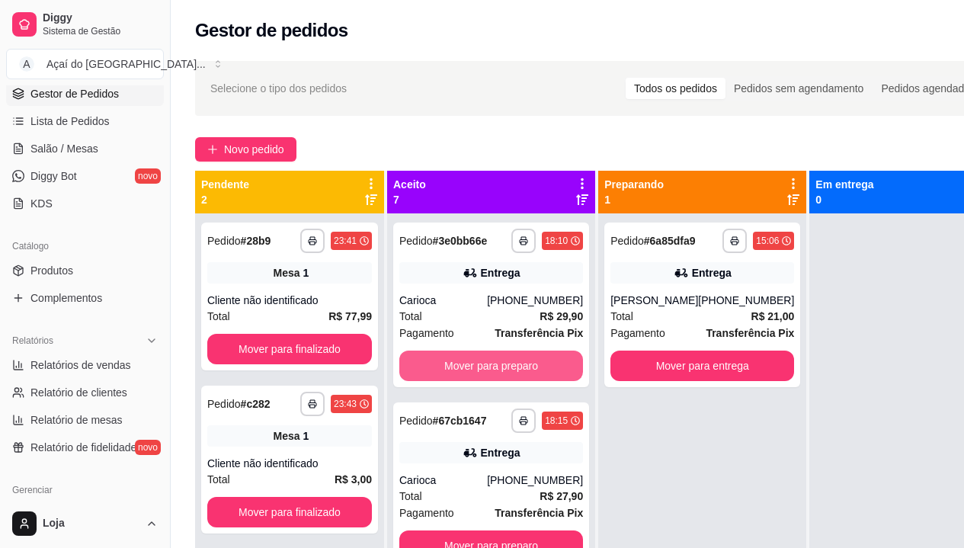
click at [445, 381] on button "Mover para preparo" at bounding box center [491, 365] width 184 height 30
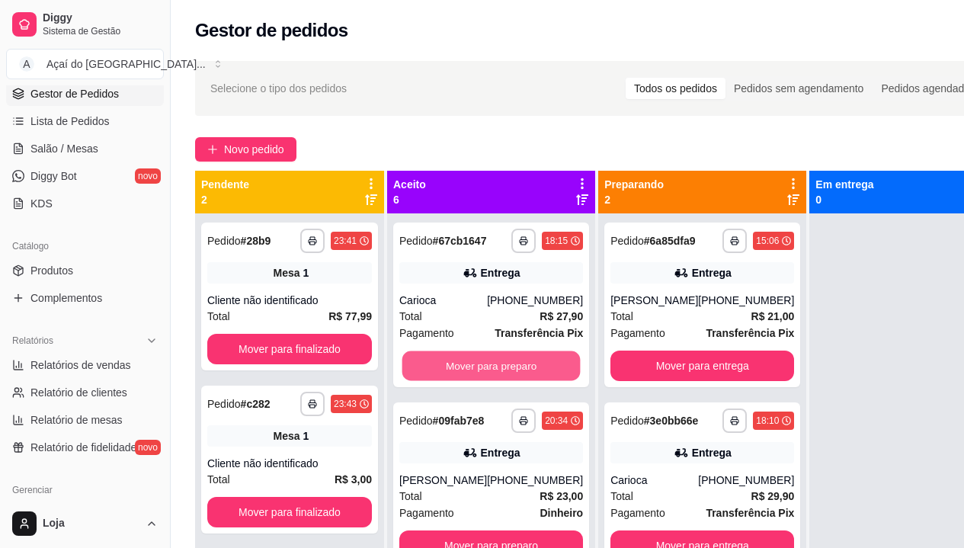
click at [445, 381] on button "Mover para preparo" at bounding box center [491, 366] width 178 height 30
click at [445, 381] on button "Mover para preparo" at bounding box center [491, 365] width 184 height 30
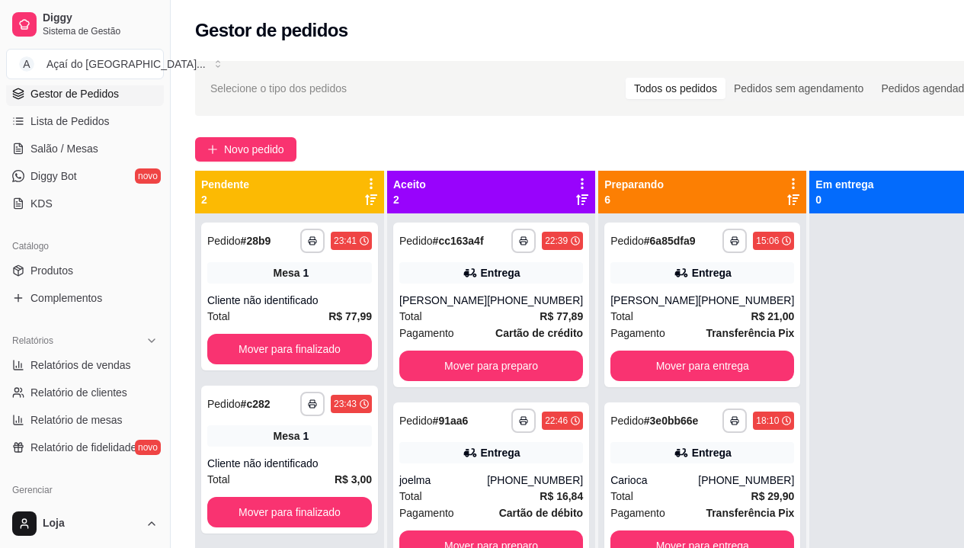
click at [445, 388] on div "**********" at bounding box center [491, 487] width 208 height 548
click at [456, 362] on button "Mover para preparo" at bounding box center [491, 365] width 184 height 30
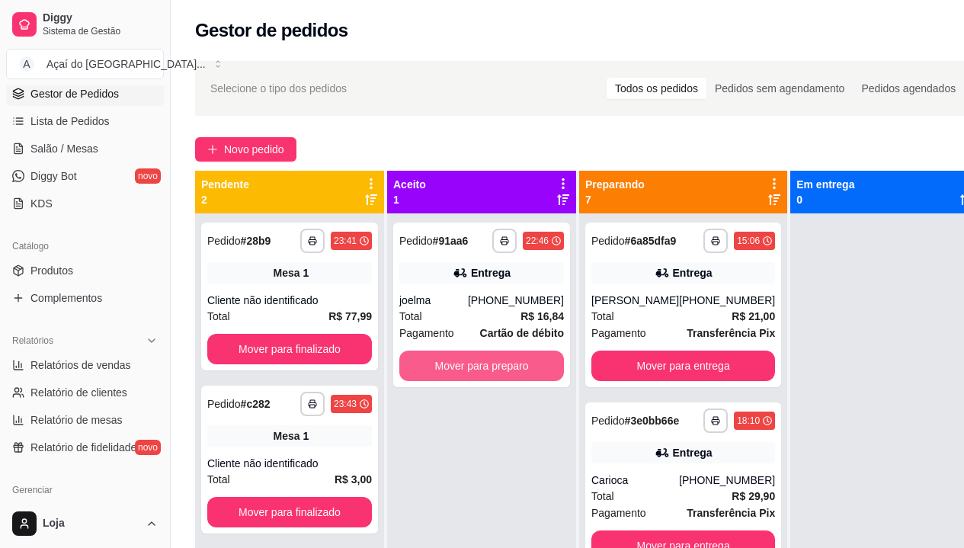
click at [456, 362] on button "Mover para preparo" at bounding box center [481, 365] width 165 height 30
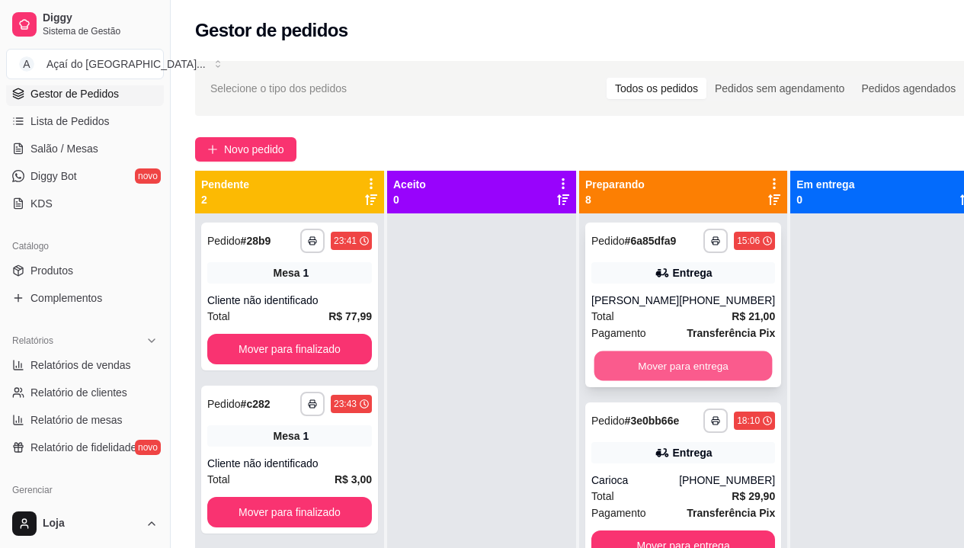
click at [673, 381] on button "Mover para entrega" at bounding box center [683, 366] width 178 height 30
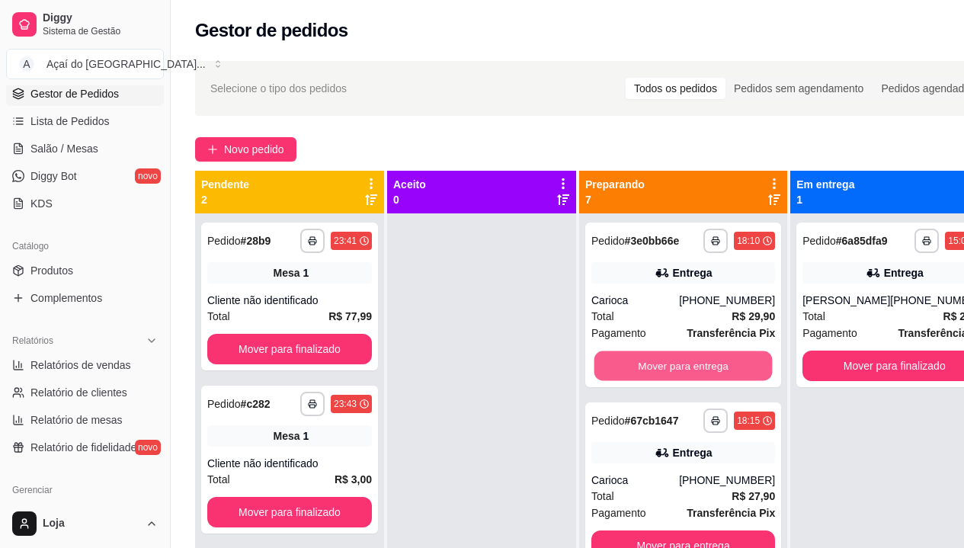
click at [673, 381] on button "Mover para entrega" at bounding box center [683, 366] width 178 height 30
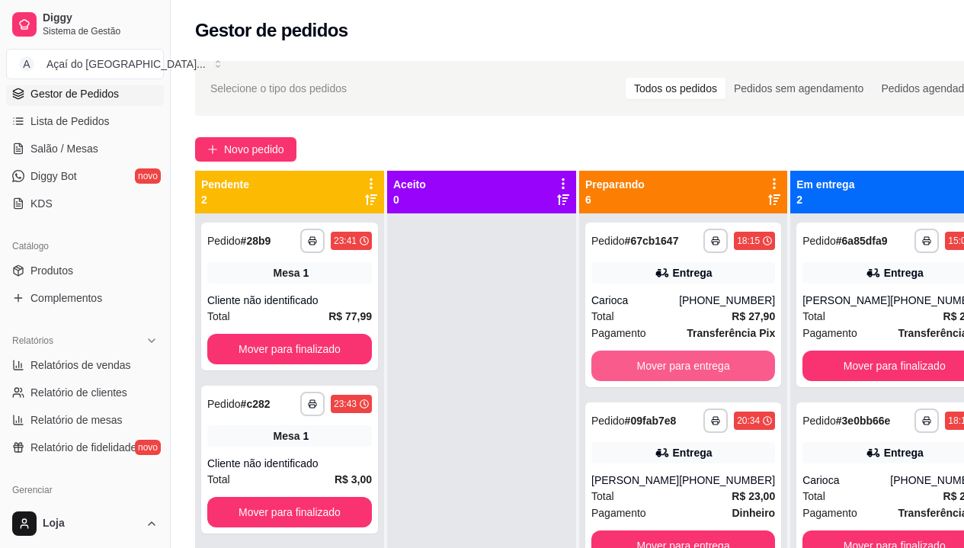
click at [673, 381] on button "Mover para entrega" at bounding box center [683, 365] width 184 height 30
click at [673, 381] on button "Mover para entrega" at bounding box center [683, 366] width 178 height 30
click at [673, 381] on button "Mover para entrega" at bounding box center [683, 365] width 184 height 30
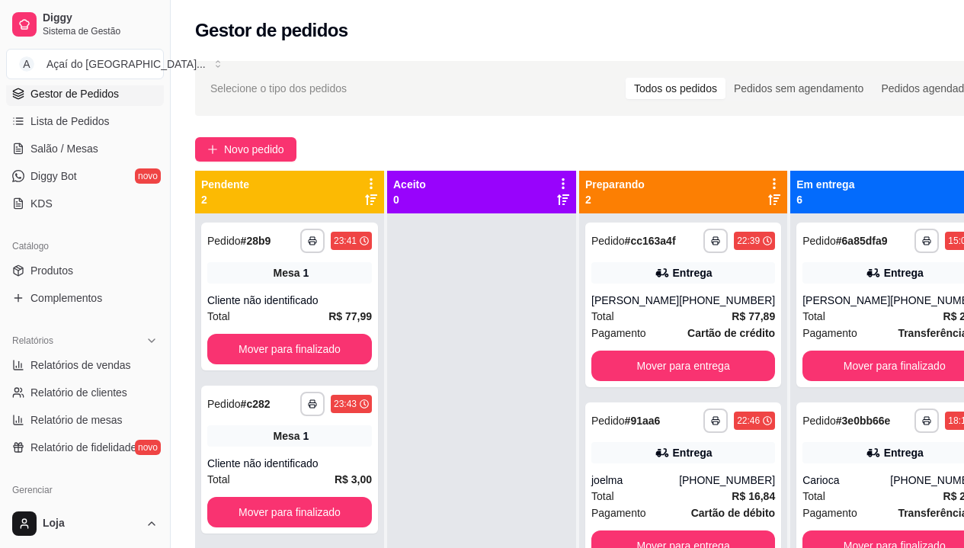
click at [673, 385] on div "**********" at bounding box center [683, 304] width 196 height 165
click at [715, 370] on button "Mover para entrega" at bounding box center [683, 365] width 184 height 30
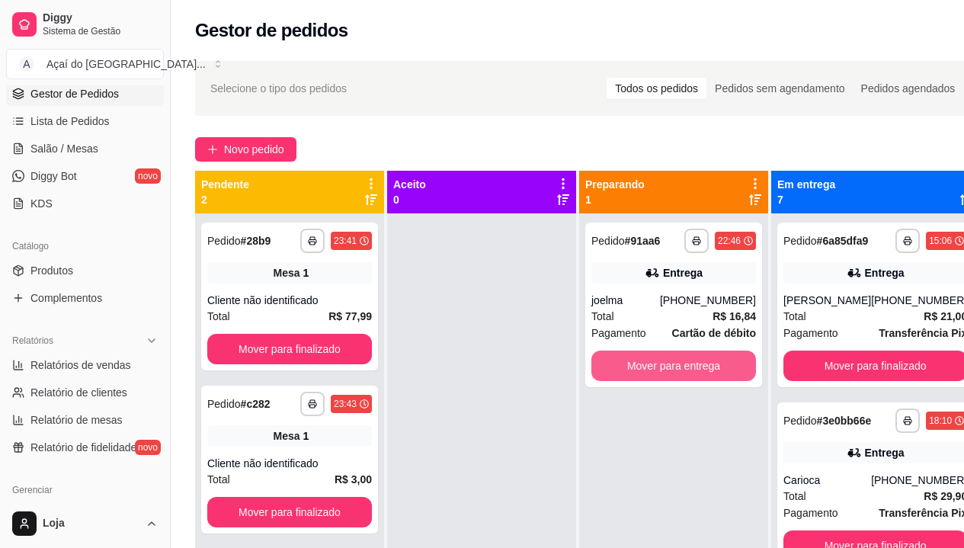
click at [715, 370] on button "Mover para entrega" at bounding box center [673, 365] width 165 height 30
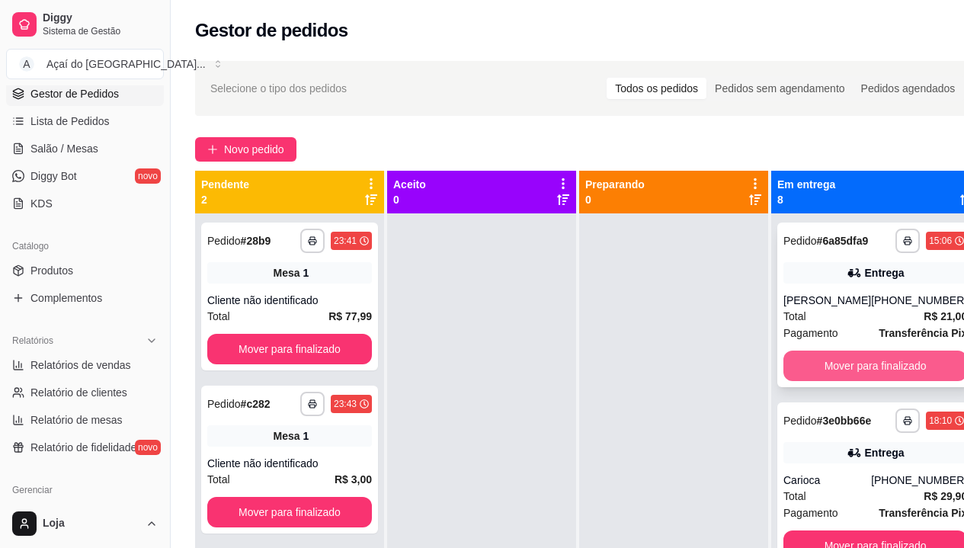
click at [795, 381] on button "Mover para finalizado" at bounding box center [875, 365] width 184 height 30
click at [795, 381] on button "Mover para finalizado" at bounding box center [875, 366] width 178 height 30
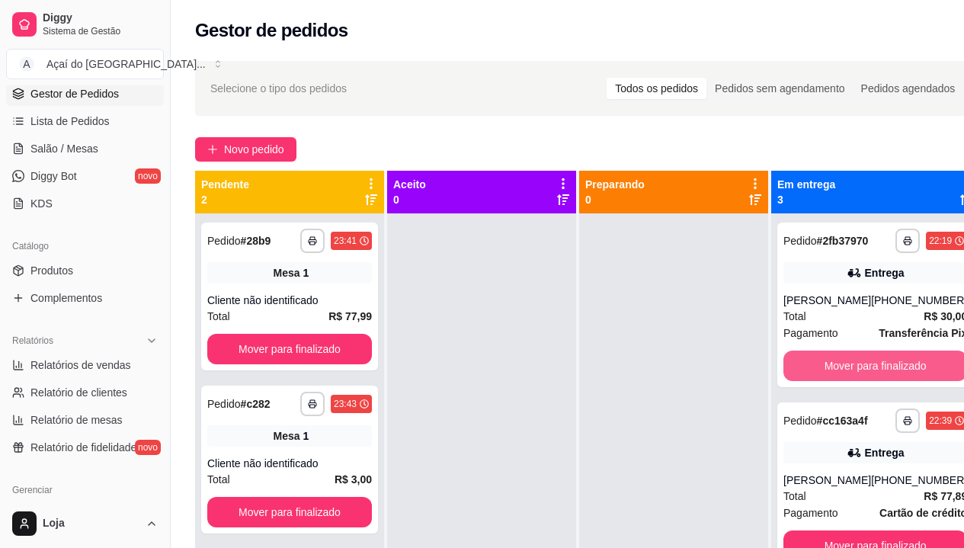
click at [795, 381] on button "Mover para finalizado" at bounding box center [875, 365] width 184 height 30
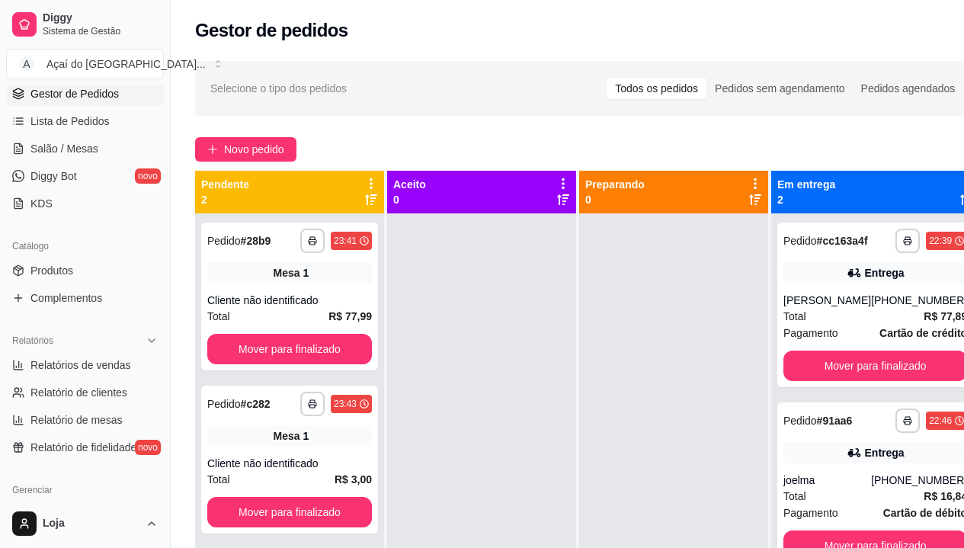
click at [795, 382] on div "**********" at bounding box center [875, 304] width 196 height 165
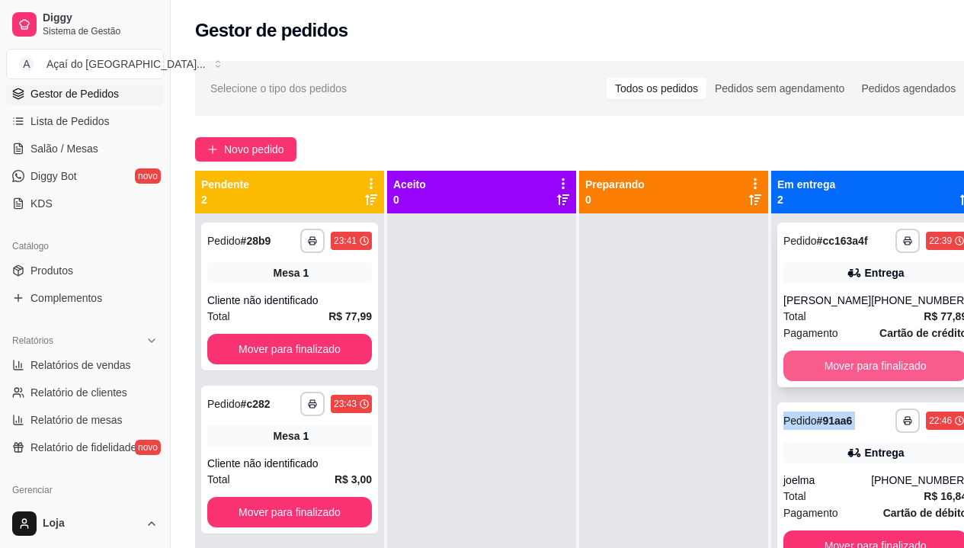
click at [801, 365] on button "Mover para finalizado" at bounding box center [875, 365] width 184 height 30
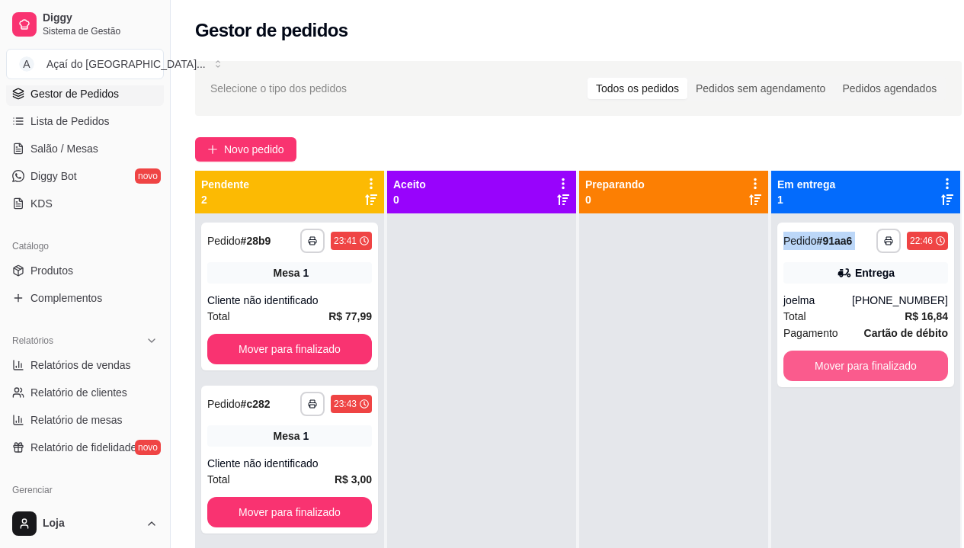
click at [801, 365] on button "Mover para finalizado" at bounding box center [865, 365] width 165 height 30
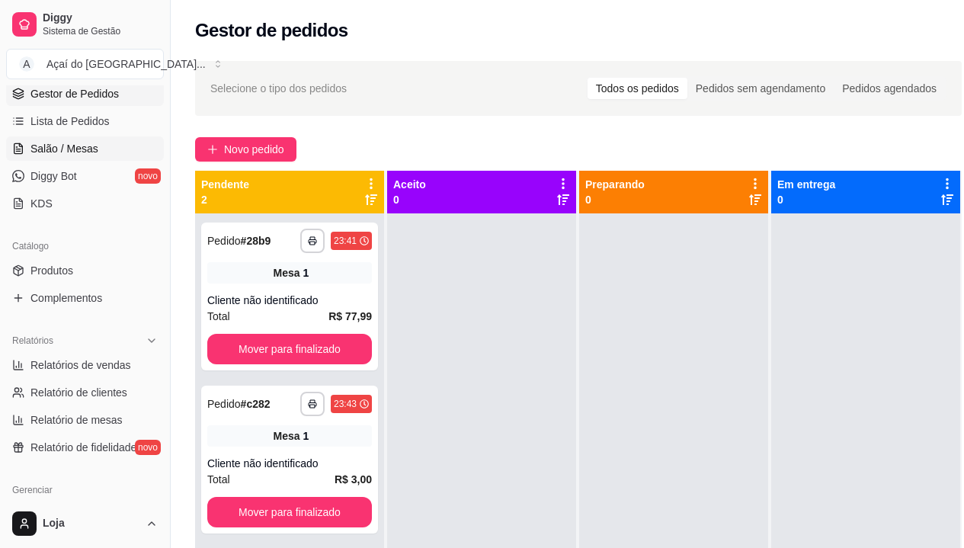
click at [63, 152] on span "Salão / Mesas" at bounding box center [64, 148] width 68 height 15
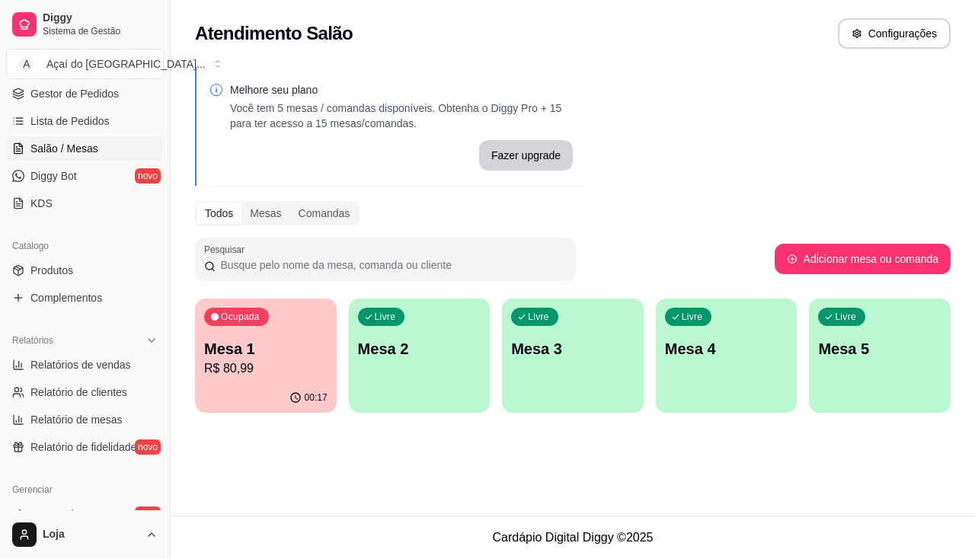
scroll to position [152, 0]
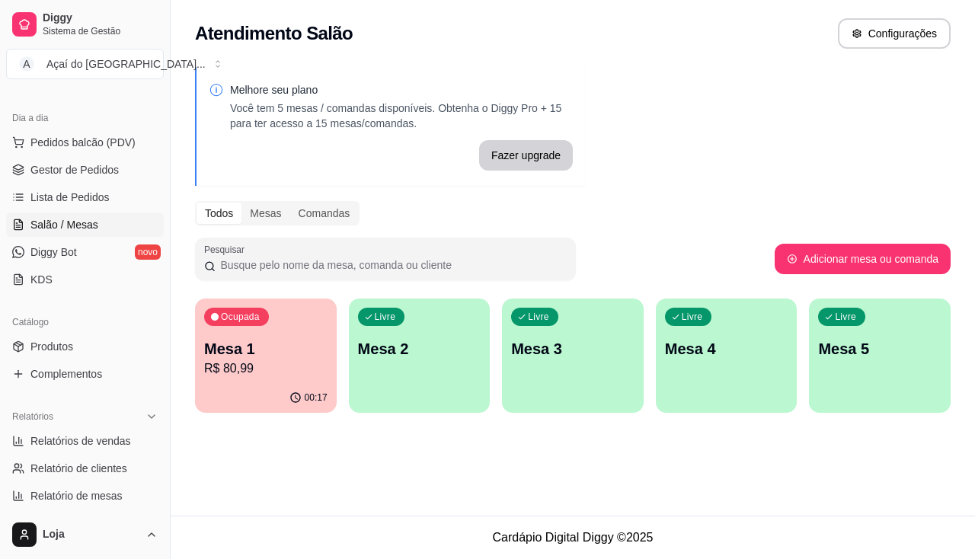
click at [280, 367] on p "R$ 80,99" at bounding box center [265, 369] width 123 height 18
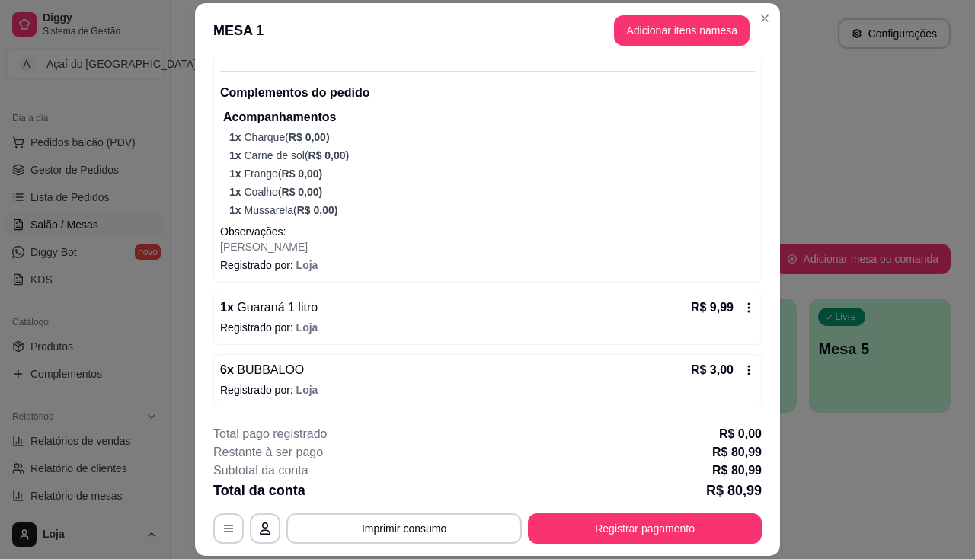
scroll to position [46, 0]
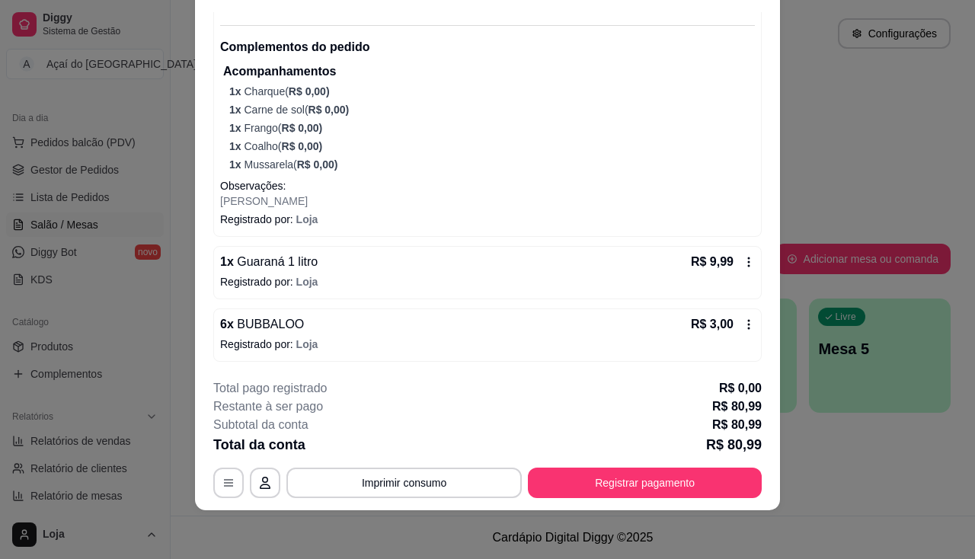
click at [743, 262] on icon at bounding box center [749, 262] width 12 height 12
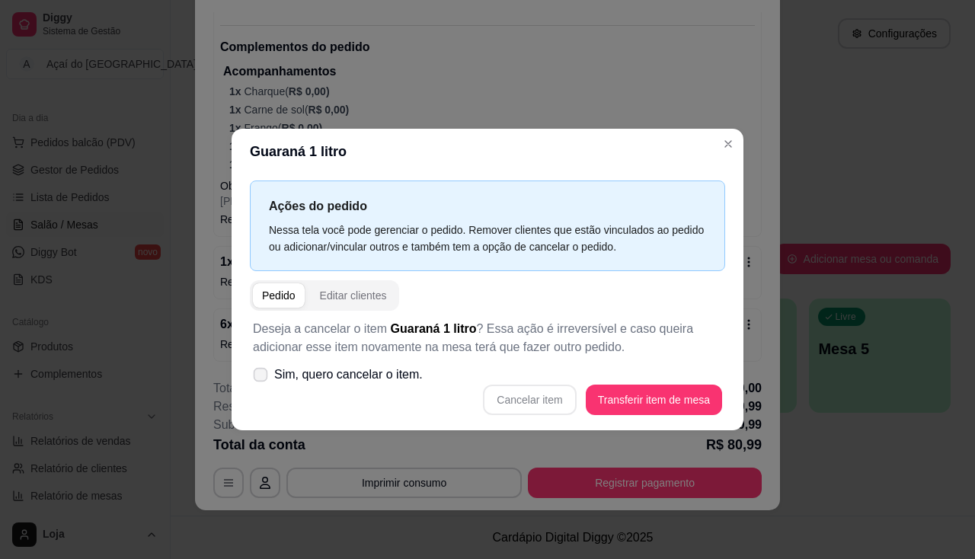
click at [386, 371] on label "Sim, quero cancelar o item." at bounding box center [338, 375] width 182 height 30
click at [262, 378] on input "Sim, quero cancelar o item." at bounding box center [257, 383] width 10 height 10
checkbox input "true"
click at [523, 391] on button "Cancelar item" at bounding box center [529, 400] width 93 height 30
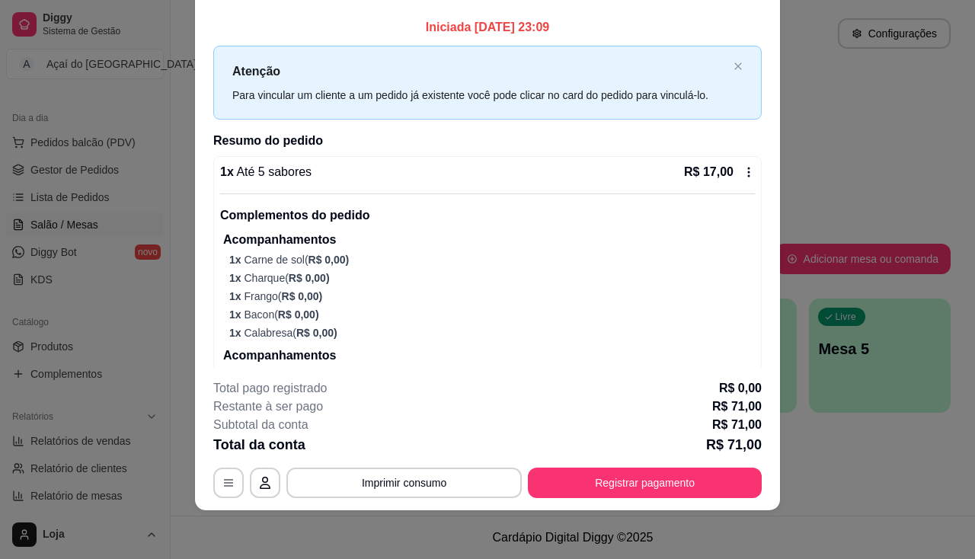
scroll to position [0, 0]
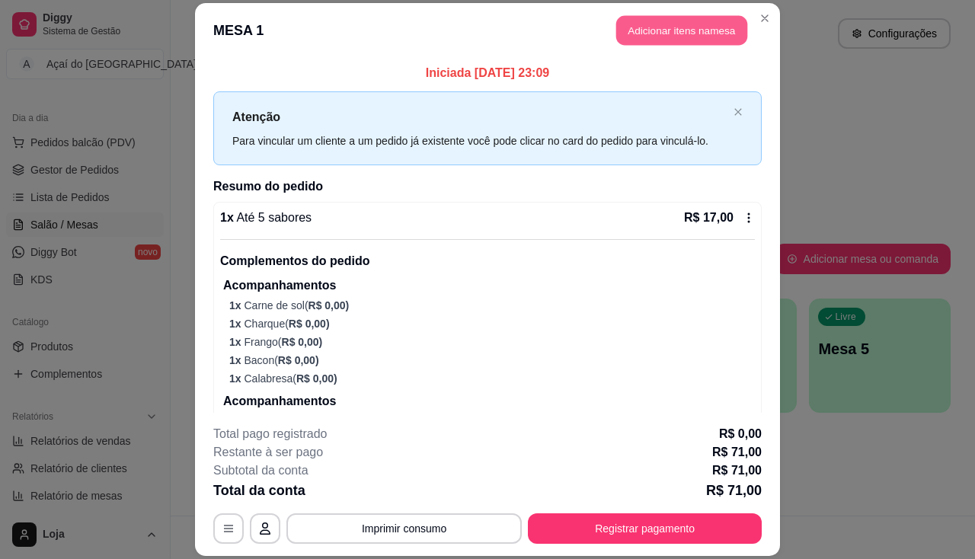
click at [679, 34] on button "Adicionar itens na mesa" at bounding box center [681, 30] width 131 height 30
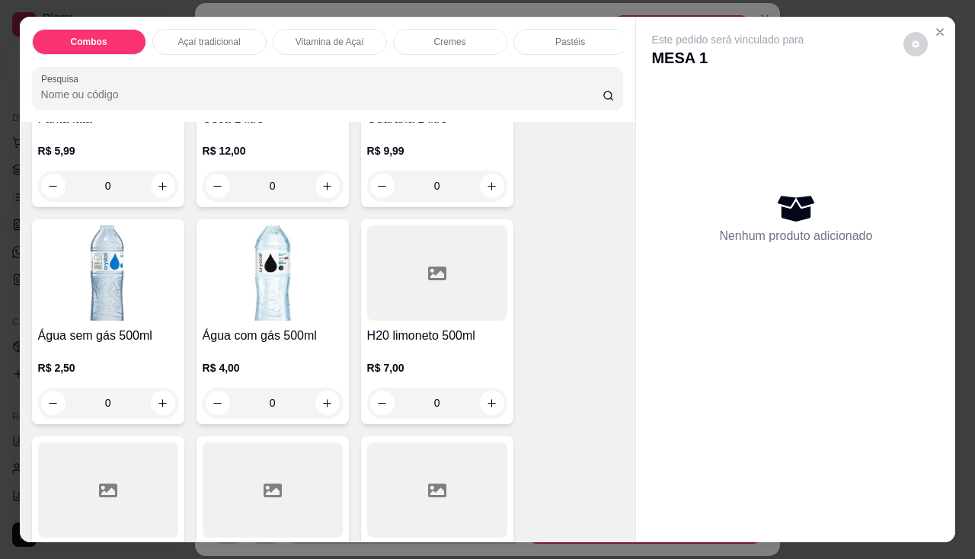
scroll to position [3961, 0]
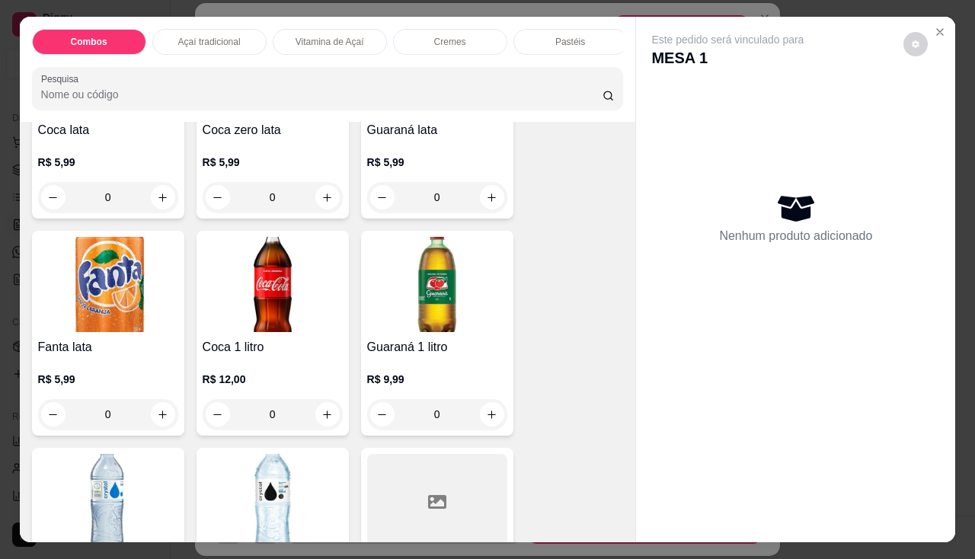
click at [277, 332] on img at bounding box center [273, 284] width 140 height 95
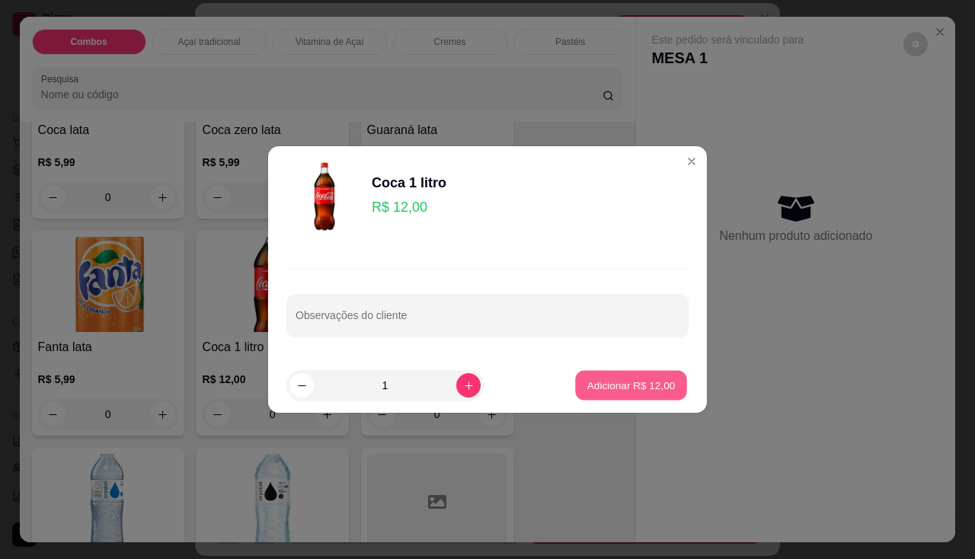
click at [602, 377] on button "Adicionar R$ 12,00" at bounding box center [631, 386] width 112 height 30
type input "1"
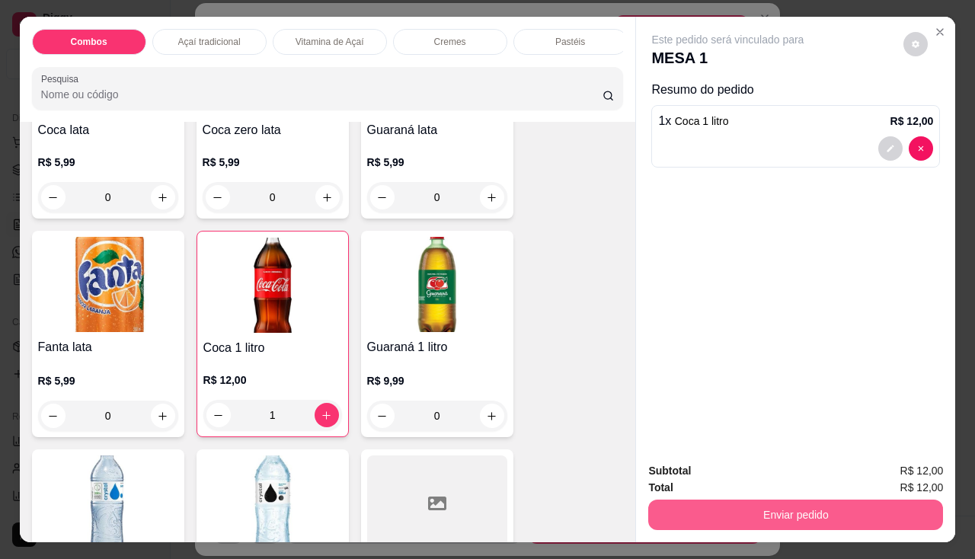
click at [706, 501] on button "Enviar pedido" at bounding box center [795, 515] width 295 height 30
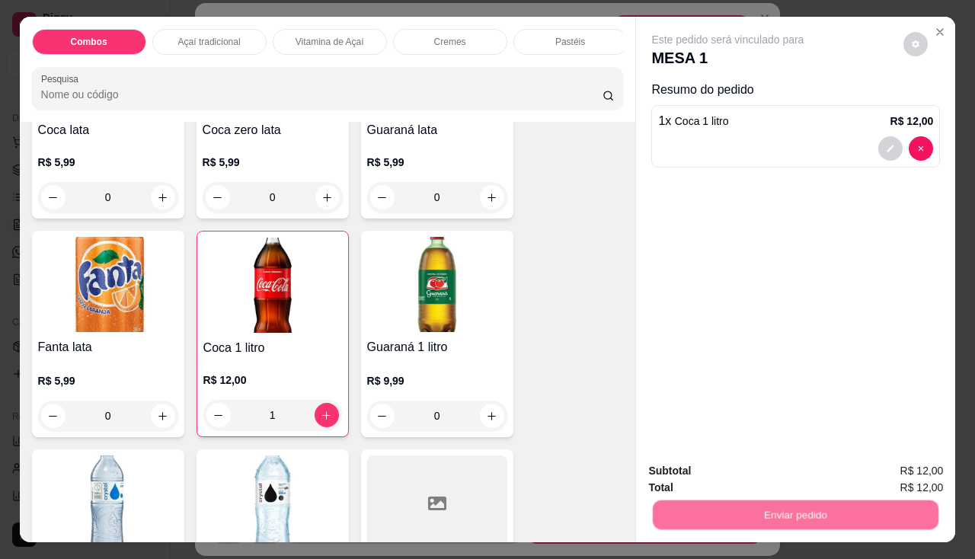
click at [712, 468] on button "Não registrar e enviar pedido" at bounding box center [746, 472] width 158 height 29
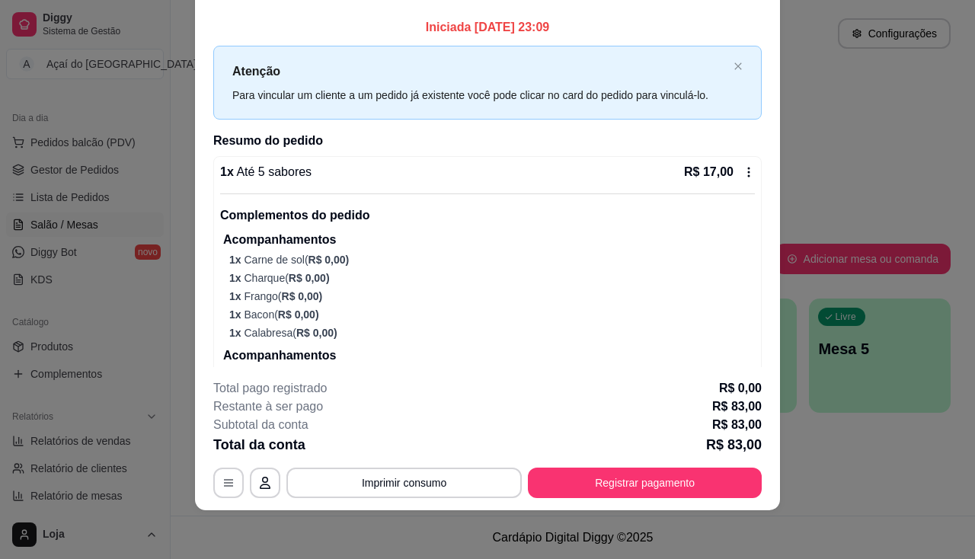
scroll to position [0, 0]
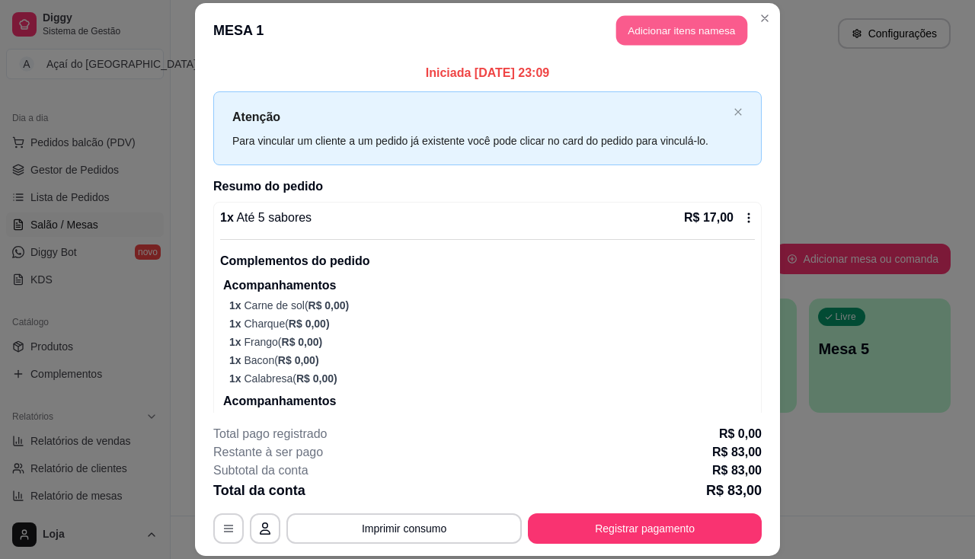
click at [625, 35] on button "Adicionar itens na mesa" at bounding box center [681, 30] width 131 height 30
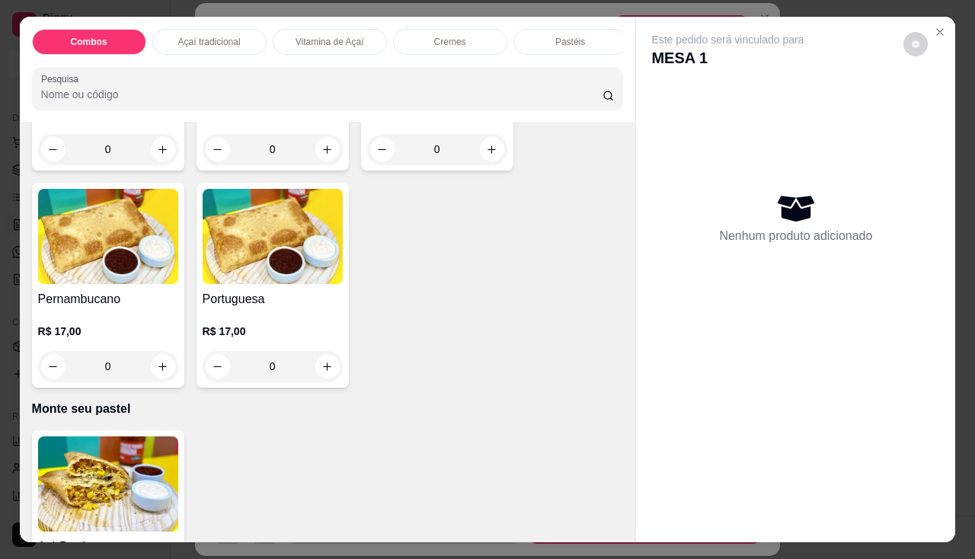
scroll to position [2514, 0]
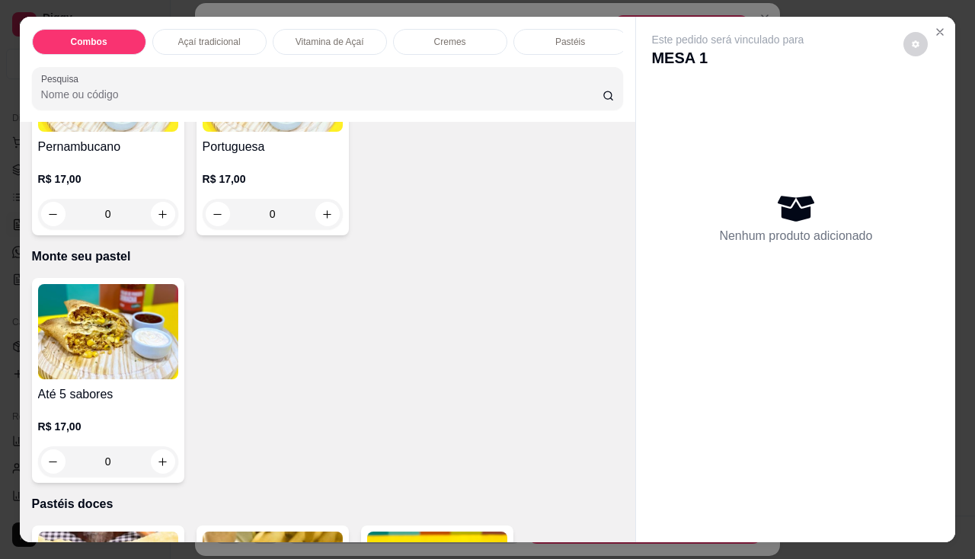
click at [104, 371] on img at bounding box center [108, 331] width 140 height 95
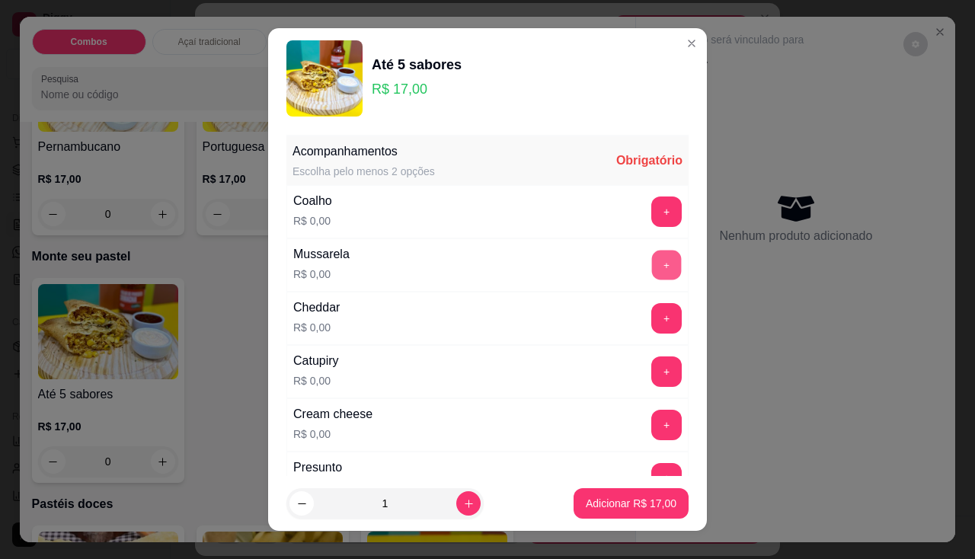
click at [652, 276] on button "+" at bounding box center [667, 265] width 30 height 30
click at [652, 325] on button "+" at bounding box center [667, 318] width 30 height 30
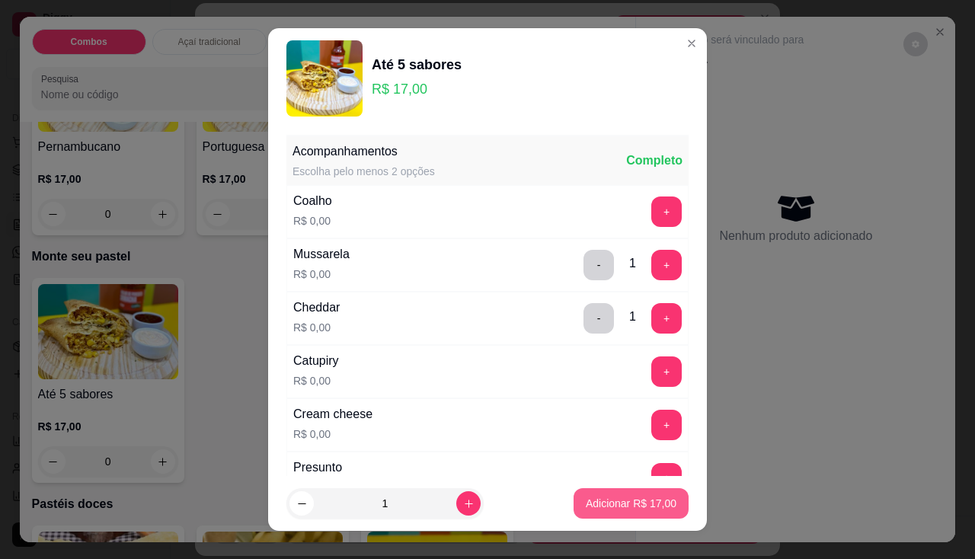
click at [633, 505] on p "Adicionar R$ 17,00" at bounding box center [631, 503] width 91 height 15
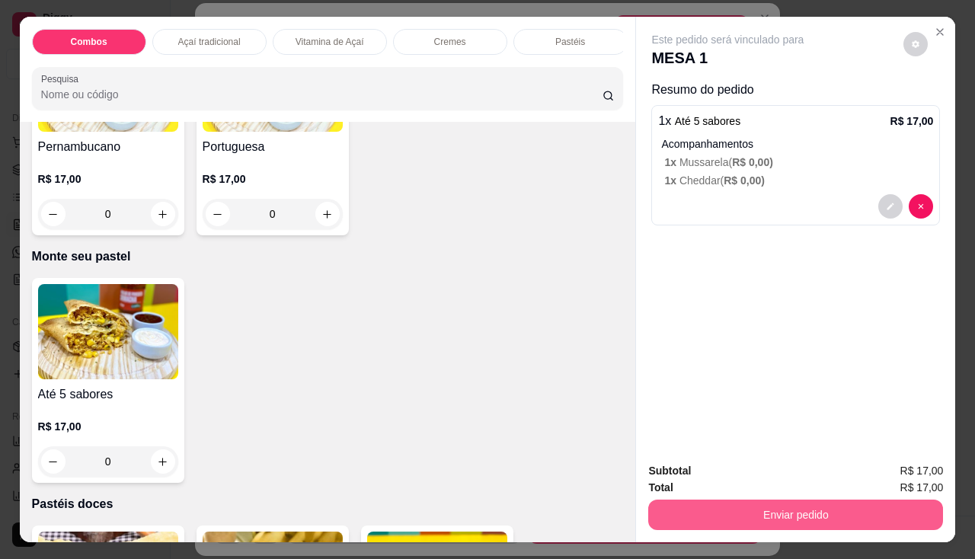
click at [680, 508] on button "Enviar pedido" at bounding box center [795, 515] width 295 height 30
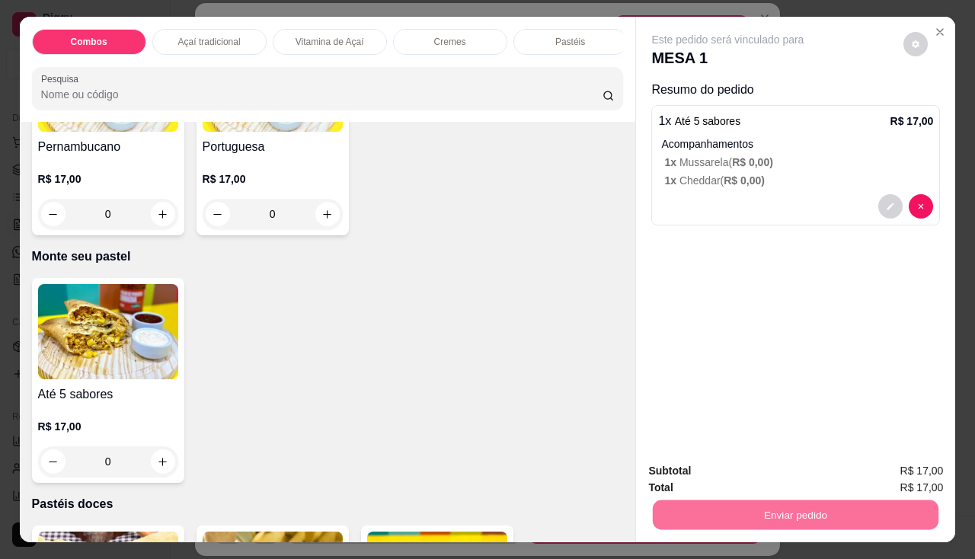
click at [699, 464] on button "Não registrar e enviar pedido" at bounding box center [746, 472] width 158 height 29
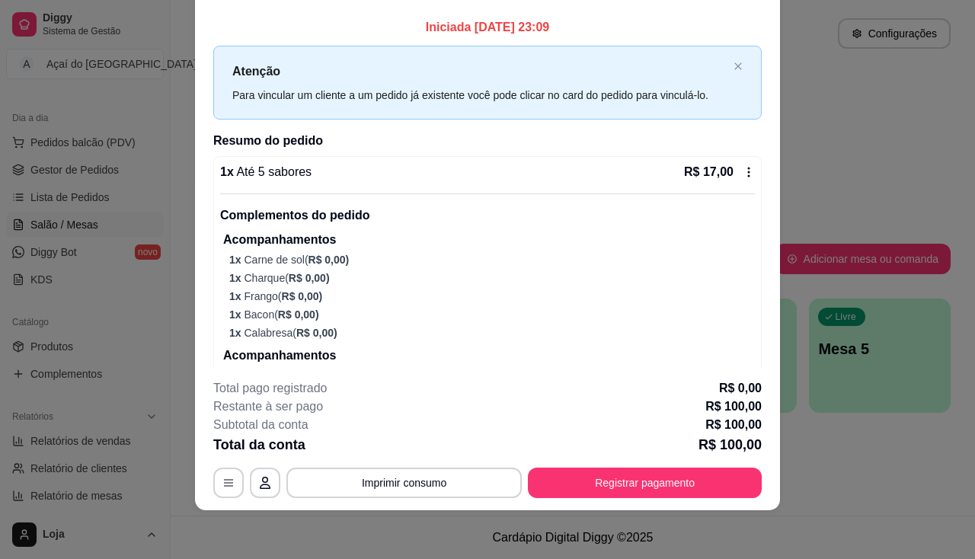
scroll to position [0, 0]
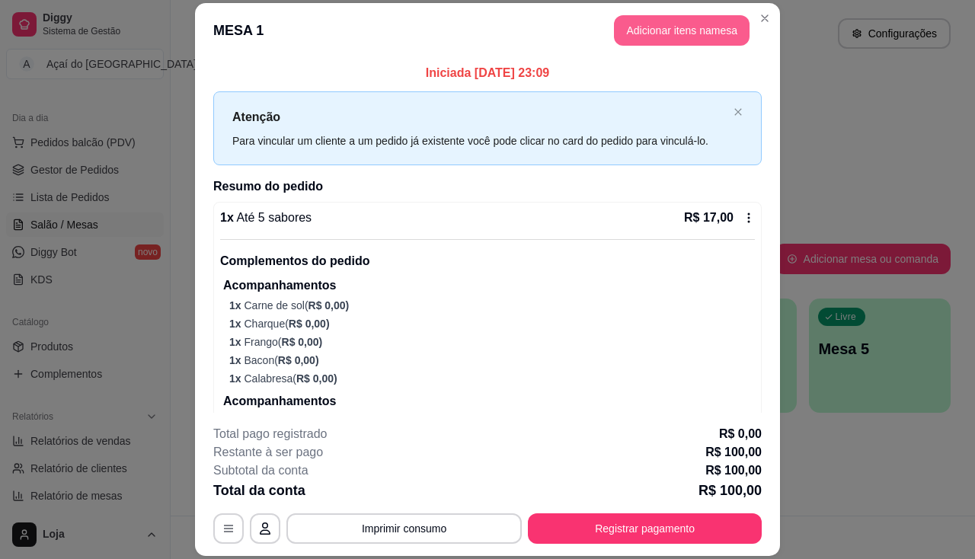
click at [644, 24] on button "Adicionar itens na mesa" at bounding box center [682, 30] width 136 height 30
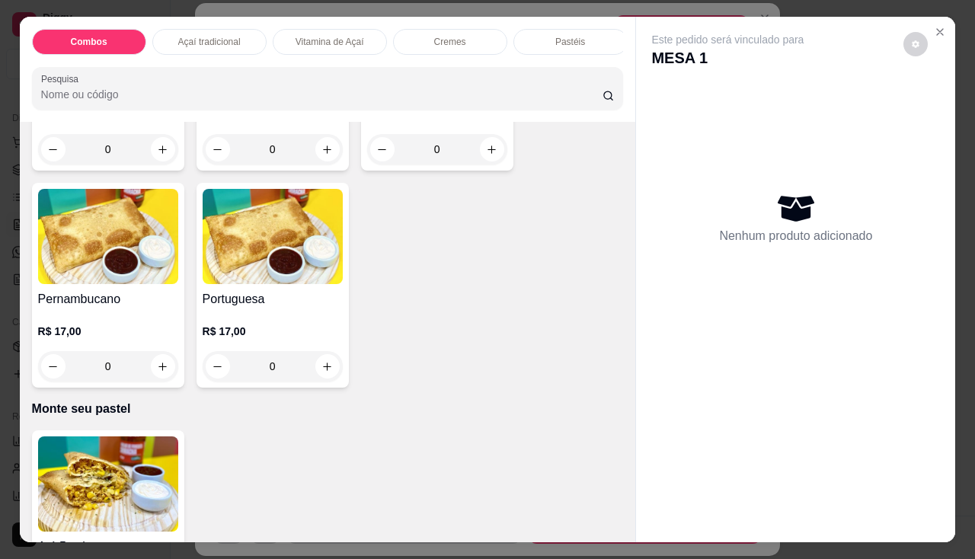
scroll to position [2666, 0]
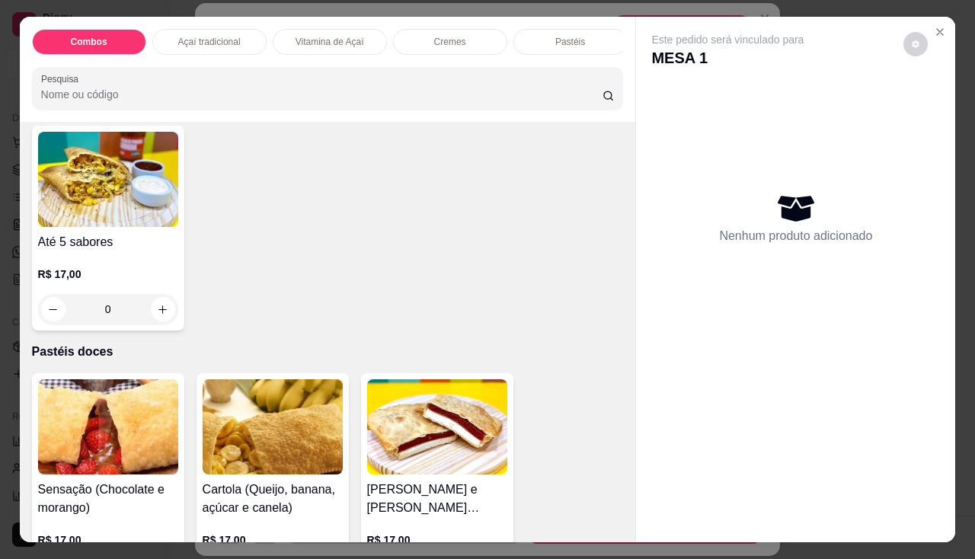
click at [101, 259] on div "R$ 17,00 0" at bounding box center [108, 287] width 140 height 73
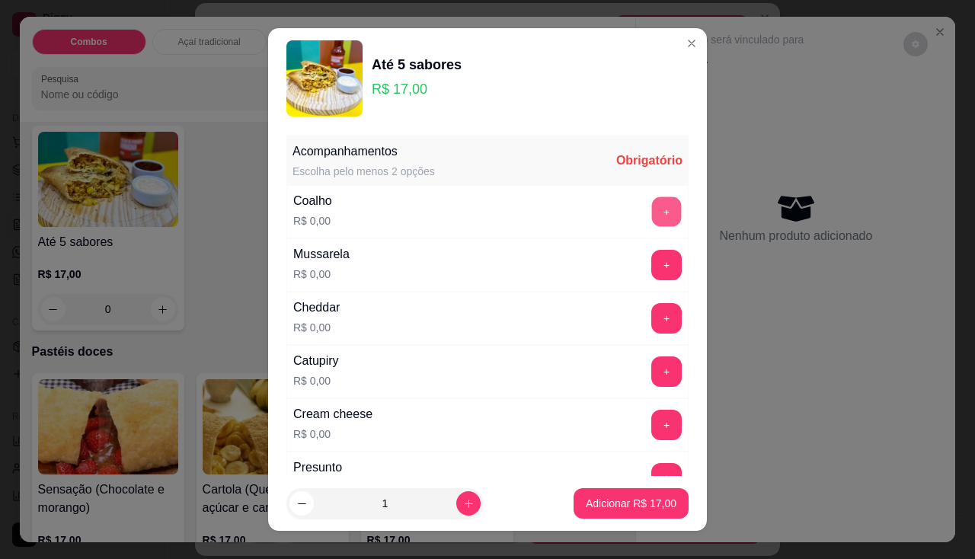
click at [652, 204] on button "+" at bounding box center [667, 212] width 30 height 30
click at [644, 281] on div "Mussarela R$ 0,00 +" at bounding box center [487, 264] width 402 height 53
click at [652, 264] on button "+" at bounding box center [667, 265] width 30 height 30
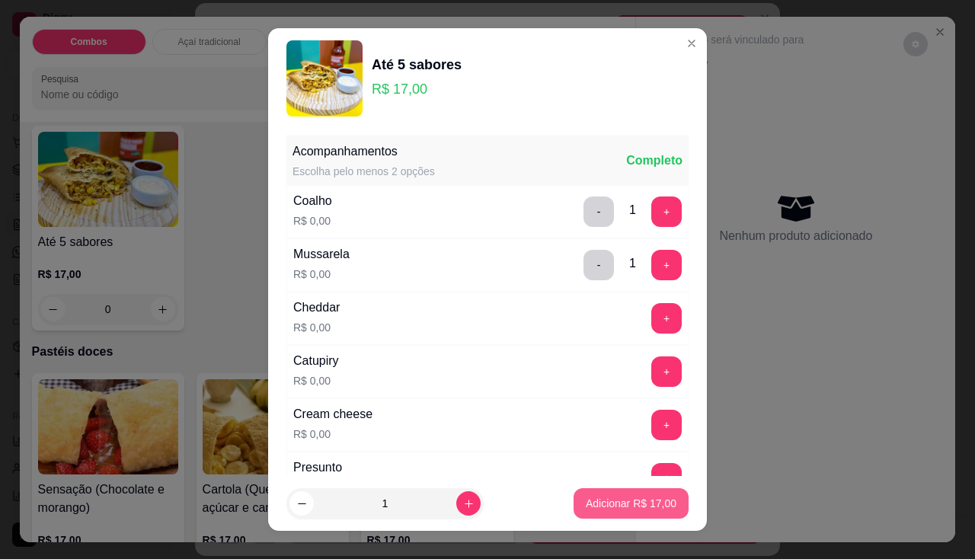
click at [632, 502] on p "Adicionar R$ 17,00" at bounding box center [631, 503] width 91 height 15
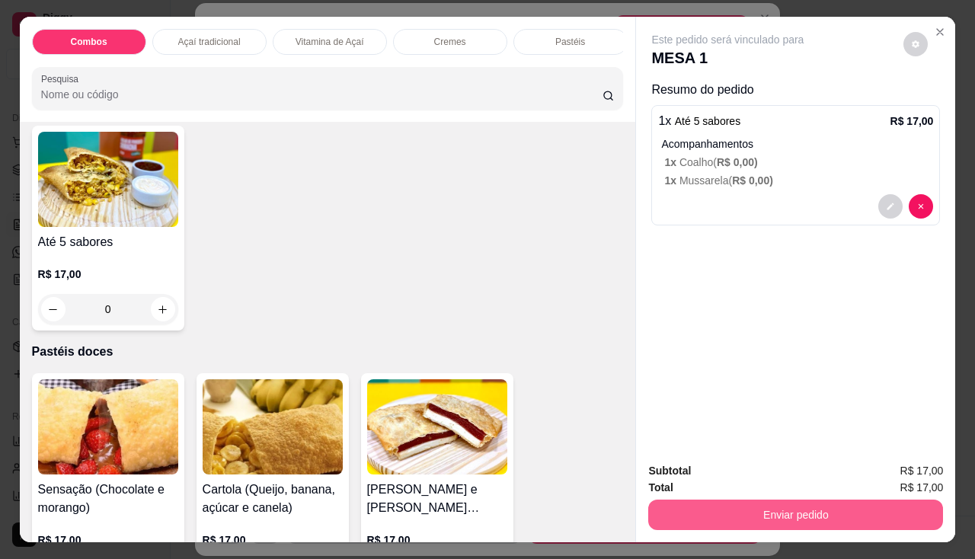
click at [689, 511] on button "Enviar pedido" at bounding box center [795, 515] width 295 height 30
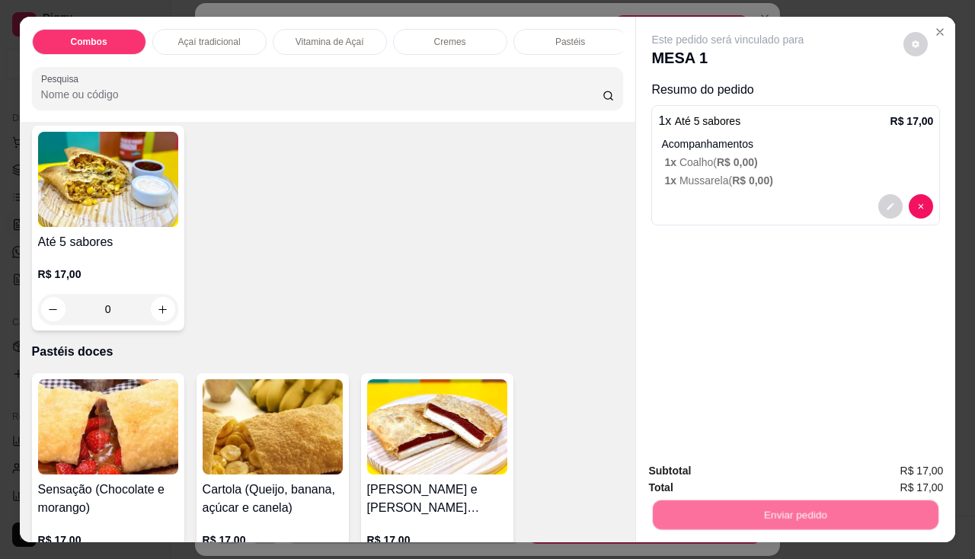
click at [708, 474] on button "Não registrar e enviar pedido" at bounding box center [746, 472] width 154 height 28
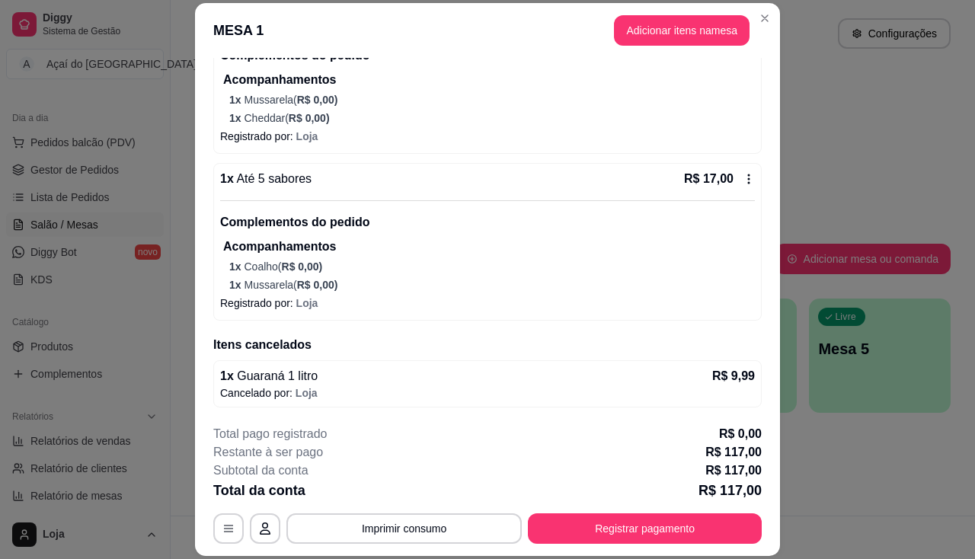
scroll to position [46, 0]
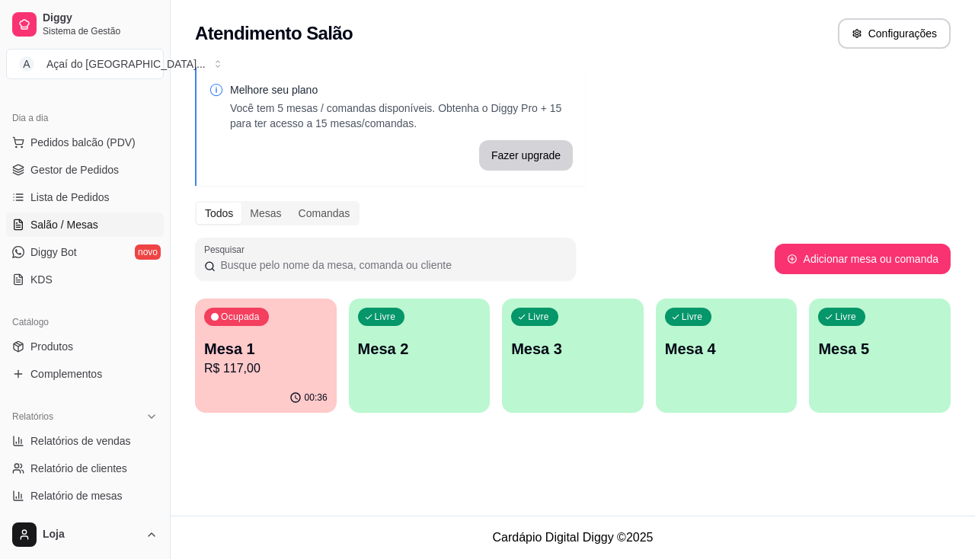
click at [241, 361] on p "R$ 117,00" at bounding box center [265, 369] width 123 height 18
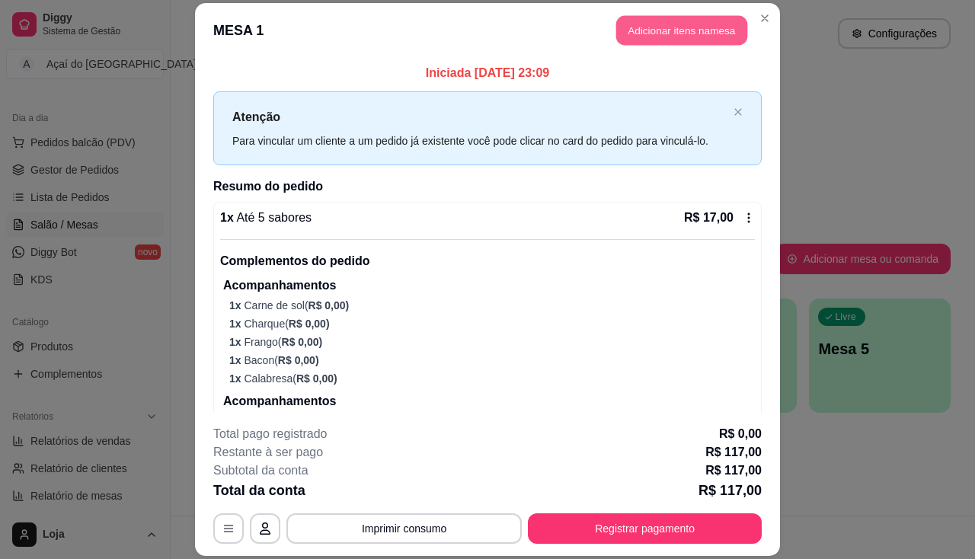
click at [639, 43] on button "Adicionar itens na mesa" at bounding box center [681, 30] width 131 height 30
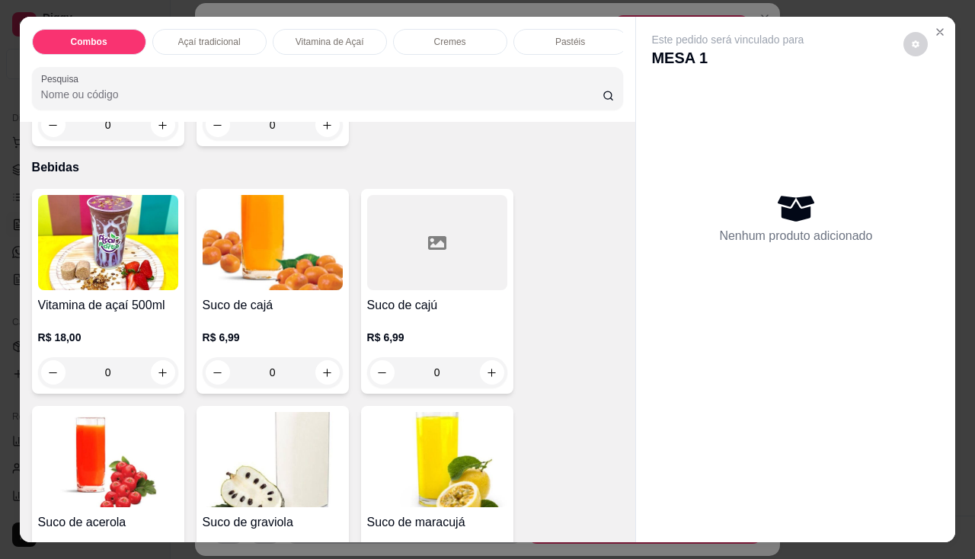
scroll to position [3657, 0]
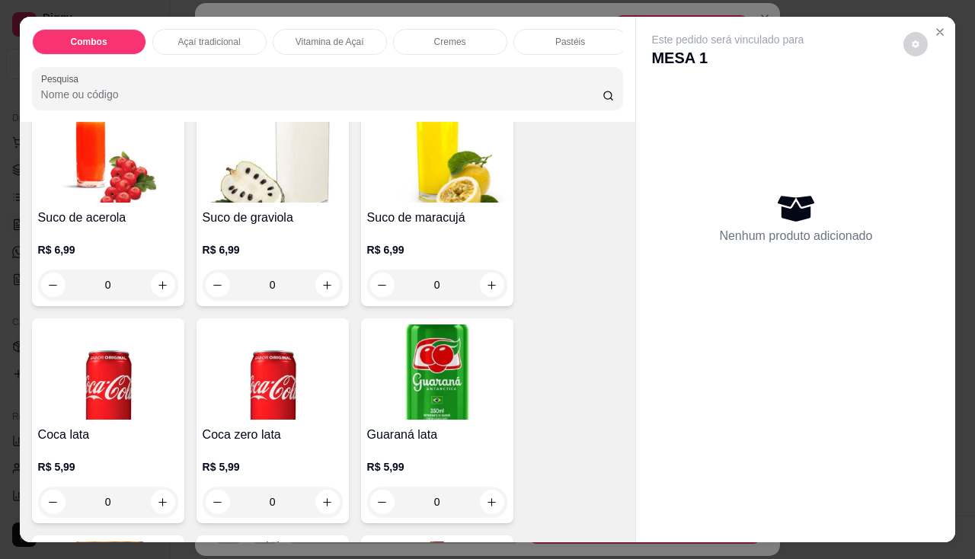
click at [246, 253] on p "R$ 6,99" at bounding box center [273, 249] width 140 height 15
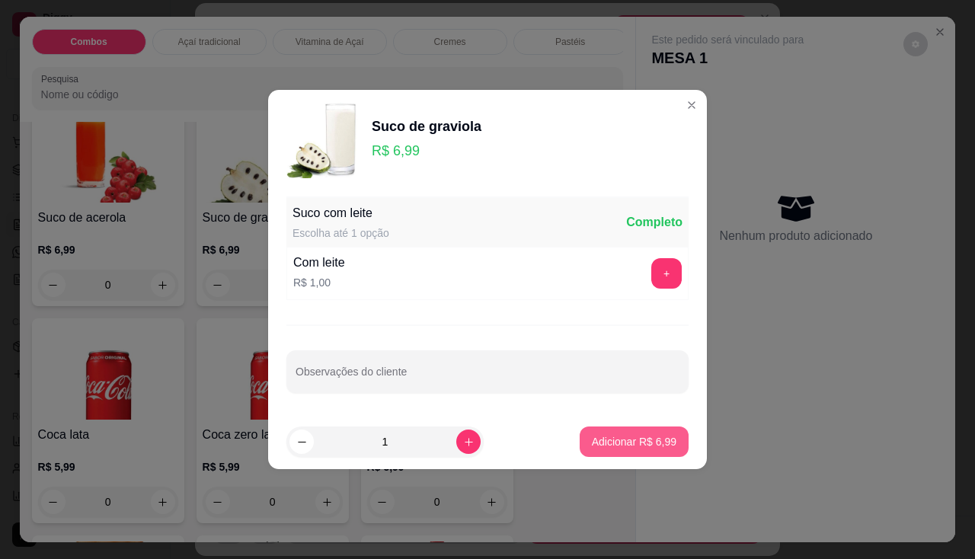
click at [601, 443] on p "Adicionar R$ 6,99" at bounding box center [634, 441] width 85 height 15
type input "1"
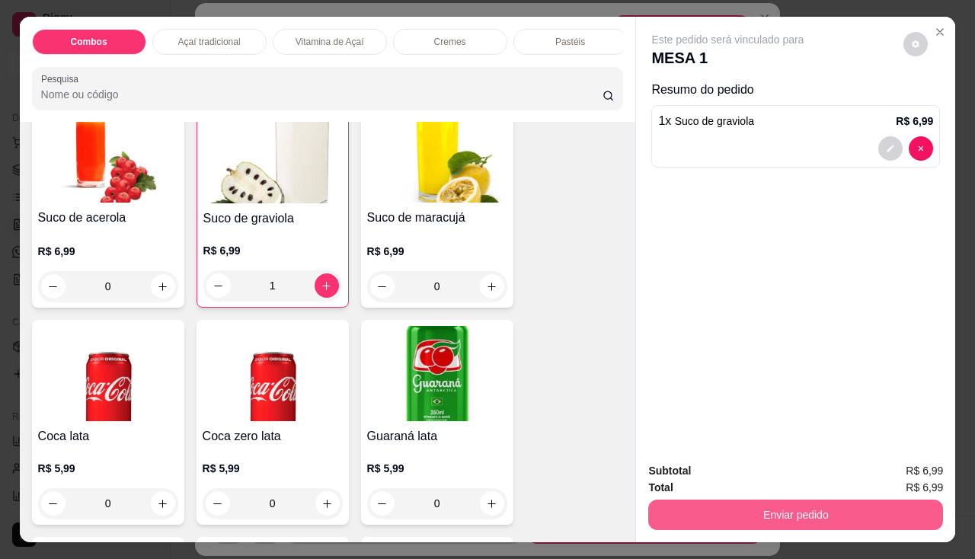
click at [713, 520] on button "Enviar pedido" at bounding box center [795, 515] width 295 height 30
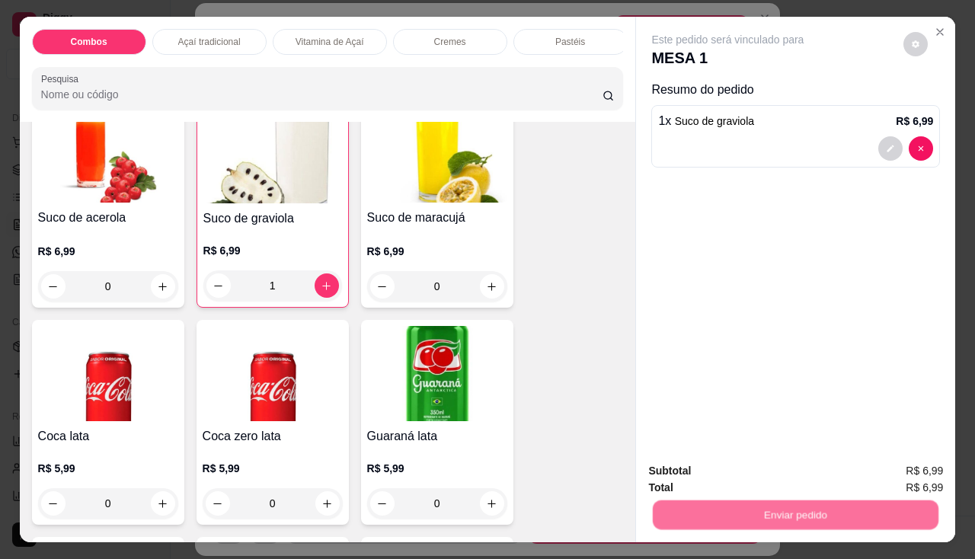
click at [731, 463] on button "Não registrar e enviar pedido" at bounding box center [746, 472] width 158 height 29
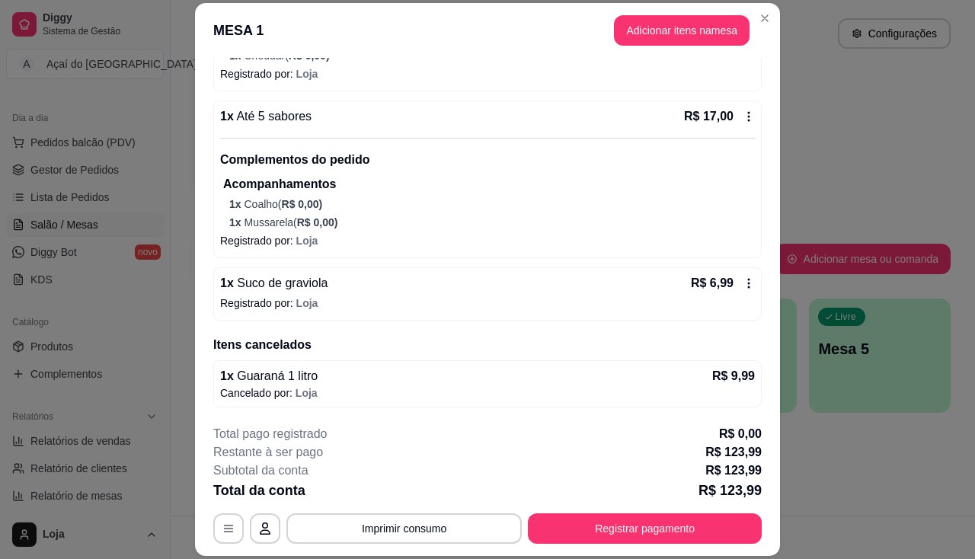
scroll to position [46, 0]
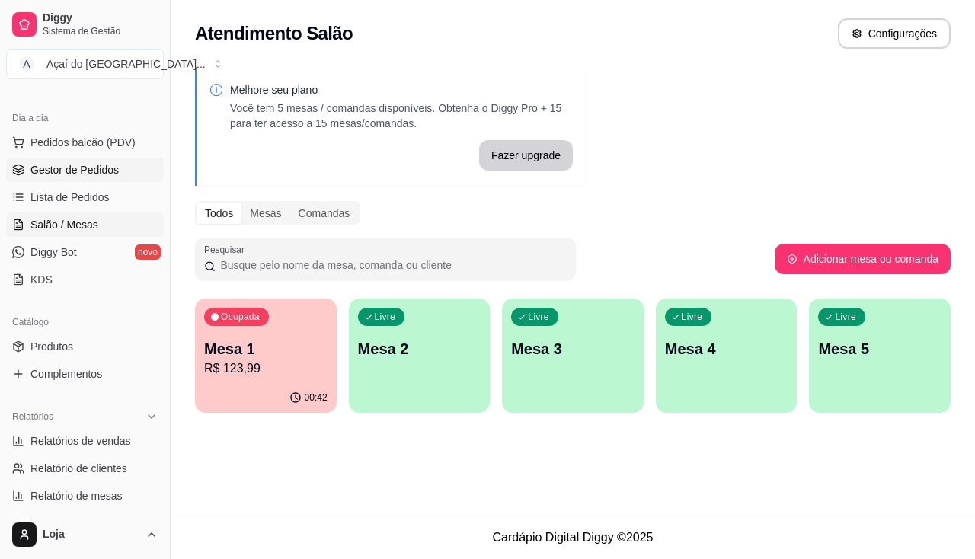
click at [114, 177] on span "Gestor de Pedidos" at bounding box center [74, 169] width 88 height 15
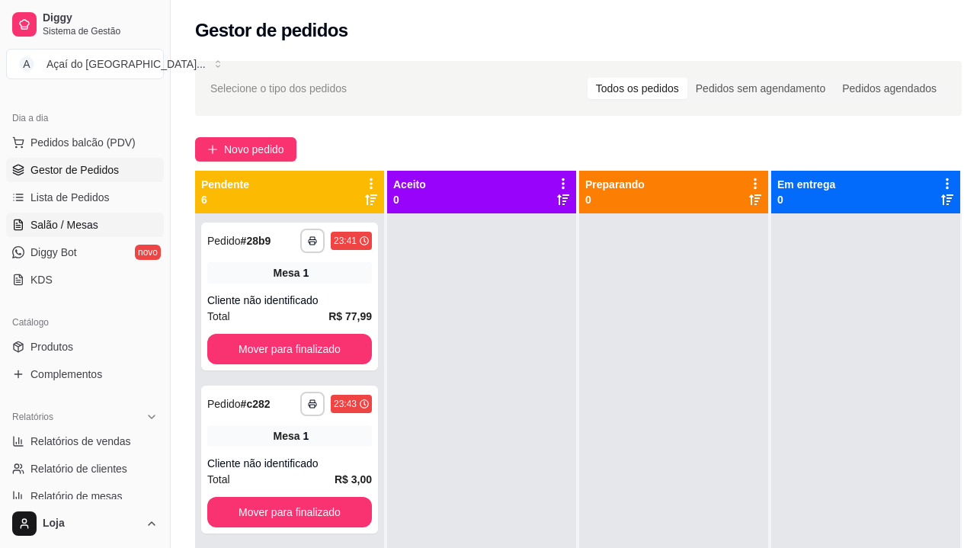
click at [72, 229] on span "Salão / Mesas" at bounding box center [64, 224] width 68 height 15
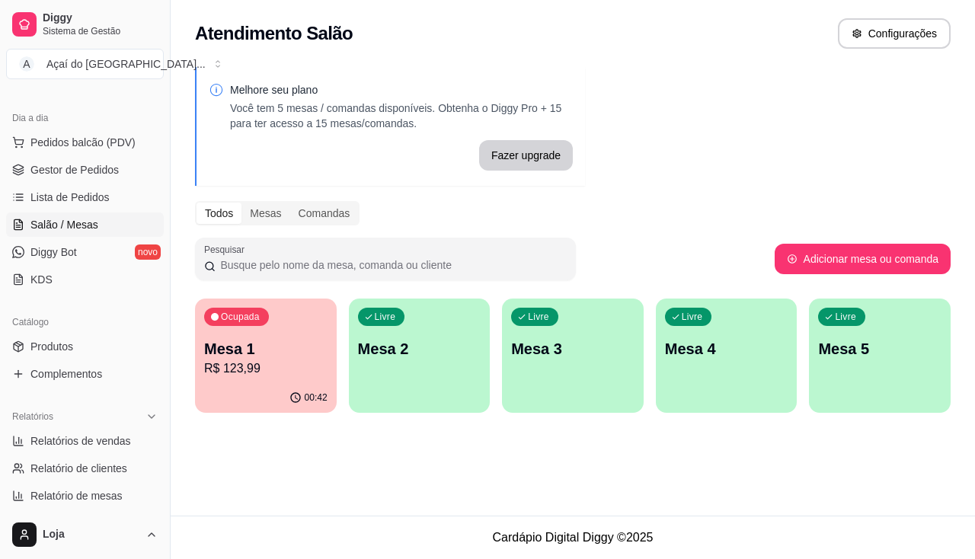
click at [282, 396] on div "00:42" at bounding box center [266, 398] width 142 height 30
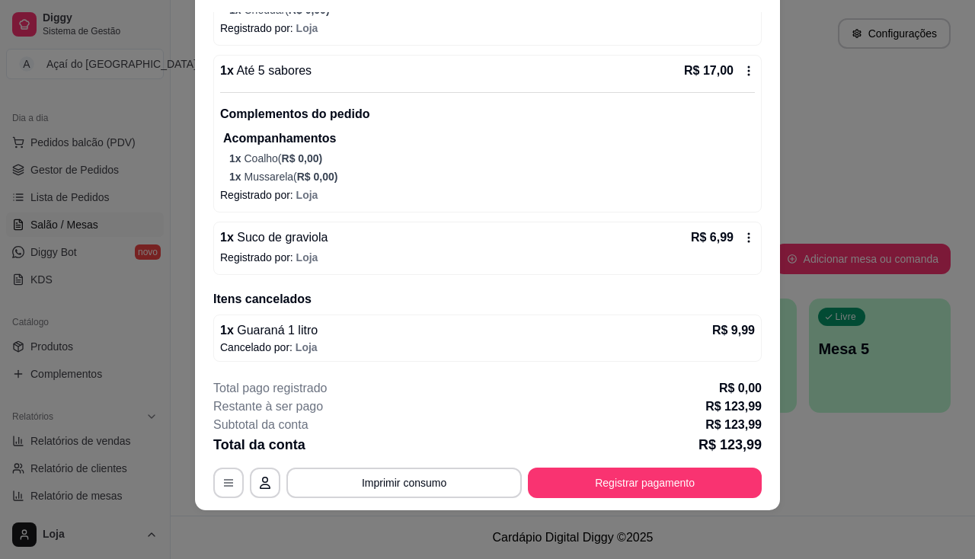
scroll to position [1679, 0]
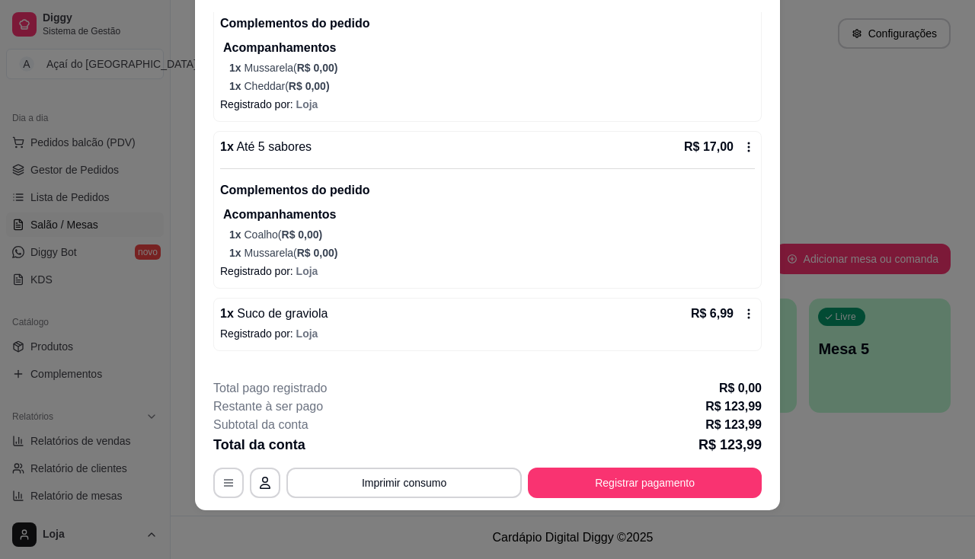
click at [743, 144] on icon at bounding box center [749, 147] width 12 height 12
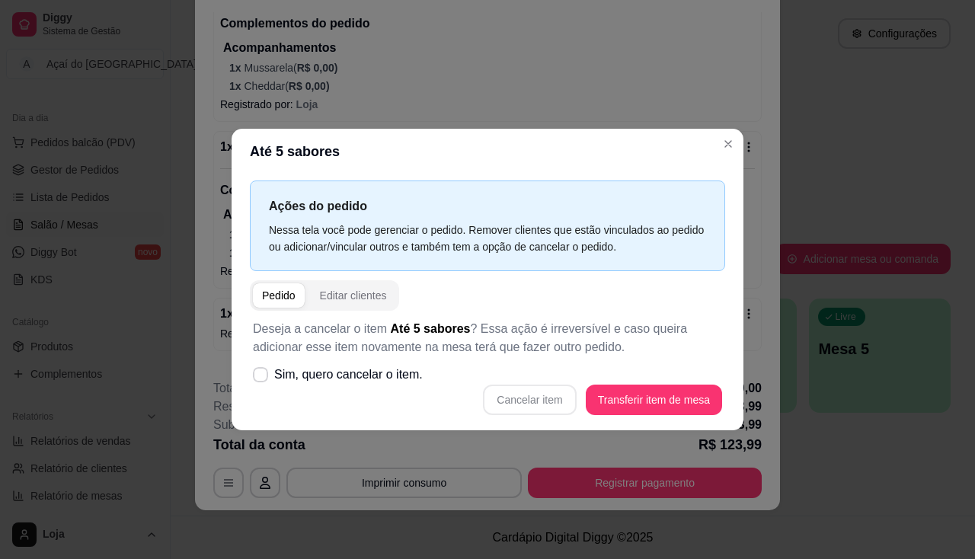
click at [338, 312] on div "Deseja a cancelar o item Até 5 sabores ? Essa ação é irreversível e caso queira…" at bounding box center [487, 368] width 475 height 114
click at [338, 302] on div "Editar clientes" at bounding box center [353, 295] width 67 height 15
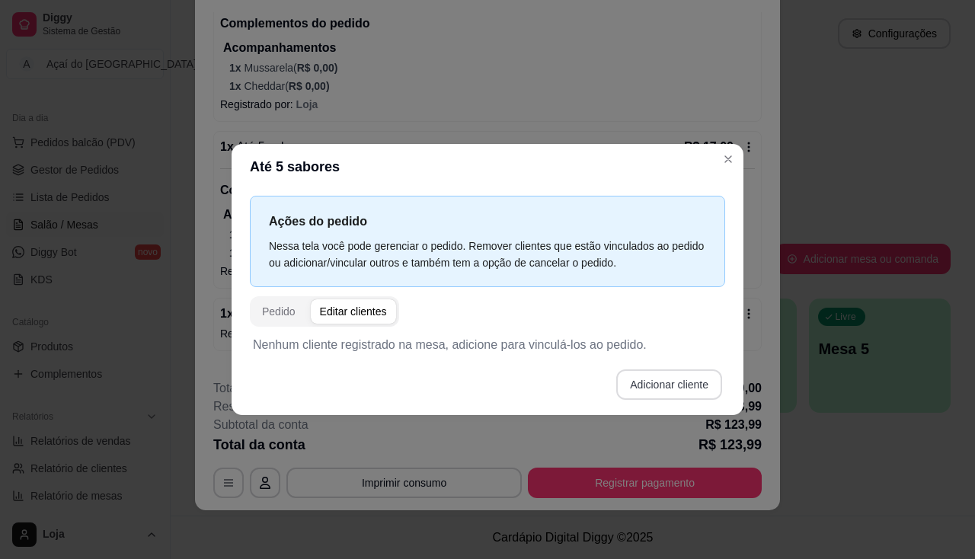
click at [694, 389] on button "Adicionar cliente" at bounding box center [669, 384] width 106 height 30
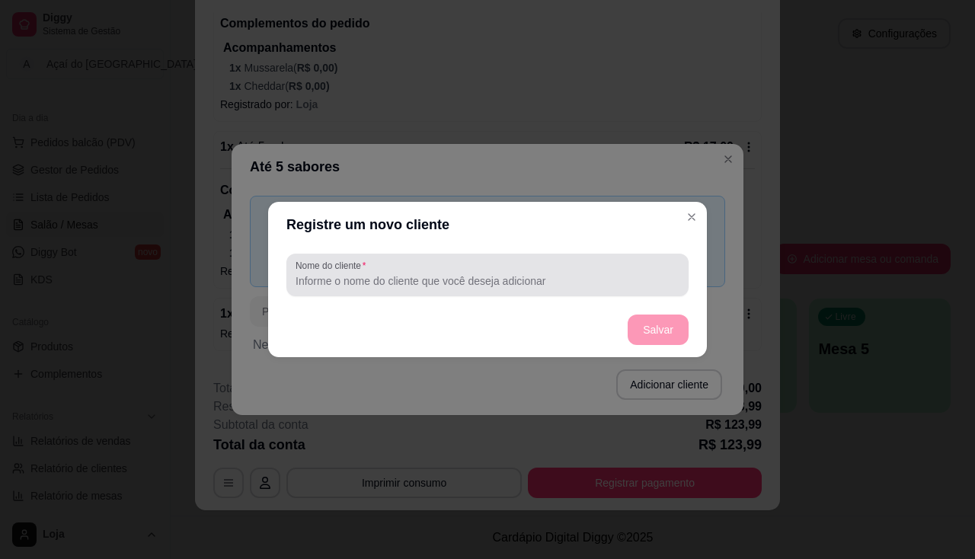
click at [373, 296] on div "Nome do cliente" at bounding box center [487, 275] width 402 height 43
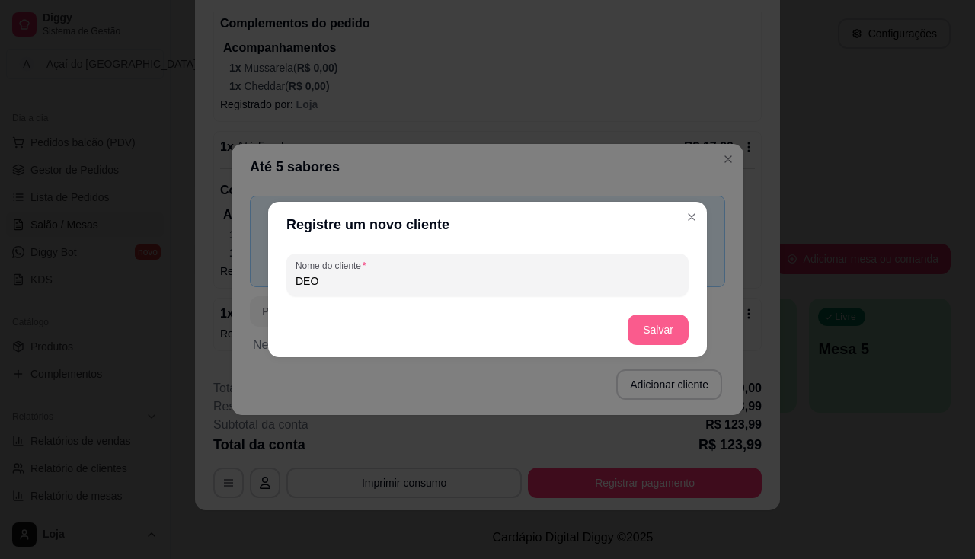
type input "DEO"
click at [654, 341] on button "Salvar" at bounding box center [657, 330] width 59 height 30
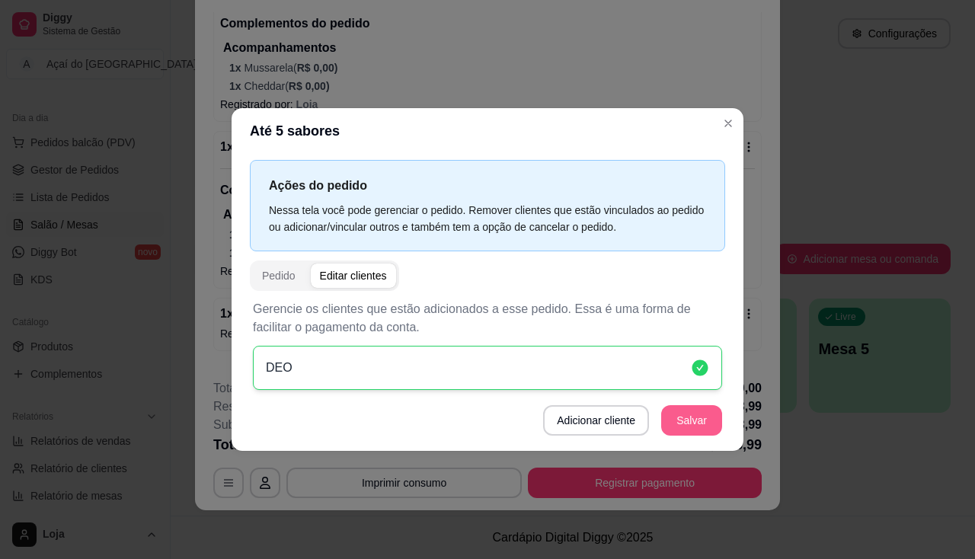
click at [695, 427] on button "Salvar" at bounding box center [691, 420] width 61 height 30
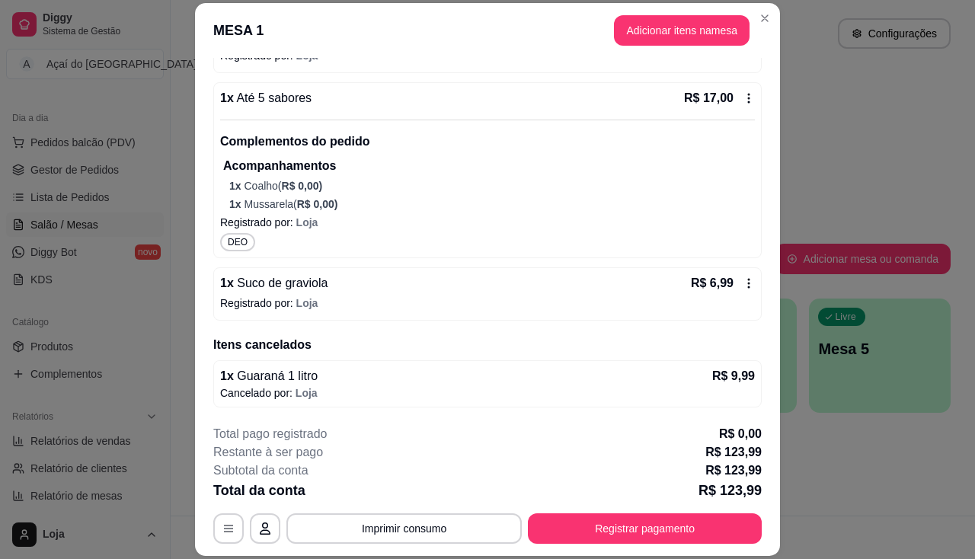
scroll to position [46, 0]
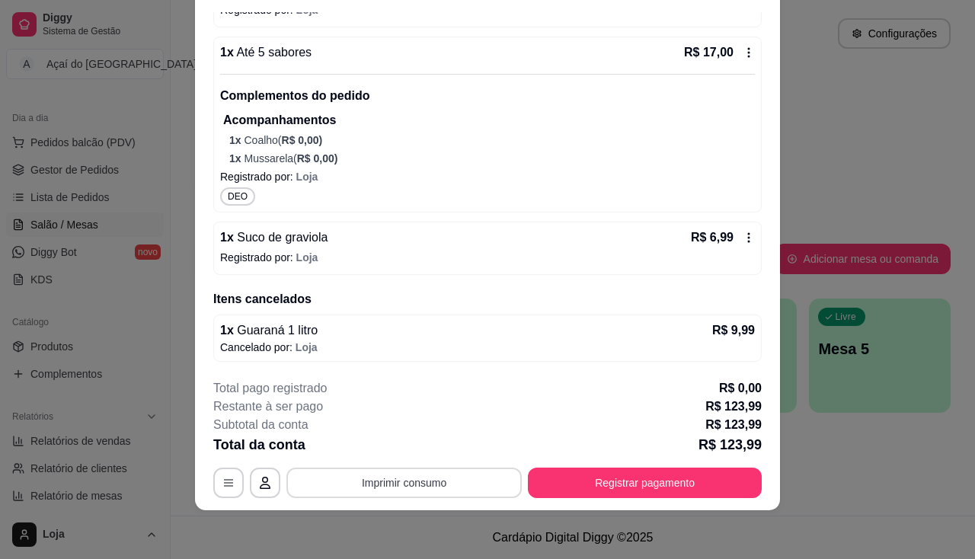
click at [443, 491] on button "Imprimir consumo" at bounding box center [403, 483] width 235 height 30
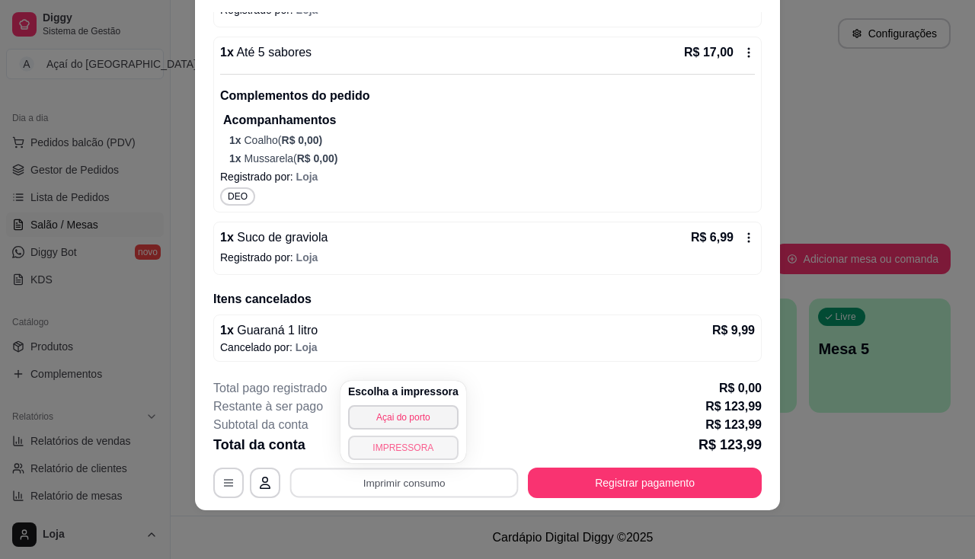
click at [408, 458] on button "IMPRESSORA" at bounding box center [403, 448] width 110 height 24
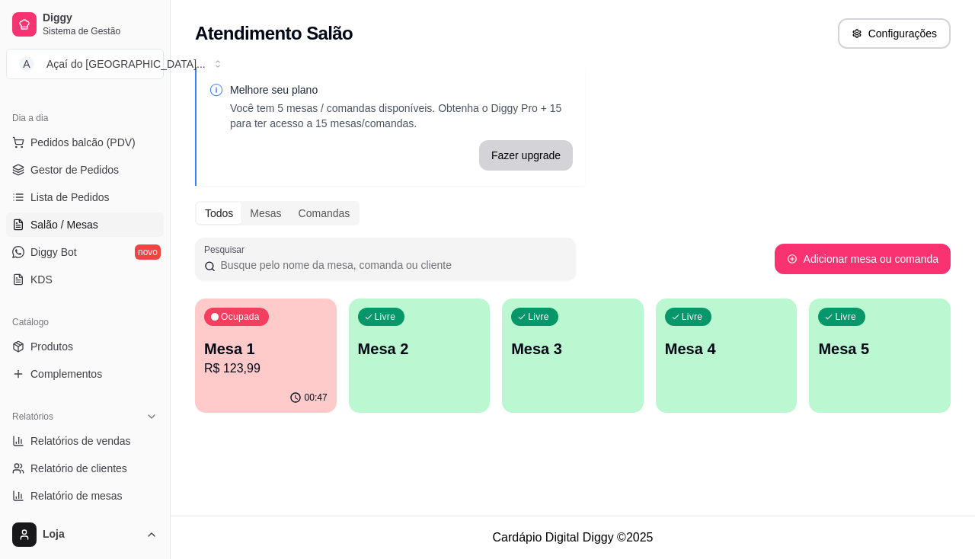
click at [252, 389] on div "00:47" at bounding box center [266, 398] width 142 height 30
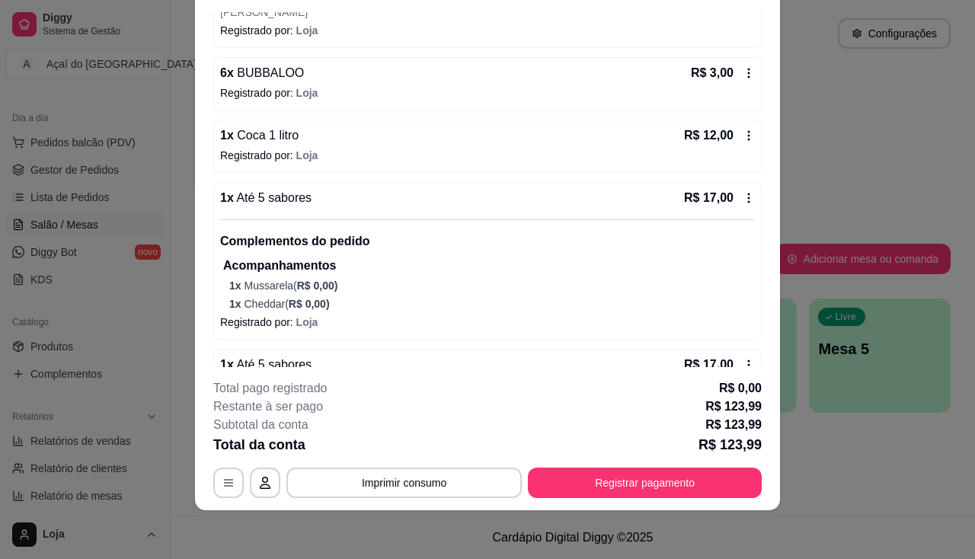
scroll to position [1836, 0]
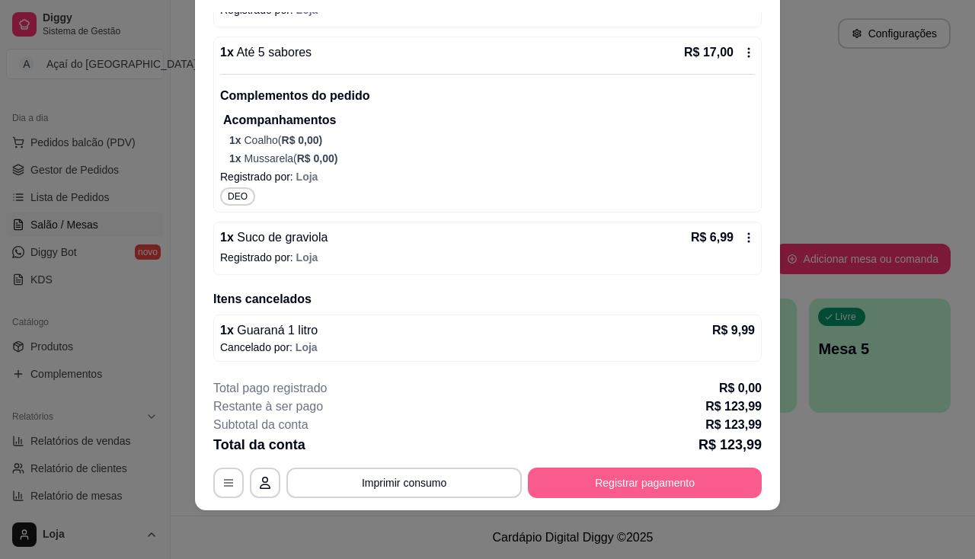
click at [654, 485] on button "Registrar pagamento" at bounding box center [645, 483] width 234 height 30
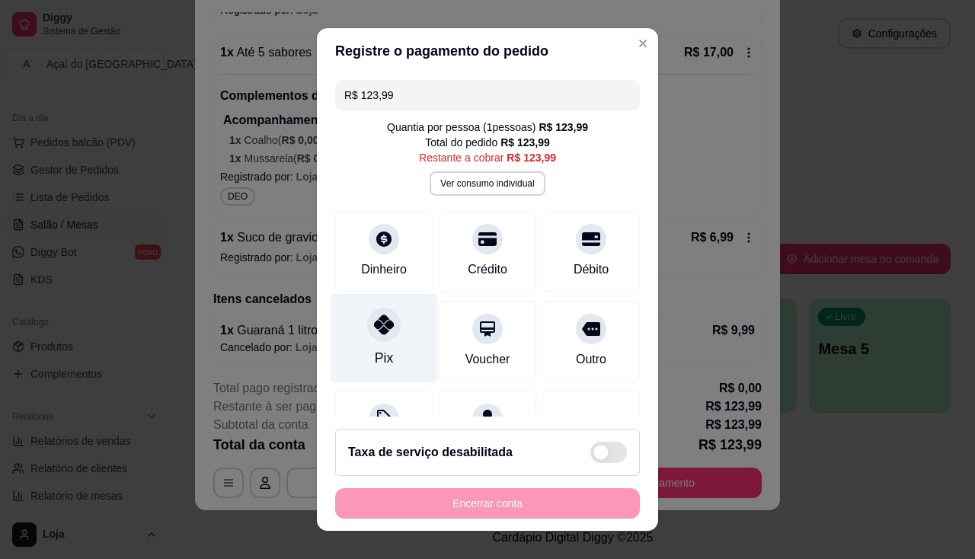
click at [389, 348] on div "Pix" at bounding box center [384, 337] width 107 height 89
type input "R$ 0,00"
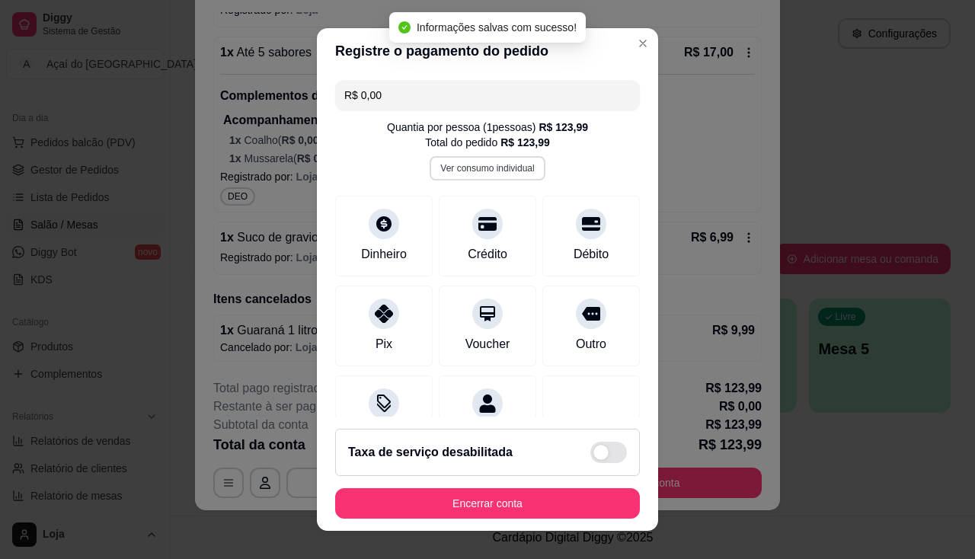
click at [511, 169] on button "Ver consumo individual" at bounding box center [487, 168] width 115 height 24
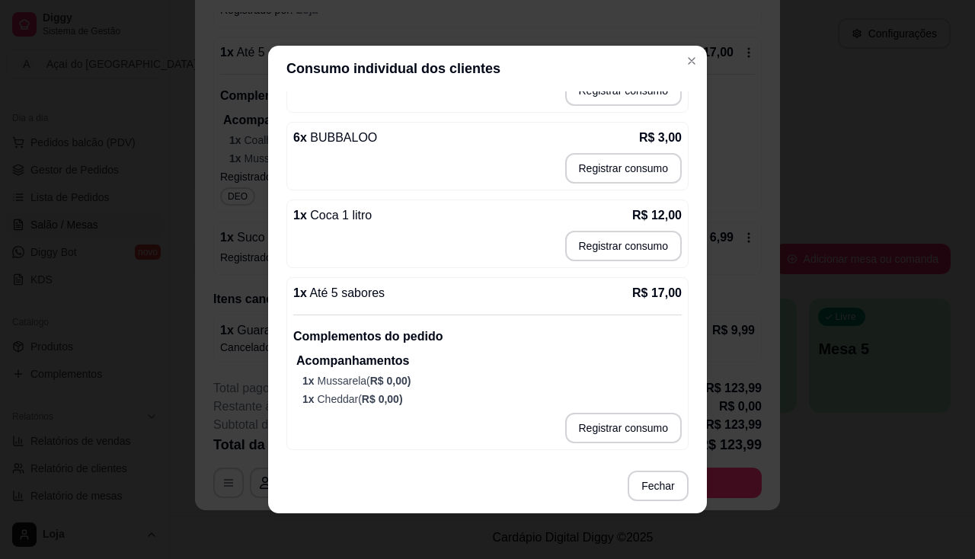
scroll to position [1904, 0]
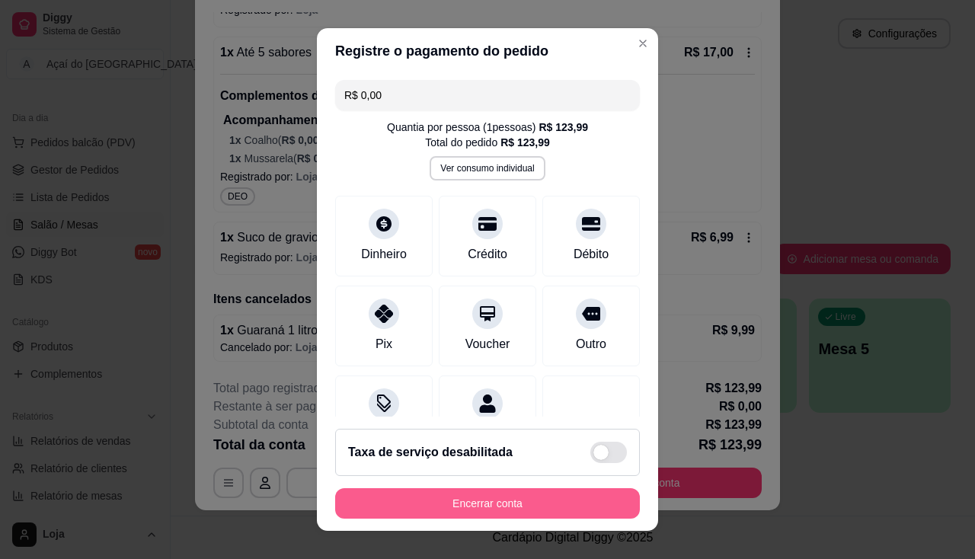
click at [456, 508] on button "Encerrar conta" at bounding box center [487, 503] width 305 height 30
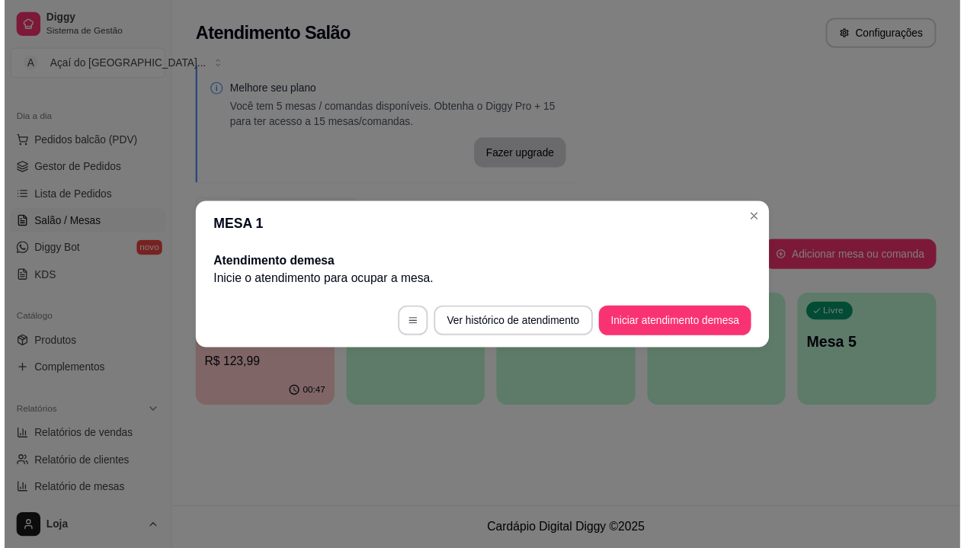
scroll to position [0, 0]
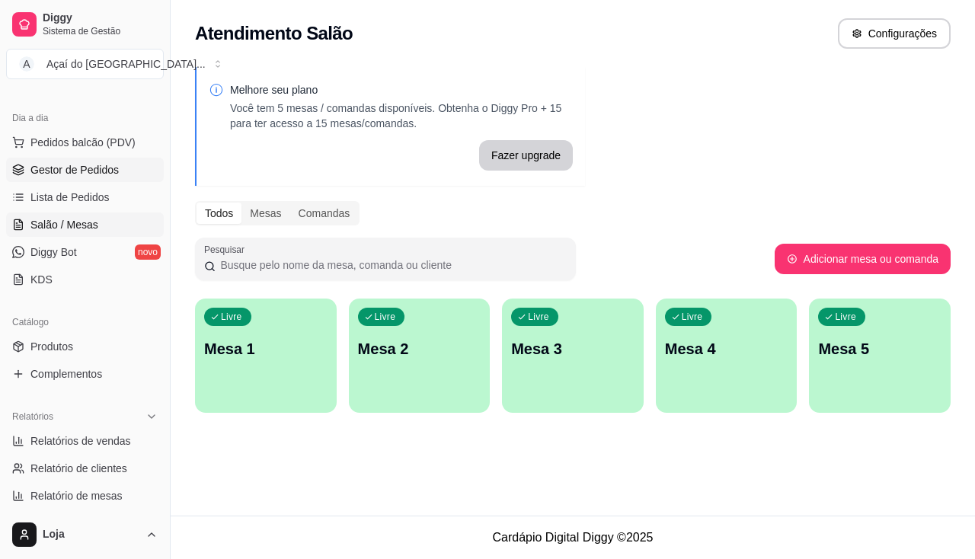
click at [113, 177] on link "Gestor de Pedidos" at bounding box center [85, 170] width 158 height 24
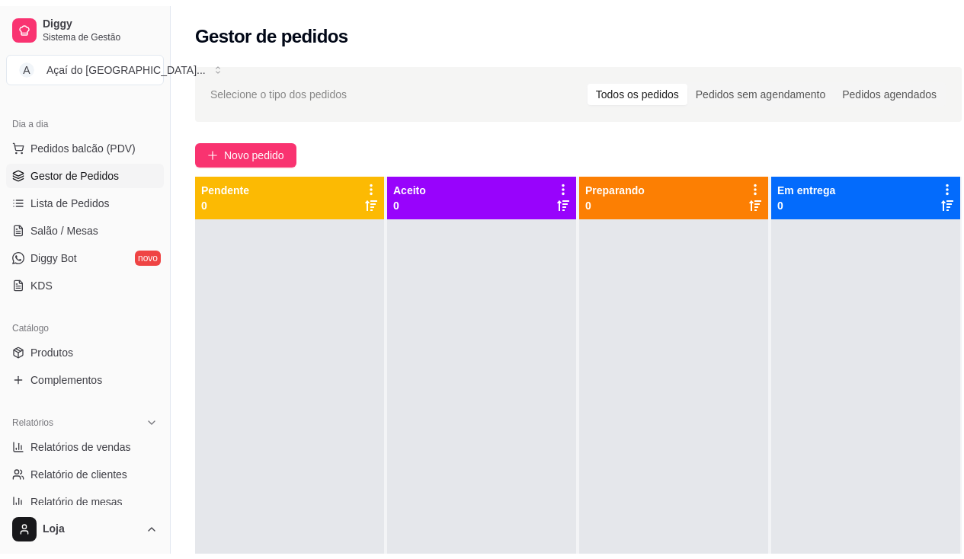
scroll to position [229, 0]
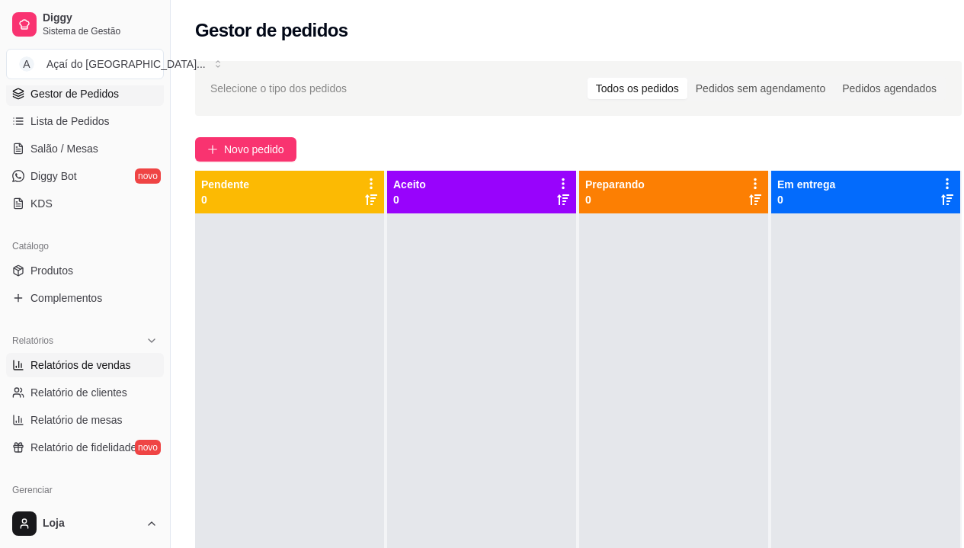
click at [108, 376] on link "Relatórios de vendas" at bounding box center [85, 365] width 158 height 24
select select "ALL"
select select "0"
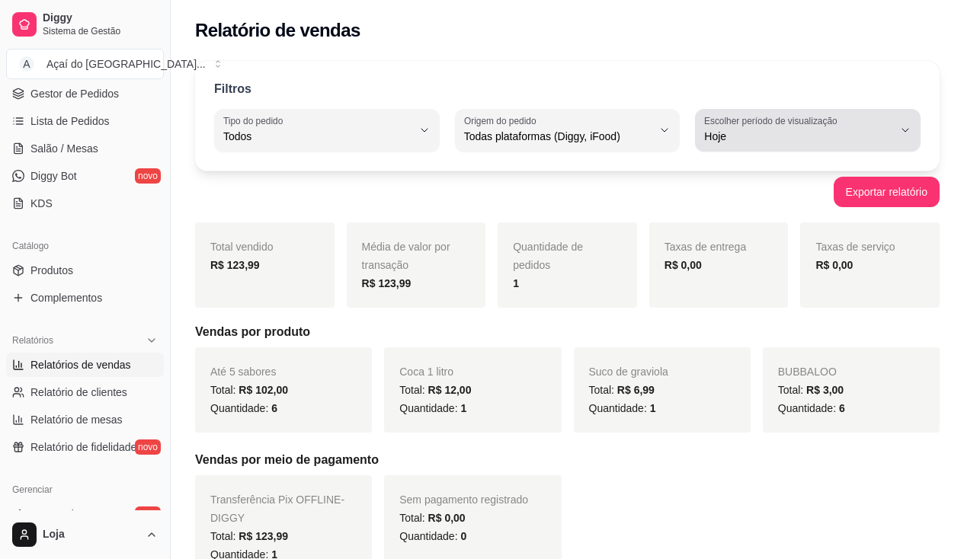
click at [810, 140] on span "Hoje" at bounding box center [798, 136] width 189 height 15
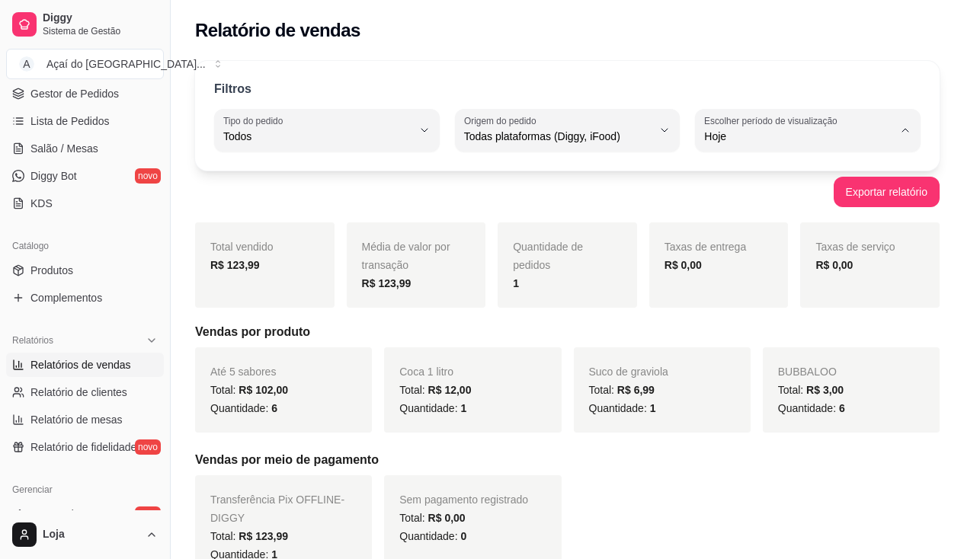
click at [778, 197] on span "Ontem" at bounding box center [801, 197] width 178 height 14
type input "1"
select select "1"
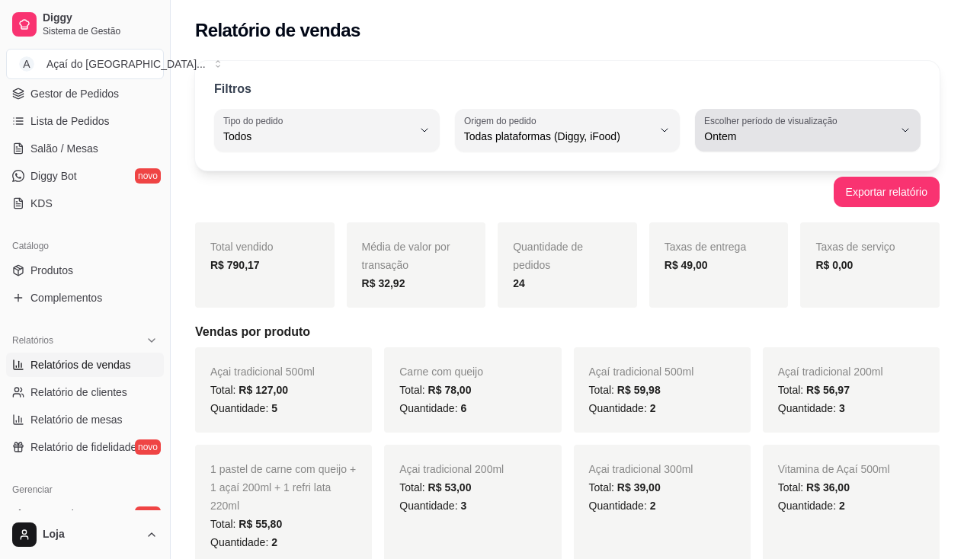
click at [791, 143] on span "Ontem" at bounding box center [798, 136] width 189 height 15
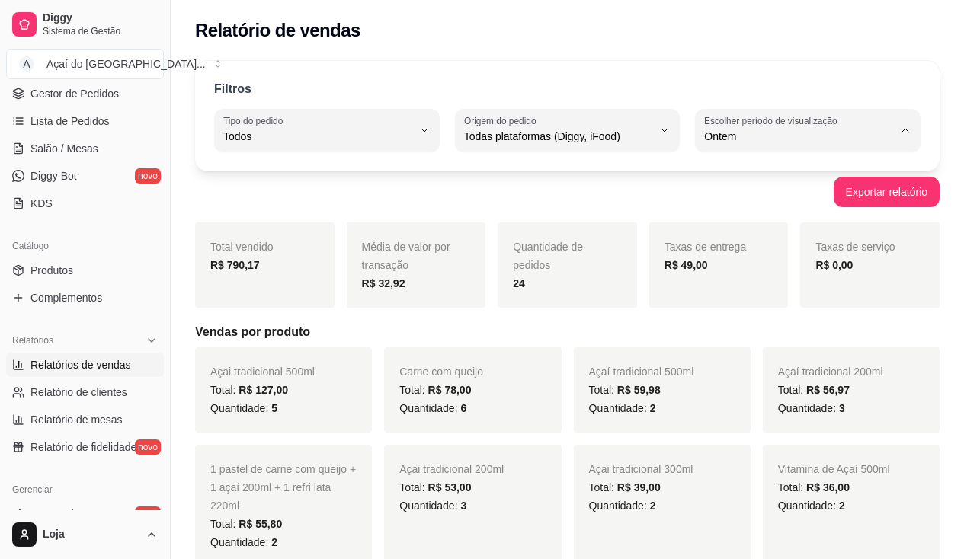
click at [782, 167] on span "Hoje" at bounding box center [801, 172] width 178 height 14
type input "0"
select select "0"
